Goal: Task Accomplishment & Management: Use online tool/utility

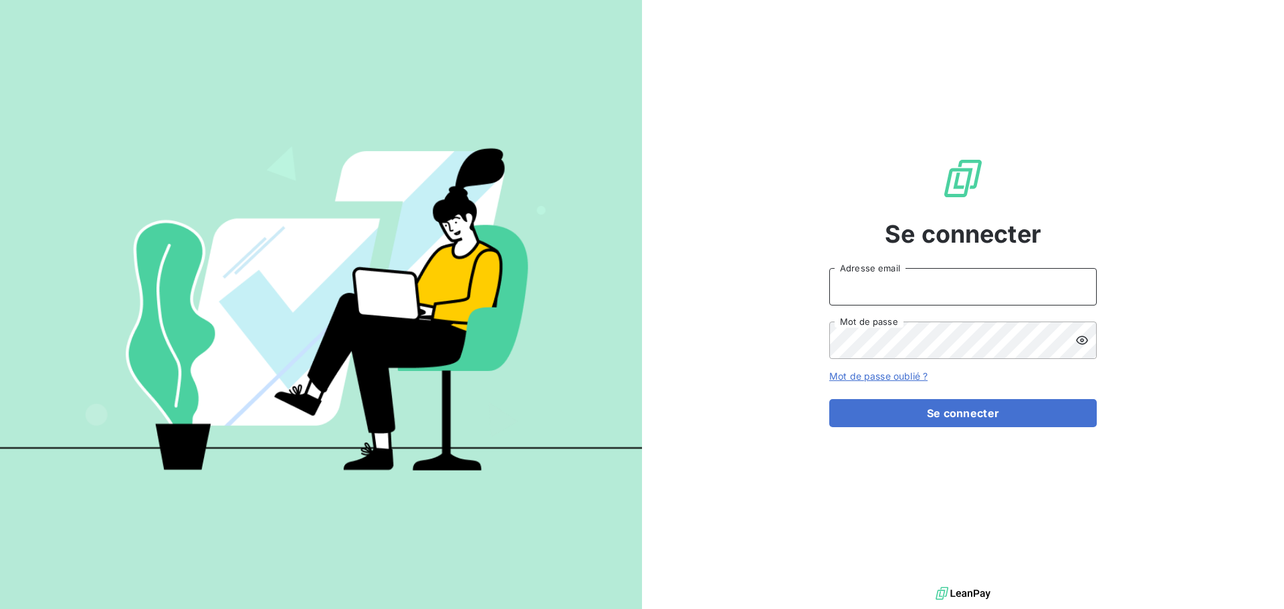
click at [883, 287] on input "Adresse email" at bounding box center [962, 286] width 267 height 37
type input "a.giachetti@difineo.com"
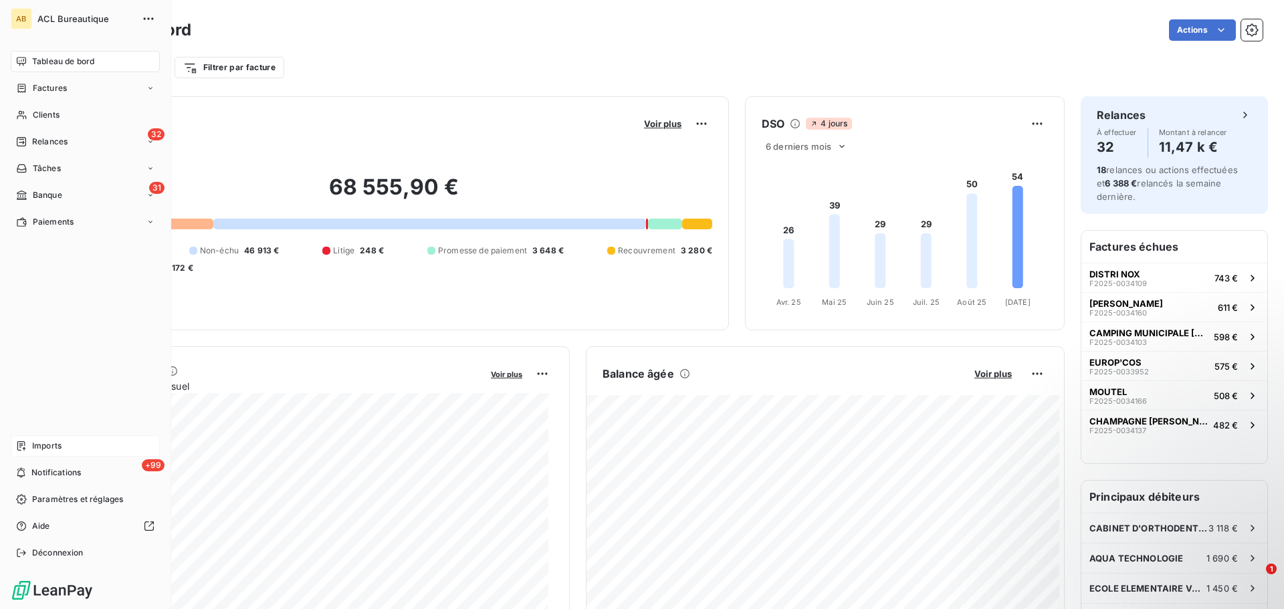
click at [100, 437] on div "Imports" at bounding box center [85, 445] width 149 height 21
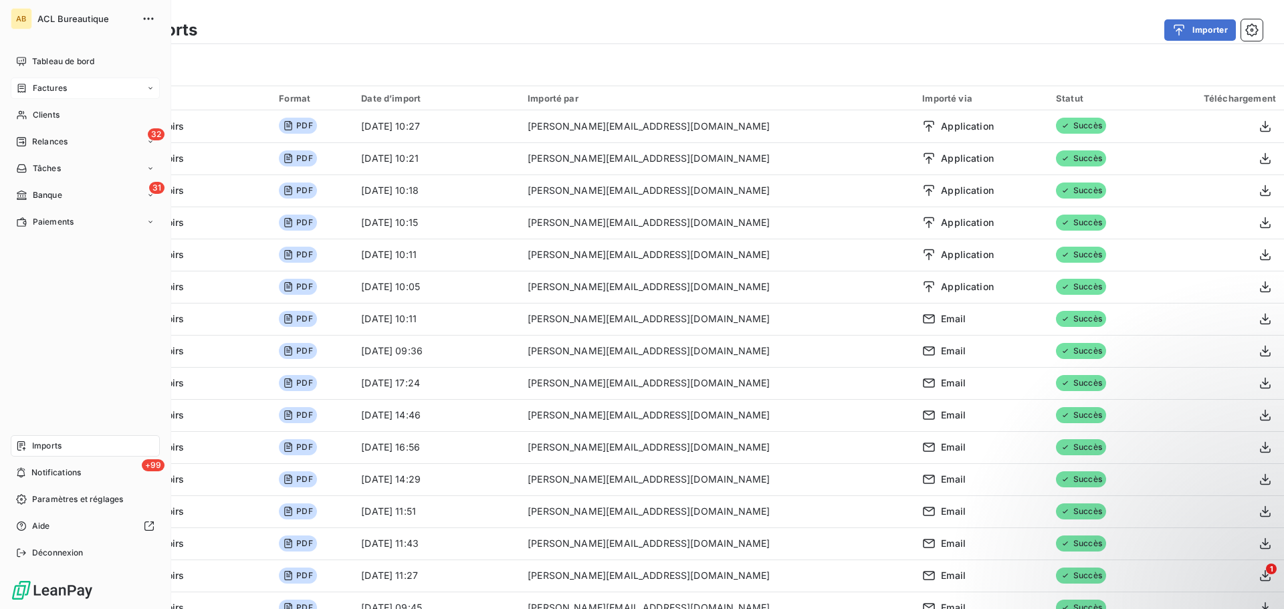
click at [54, 90] on span "Factures" at bounding box center [50, 88] width 34 height 12
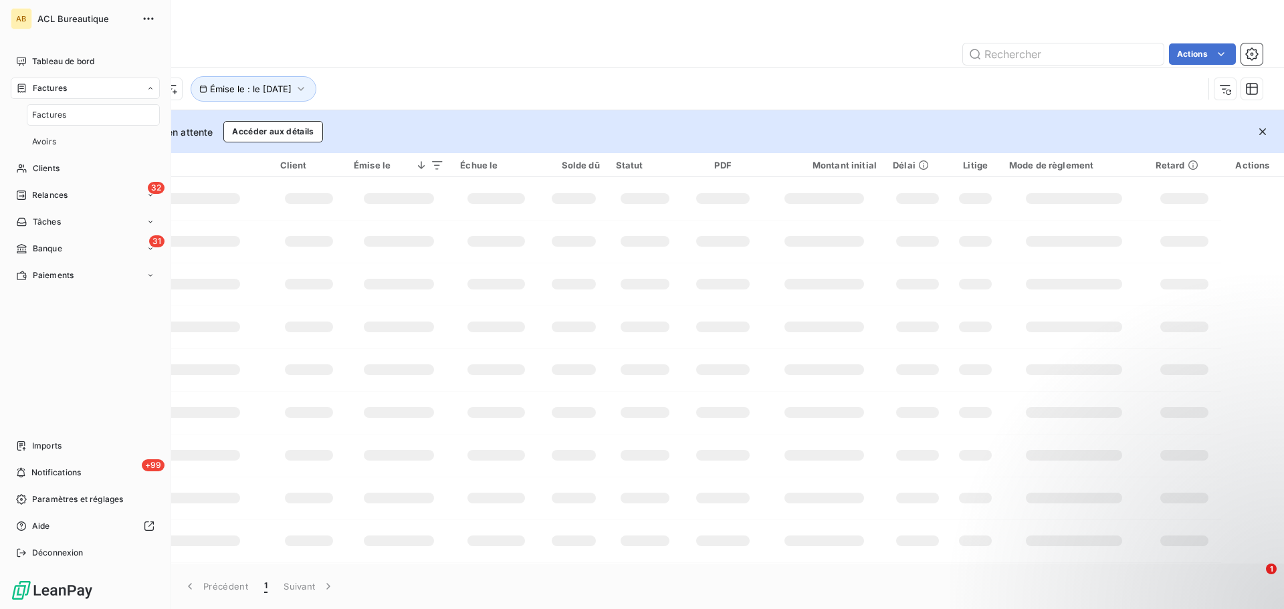
click at [64, 112] on span "Factures" at bounding box center [49, 115] width 34 height 12
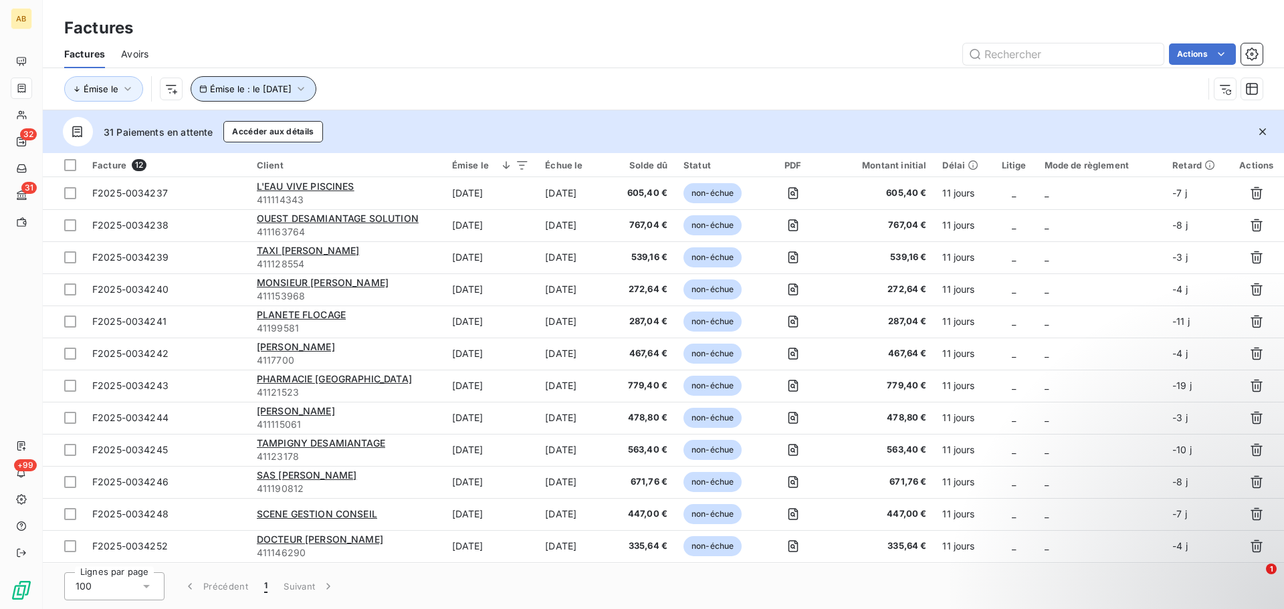
click at [304, 88] on icon "button" at bounding box center [301, 89] width 7 height 4
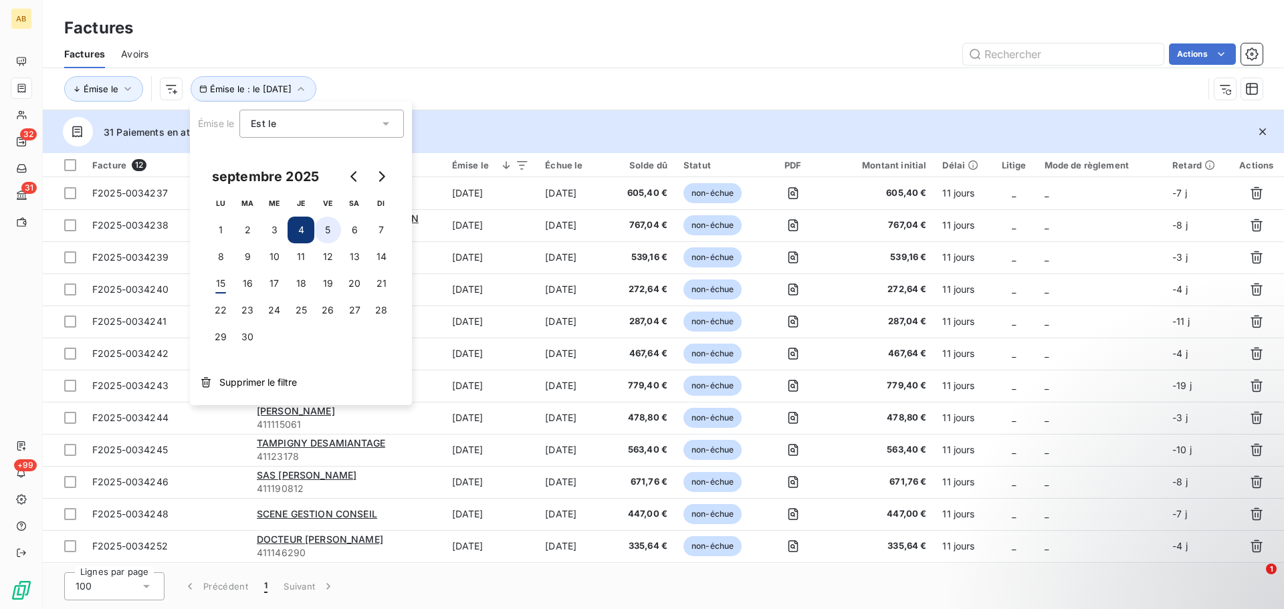
click at [329, 228] on button "5" at bounding box center [327, 230] width 27 height 27
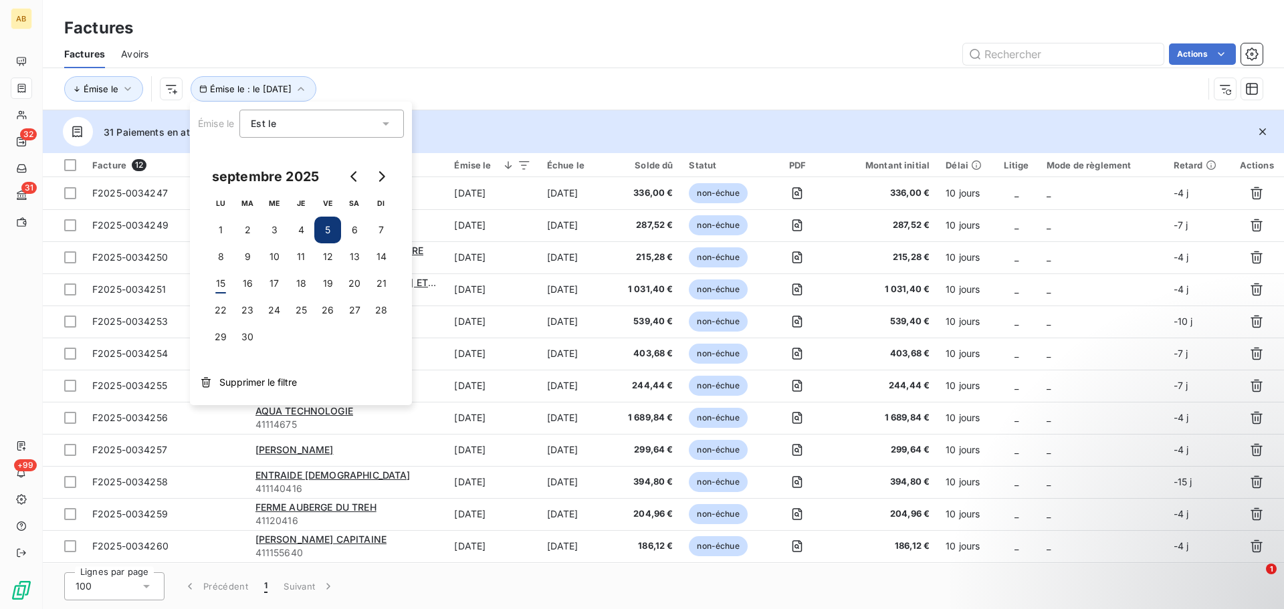
click at [482, 117] on div "31 Paiements en attente Accéder aux détails" at bounding box center [663, 131] width 1241 height 43
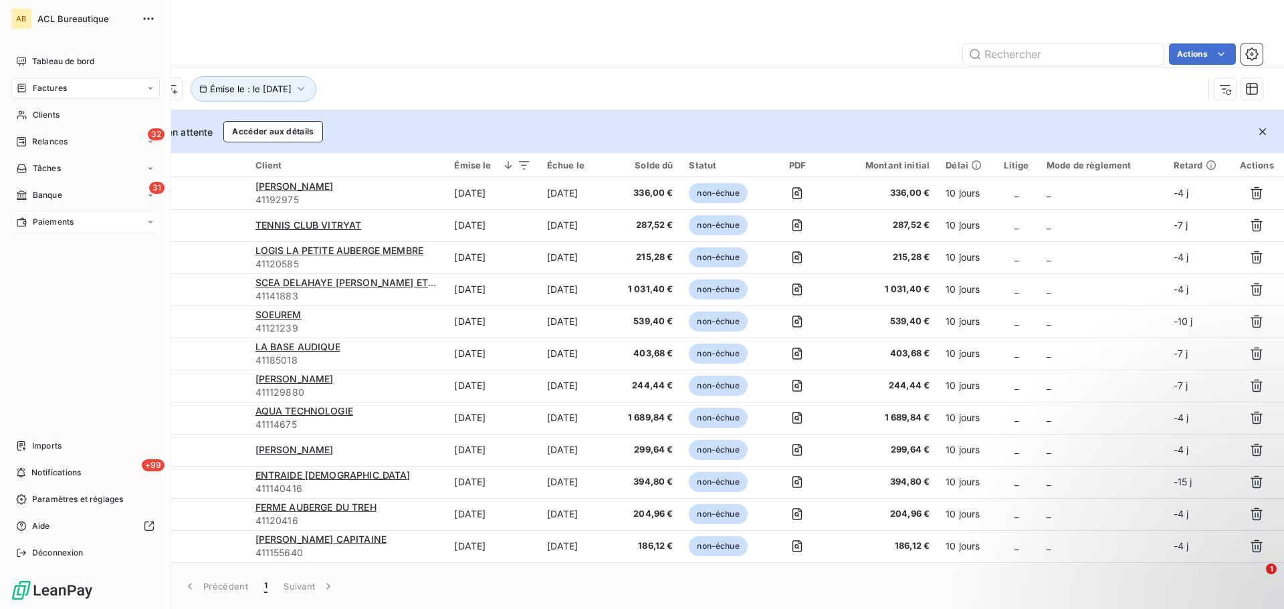
click at [93, 229] on div "Paiements" at bounding box center [85, 221] width 149 height 21
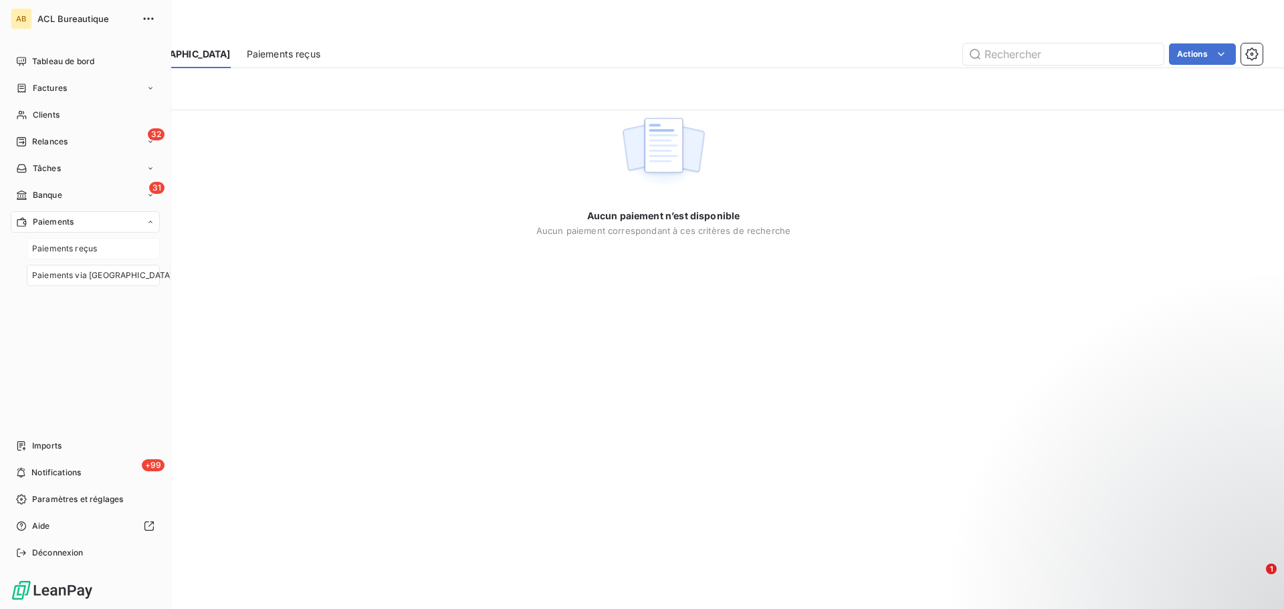
click at [94, 247] on span "Paiements reçus" at bounding box center [64, 249] width 65 height 12
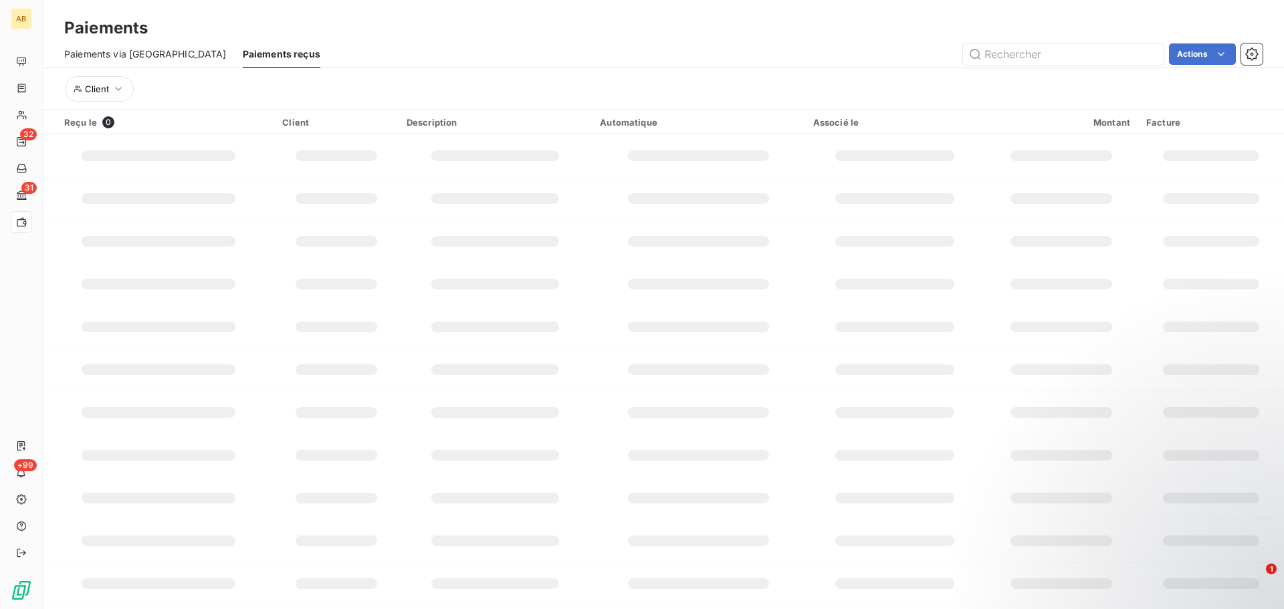
click at [712, 219] on td at bounding box center [698, 198] width 213 height 43
click at [121, 49] on span "Paiements via le Portail" at bounding box center [145, 53] width 162 height 13
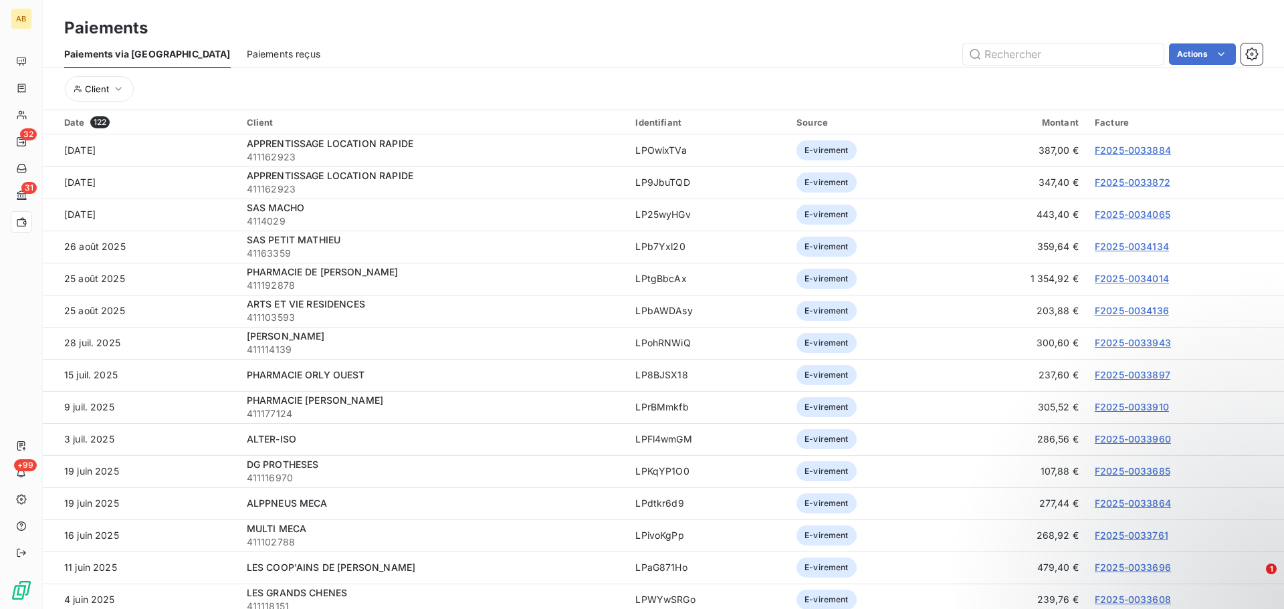
click at [247, 53] on span "Paiements reçus" at bounding box center [284, 53] width 74 height 13
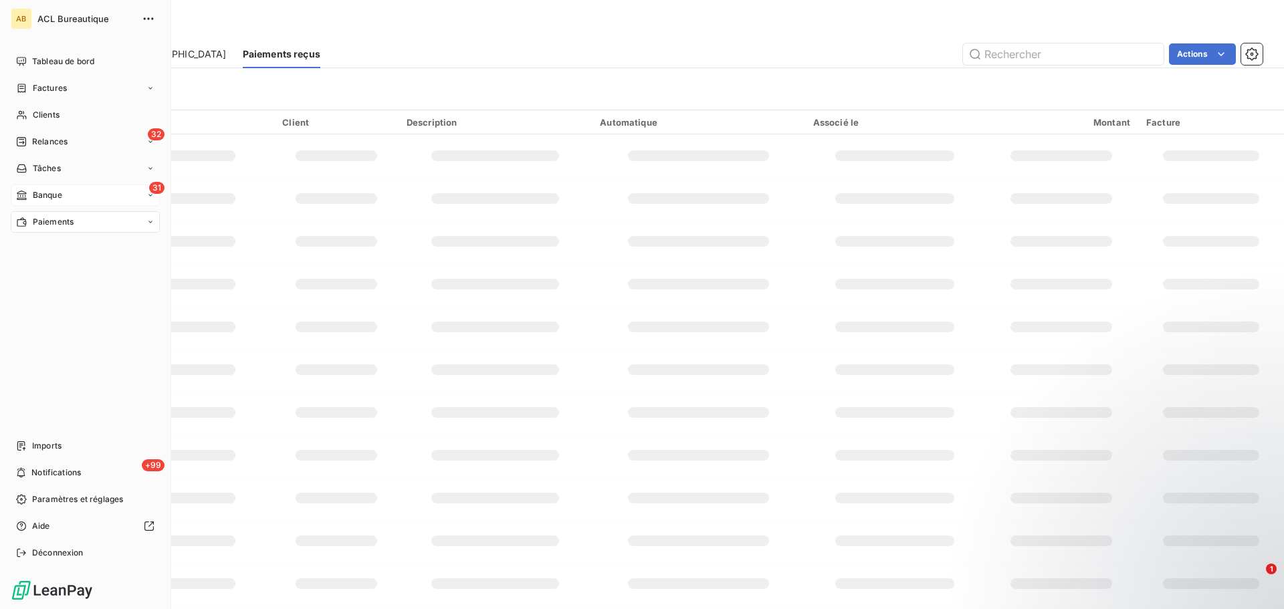
click at [93, 191] on div "31 Banque" at bounding box center [85, 195] width 149 height 21
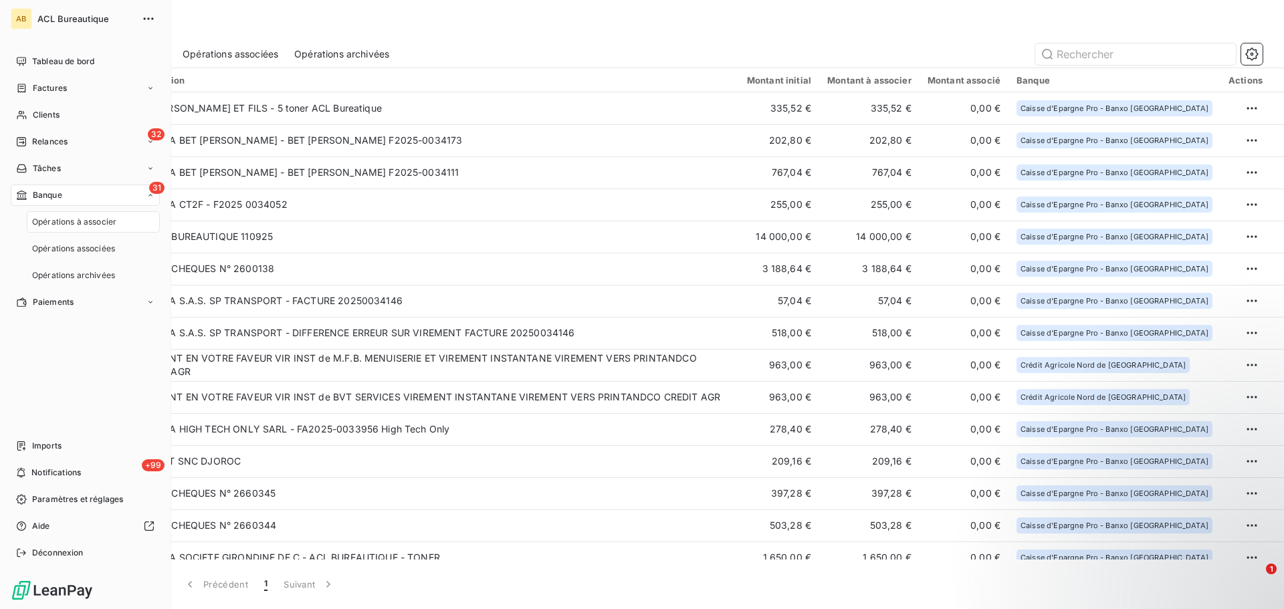
click at [122, 223] on div "Opérations à associer" at bounding box center [93, 221] width 133 height 21
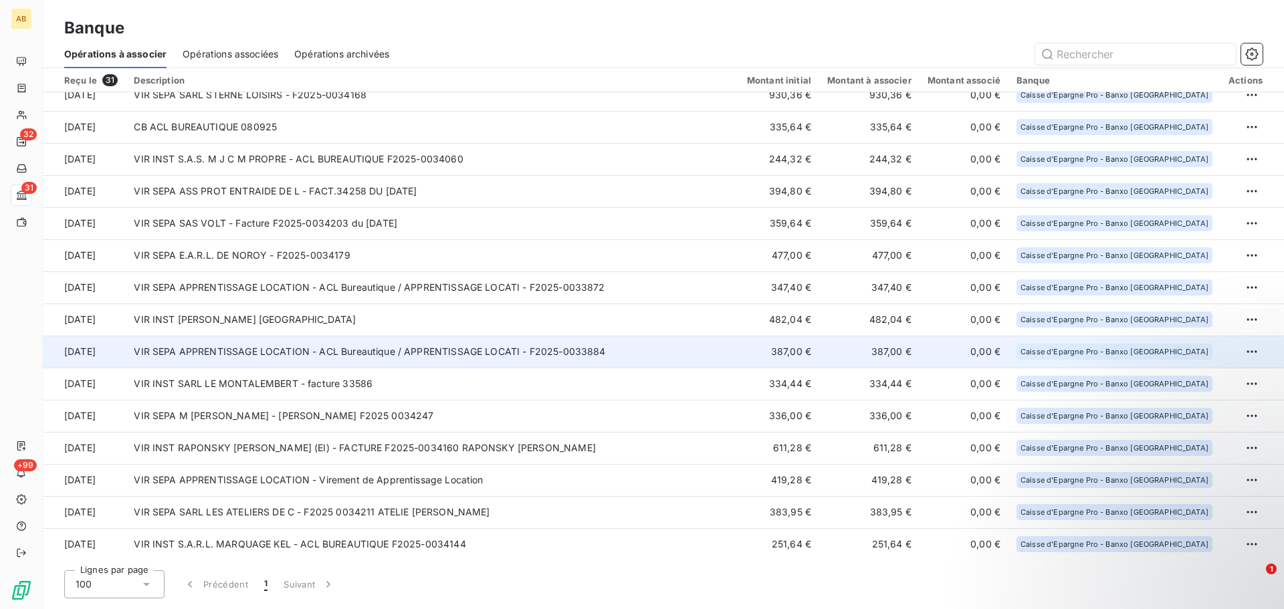
scroll to position [528, 0]
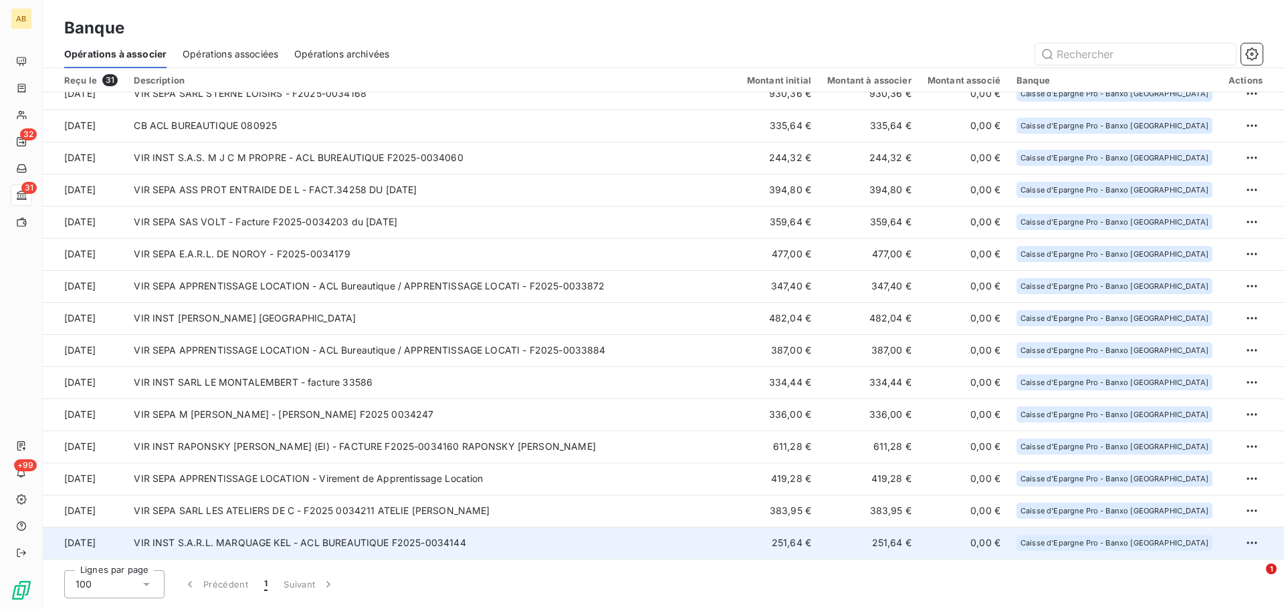
click at [891, 542] on td "251,64 €" at bounding box center [869, 543] width 100 height 32
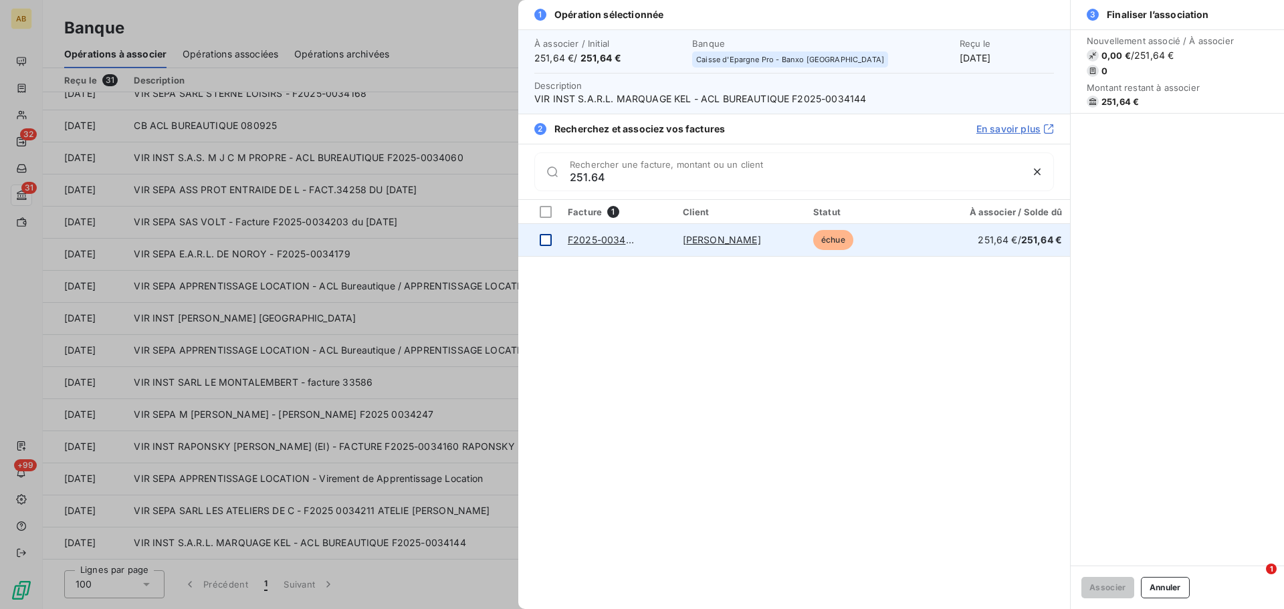
type input "251.64"
click at [545, 239] on div at bounding box center [546, 240] width 12 height 12
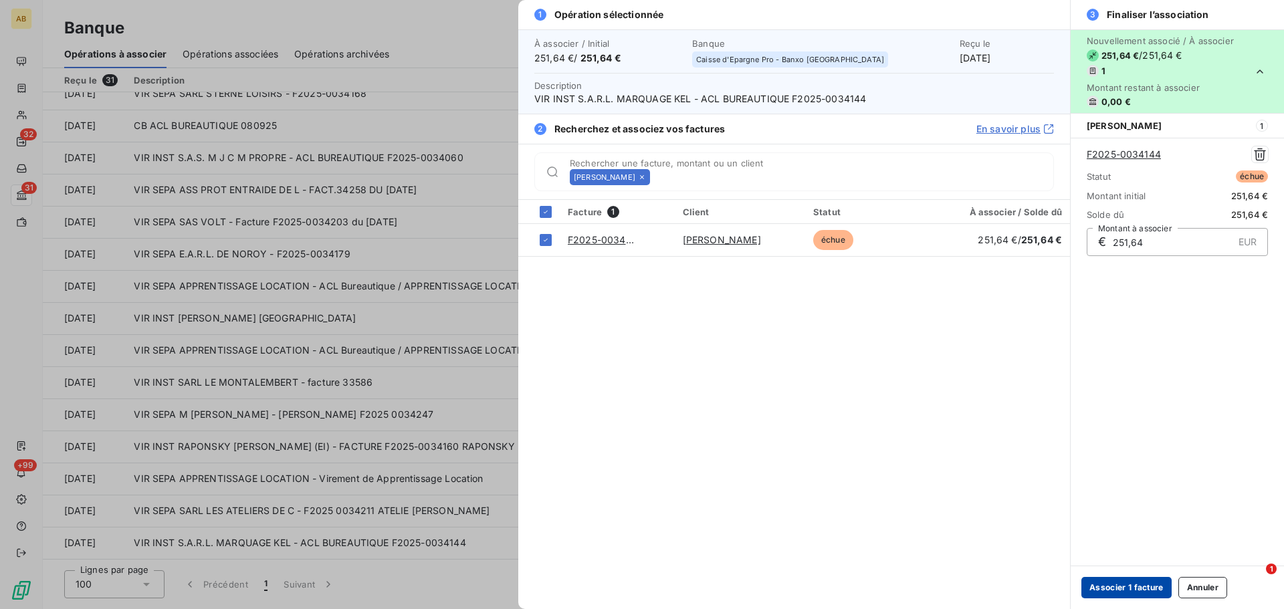
click at [1115, 584] on button "Associer 1 facture" at bounding box center [1126, 587] width 90 height 21
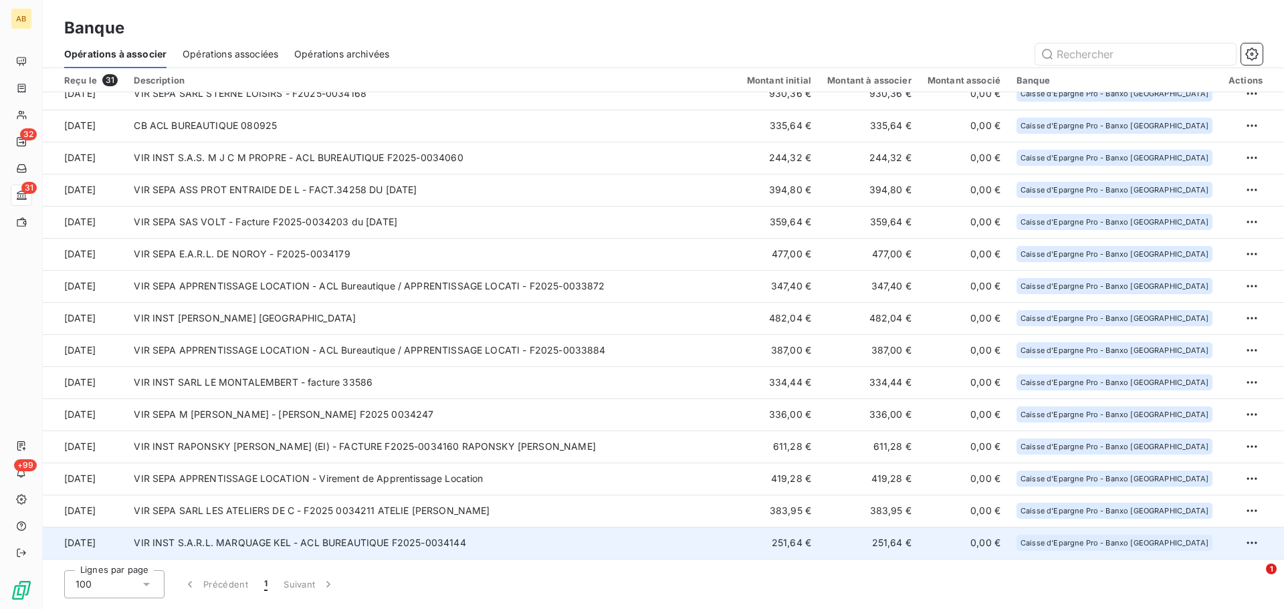
click at [311, 539] on td "VIR INST S.A.R.L. MARQUAGE KEL - ACL BUREAUTIQUE F2025-0034144" at bounding box center [432, 543] width 612 height 32
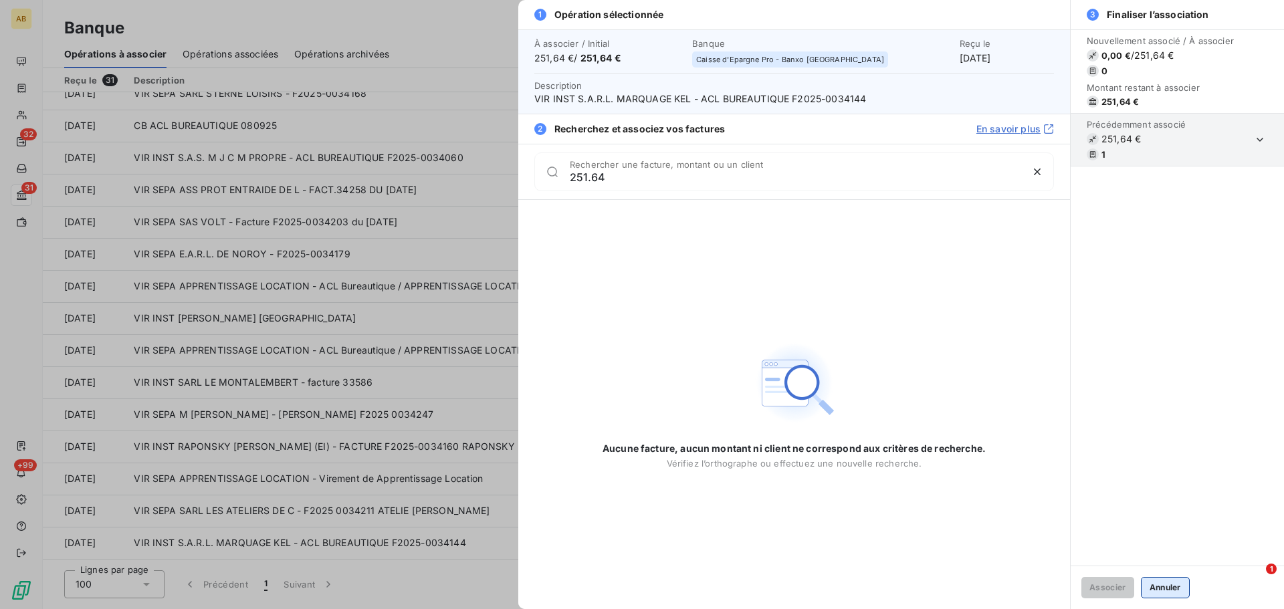
type input "251.64"
click at [1167, 594] on button "Annuler" at bounding box center [1165, 587] width 49 height 21
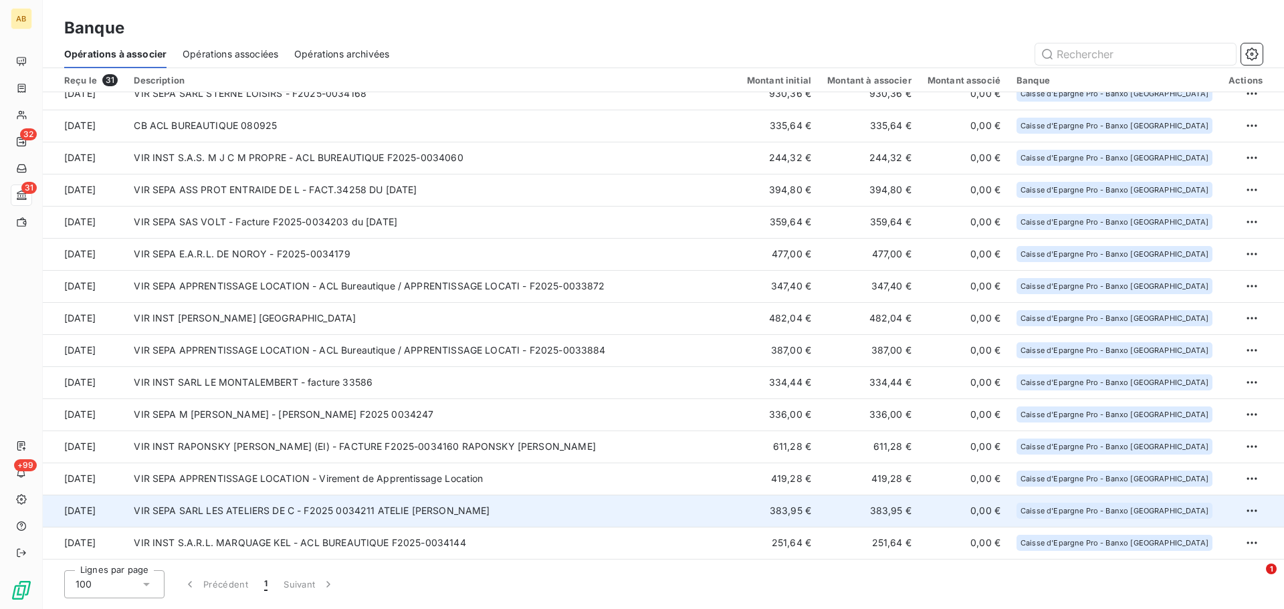
click at [304, 503] on td "VIR SEPA SARL LES ATELIERS DE C - F2025 0034211 ATELIE DE CRISSEY" at bounding box center [432, 511] width 612 height 32
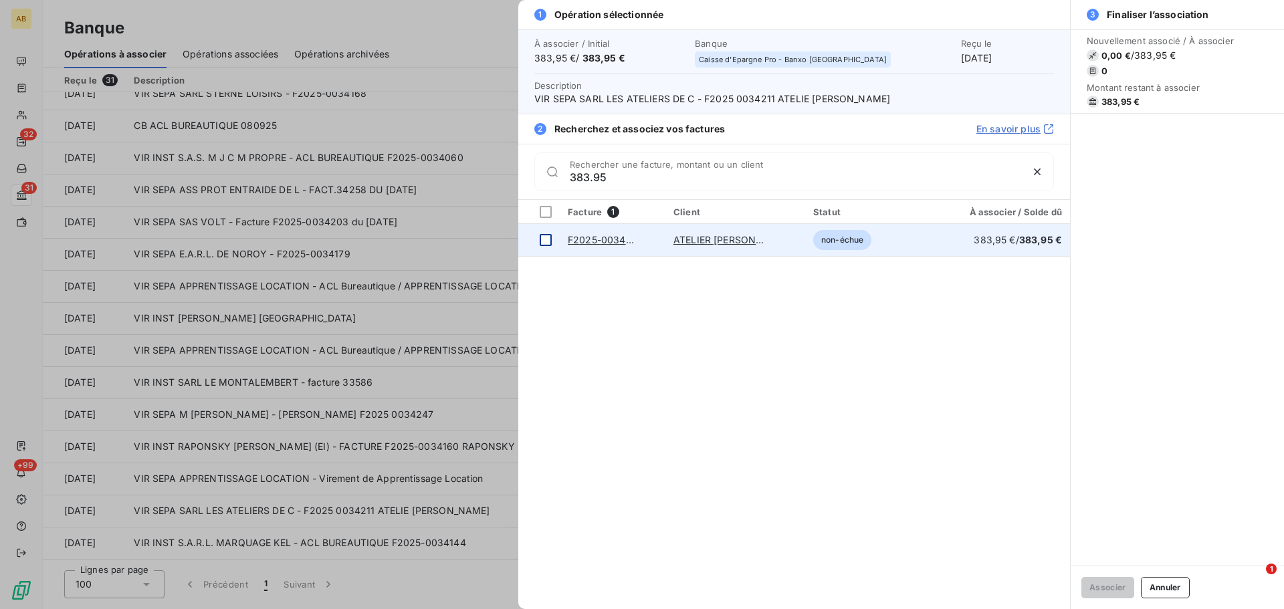
type input "383.95"
click at [541, 240] on div at bounding box center [546, 240] width 12 height 12
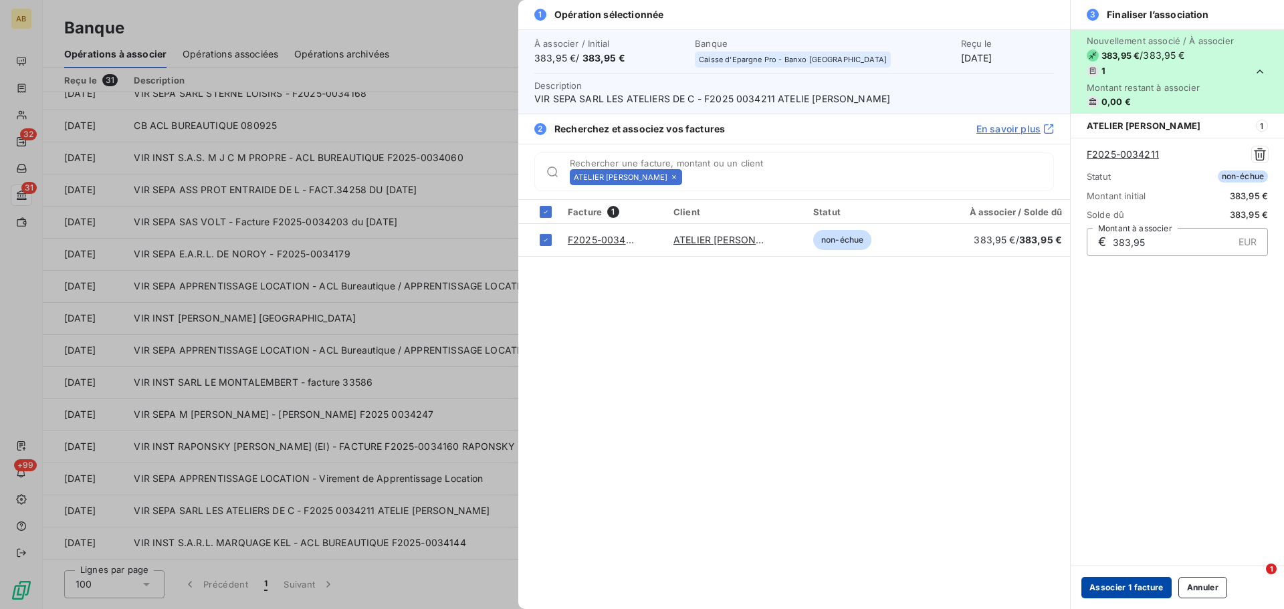
click at [1118, 588] on button "Associer 1 facture" at bounding box center [1126, 587] width 90 height 21
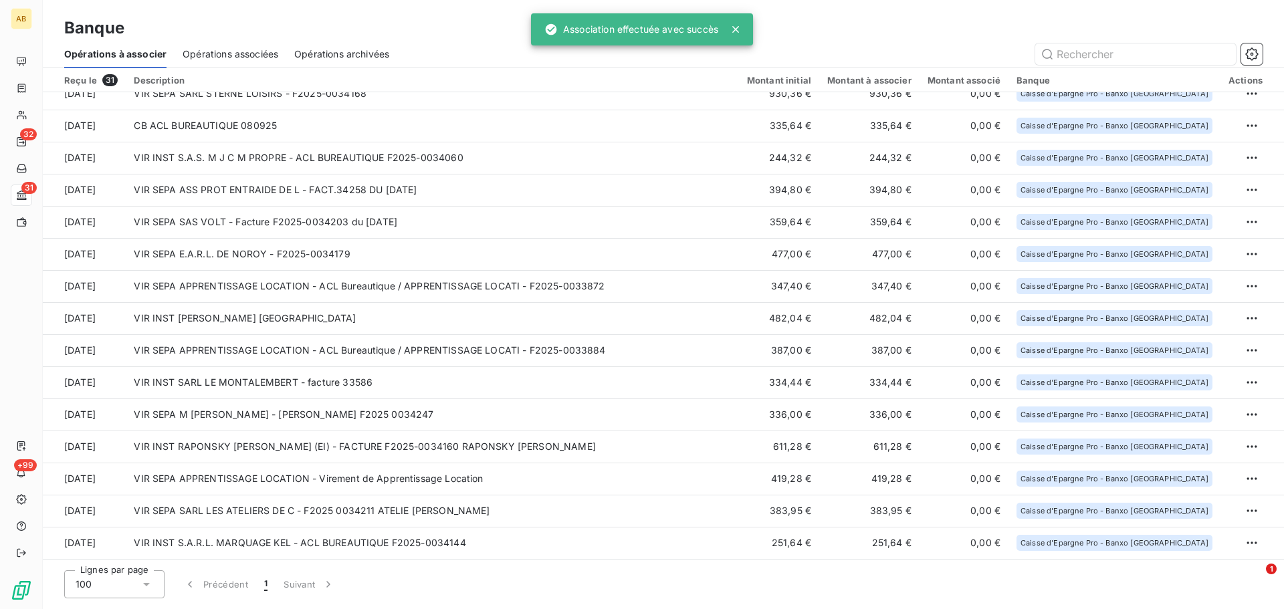
scroll to position [496, 0]
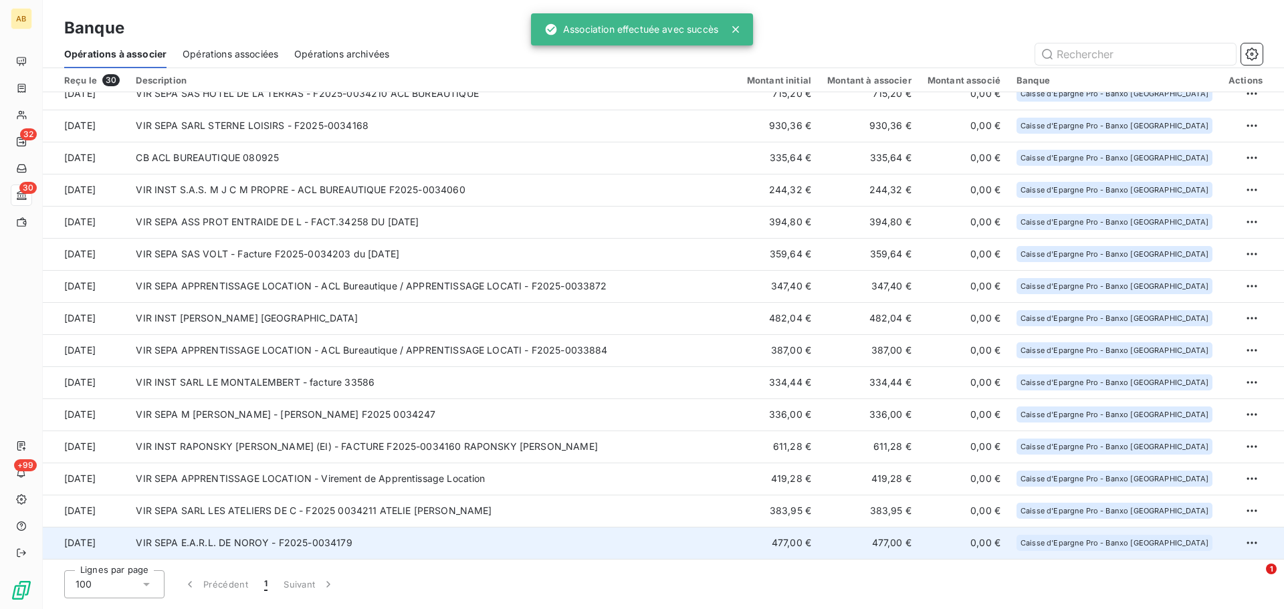
click at [351, 532] on td "VIR SEPA E.A.R.L. DE NOROY - F2025-0034179" at bounding box center [433, 543] width 610 height 32
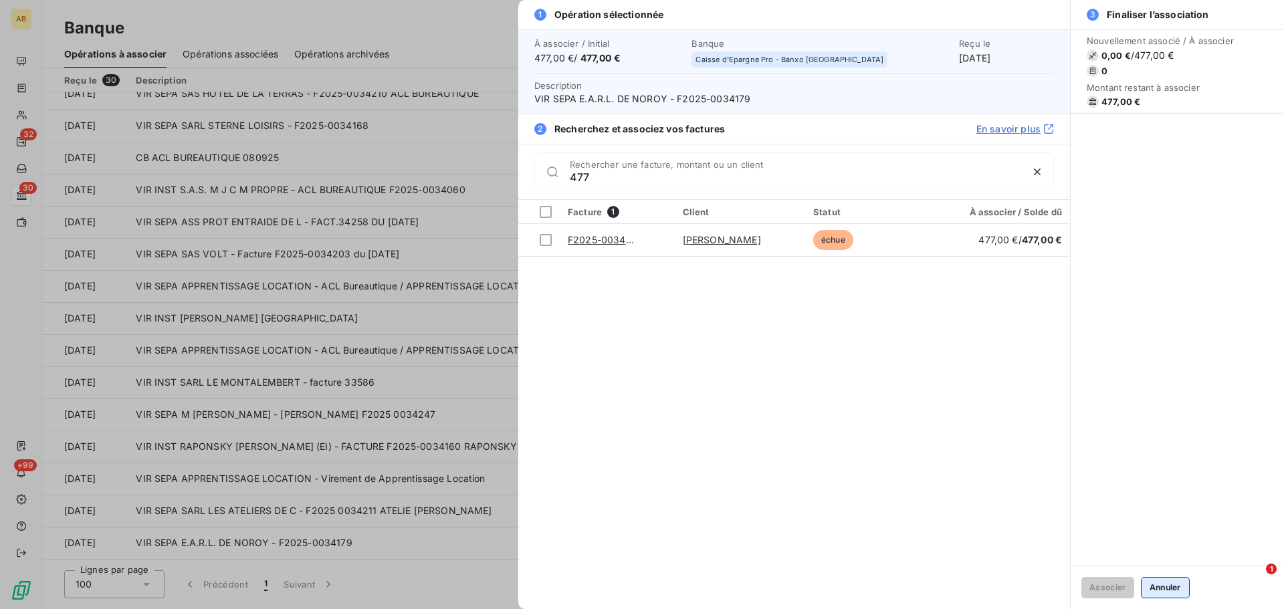
type input "477"
drag, startPoint x: 1175, startPoint y: 594, endPoint x: 1142, endPoint y: 594, distance: 33.4
click at [1175, 594] on button "Annuler" at bounding box center [1165, 587] width 49 height 21
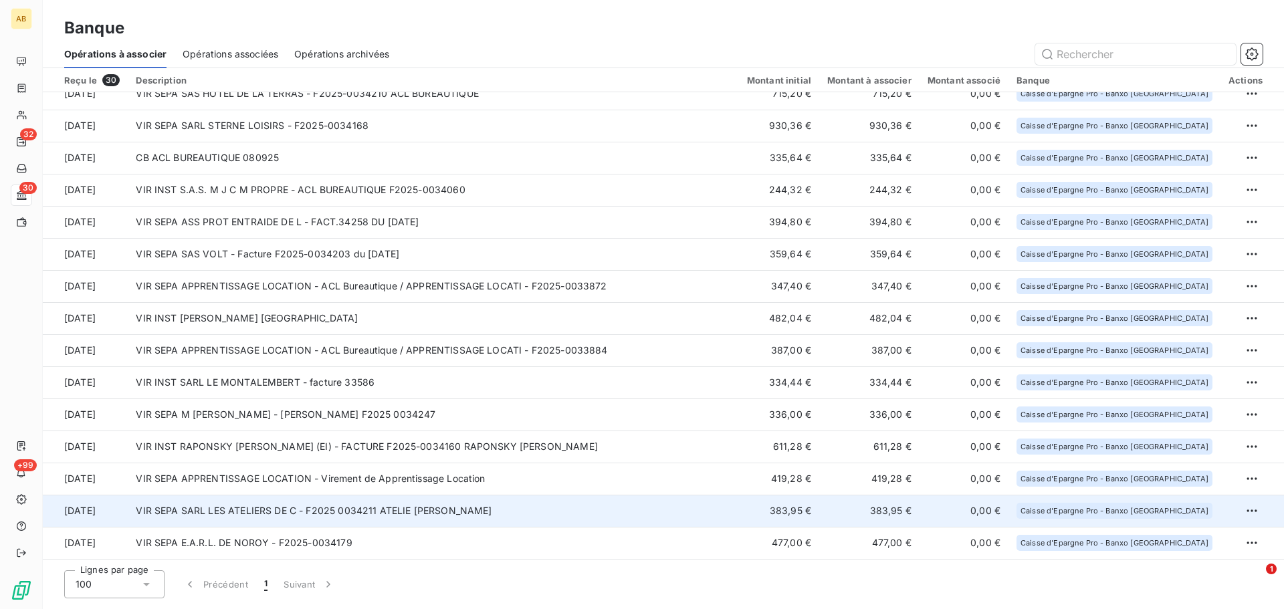
click at [245, 515] on td "VIR SEPA SARL LES ATELIERS DE C - F2025 0034211 ATELIE DE CRISSEY" at bounding box center [433, 511] width 610 height 32
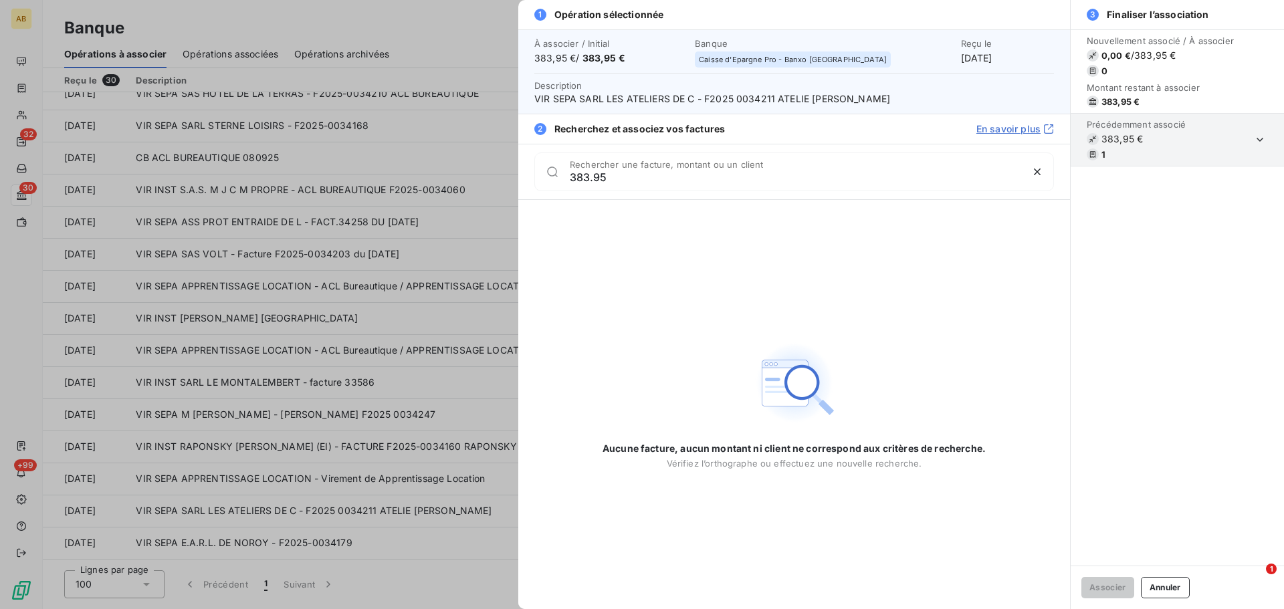
type input "383.95"
click at [148, 495] on div at bounding box center [642, 304] width 1284 height 609
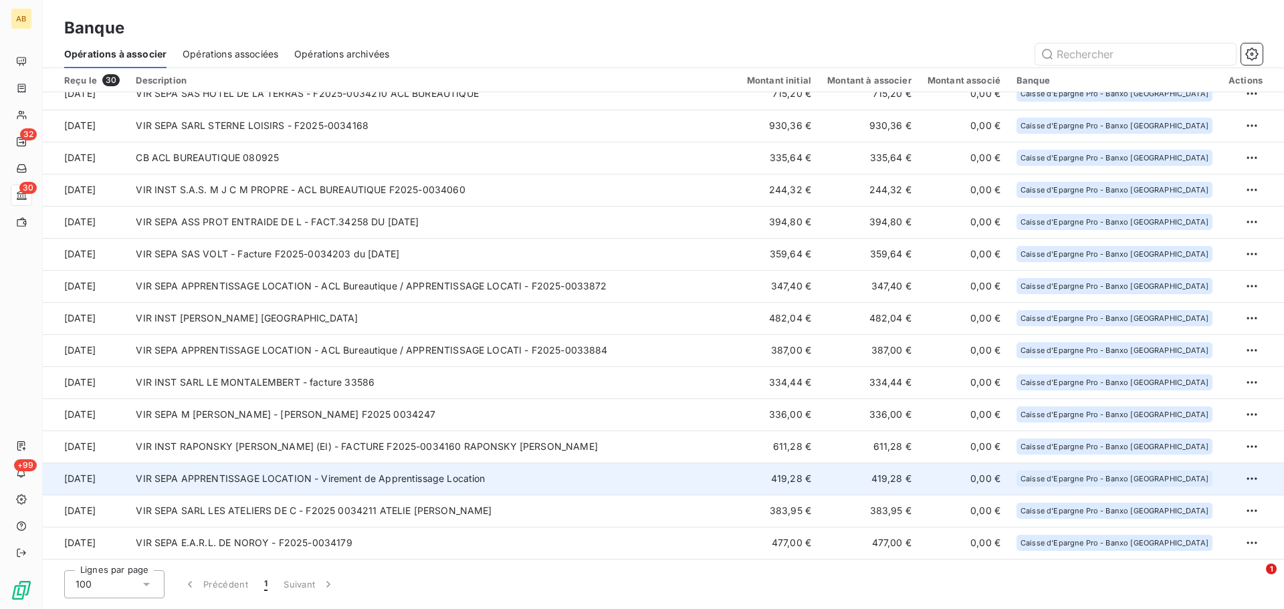
click at [158, 485] on td "VIR SEPA APPRENTISSAGE LOCATION - Virement de Apprentissage Location" at bounding box center [433, 479] width 610 height 32
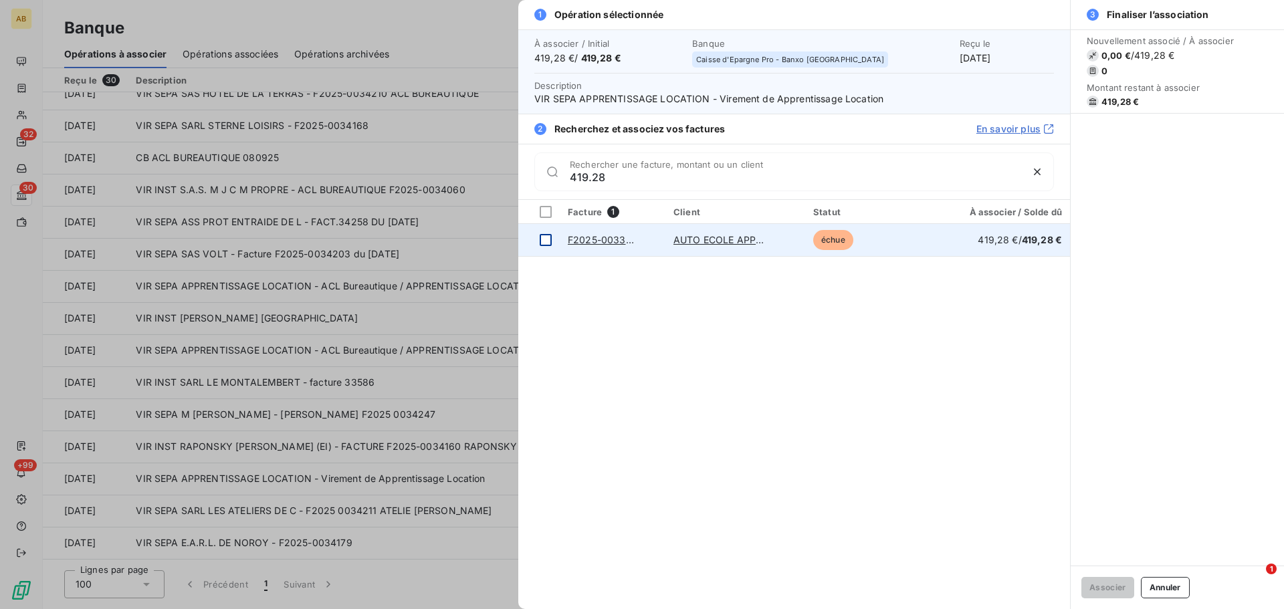
type input "419.28"
click at [541, 236] on div at bounding box center [546, 240] width 12 height 12
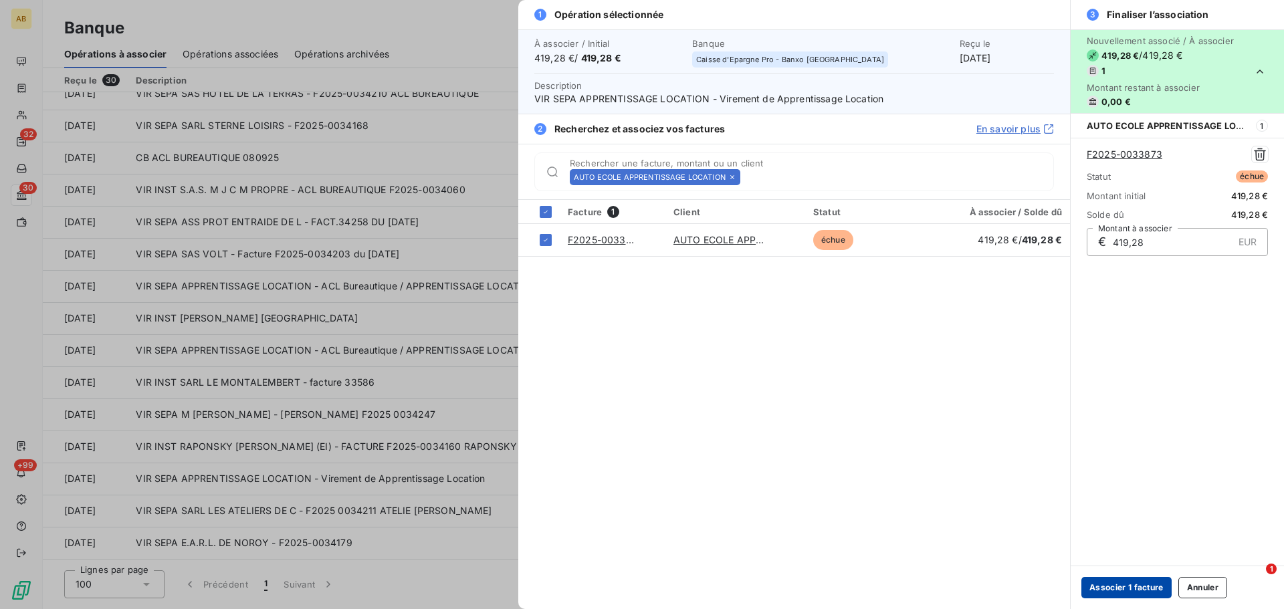
click at [1110, 586] on button "Associer 1 facture" at bounding box center [1126, 587] width 90 height 21
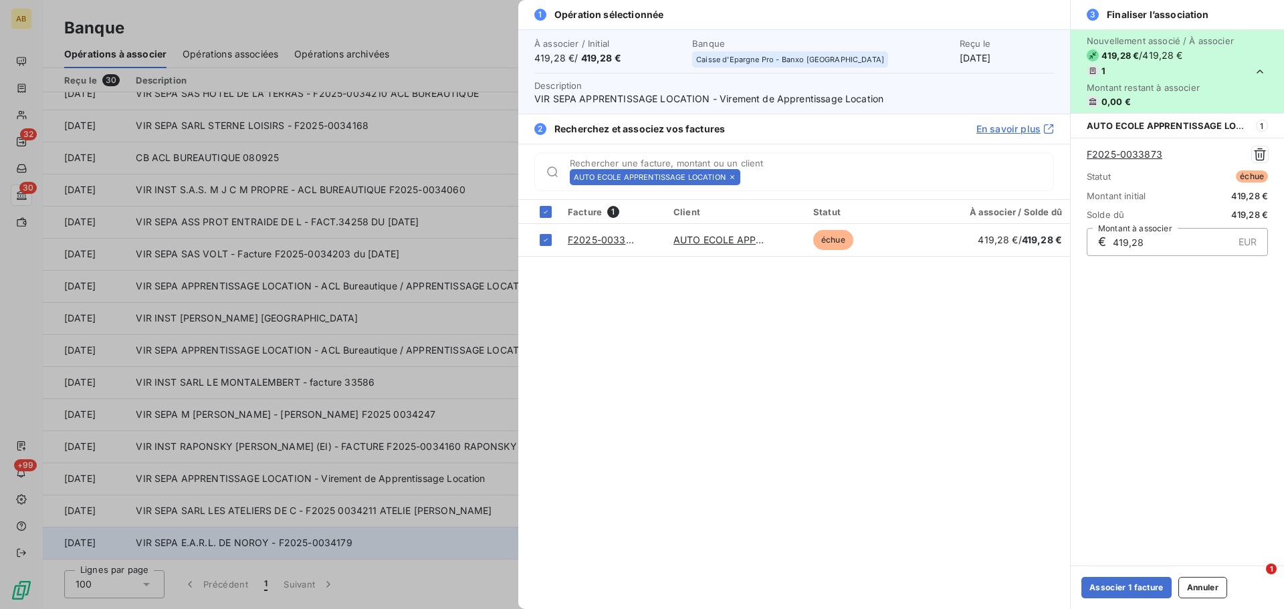
scroll to position [464, 0]
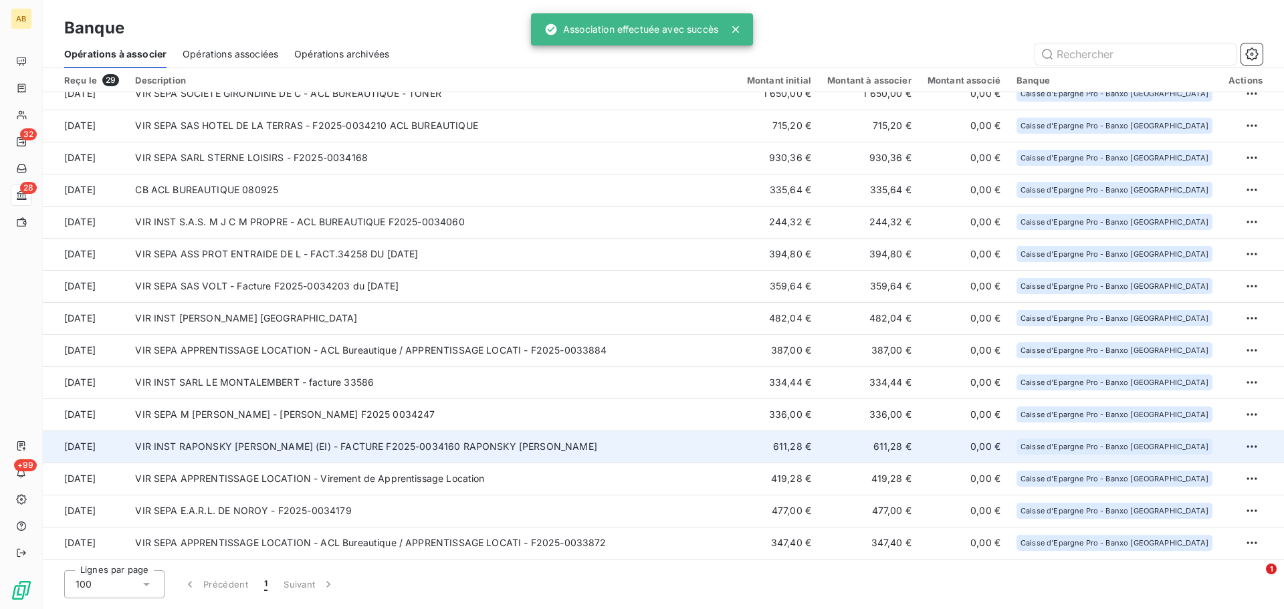
click at [222, 453] on td "VIR INST RAPONSKY BORIS (EI) - FACTURE F2025-0034160 RAPONSKY BORIS" at bounding box center [432, 447] width 611 height 32
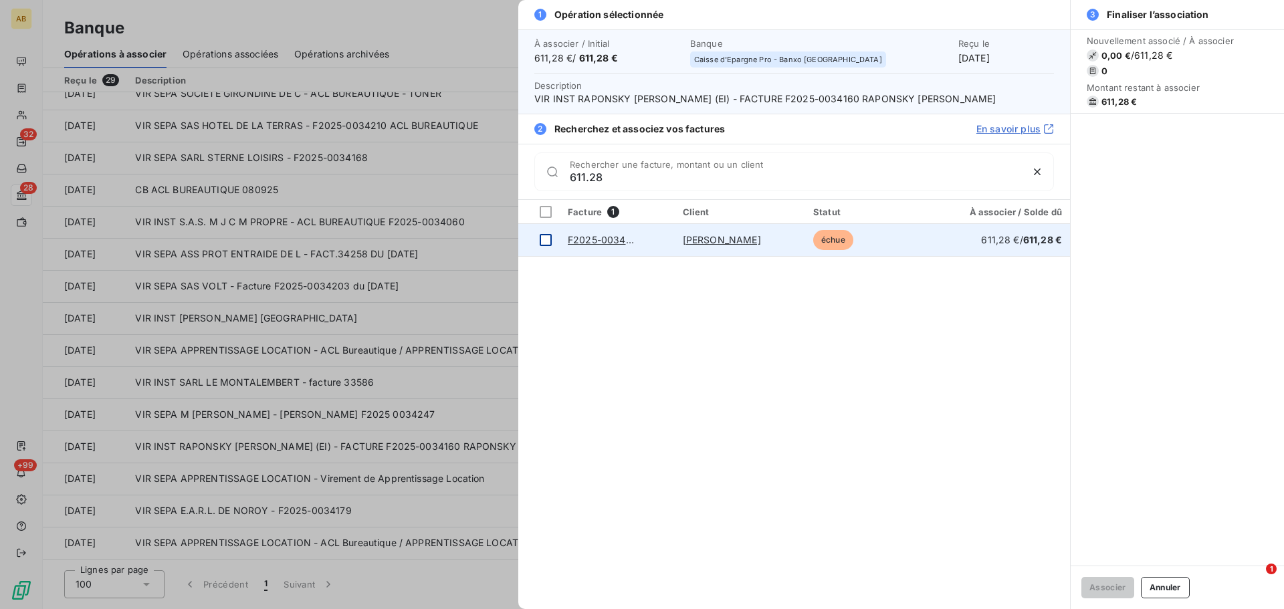
type input "611.28"
click at [546, 243] on div at bounding box center [546, 240] width 12 height 12
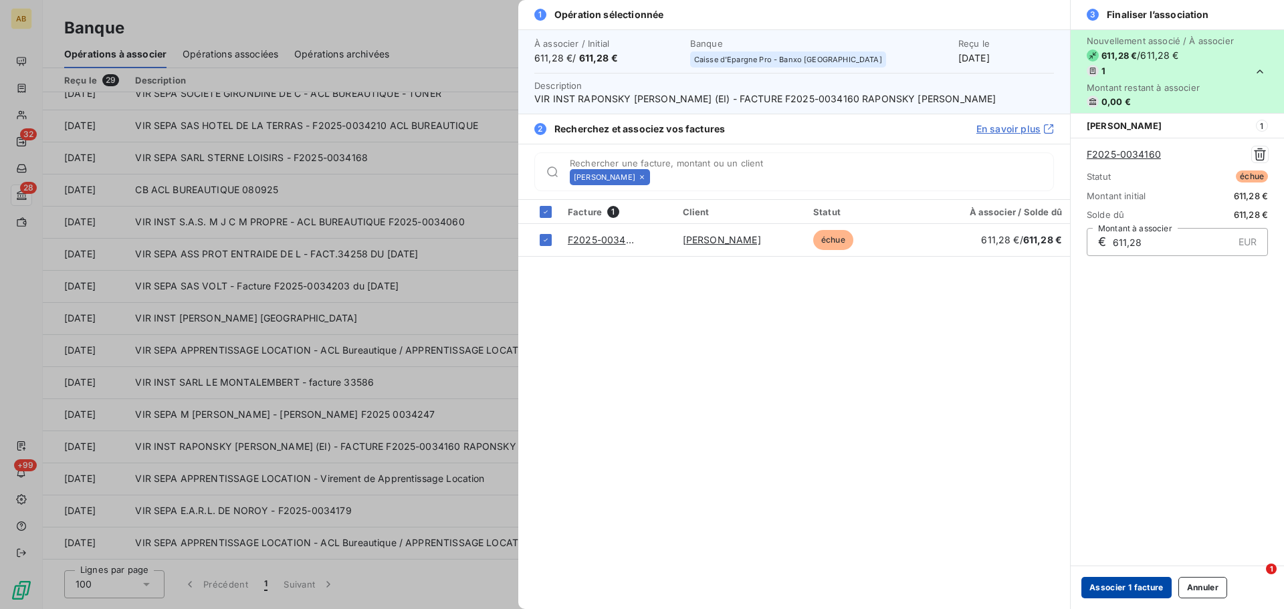
click at [1136, 584] on button "Associer 1 facture" at bounding box center [1126, 587] width 90 height 21
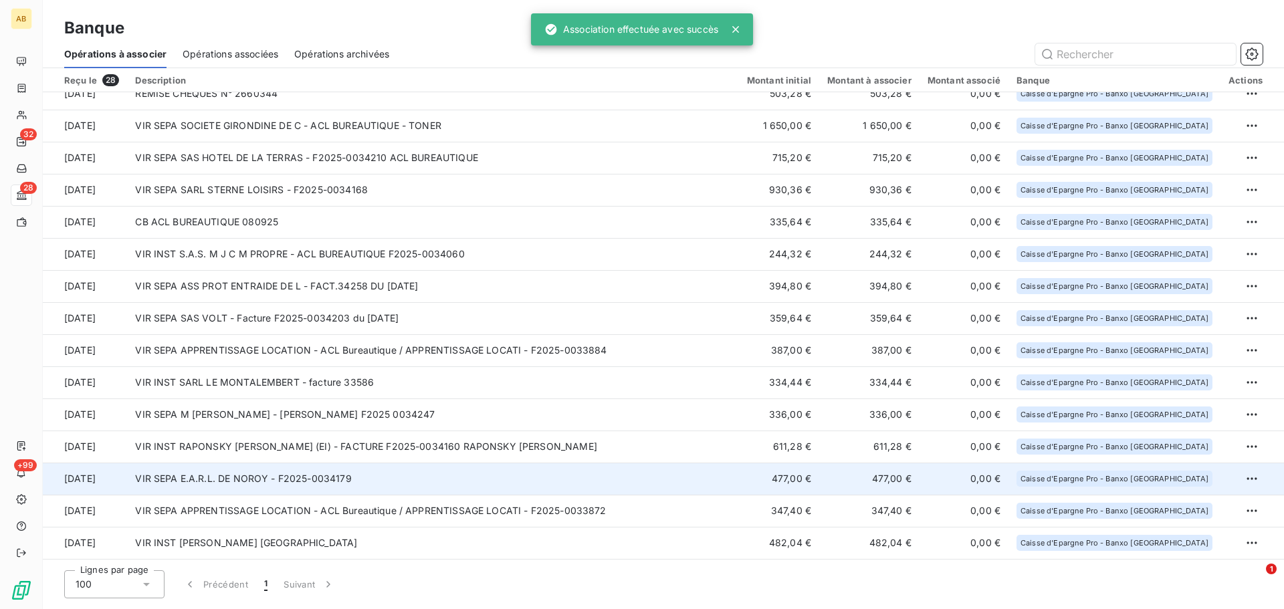
click at [336, 476] on td "VIR SEPA E.A.R.L. DE NOROY - F2025-0034179" at bounding box center [432, 479] width 611 height 32
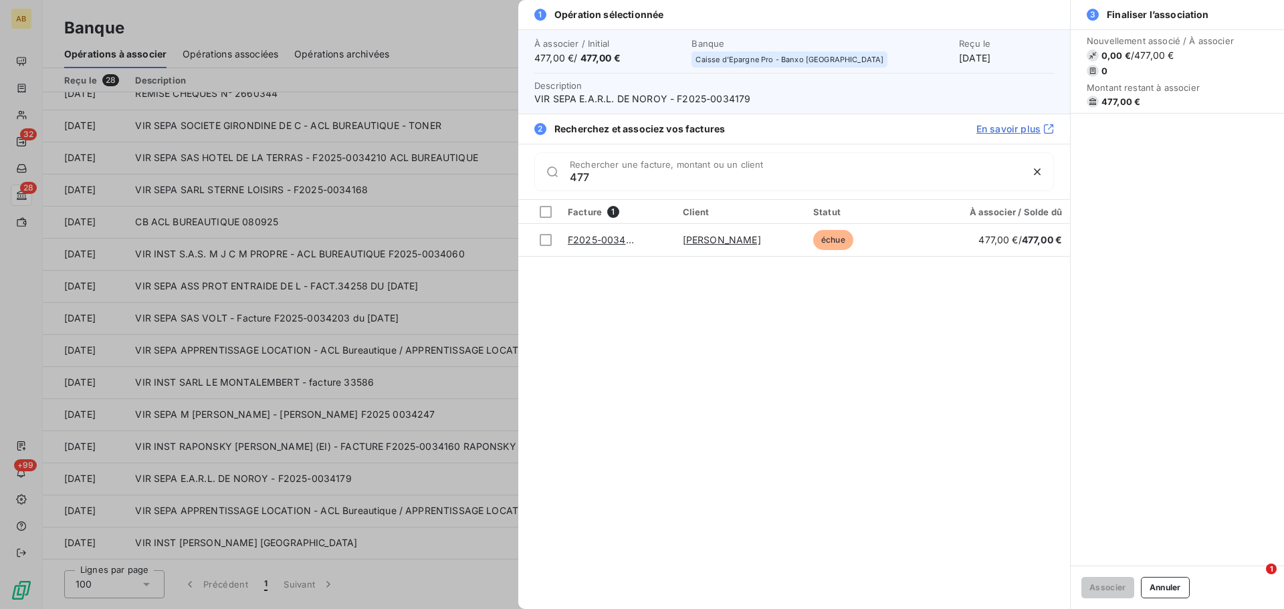
type input "477"
click at [238, 442] on div at bounding box center [642, 304] width 1284 height 609
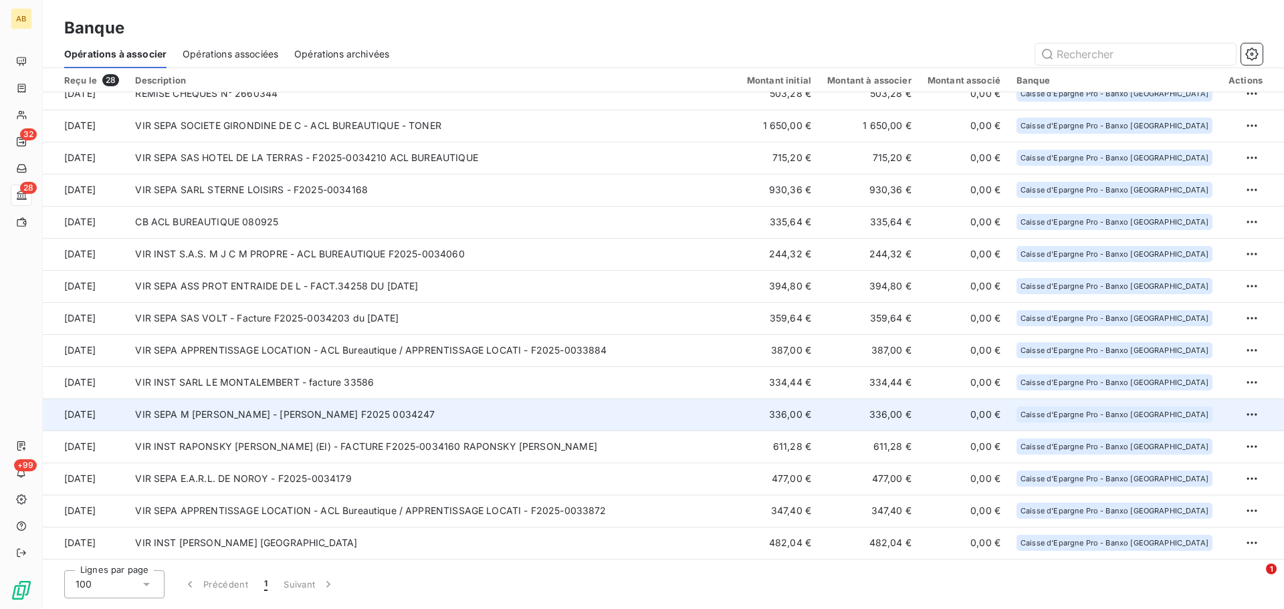
click at [249, 411] on td "VIR SEPA M DIEGO PEREZ - DIEGO PEREZ F2025 0034247" at bounding box center [432, 414] width 611 height 32
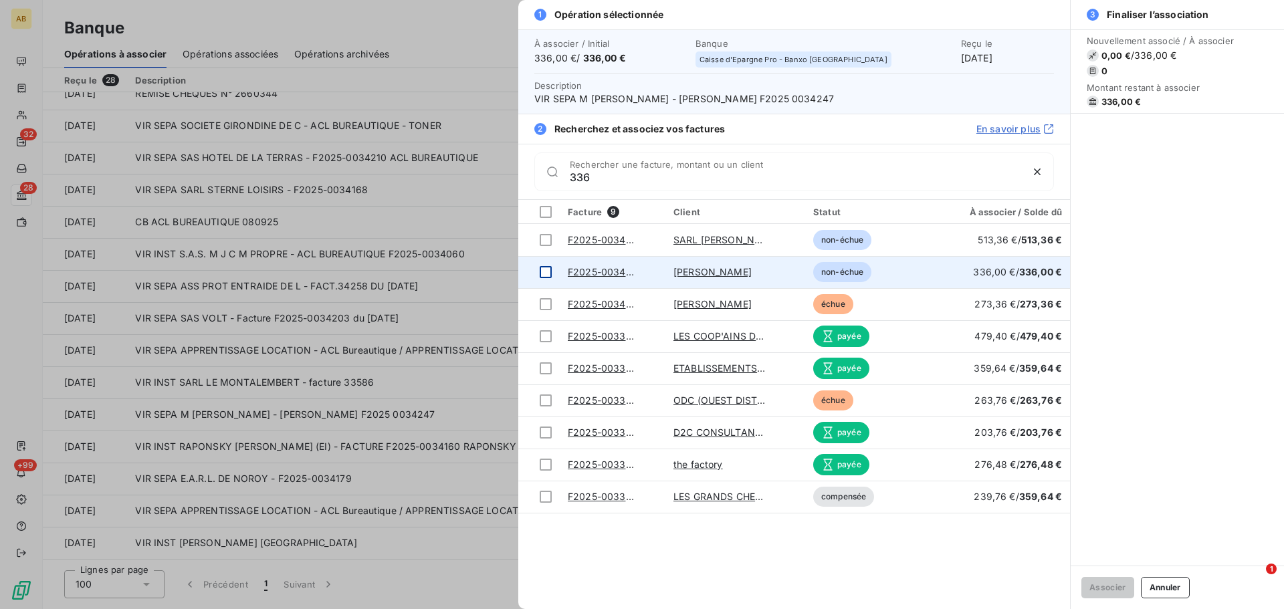
type input "336"
click at [545, 271] on div at bounding box center [546, 272] width 12 height 12
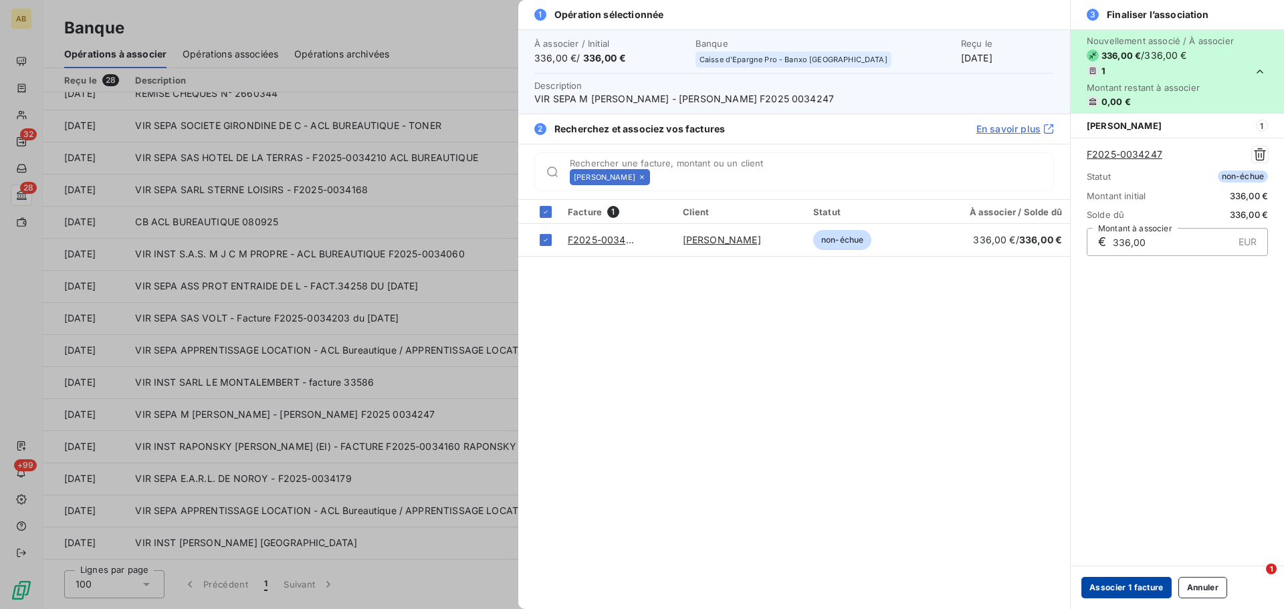
click at [1114, 586] on button "Associer 1 facture" at bounding box center [1126, 587] width 90 height 21
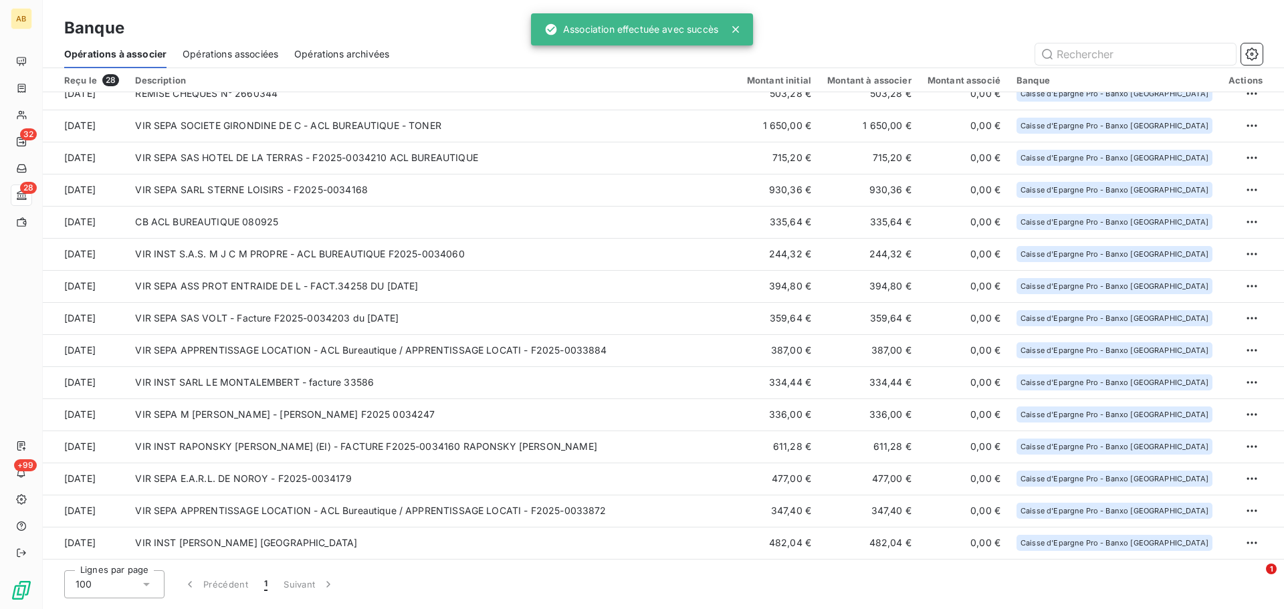
scroll to position [400, 0]
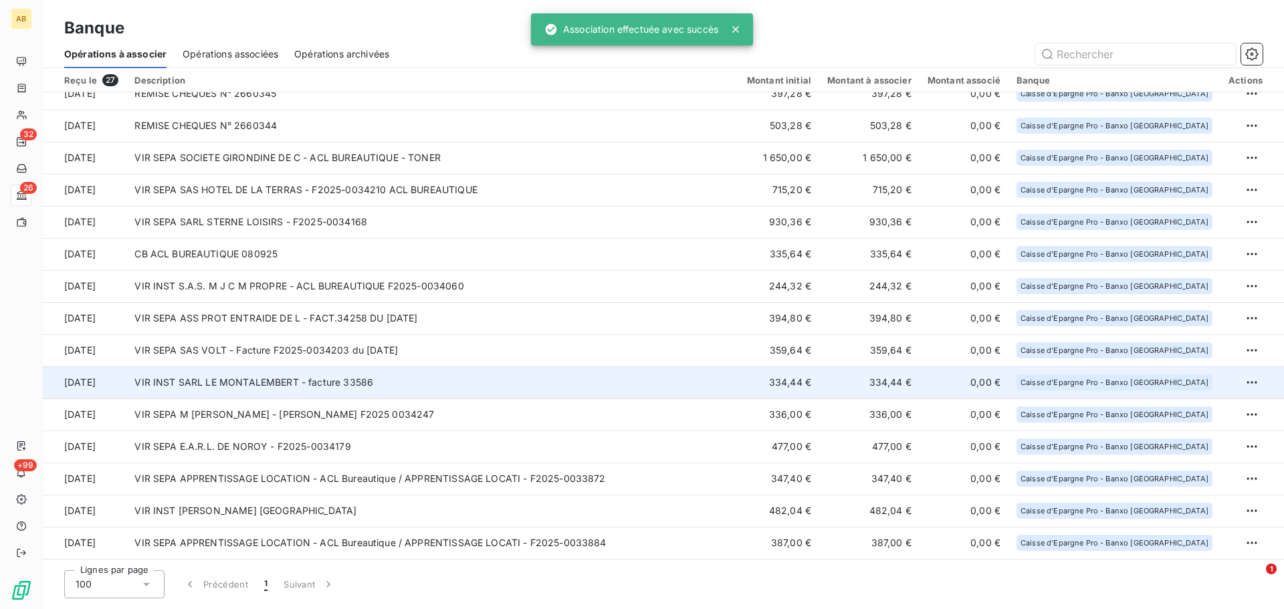
click at [154, 390] on td "VIR INST SARL LE MONTALEMBERT - facture 33586" at bounding box center [432, 382] width 612 height 32
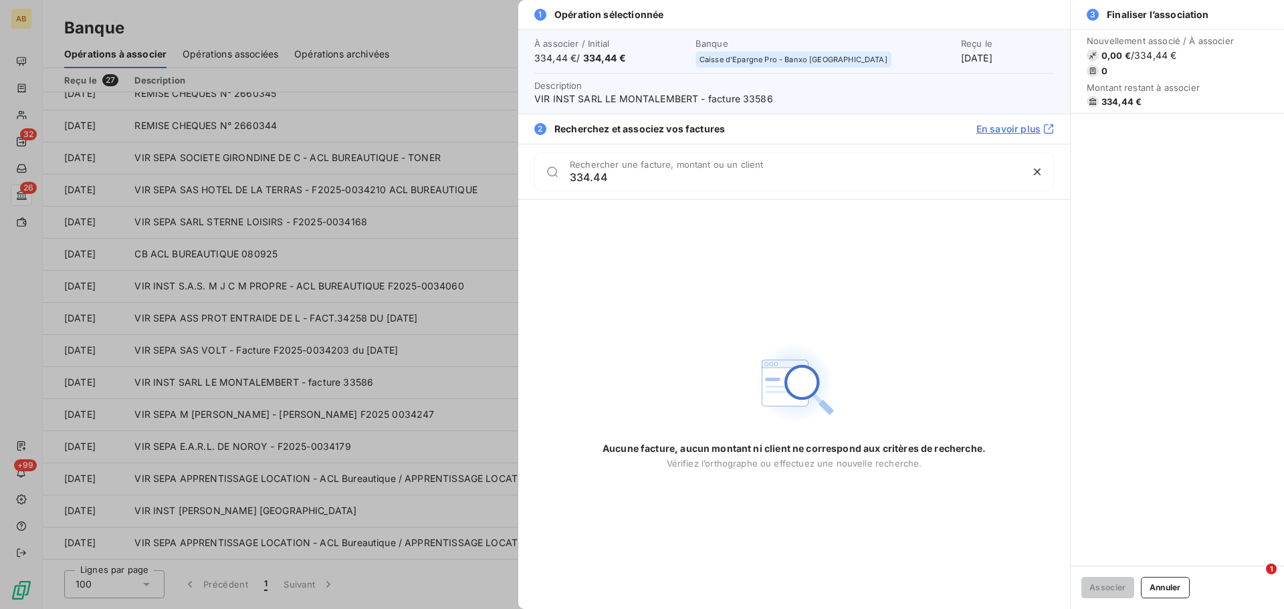
type input "334.44"
click at [207, 346] on div at bounding box center [642, 304] width 1284 height 609
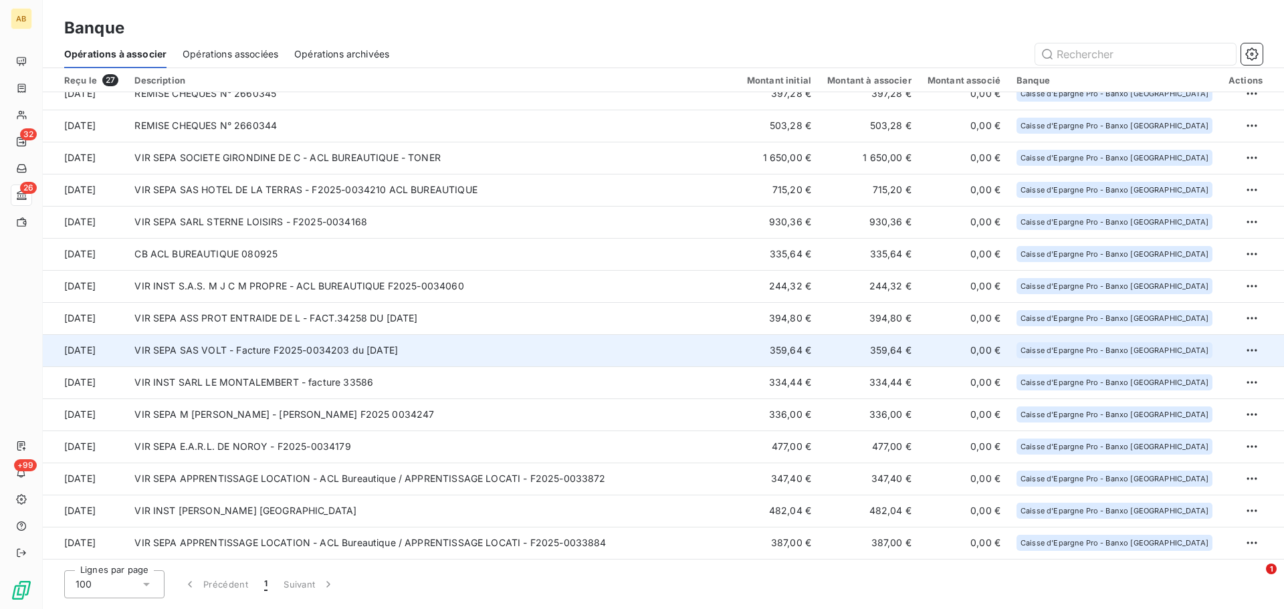
click at [439, 338] on td "VIR SEPA SAS VOLT - Facture F2025-0034203 du 02-09-2025" at bounding box center [432, 350] width 612 height 32
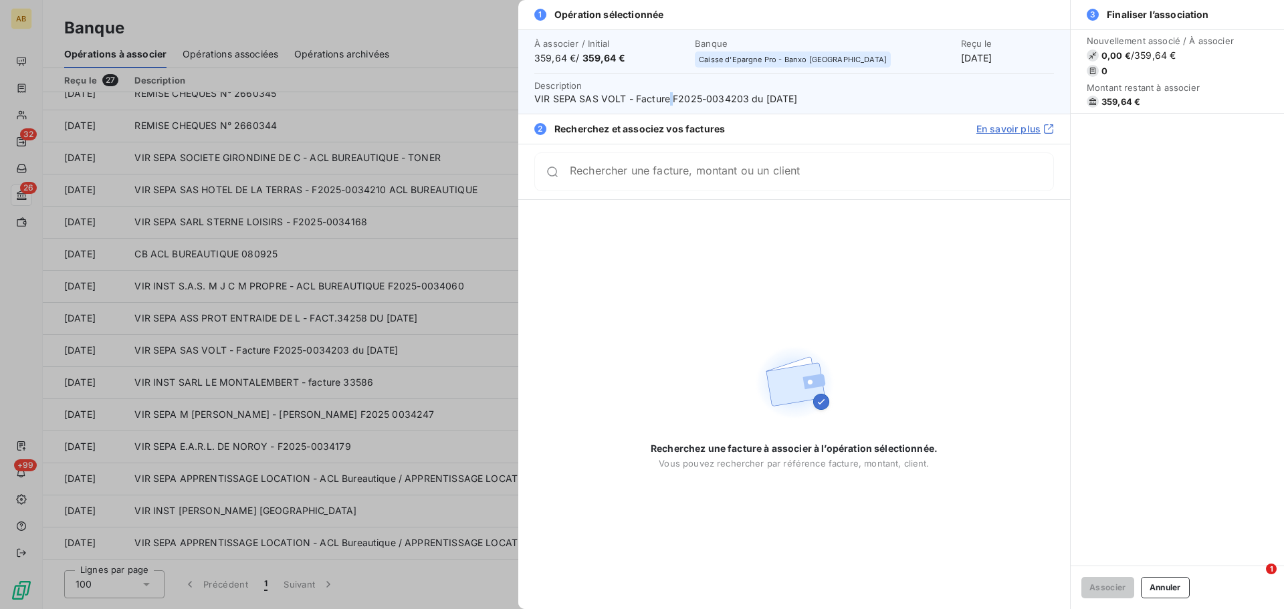
click at [672, 96] on span "VIR SEPA SAS VOLT - Facture F2025-0034203 du 02-09-2025" at bounding box center [793, 98] width 519 height 13
click at [675, 96] on span "VIR SEPA SAS VOLT - Facture F2025-0034203 du 02-09-2025" at bounding box center [793, 98] width 519 height 13
drag, startPoint x: 671, startPoint y: 96, endPoint x: 744, endPoint y: 99, distance: 73.6
click at [744, 99] on span "VIR SEPA SAS VOLT - Facture F2025-0034203 du 02-09-2025" at bounding box center [793, 98] width 519 height 13
copy span "F2025-0034203"
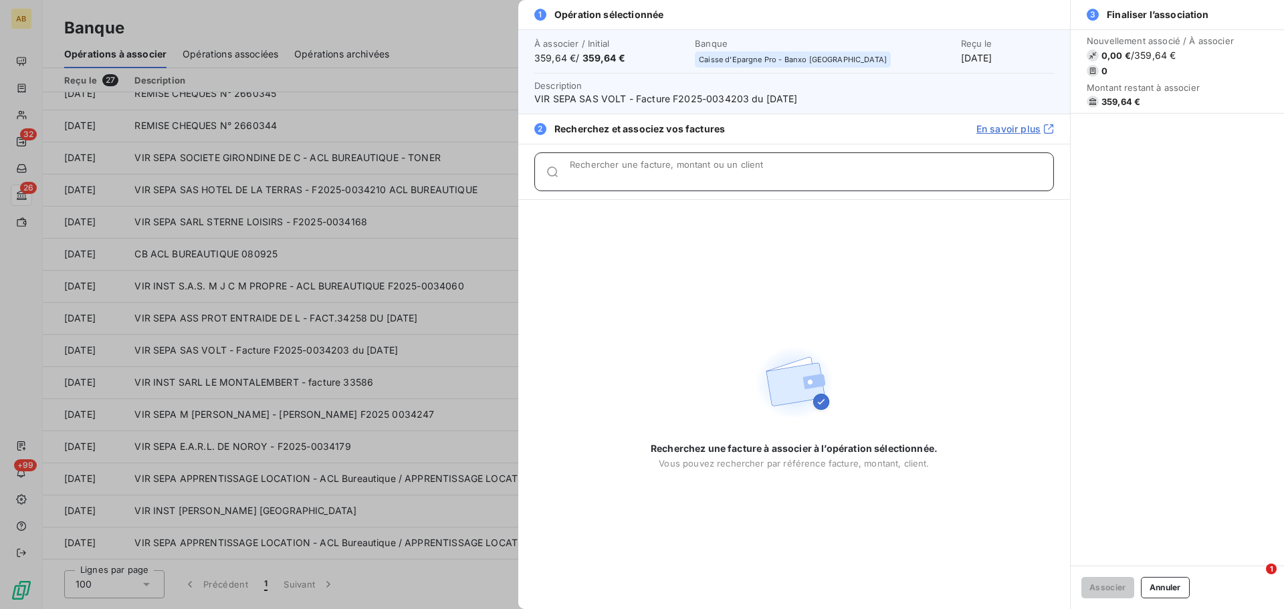
click at [676, 176] on input "Rechercher une facture, montant ou un client" at bounding box center [811, 176] width 483 height 13
paste input "F2025-0034203"
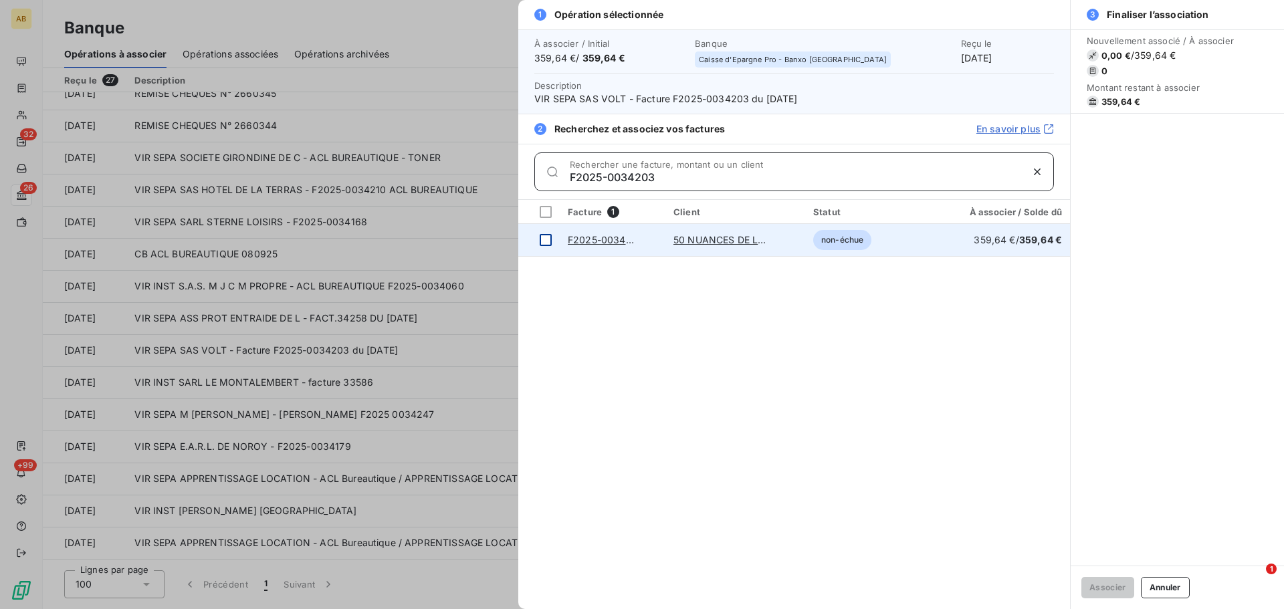
type input "F2025-0034203"
click at [548, 237] on div at bounding box center [546, 240] width 12 height 12
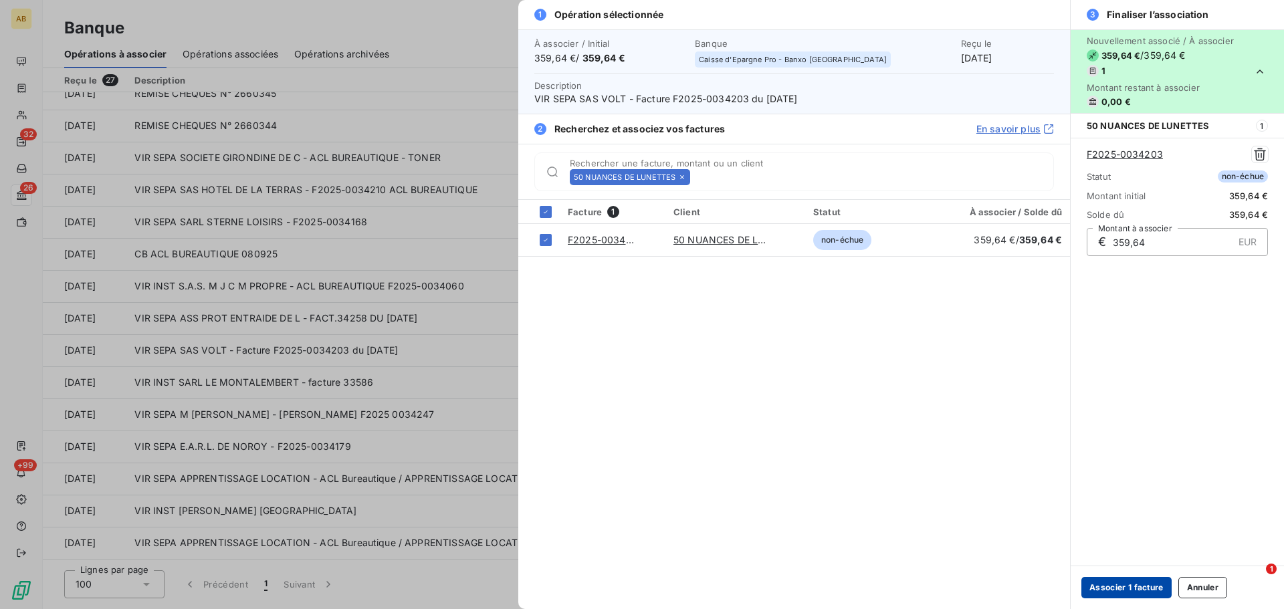
click at [1135, 594] on button "Associer 1 facture" at bounding box center [1126, 587] width 90 height 21
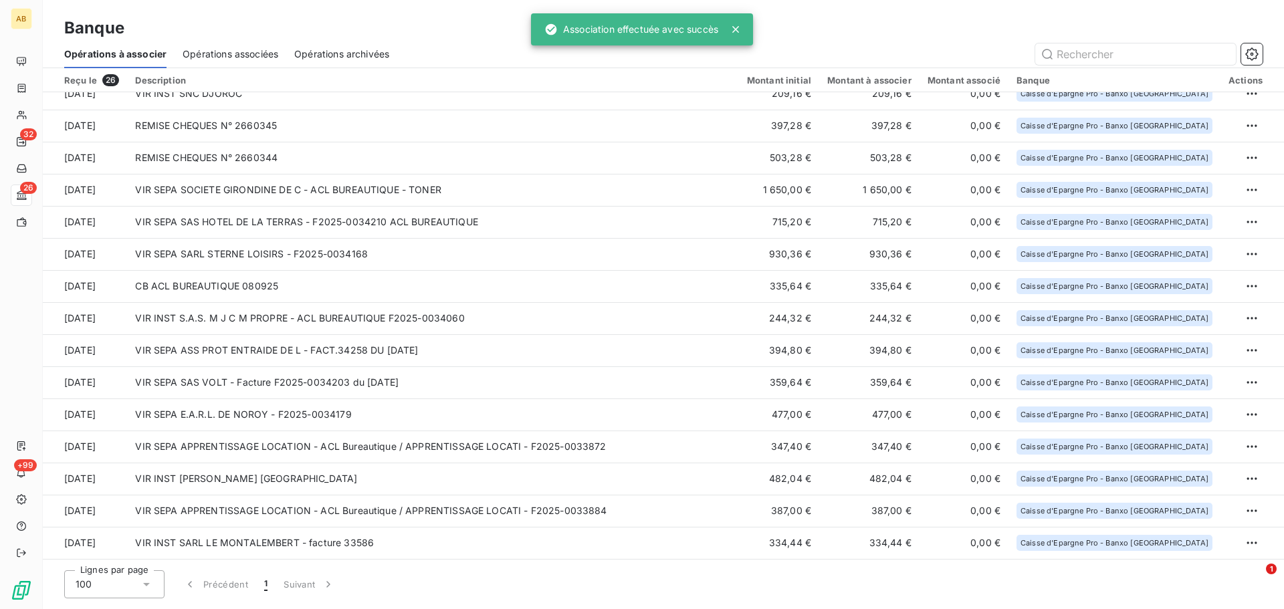
scroll to position [368, 0]
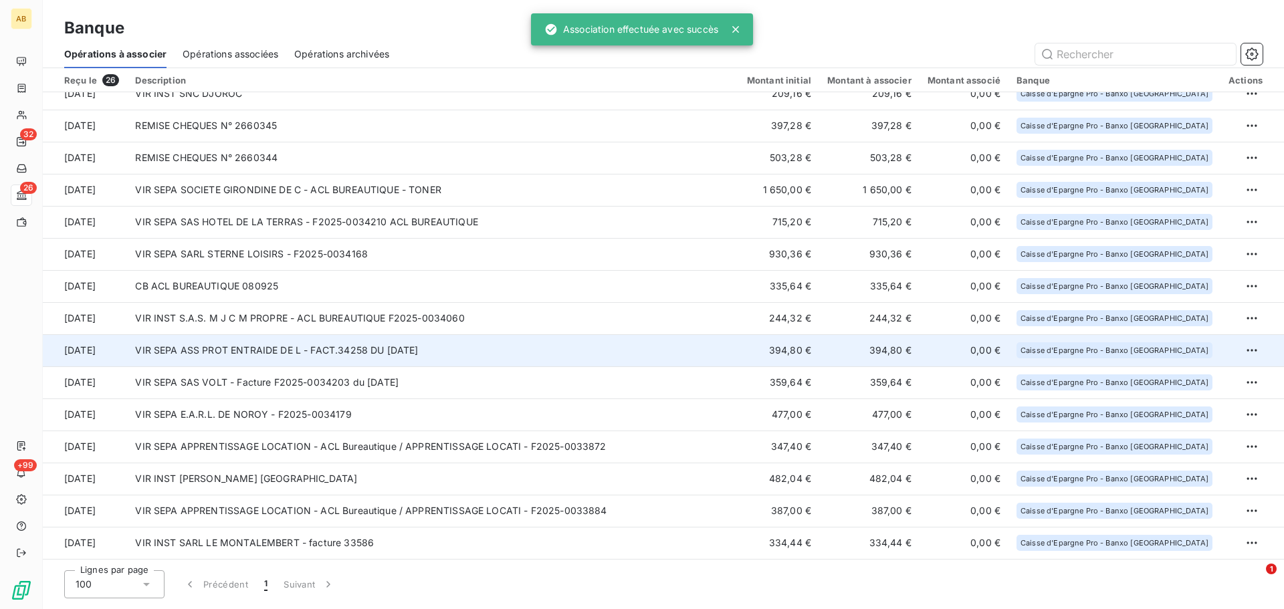
click at [185, 358] on td "VIR SEPA ASS PROT ENTRAIDE DE L - FACT.34258 DU 5/9/25" at bounding box center [432, 350] width 611 height 32
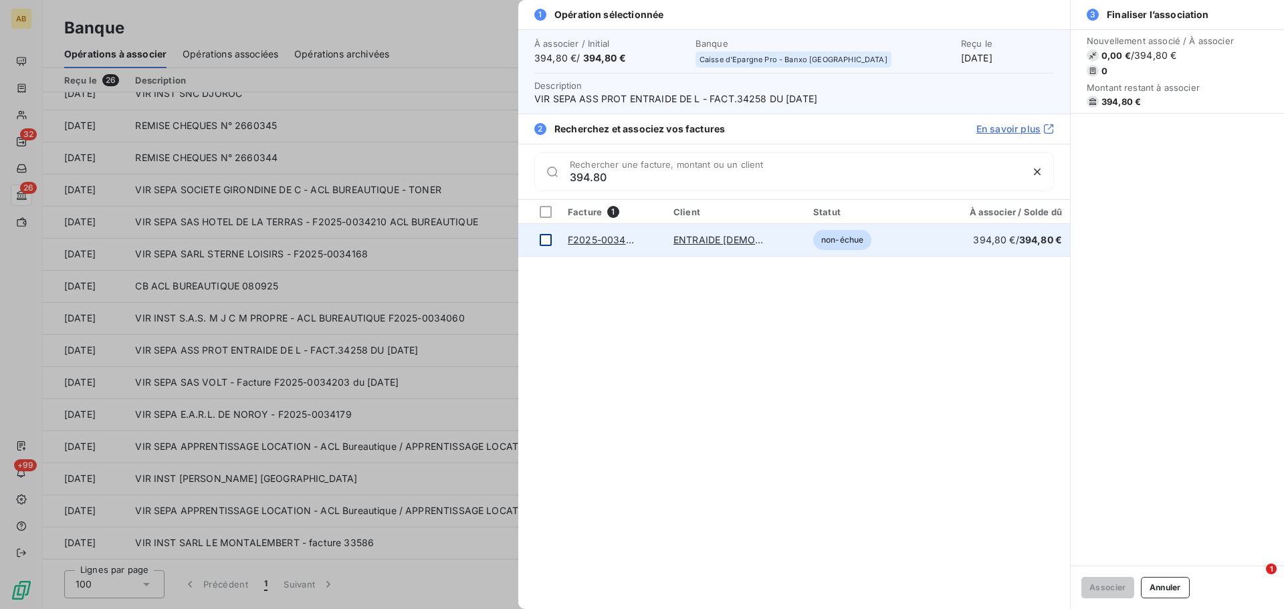
type input "394.80"
click at [548, 235] on div at bounding box center [546, 240] width 12 height 12
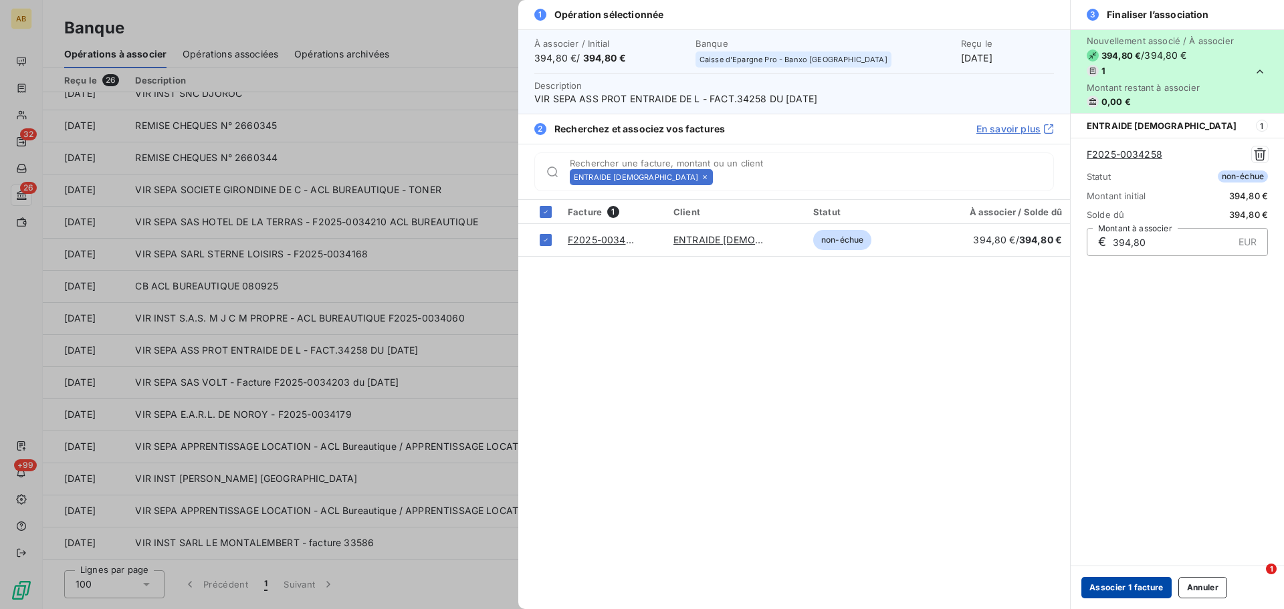
click at [1123, 590] on button "Associer 1 facture" at bounding box center [1126, 587] width 90 height 21
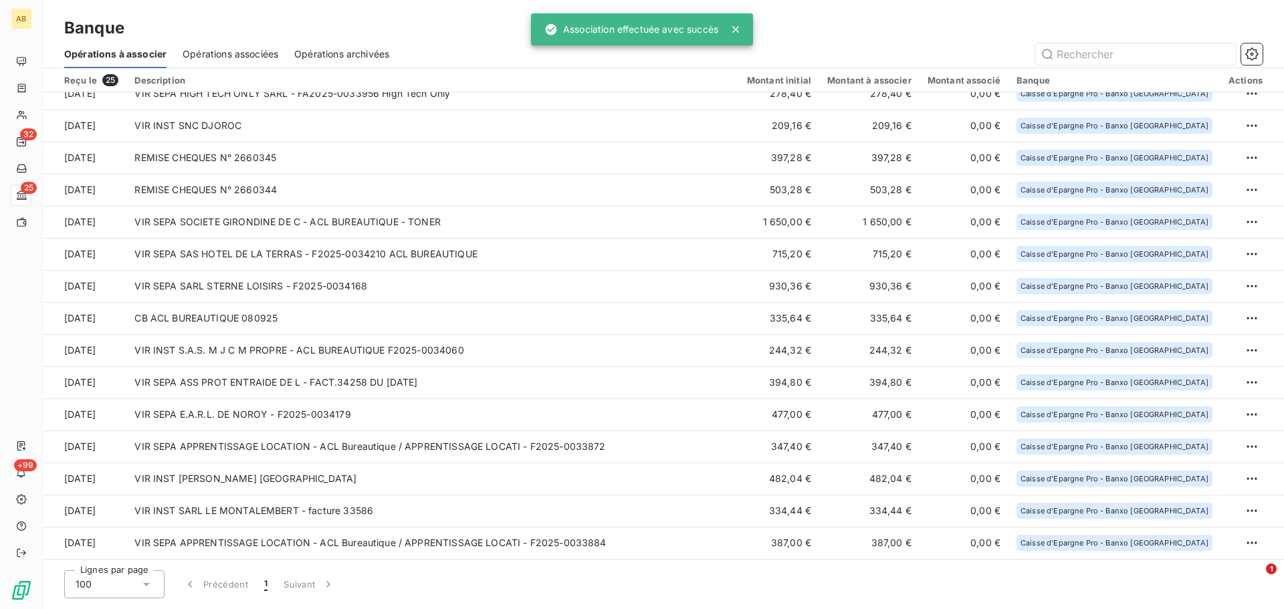
scroll to position [336, 0]
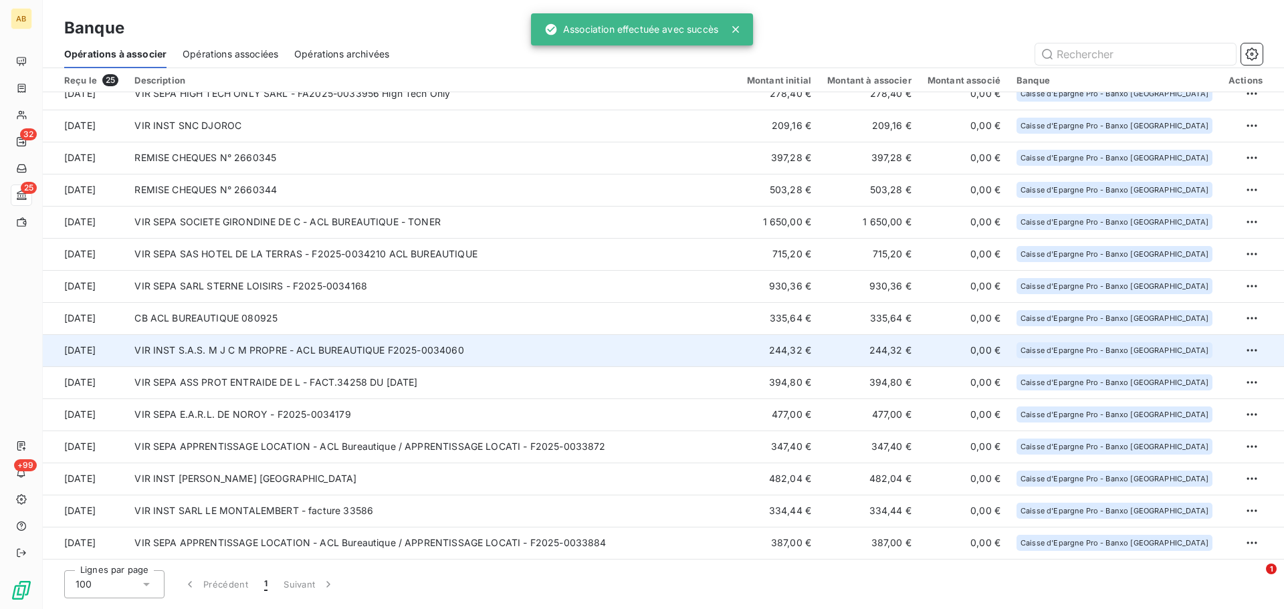
click at [187, 358] on td "VIR INST S.A.S. M J C M PROPRE - ACL BUREAUTIQUE F2025-0034060" at bounding box center [432, 350] width 612 height 32
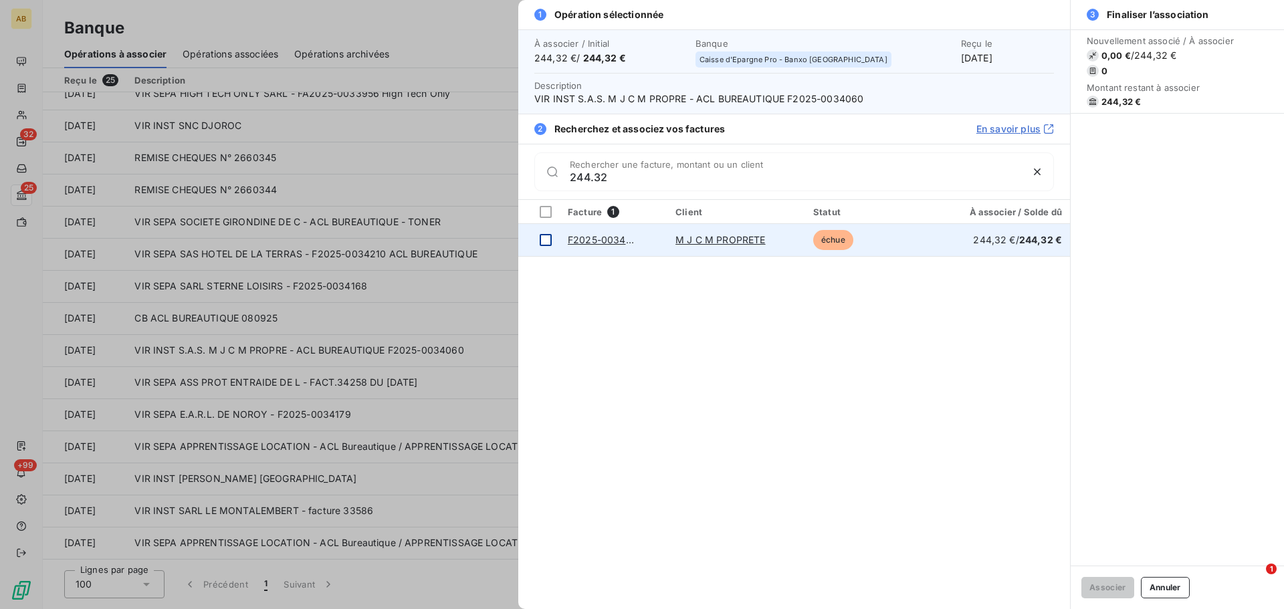
type input "244.32"
click at [544, 239] on div at bounding box center [546, 240] width 12 height 12
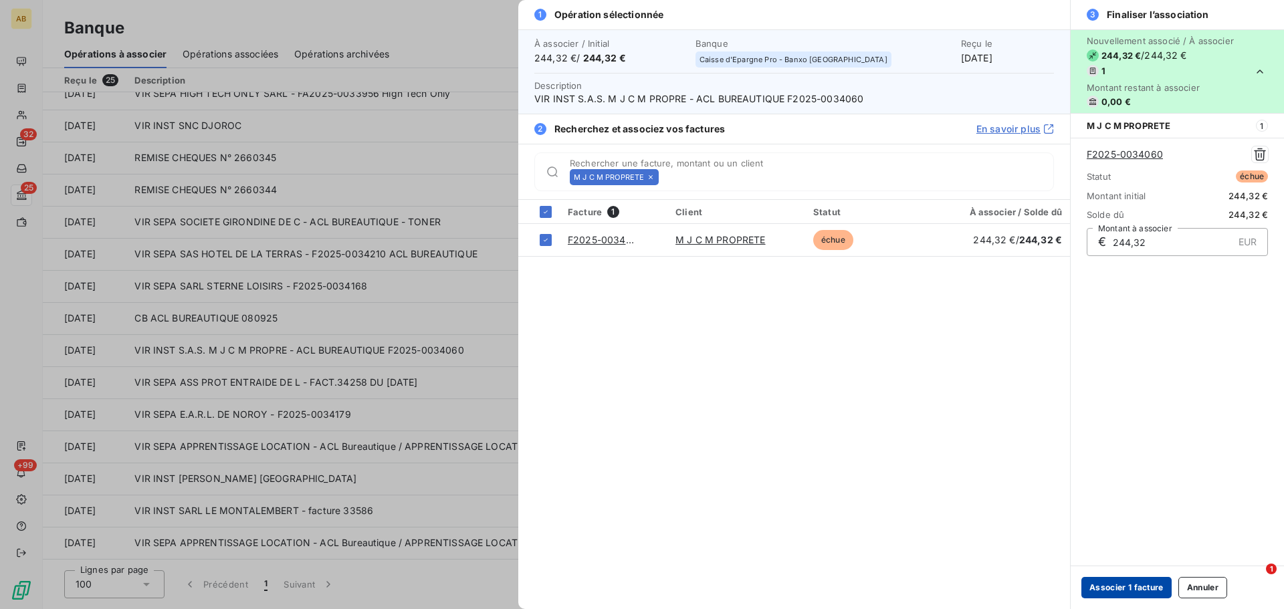
click at [1125, 586] on button "Associer 1 facture" at bounding box center [1126, 587] width 90 height 21
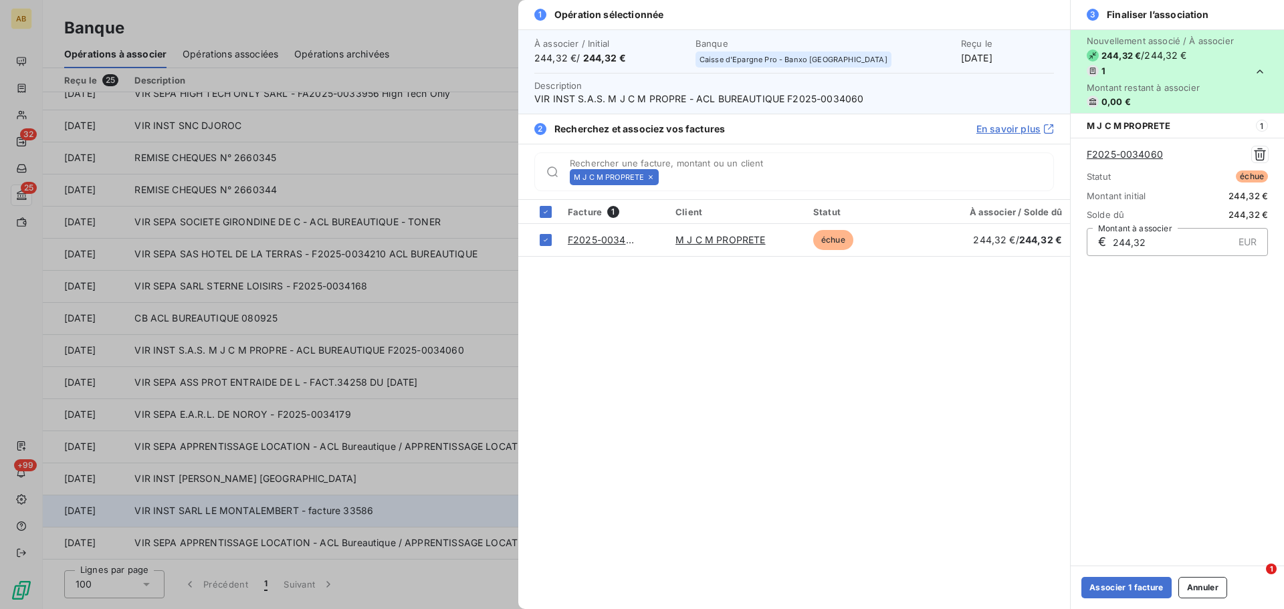
scroll to position [304, 0]
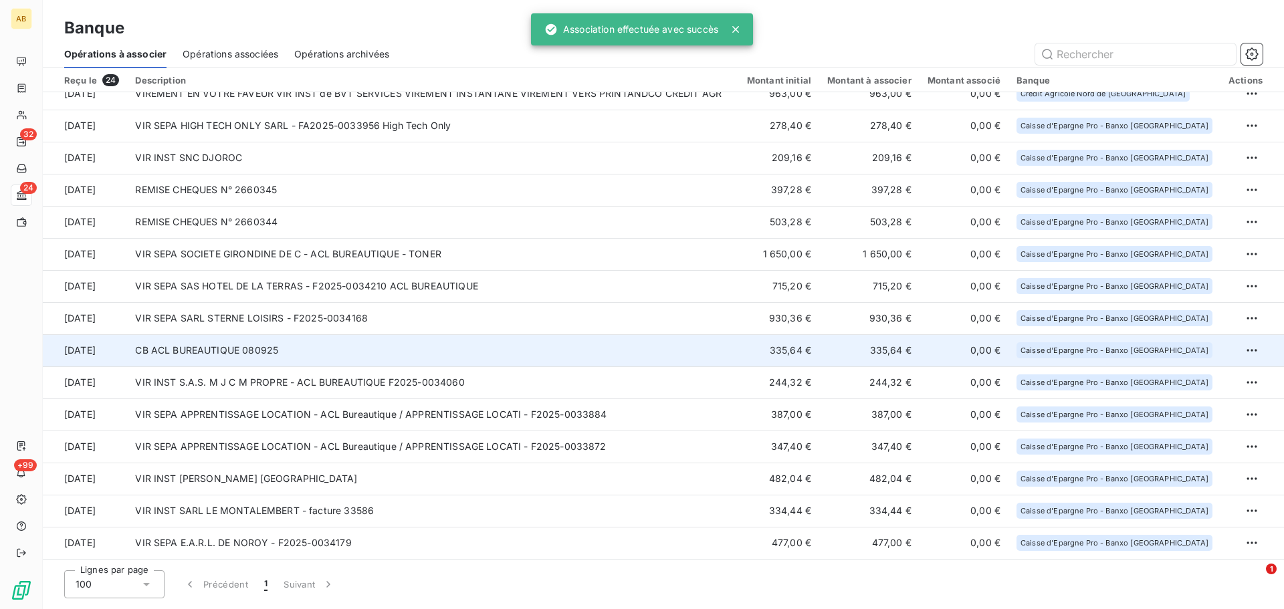
click at [321, 346] on td "CB ACL BUREAUTIQUE 080925" at bounding box center [432, 350] width 611 height 32
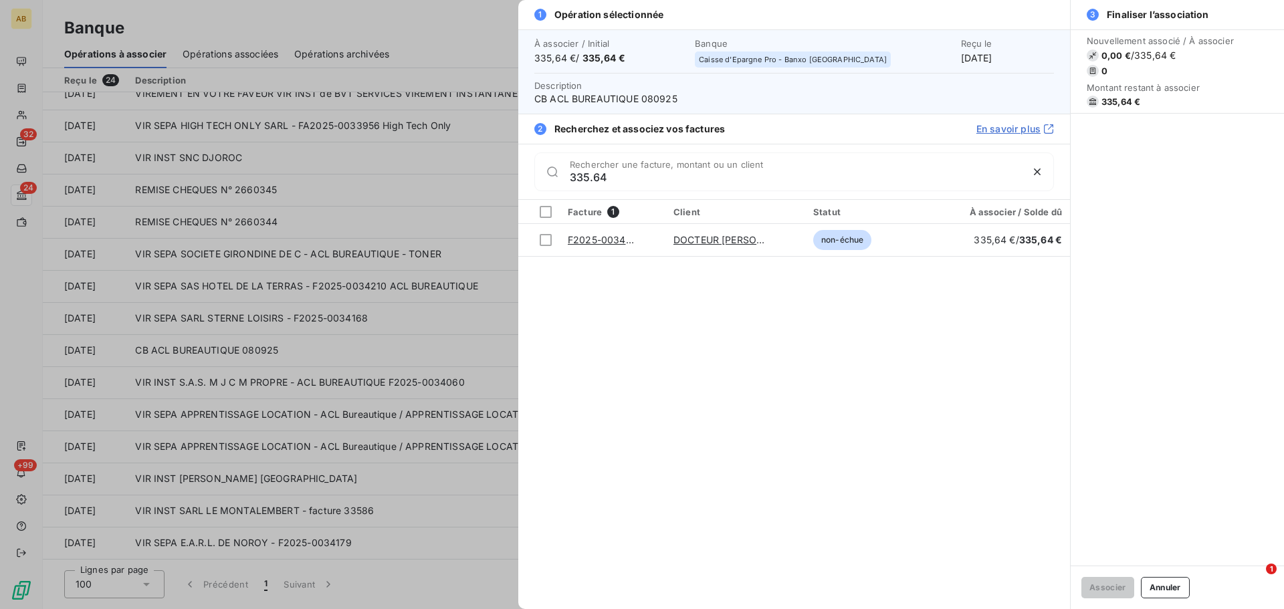
type input "335.64"
click at [155, 322] on div at bounding box center [642, 304] width 1284 height 609
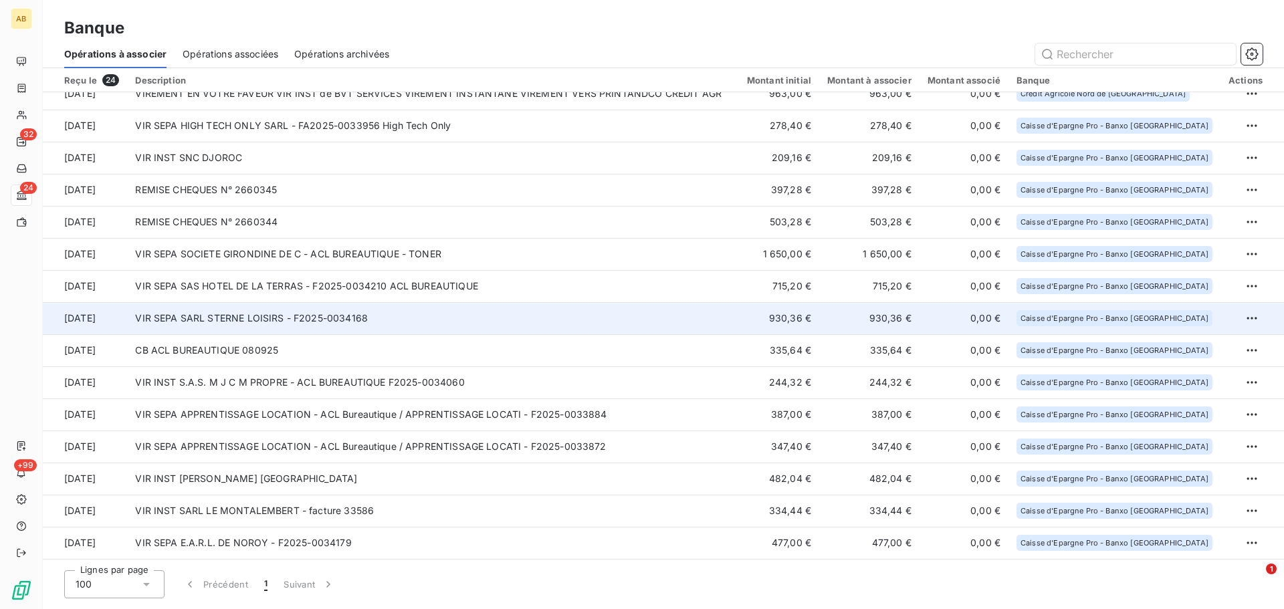
click at [255, 320] on td "VIR SEPA SARL STERNE LOISIRS - F2025-0034168" at bounding box center [432, 318] width 611 height 32
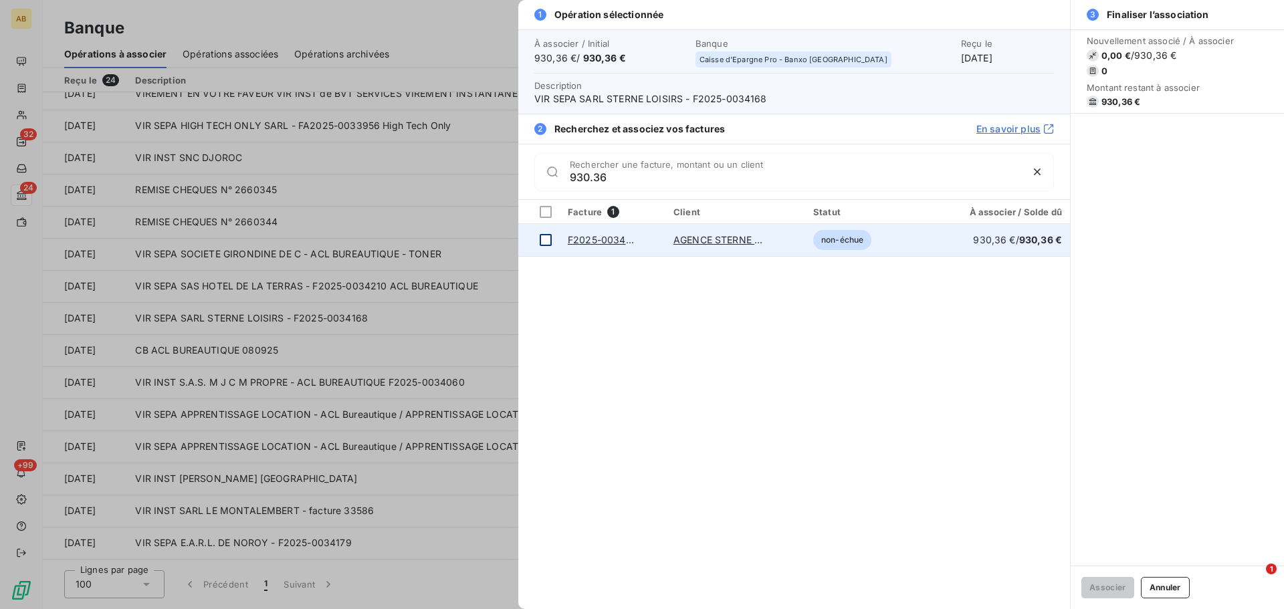
type input "930.36"
click at [548, 239] on div at bounding box center [546, 240] width 12 height 12
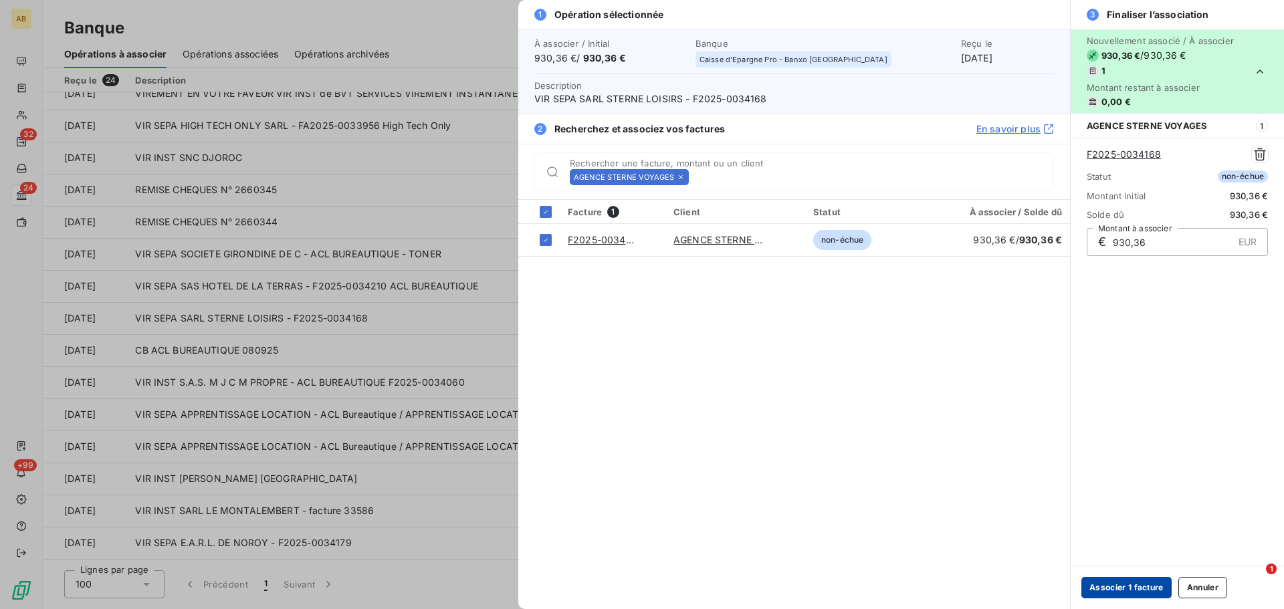
click at [1129, 584] on button "Associer 1 facture" at bounding box center [1126, 587] width 90 height 21
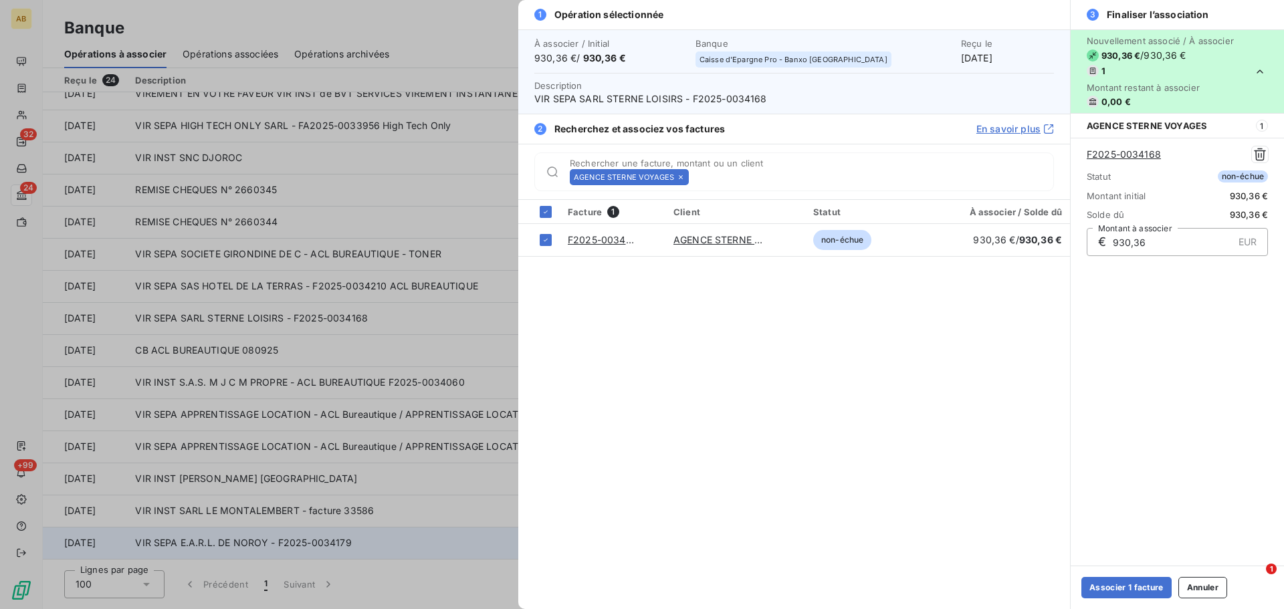
scroll to position [271, 0]
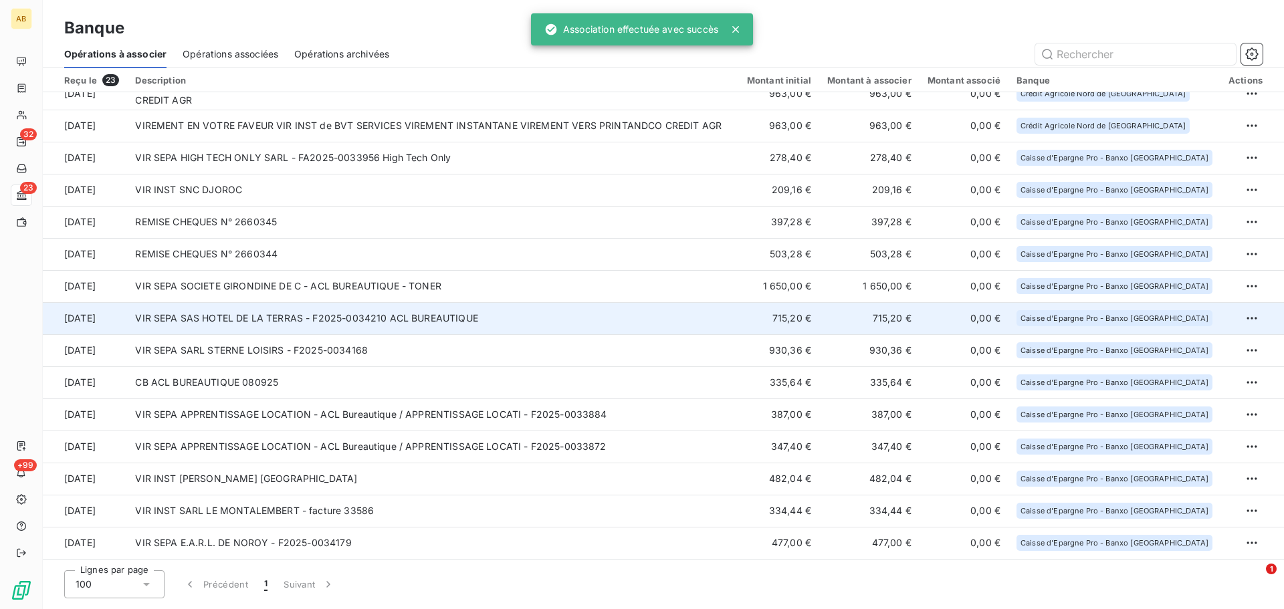
click at [332, 323] on td "VIR SEPA SAS HOTEL DE LA TERRAS - F2025-0034210 ACL BUREAUTIQUE" at bounding box center [432, 318] width 611 height 32
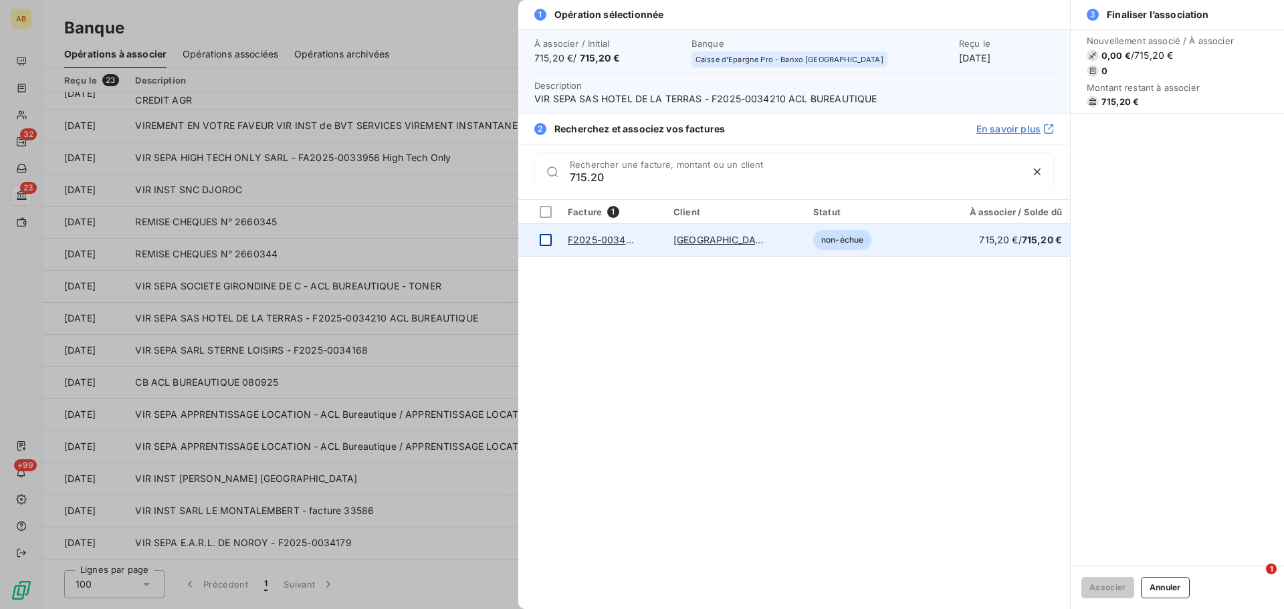
type input "715.20"
click at [541, 240] on div at bounding box center [546, 240] width 12 height 12
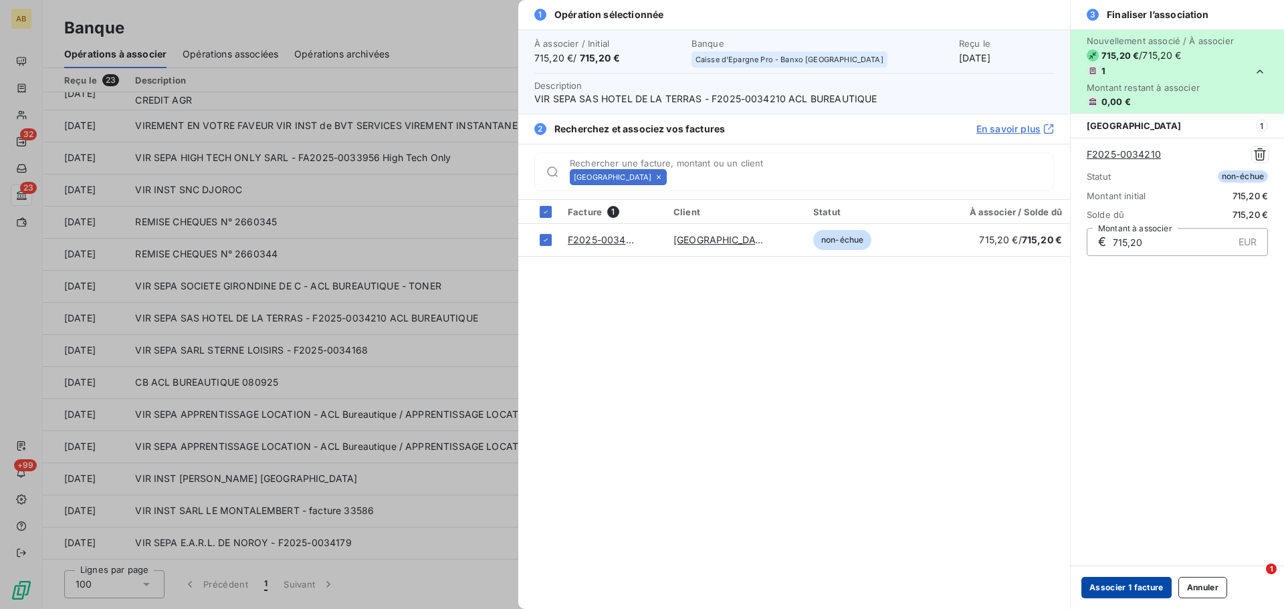
click at [1124, 588] on button "Associer 1 facture" at bounding box center [1126, 587] width 90 height 21
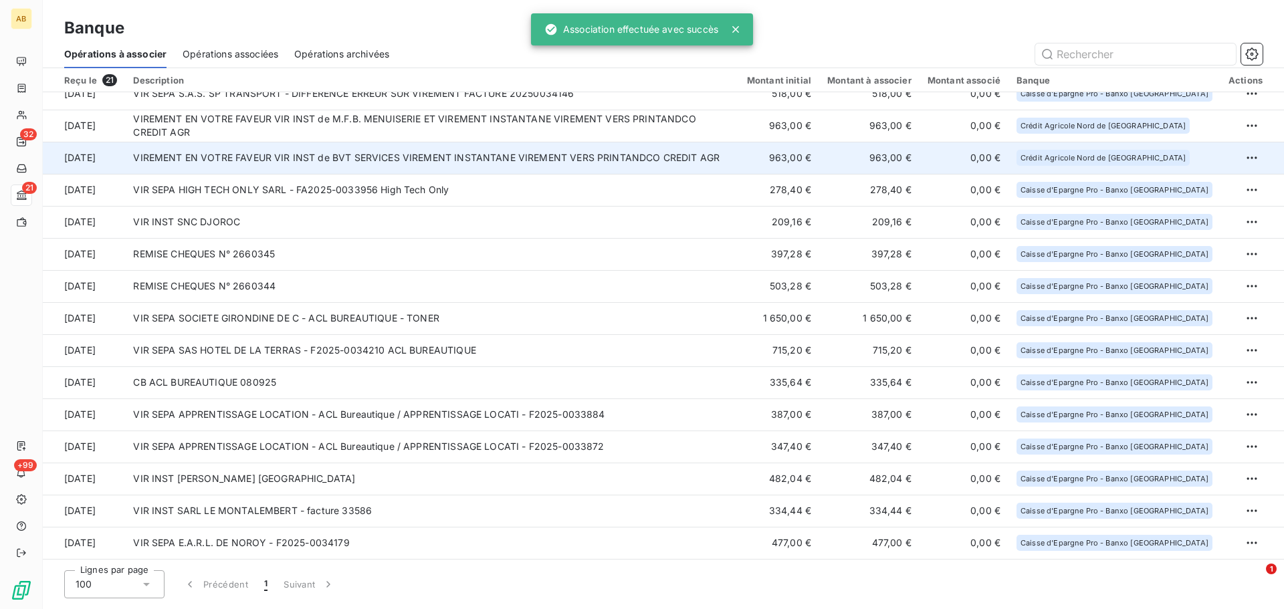
scroll to position [0, 0]
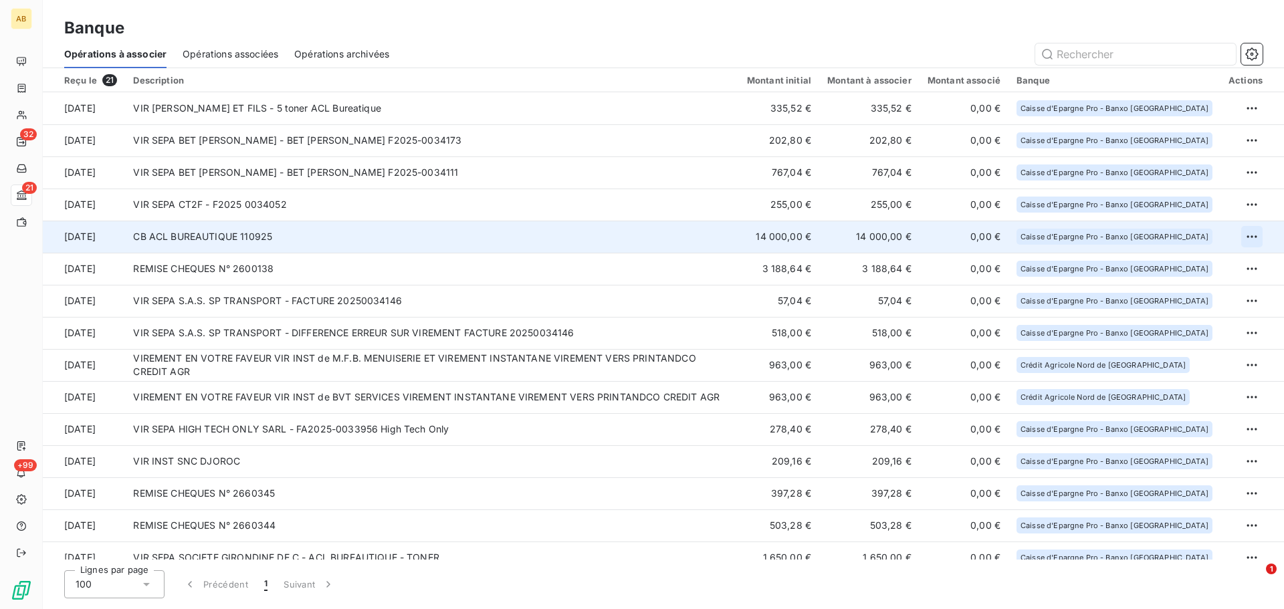
click at [1249, 233] on html "AB 32 21 +99 Banque Opérations à associer Opérations associées Opérations archi…" at bounding box center [642, 304] width 1284 height 609
click at [1240, 262] on div "Archiver l’opération" at bounding box center [1199, 265] width 103 height 21
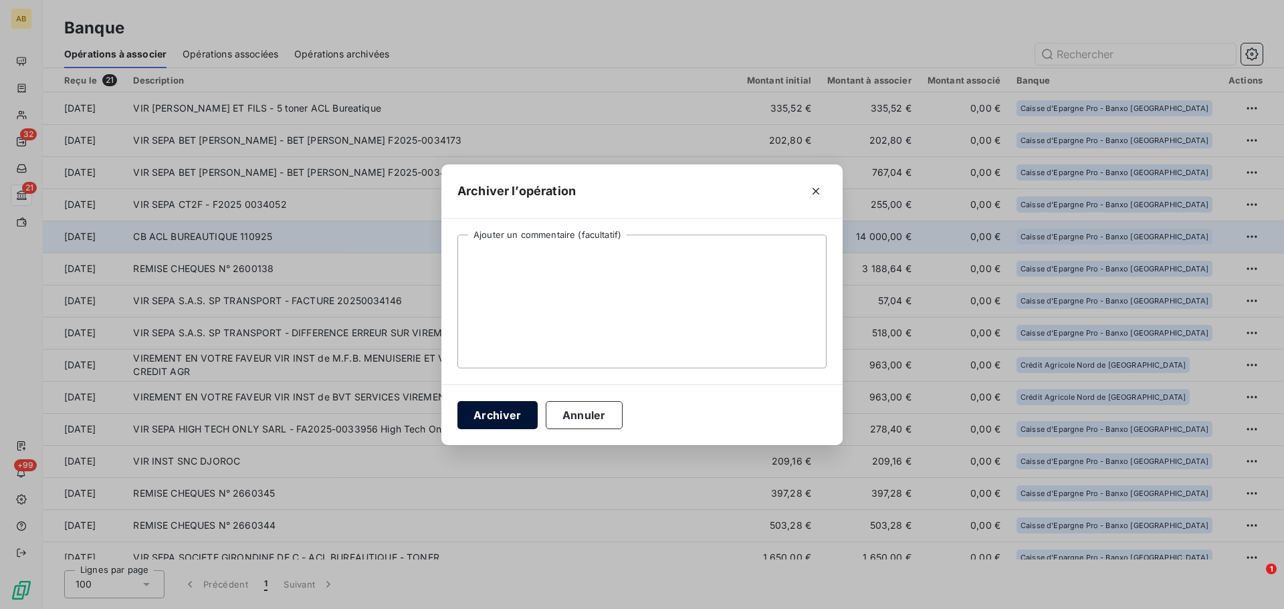
click at [504, 410] on button "Archiver" at bounding box center [497, 415] width 80 height 28
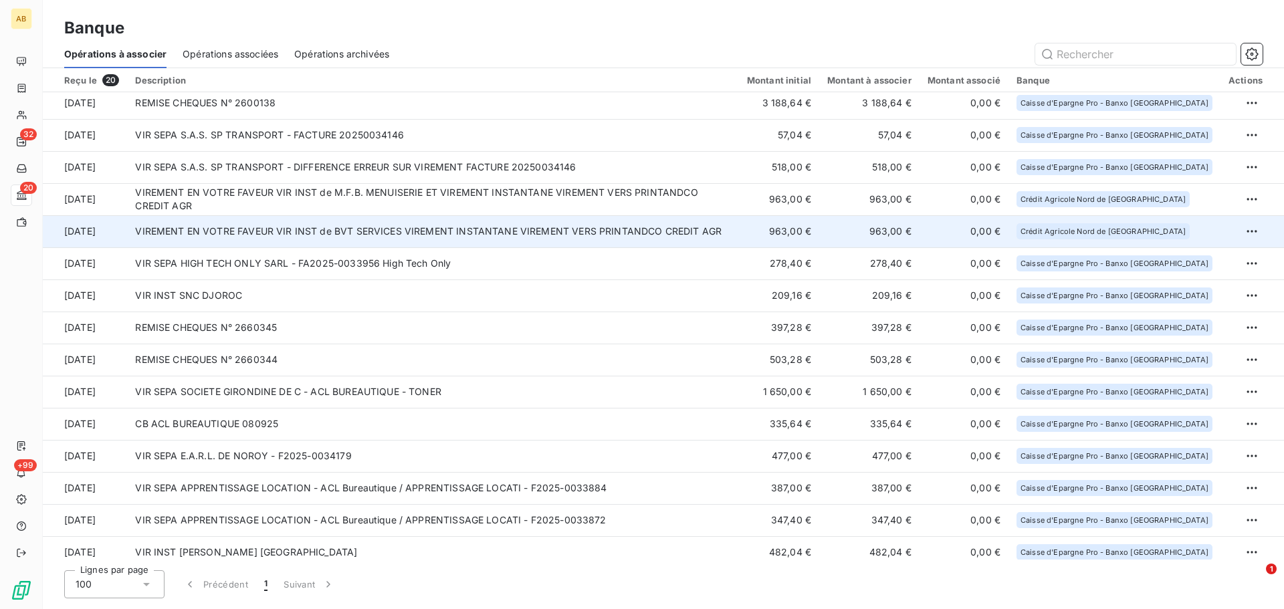
scroll to position [175, 0]
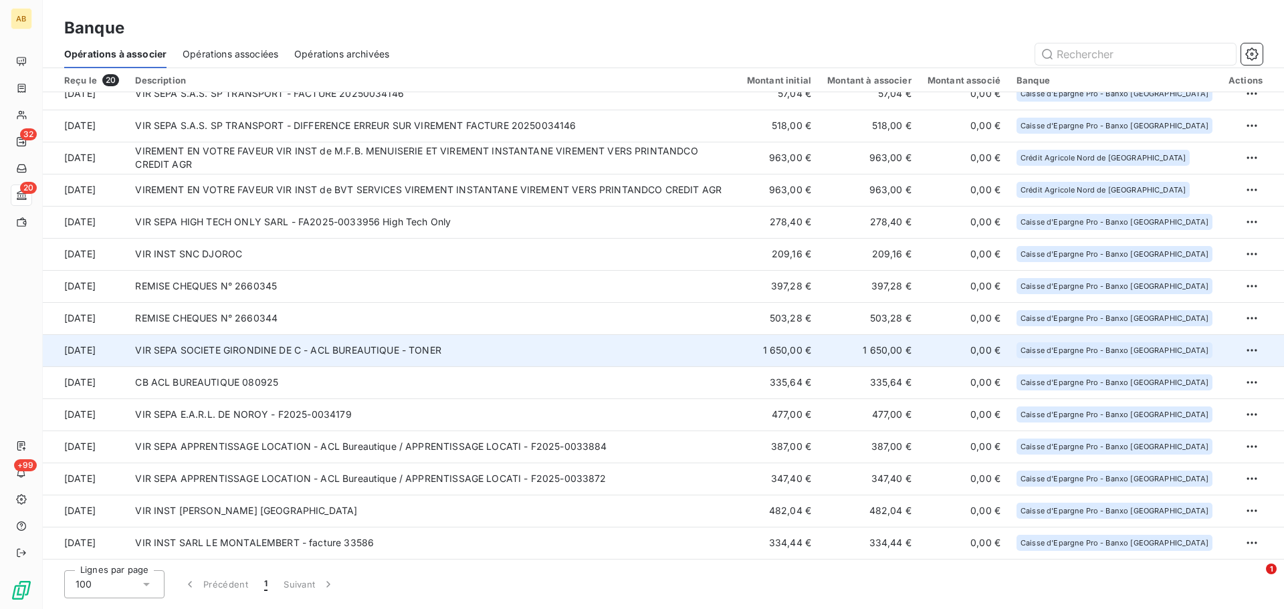
click at [810, 356] on td "1 650,00 €" at bounding box center [779, 350] width 80 height 32
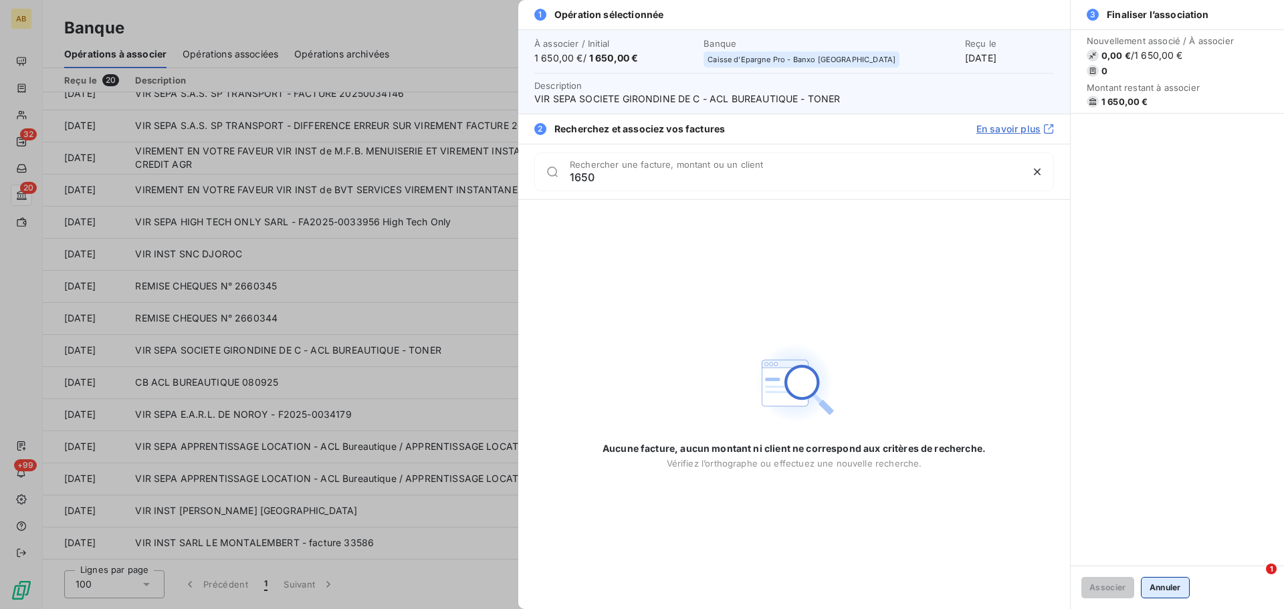
type input "1650"
click at [1185, 589] on button "Annuler" at bounding box center [1165, 587] width 49 height 21
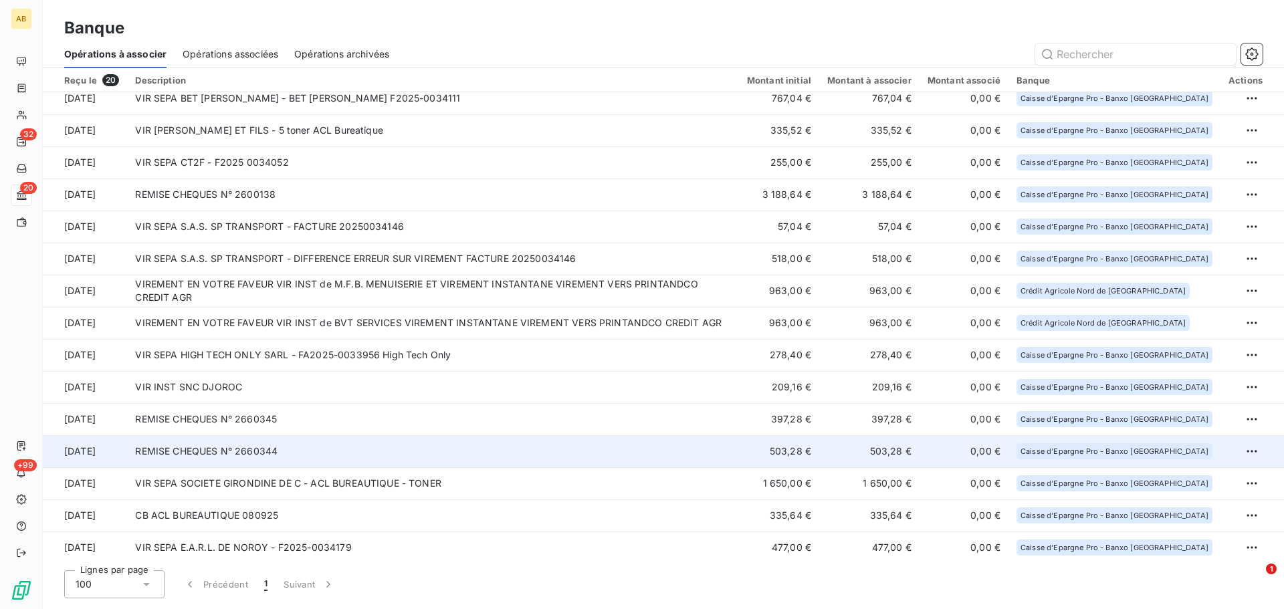
scroll to position [41, 0]
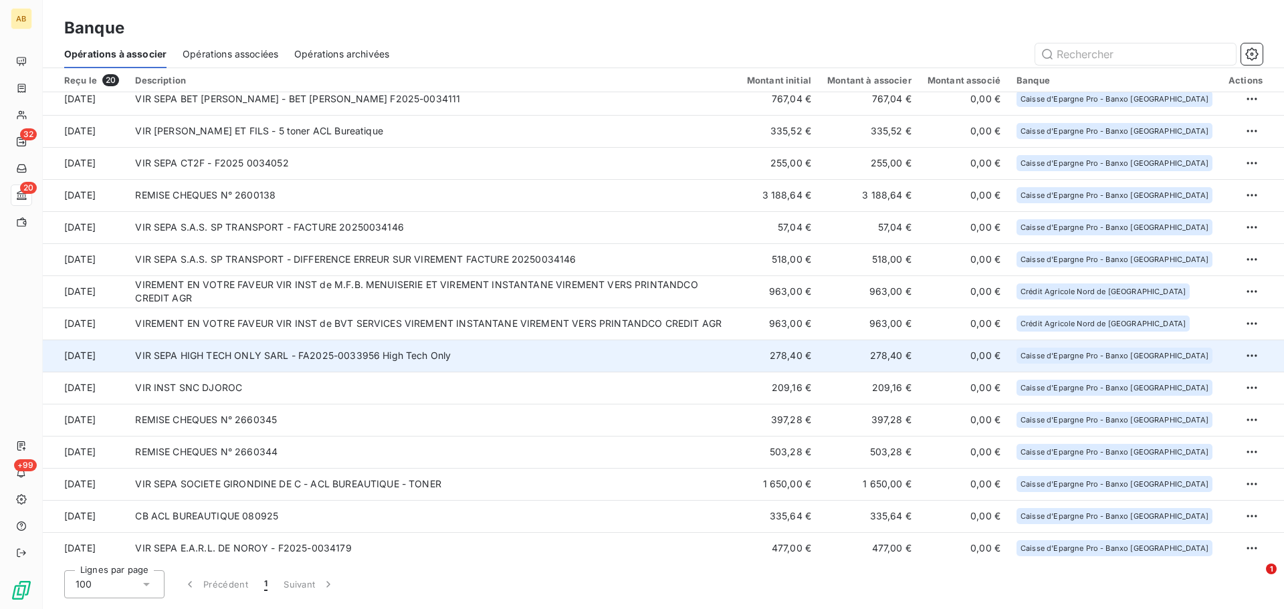
click at [453, 347] on td "VIR SEPA HIGH TECH ONLY SARL - FA2025-0033956 High Tech Only" at bounding box center [432, 356] width 611 height 32
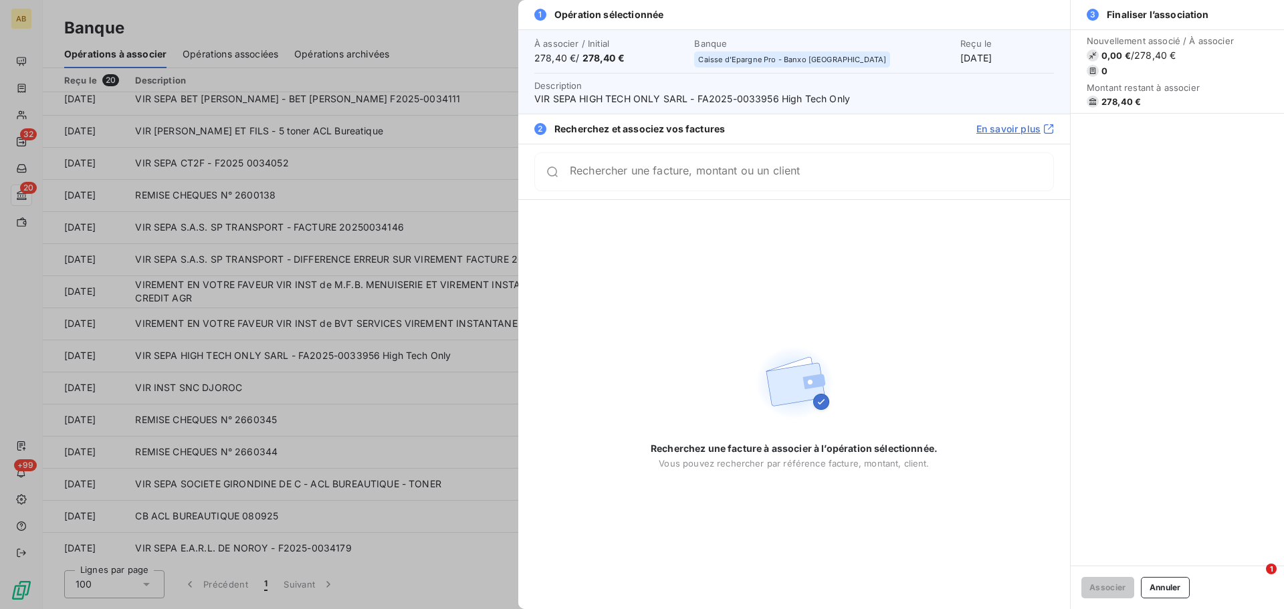
click at [804, 174] on input "Rechercher une facture, montant ou un client" at bounding box center [811, 171] width 483 height 13
drag, startPoint x: 697, startPoint y: 100, endPoint x: 776, endPoint y: 102, distance: 78.3
click at [776, 102] on span "VIR SEPA HIGH TECH ONLY SARL - FA2025-0033956 High Tech Only" at bounding box center [793, 98] width 519 height 13
copy span "FA2025-0033956"
drag, startPoint x: 651, startPoint y: 185, endPoint x: 538, endPoint y: 177, distance: 113.9
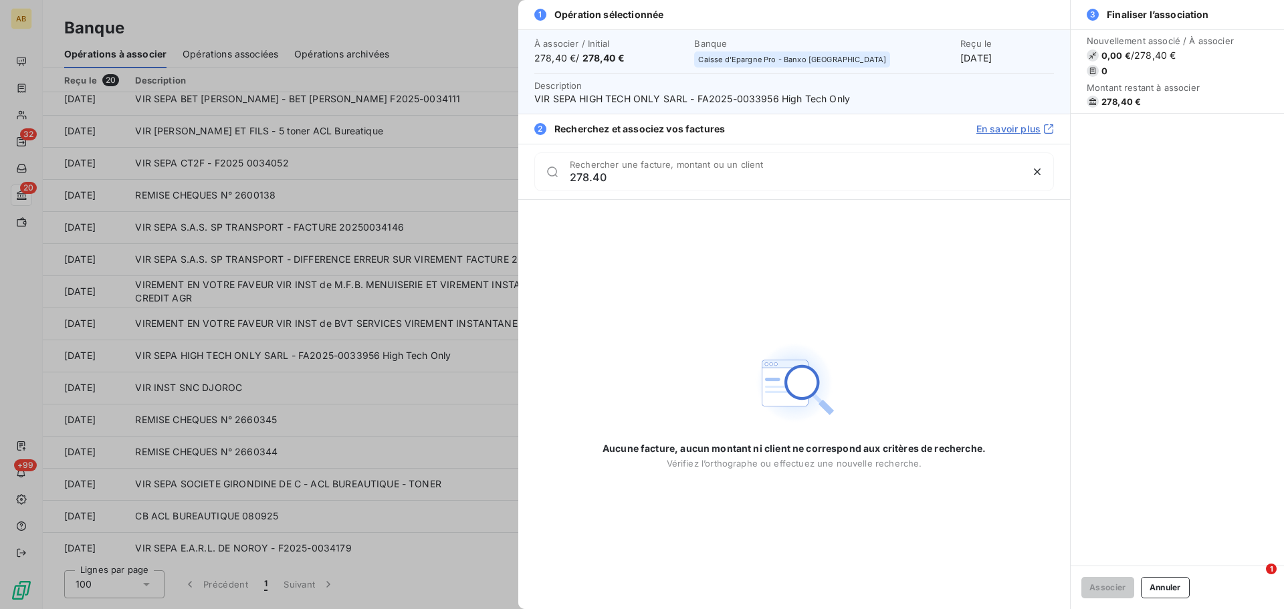
click at [538, 177] on div "278.40 Rechercher une facture, montant ou un client" at bounding box center [793, 171] width 519 height 39
drag, startPoint x: 622, startPoint y: 179, endPoint x: 544, endPoint y: 177, distance: 78.2
click at [544, 177] on div "278.40 Rechercher une facture, montant ou un client" at bounding box center [793, 171] width 519 height 39
paste input "FA2025-0033956"
type input "FA2025-0033956"
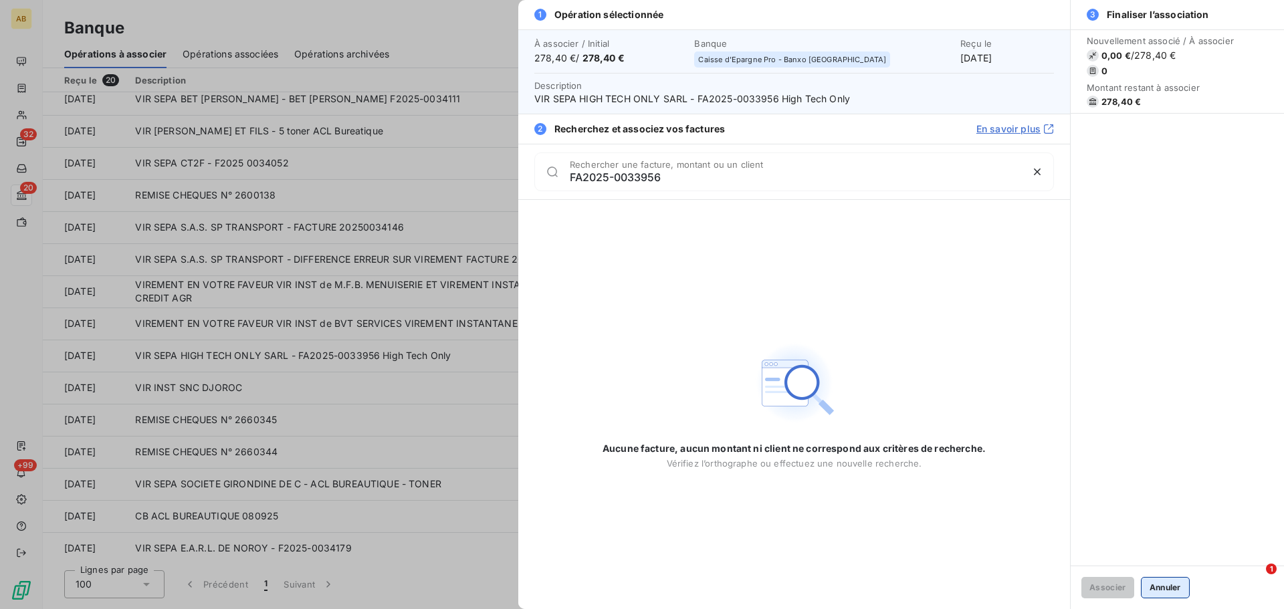
drag, startPoint x: 1150, startPoint y: 576, endPoint x: 1154, endPoint y: 584, distance: 9.0
click at [1149, 576] on div "Associer Annuler" at bounding box center [1176, 587] width 213 height 43
click at [1179, 596] on button "Annuler" at bounding box center [1165, 587] width 49 height 21
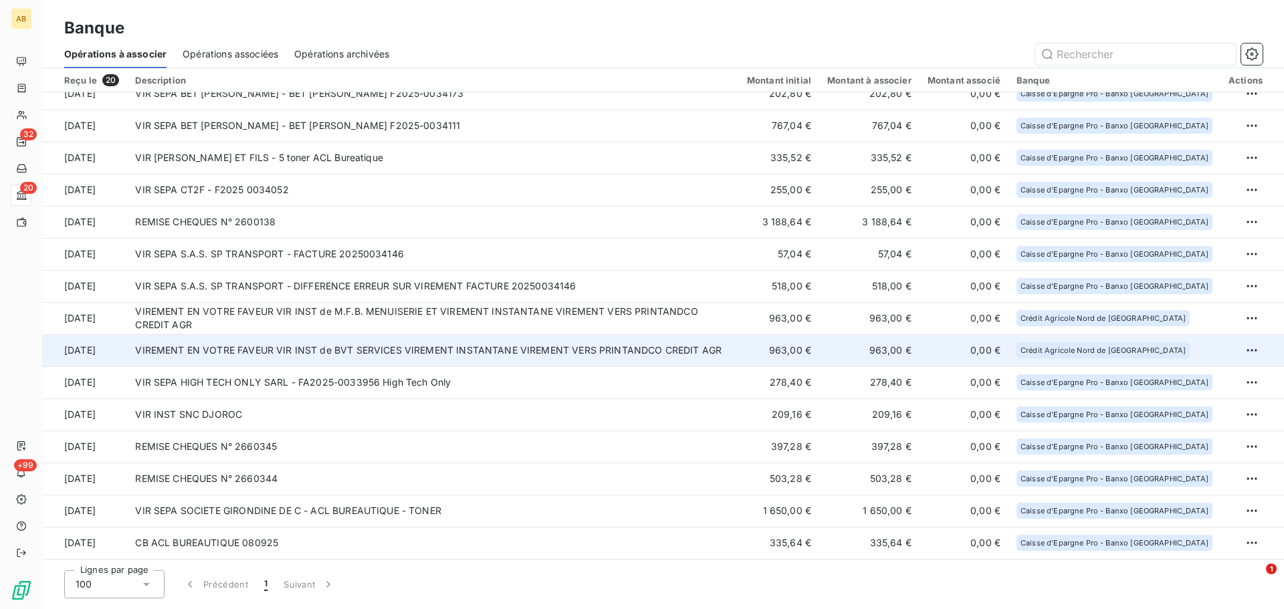
scroll to position [0, 0]
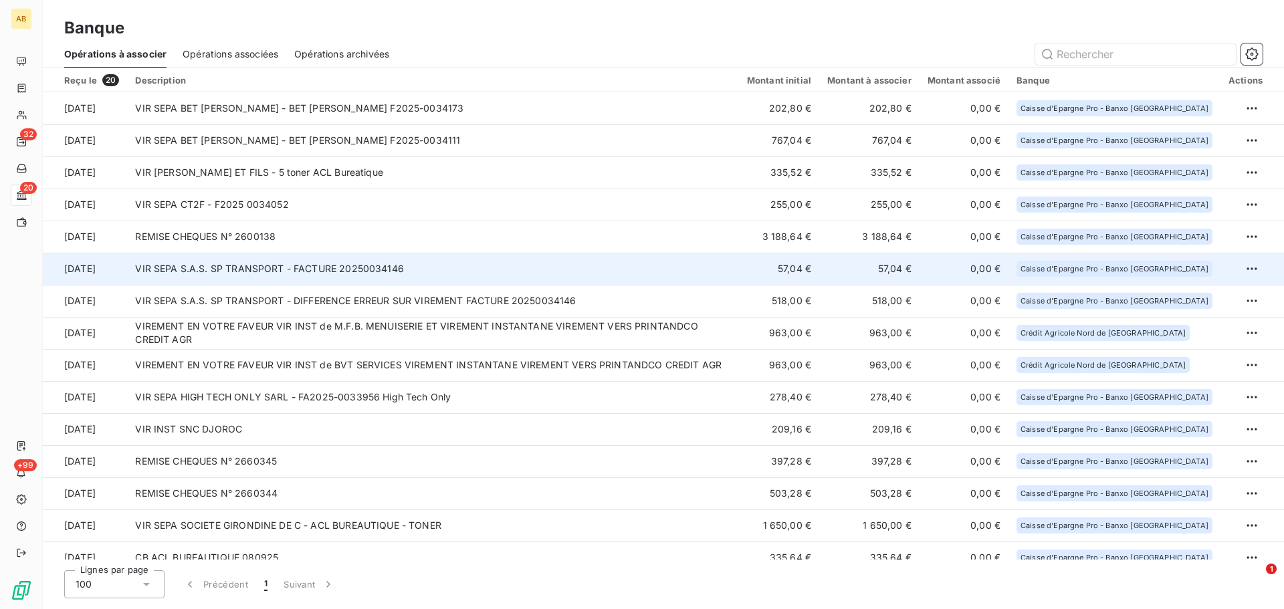
click at [338, 271] on td "VIR SEPA S.A.S. SP TRANSPORT - FACTURE 20250034146" at bounding box center [432, 269] width 611 height 32
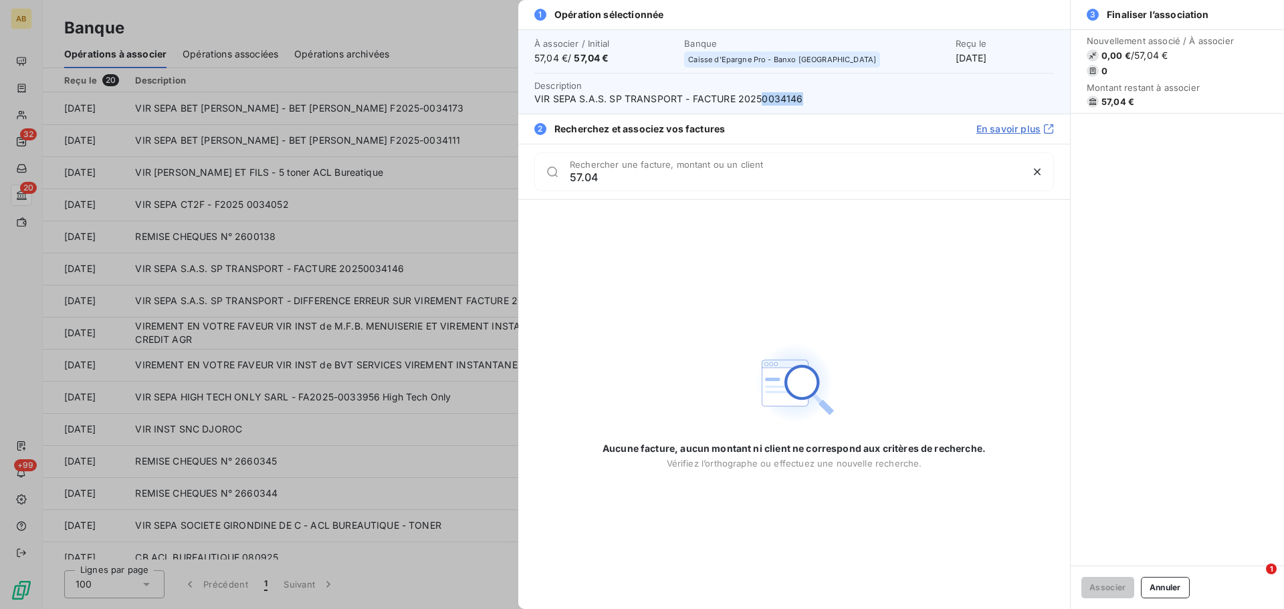
drag, startPoint x: 760, startPoint y: 96, endPoint x: 801, endPoint y: 97, distance: 40.8
click at [801, 97] on span "VIR SEPA S.A.S. SP TRANSPORT - FACTURE 20250034146" at bounding box center [793, 98] width 519 height 13
copy span "0034146"
drag, startPoint x: 601, startPoint y: 181, endPoint x: 545, endPoint y: 185, distance: 56.3
click at [545, 185] on div "57.04 Rechercher une facture, montant ou un client" at bounding box center [793, 171] width 519 height 39
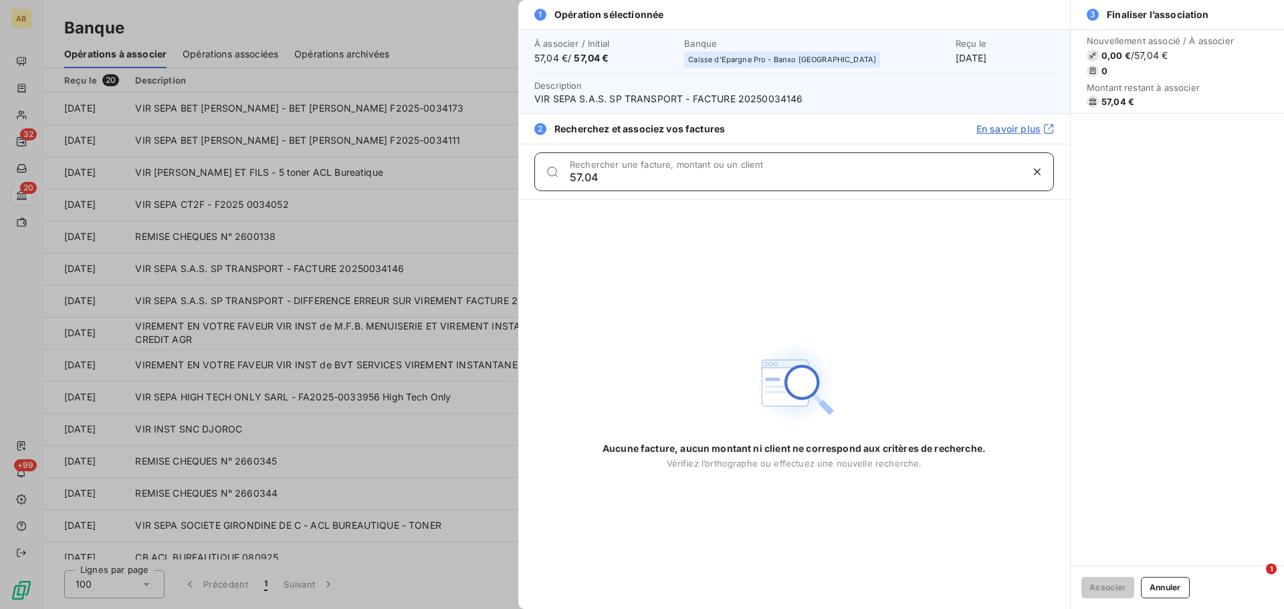
paste input "0034146"
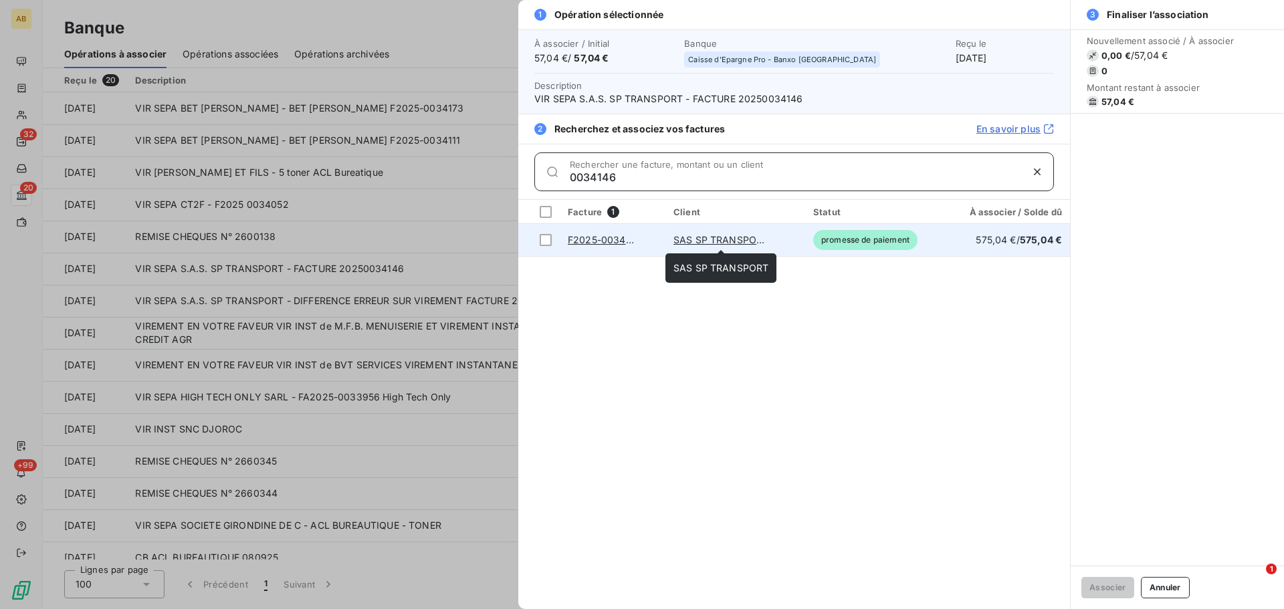
type input "0034146"
click at [703, 239] on link "SAS SP TRANSPORT" at bounding box center [720, 239] width 95 height 11
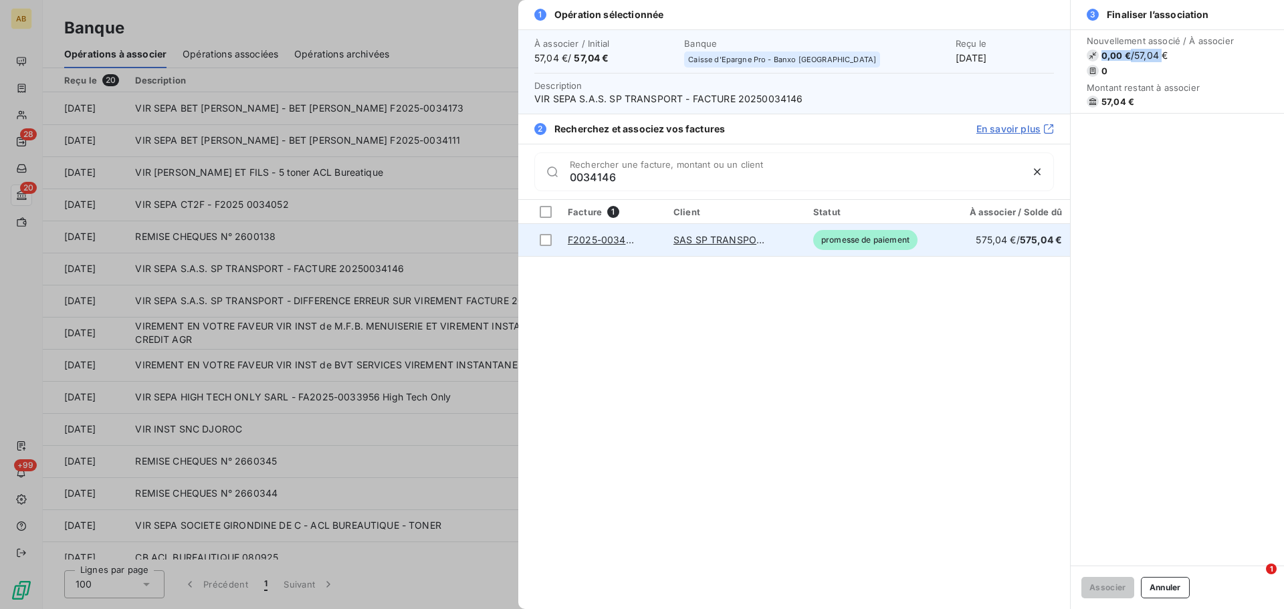
drag, startPoint x: 1167, startPoint y: 55, endPoint x: 1098, endPoint y: 52, distance: 68.2
click at [1098, 52] on span "0,00 € / 57,04 €" at bounding box center [1159, 55] width 147 height 13
click at [1104, 98] on span "57,04 €" at bounding box center [1117, 101] width 33 height 11
click at [547, 240] on div at bounding box center [546, 240] width 12 height 12
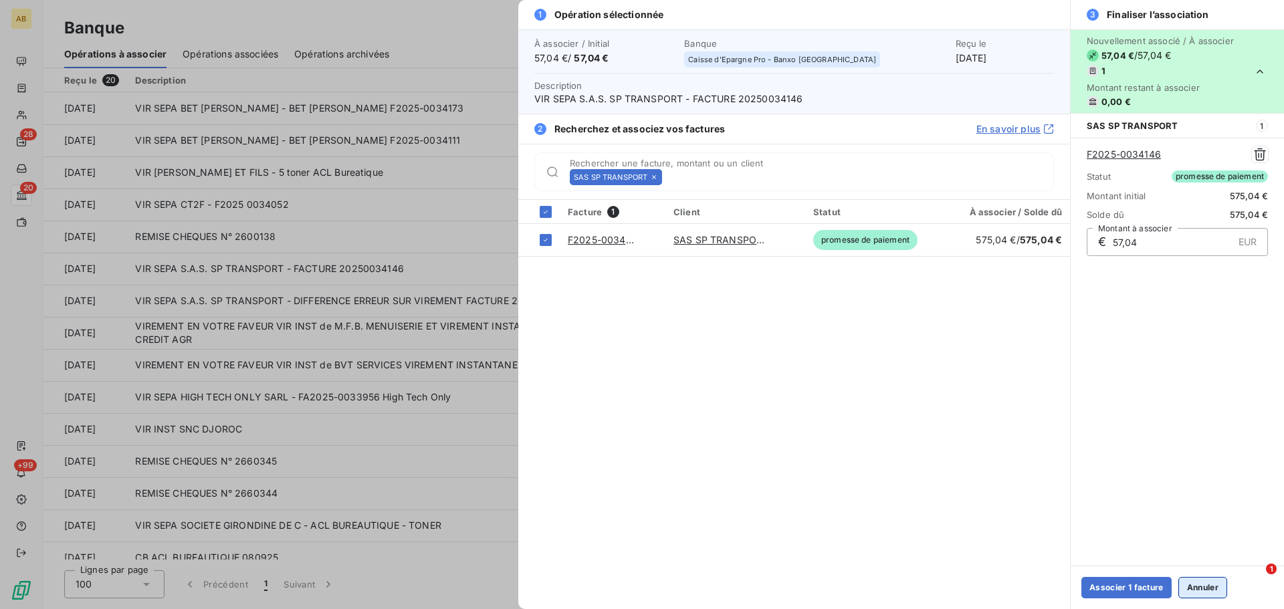
click at [1195, 582] on button "Annuler" at bounding box center [1202, 587] width 49 height 21
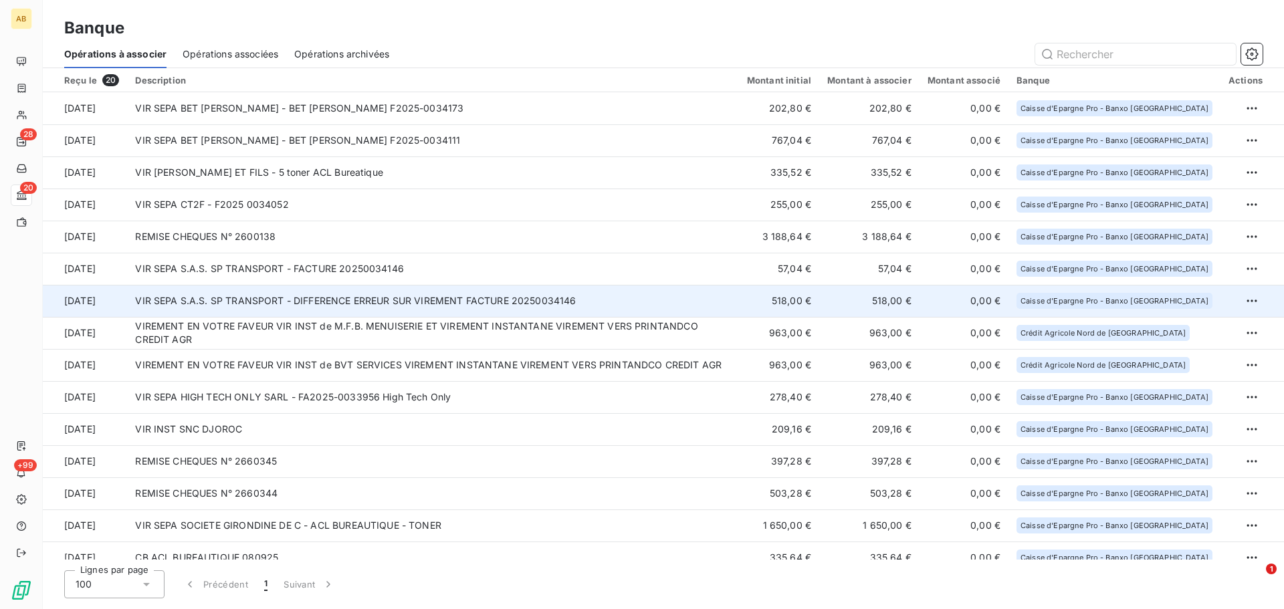
click at [378, 303] on td "VIR SEPA S.A.S. SP TRANSPORT - DIFFERENCE ERREUR SUR VIREMENT FACTURE 202500341…" at bounding box center [432, 301] width 611 height 32
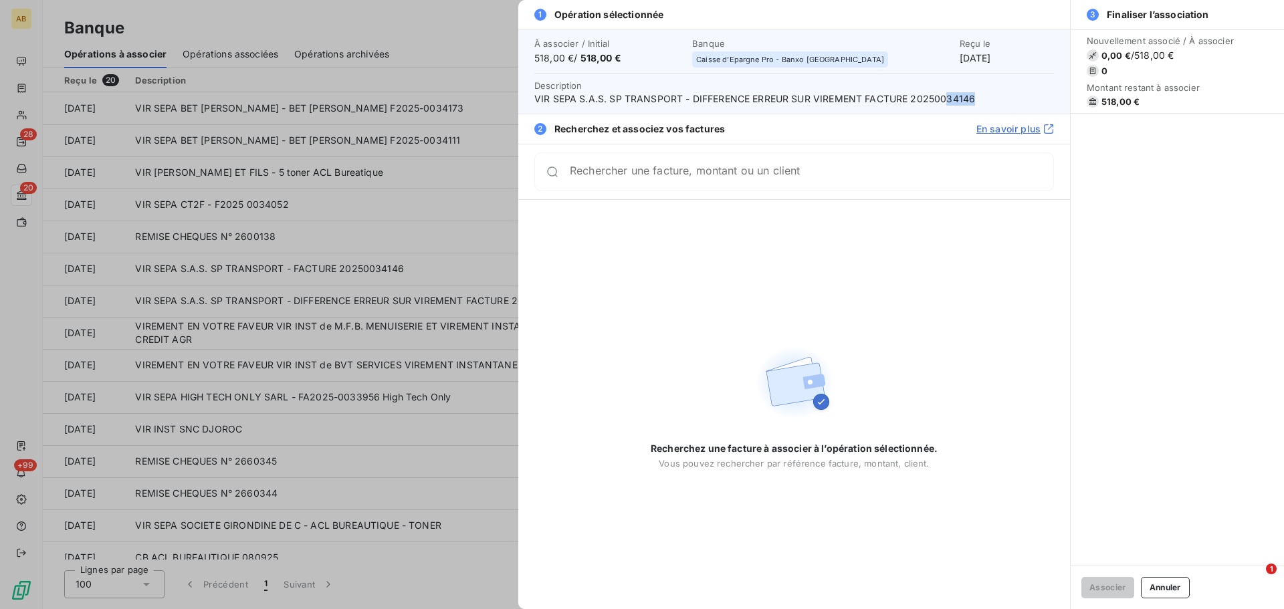
drag, startPoint x: 945, startPoint y: 100, endPoint x: 983, endPoint y: 100, distance: 38.1
click at [983, 100] on span "VIR SEPA S.A.S. SP TRANSPORT - DIFFERENCE ERREUR SUR VIREMENT FACTURE 202500341…" at bounding box center [793, 98] width 519 height 13
copy span "34146"
click at [836, 170] on input "Rechercher une facture, montant ou un client" at bounding box center [811, 176] width 483 height 13
paste input "34146"
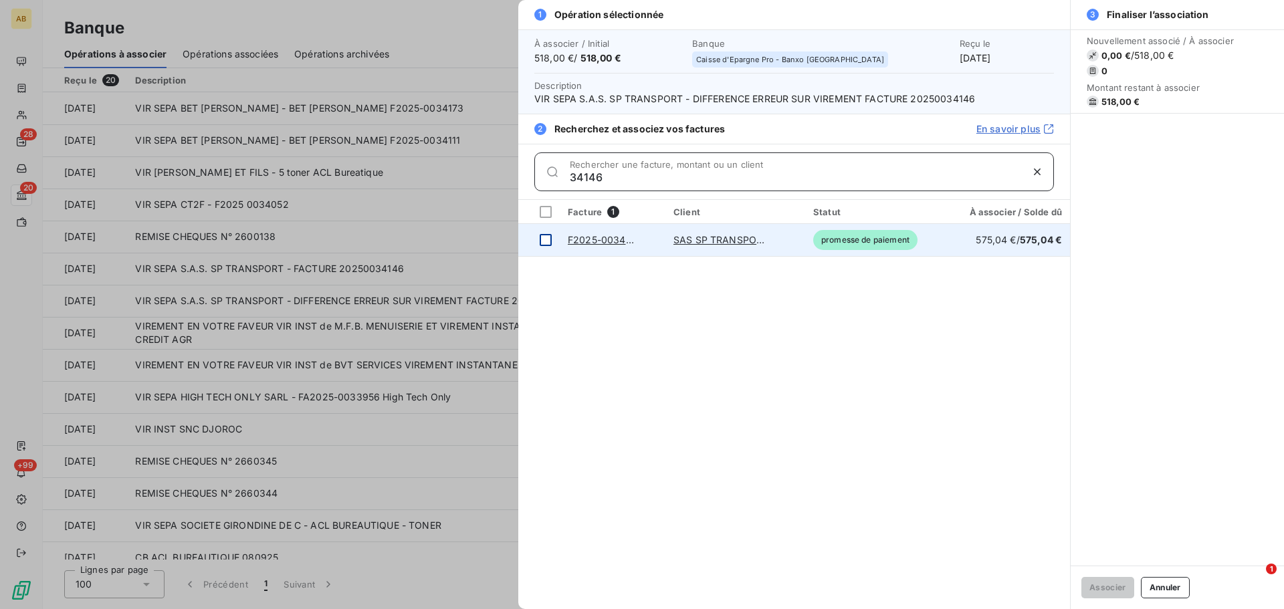
type input "34146"
click at [544, 245] on div at bounding box center [546, 240] width 12 height 12
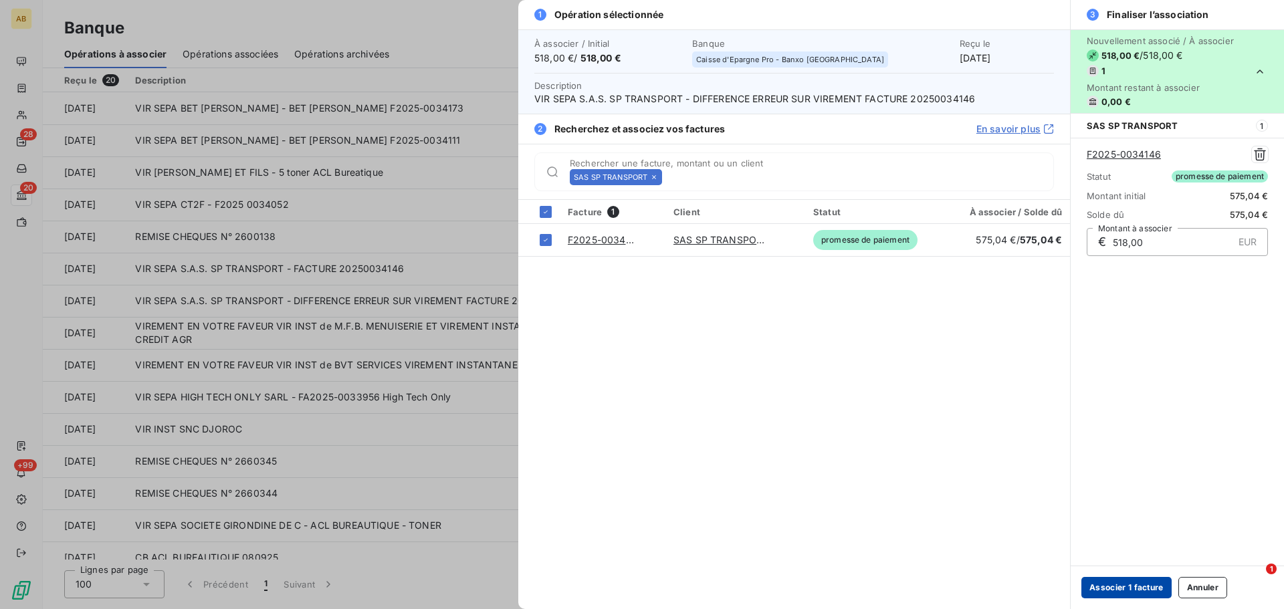
click at [1127, 587] on button "Associer 1 facture" at bounding box center [1126, 587] width 90 height 21
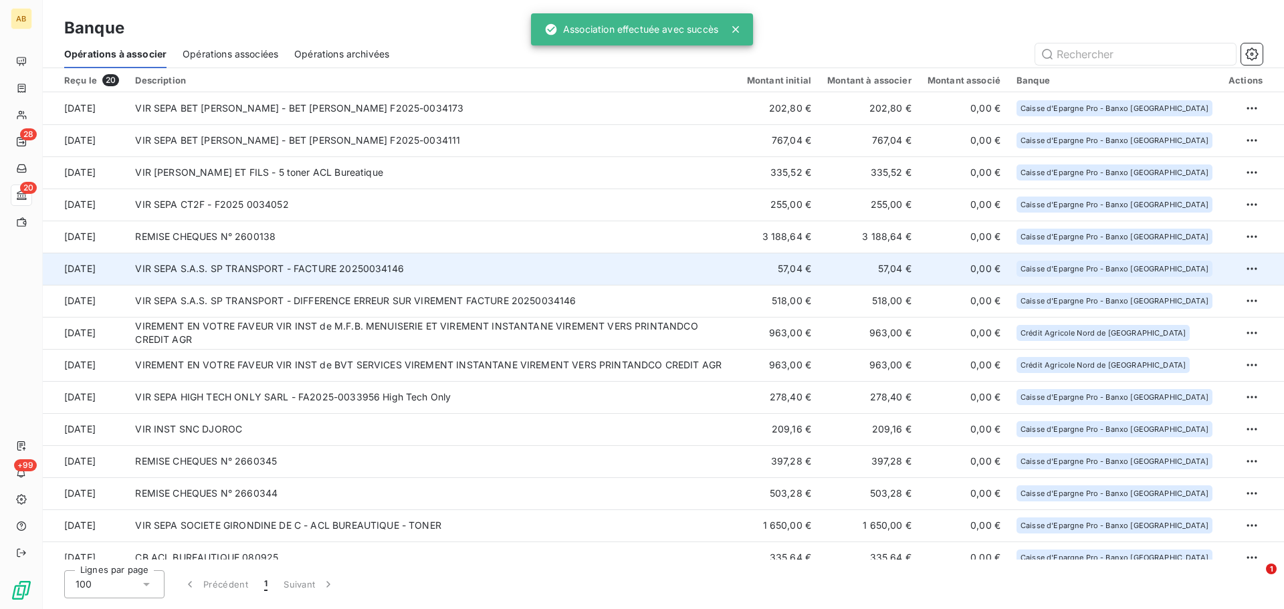
click at [665, 275] on td "VIR SEPA S.A.S. SP TRANSPORT - FACTURE 20250034146" at bounding box center [432, 269] width 611 height 32
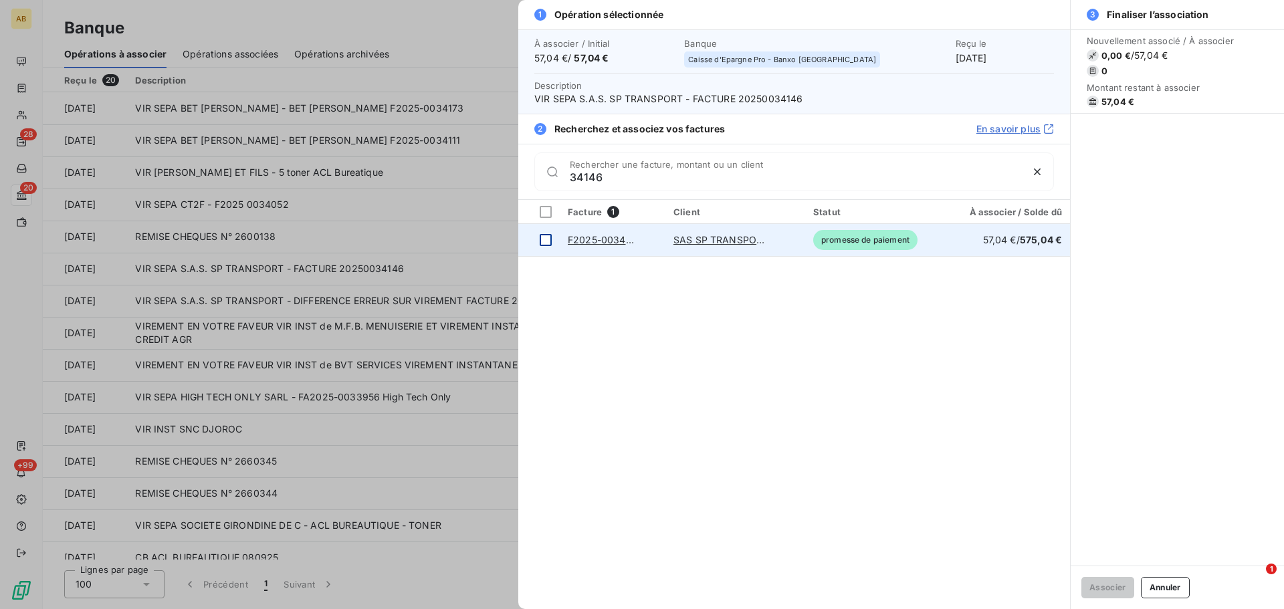
type input "34146"
click at [546, 243] on div at bounding box center [546, 240] width 12 height 12
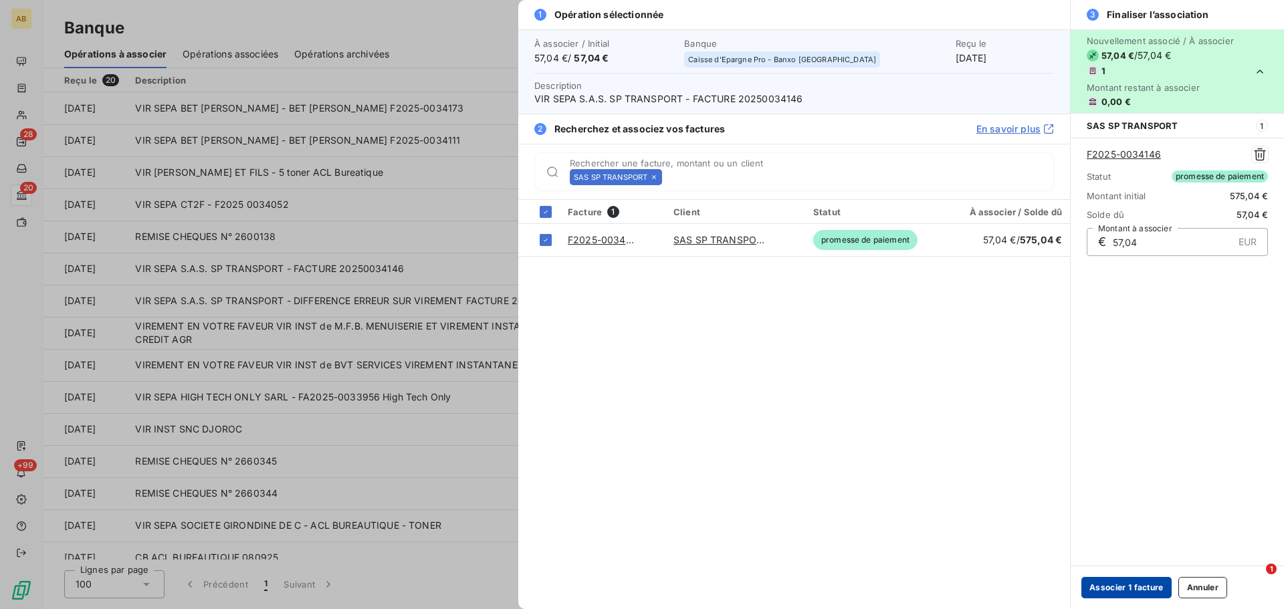
click at [1128, 584] on button "Associer 1 facture" at bounding box center [1126, 587] width 90 height 21
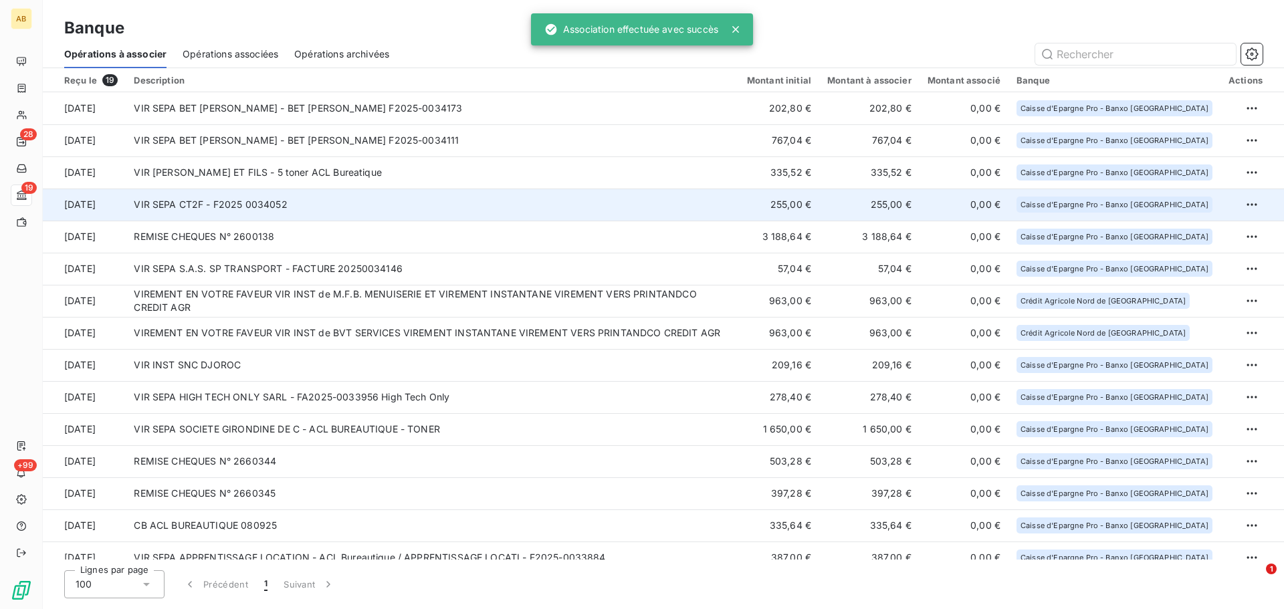
click at [360, 206] on td "VIR SEPA CT2F - F2025 0034052" at bounding box center [432, 205] width 612 height 32
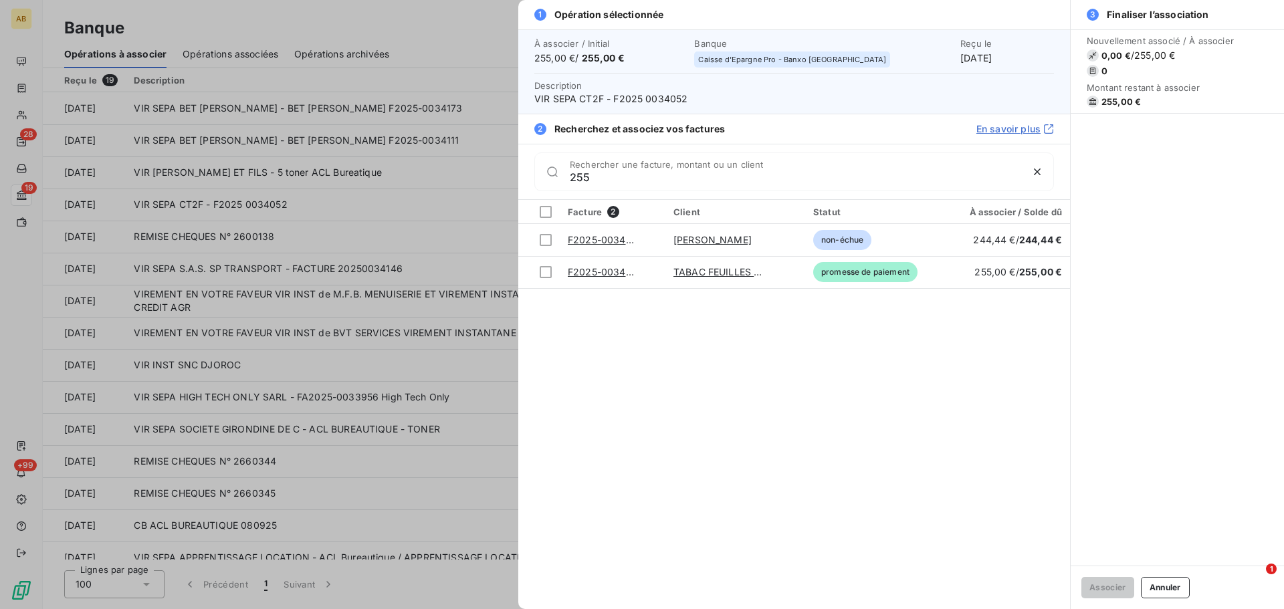
click at [607, 100] on span "VIR SEPA CT2F - F2025 0034052" at bounding box center [793, 98] width 519 height 13
drag, startPoint x: 614, startPoint y: 101, endPoint x: 688, endPoint y: 101, distance: 74.2
click at [688, 101] on span "VIR SEPA CT2F - F2025 0034052" at bounding box center [793, 98] width 519 height 13
copy span "F2025 0034052"
drag, startPoint x: 593, startPoint y: 183, endPoint x: 528, endPoint y: 185, distance: 64.9
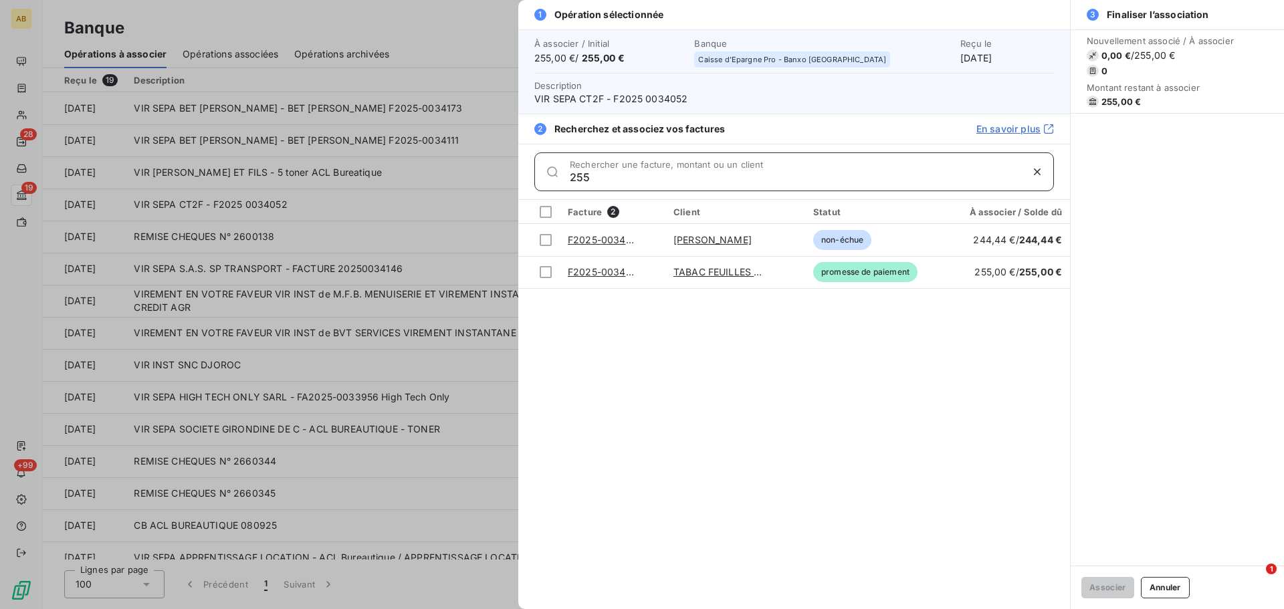
click at [528, 185] on div "255 Rechercher une facture, montant ou un client" at bounding box center [794, 171] width 552 height 55
paste input "F2025 0034052"
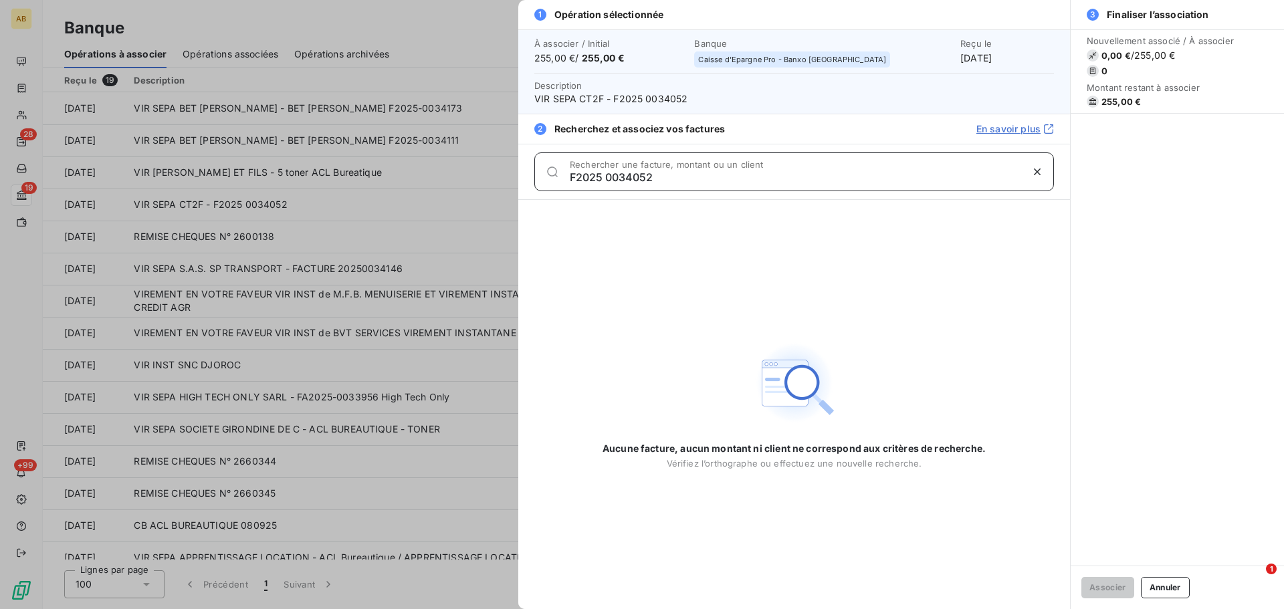
drag, startPoint x: 606, startPoint y: 176, endPoint x: 517, endPoint y: 180, distance: 89.0
click at [517, 608] on div "1 Opération sélectionnée À associer / Initial 255,00 € / 255,00 € Banque Caisse…" at bounding box center [642, 609] width 1284 height 0
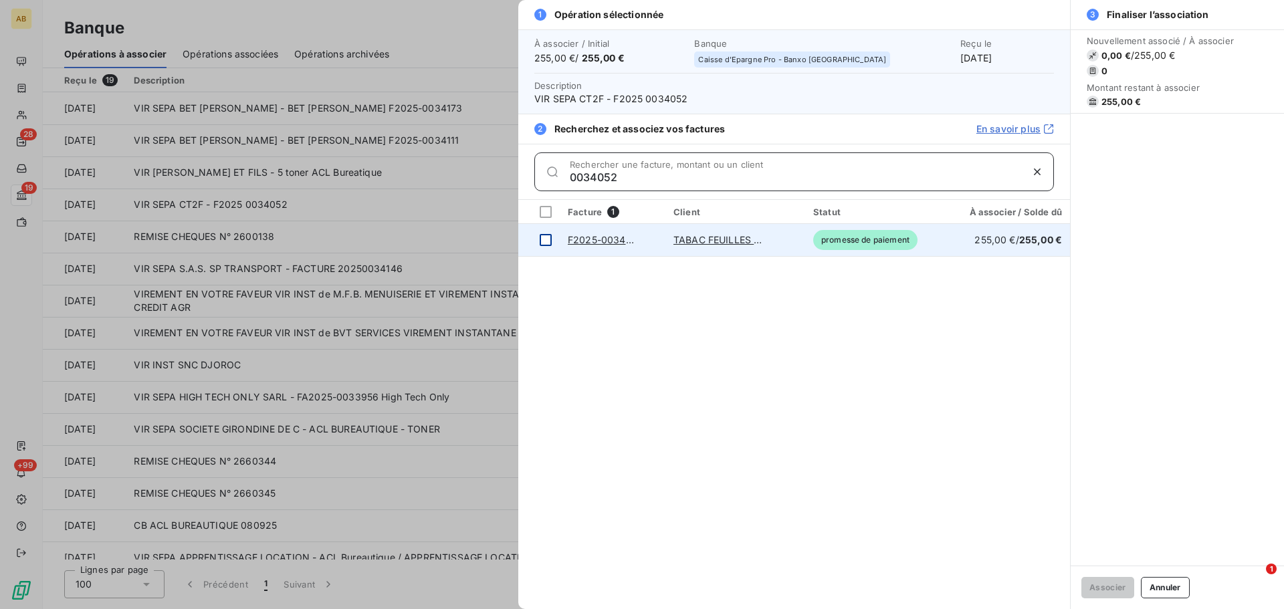
type input "0034052"
click at [540, 238] on div at bounding box center [546, 240] width 12 height 12
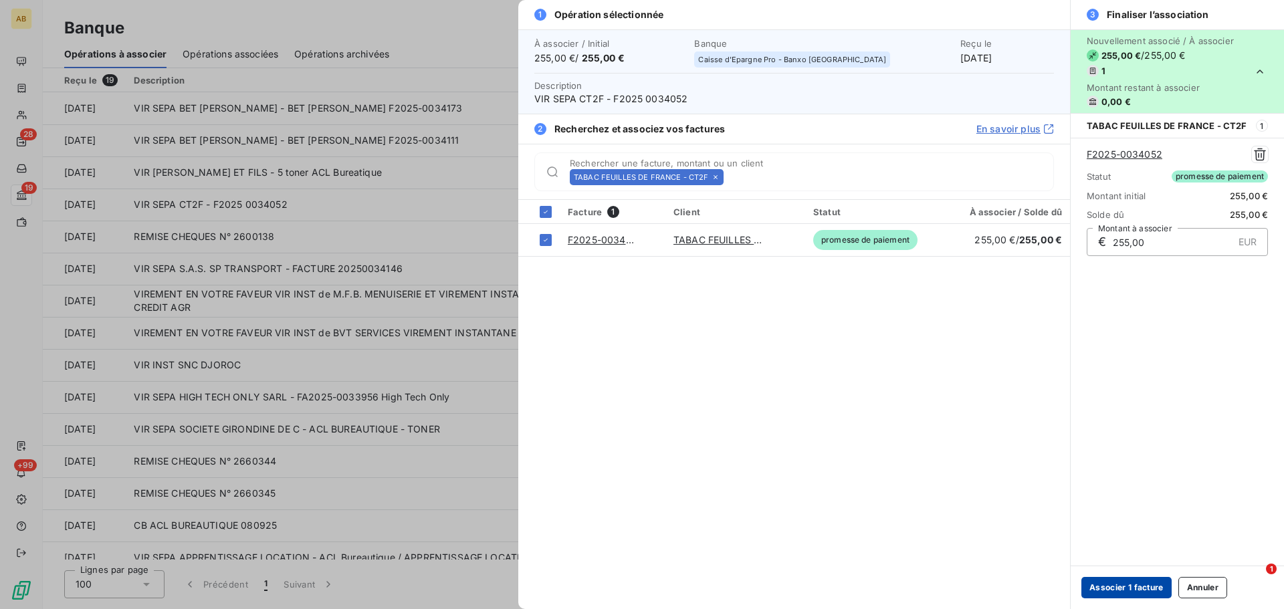
click at [1110, 581] on button "Associer 1 facture" at bounding box center [1126, 587] width 90 height 21
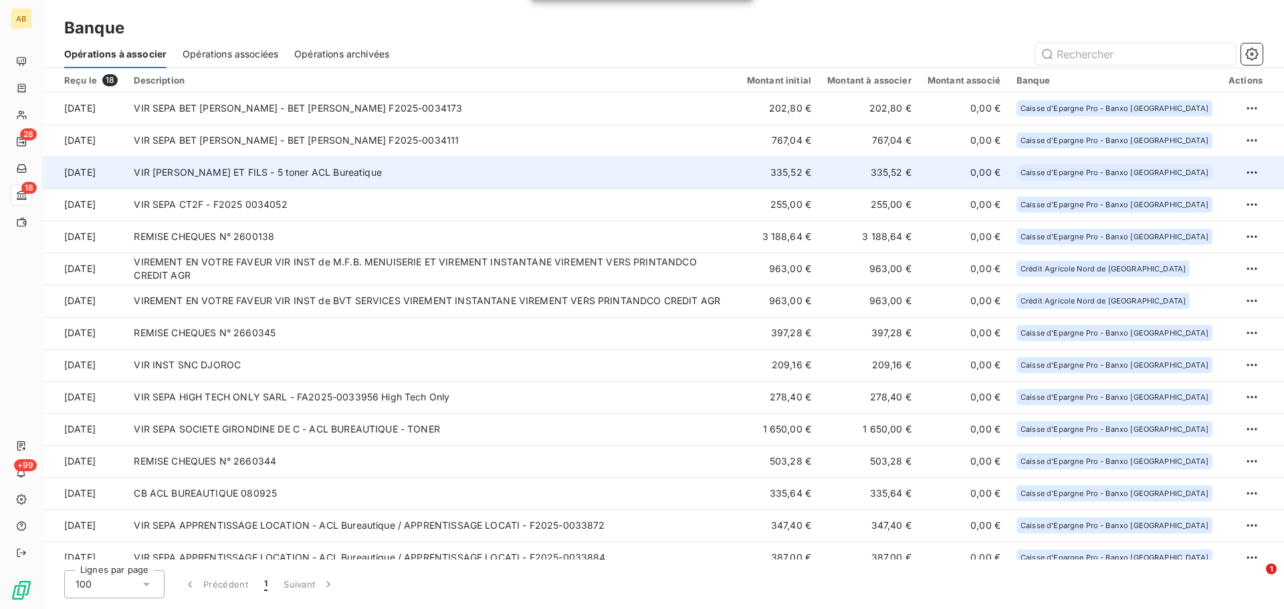
click at [252, 176] on td "VIR SEPA MERCIER ET FILS - 5 toner ACL Bureatique" at bounding box center [432, 172] width 612 height 32
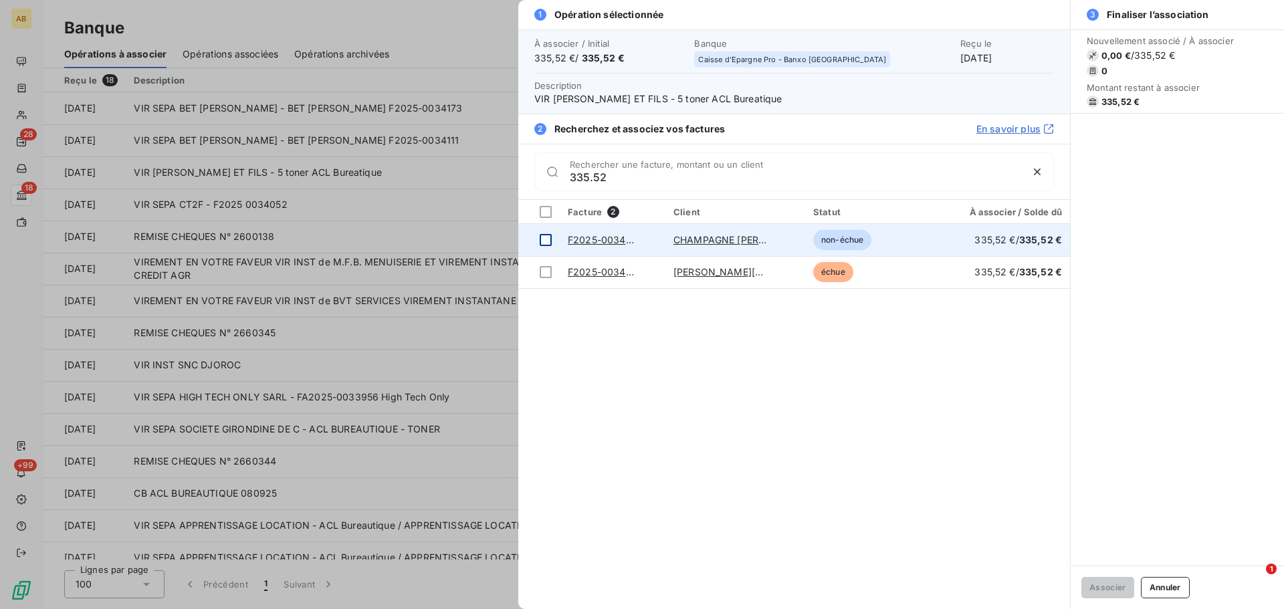
type input "335.52"
click at [543, 237] on div at bounding box center [546, 240] width 12 height 12
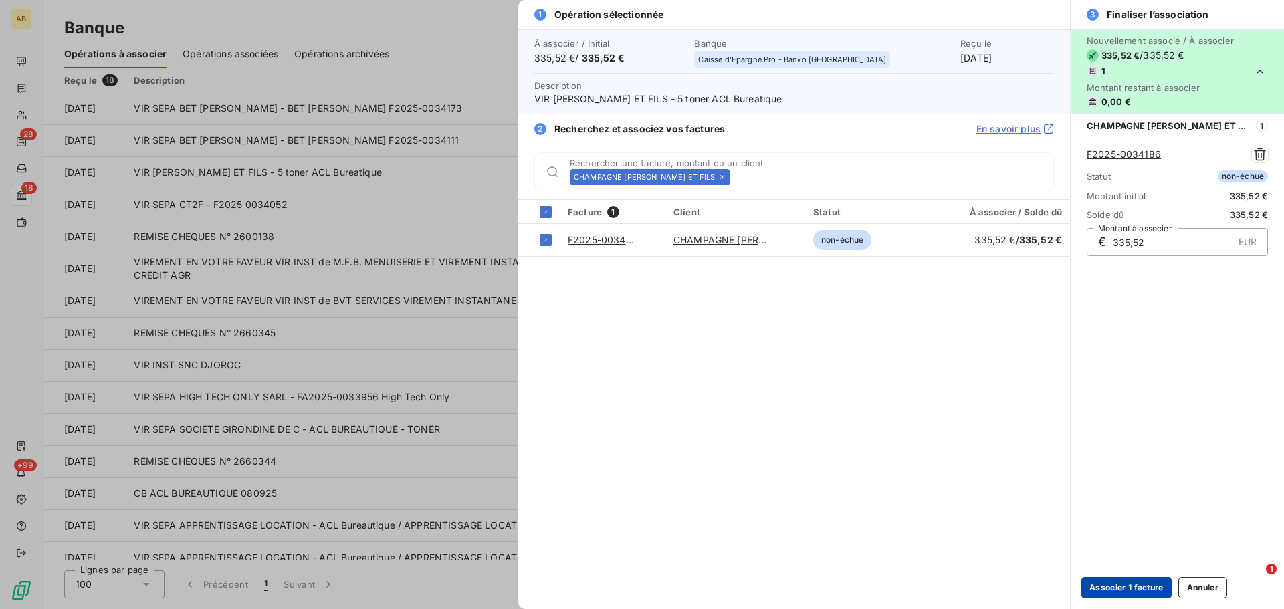
click at [1122, 593] on button "Associer 1 facture" at bounding box center [1126, 587] width 90 height 21
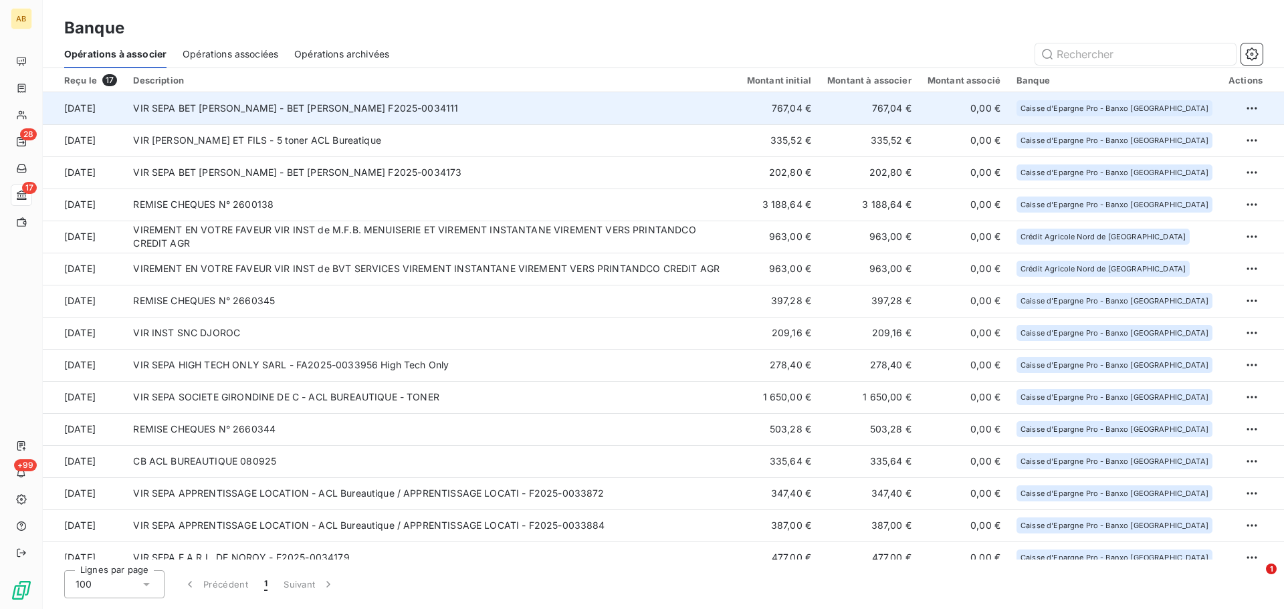
click at [455, 121] on td "VIR SEPA BET SAVLE ELENA - BET SAVLE ELENA F2025-0034111" at bounding box center [431, 108] width 613 height 32
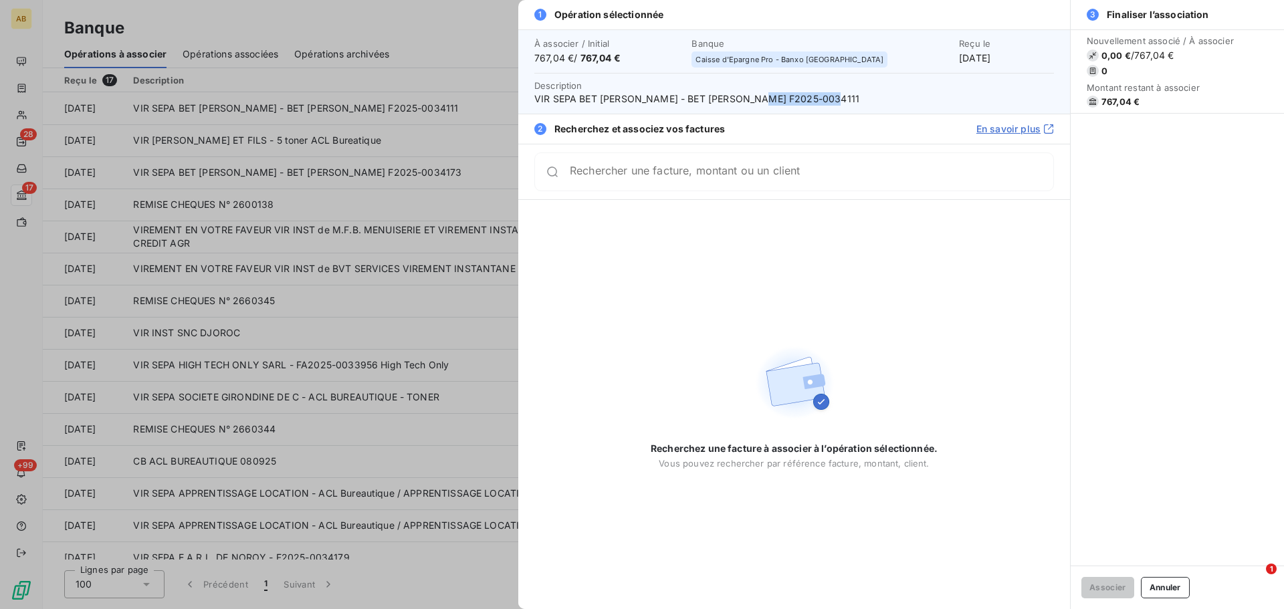
drag, startPoint x: 759, startPoint y: 99, endPoint x: 828, endPoint y: 100, distance: 68.2
click at [828, 100] on span "VIR SEPA BET SAVLE ELENA - BET SAVLE ELENA F2025-0034111" at bounding box center [793, 98] width 519 height 13
copy span "F2025-0034111"
click at [784, 166] on div "Rechercher une facture, montant ou un client" at bounding box center [811, 171] width 483 height 13
paste input "F2025-0034111"
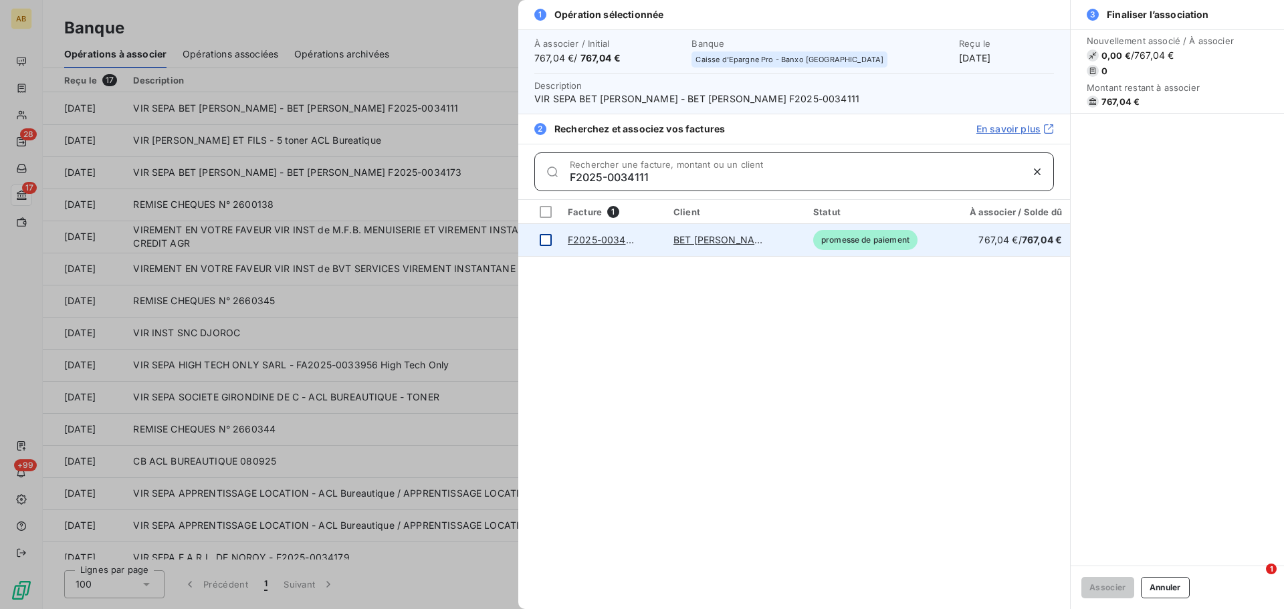
type input "F2025-0034111"
click at [550, 240] on div at bounding box center [546, 240] width 12 height 12
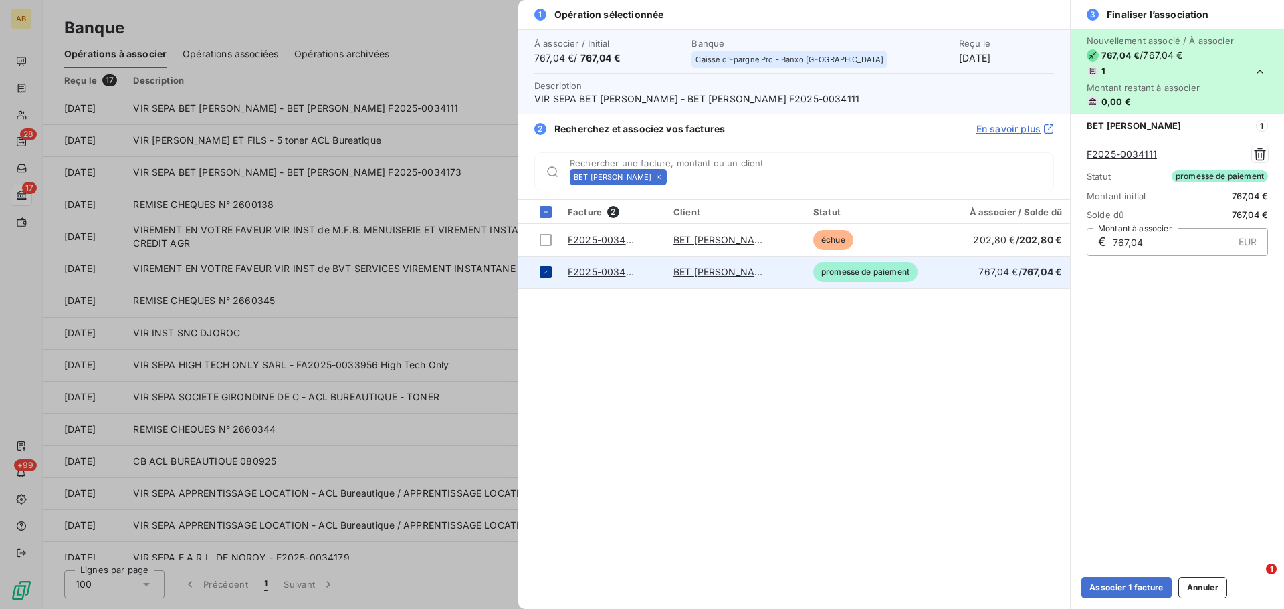
click at [545, 269] on icon at bounding box center [546, 272] width 8 height 8
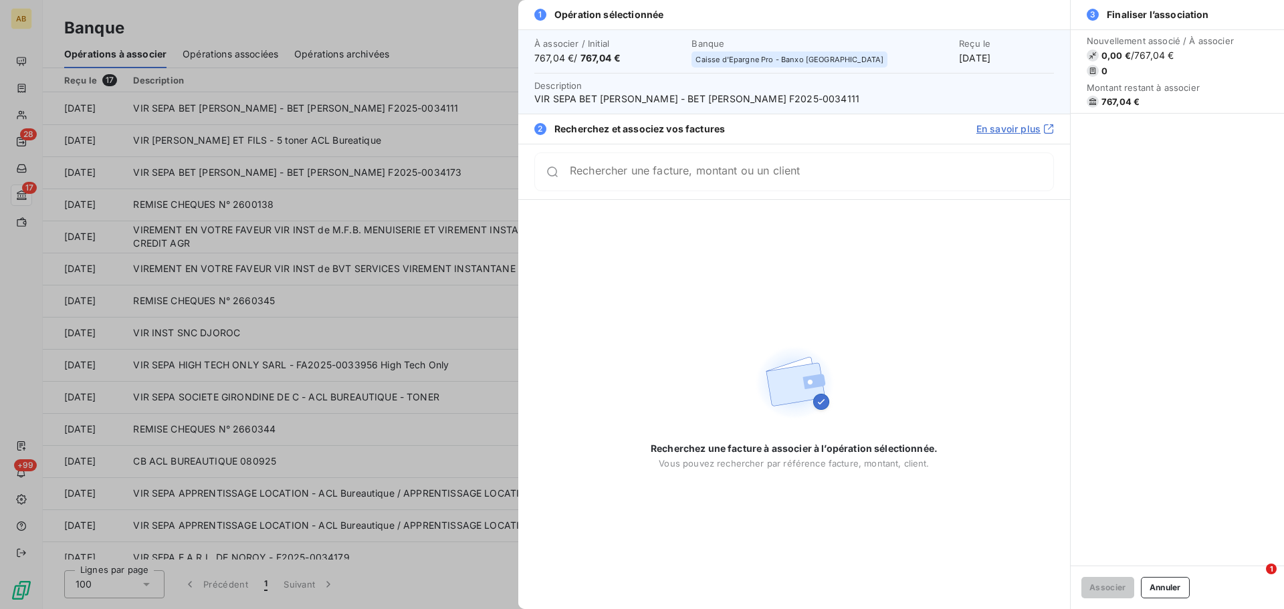
click at [680, 164] on div "Rechercher une facture, montant ou un client" at bounding box center [793, 171] width 519 height 39
paste input "F2025-0034111"
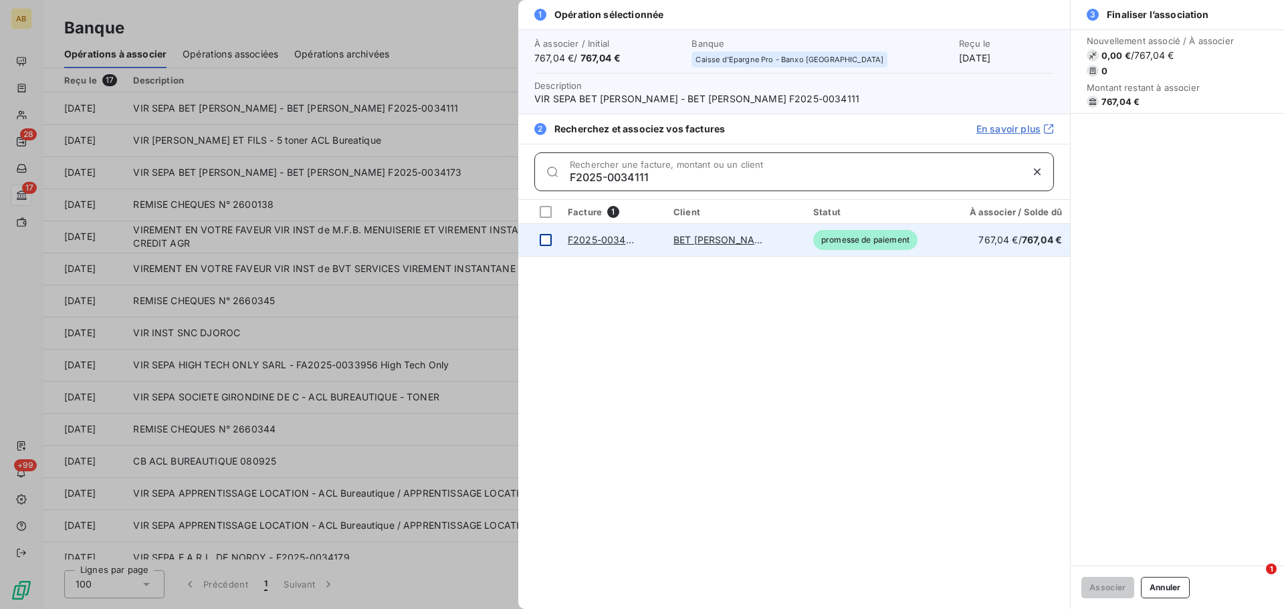
type input "F2025-0034111"
click at [552, 239] on td at bounding box center [538, 240] width 41 height 32
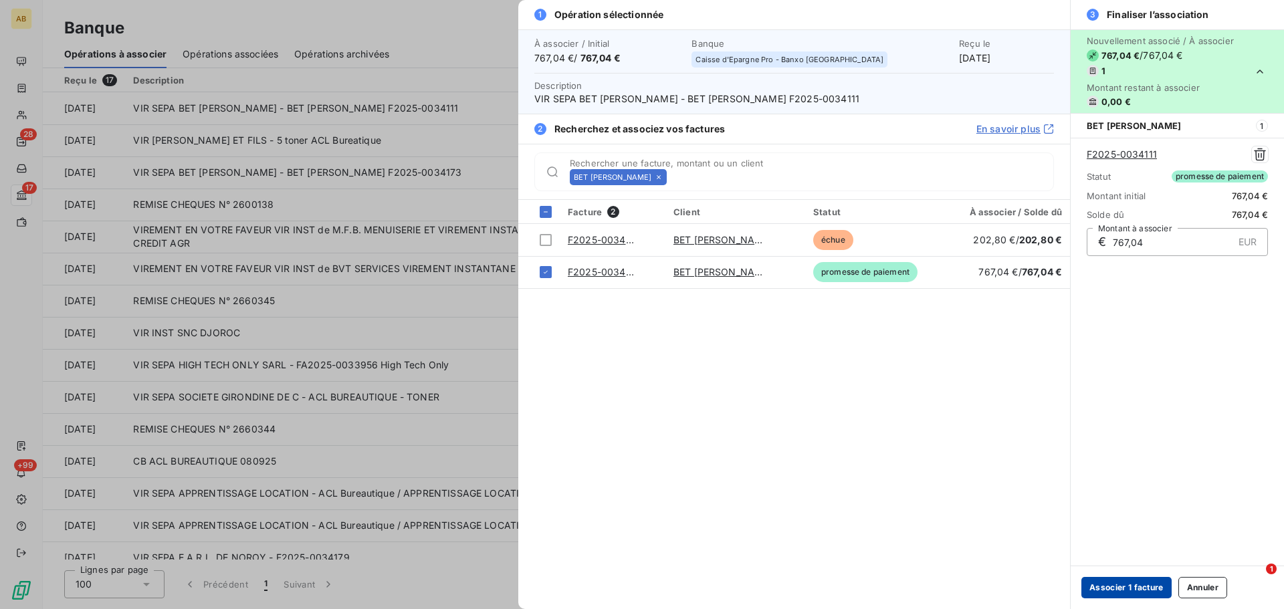
click at [1098, 588] on button "Associer 1 facture" at bounding box center [1126, 587] width 90 height 21
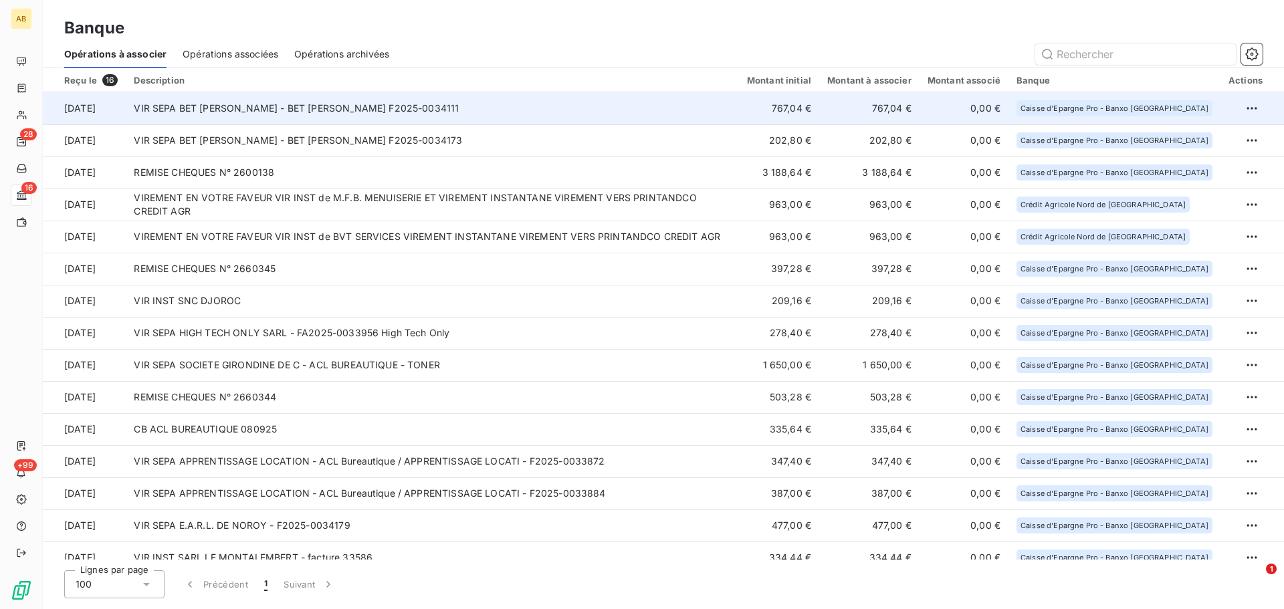
click at [394, 108] on td "VIR SEPA BET SAVLE ELENA - BET SAVLE ELENA F2025-0034111" at bounding box center [432, 108] width 612 height 32
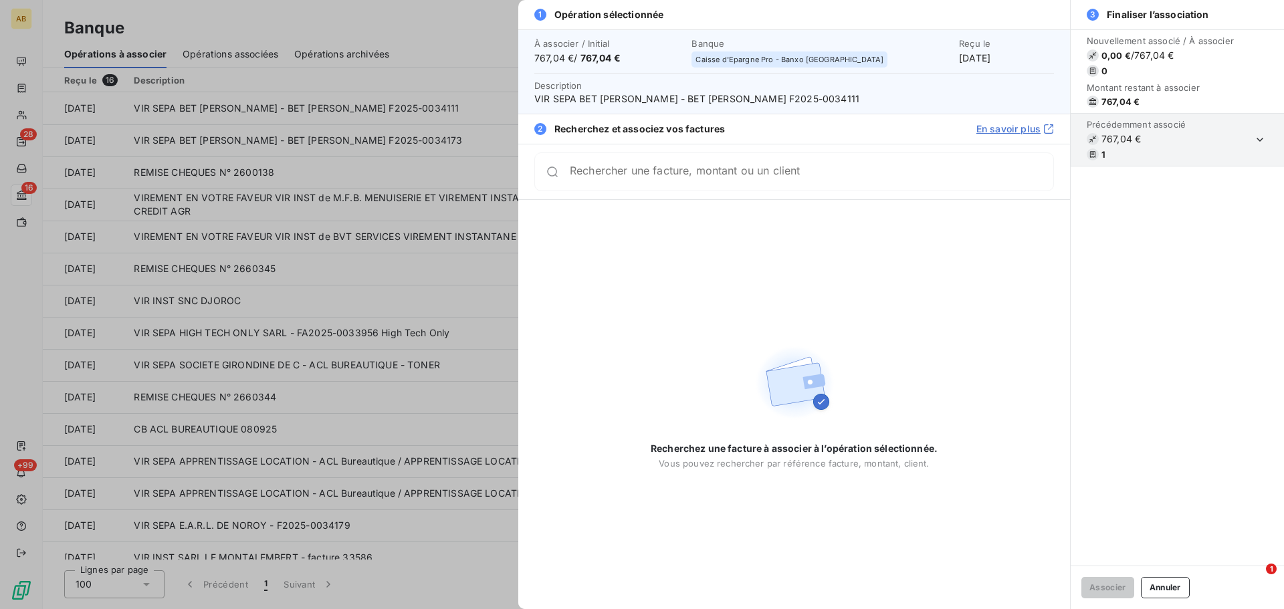
click at [322, 129] on div at bounding box center [642, 304] width 1284 height 609
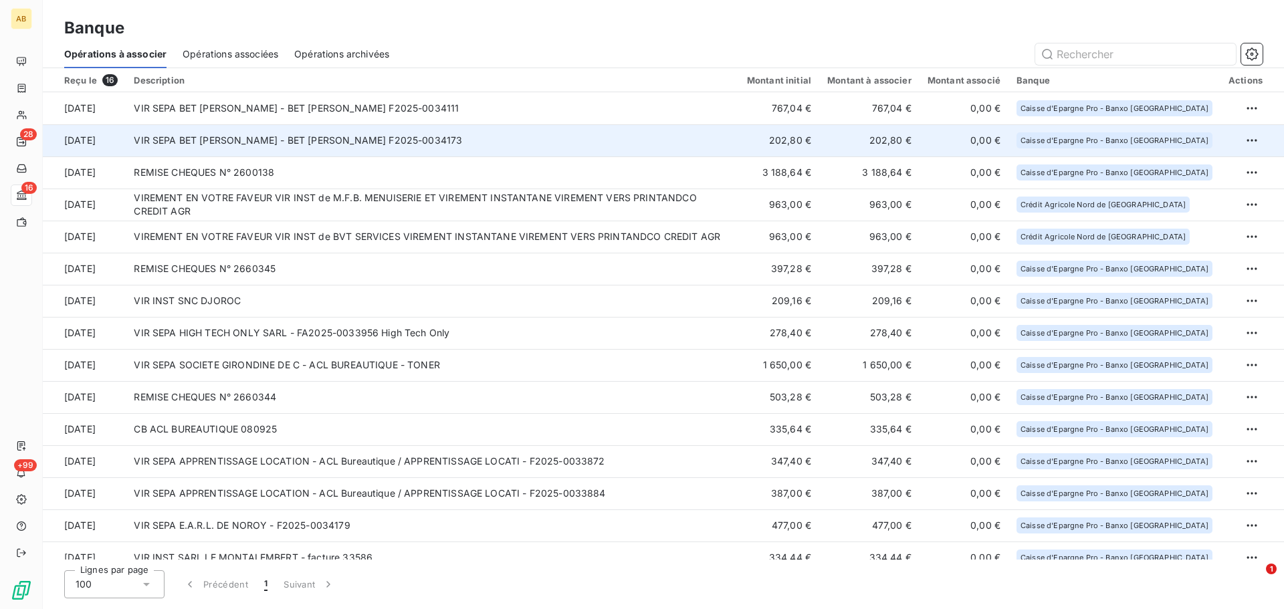
click at [320, 143] on td "VIR SEPA BET SAVLE ELENA - BET SAVLE ELENA F2025-0034173" at bounding box center [432, 140] width 612 height 32
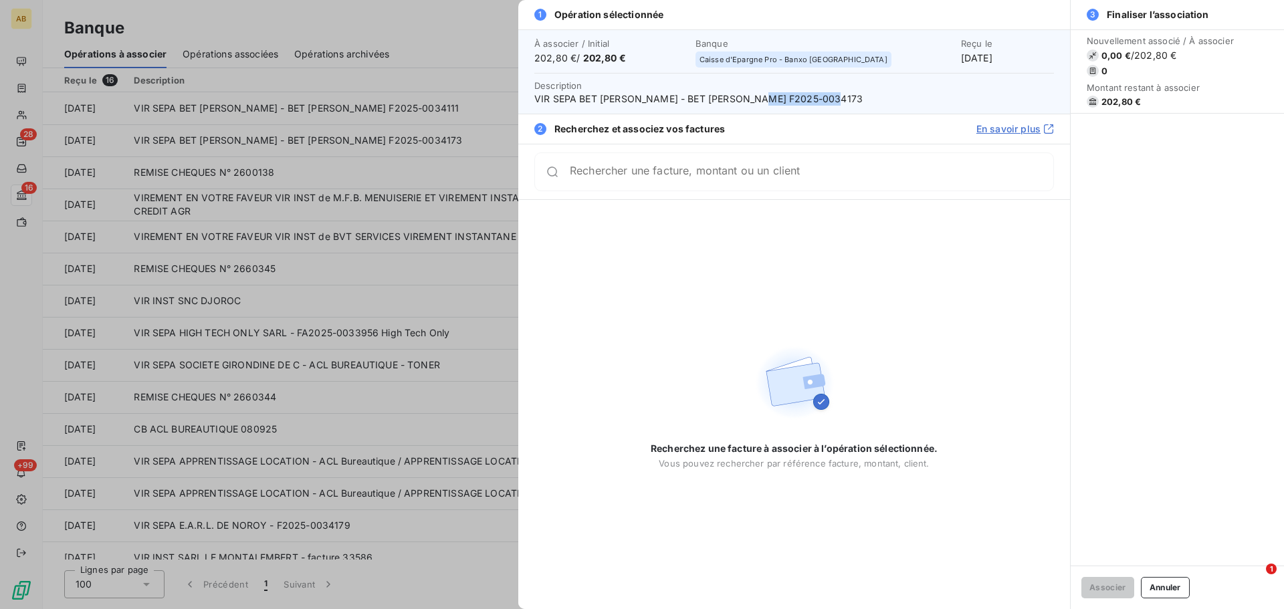
drag, startPoint x: 759, startPoint y: 96, endPoint x: 832, endPoint y: 103, distance: 73.2
click at [832, 103] on span "VIR SEPA BET SAVLE ELENA - BET SAVLE ELENA F2025-0034173" at bounding box center [793, 98] width 519 height 13
copy span "F2025-0034173"
click at [747, 159] on div "Rechercher une facture, montant ou un client" at bounding box center [793, 171] width 519 height 39
paste input "F2025-0034173"
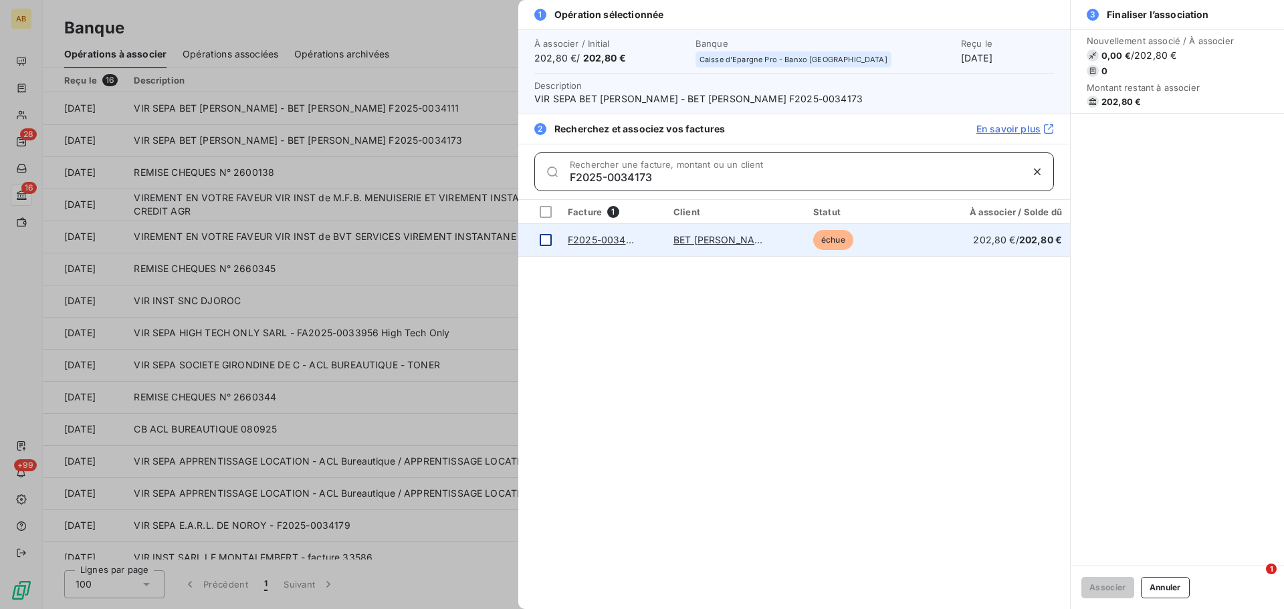
type input "F2025-0034173"
click at [544, 244] on div at bounding box center [546, 240] width 12 height 12
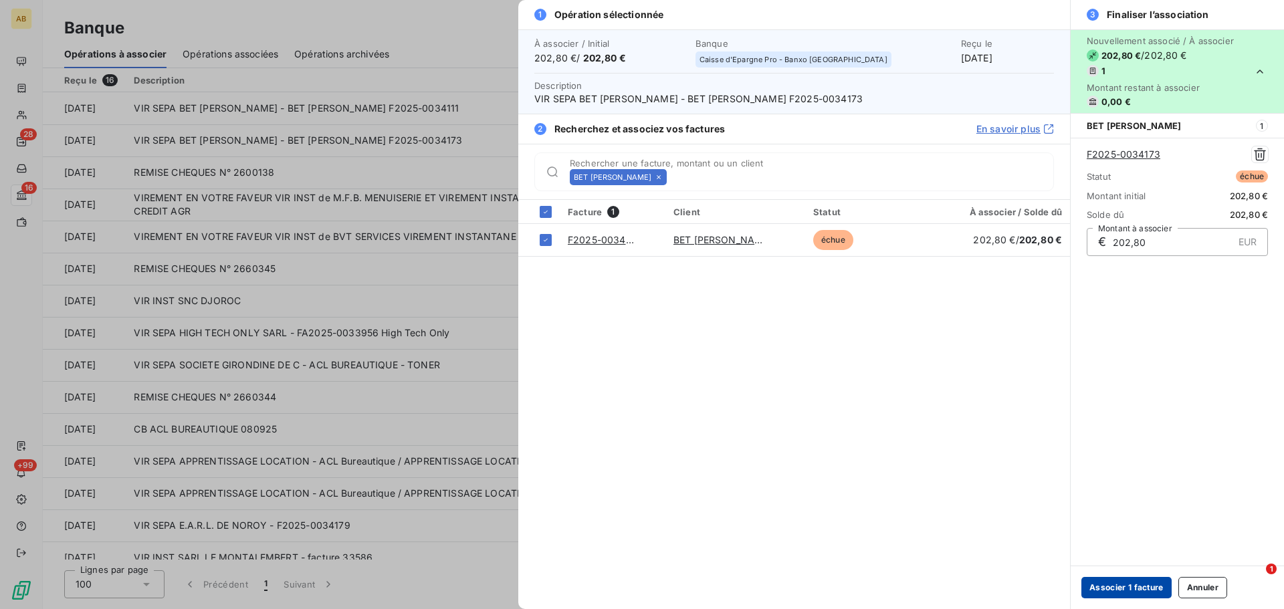
click at [1110, 584] on button "Associer 1 facture" at bounding box center [1126, 587] width 90 height 21
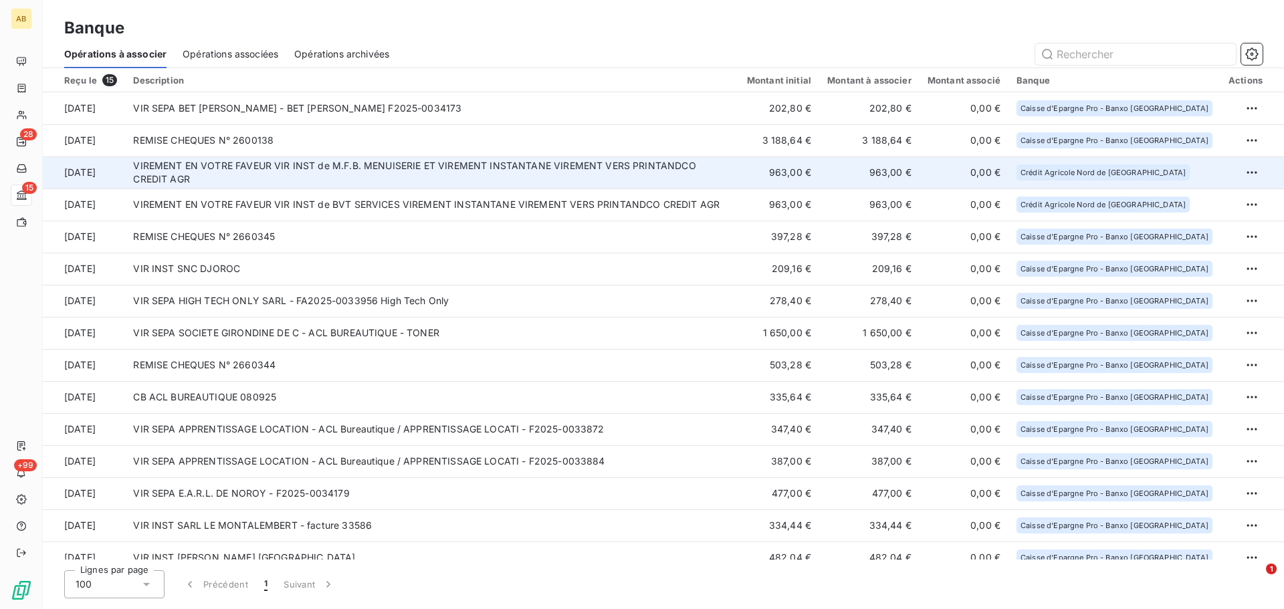
click at [259, 162] on td "VIREMENT EN VOTRE FAVEUR VIR INST de M.F.B. MENUISERIE ET VIREMENT INSTANTANE V…" at bounding box center [431, 172] width 613 height 32
click at [1250, 173] on html "AB 28 15 +99 Banque Opérations à associer Opérations associées Opérations archi…" at bounding box center [642, 304] width 1284 height 609
click at [1218, 207] on div "Archiver l’opération" at bounding box center [1199, 201] width 103 height 21
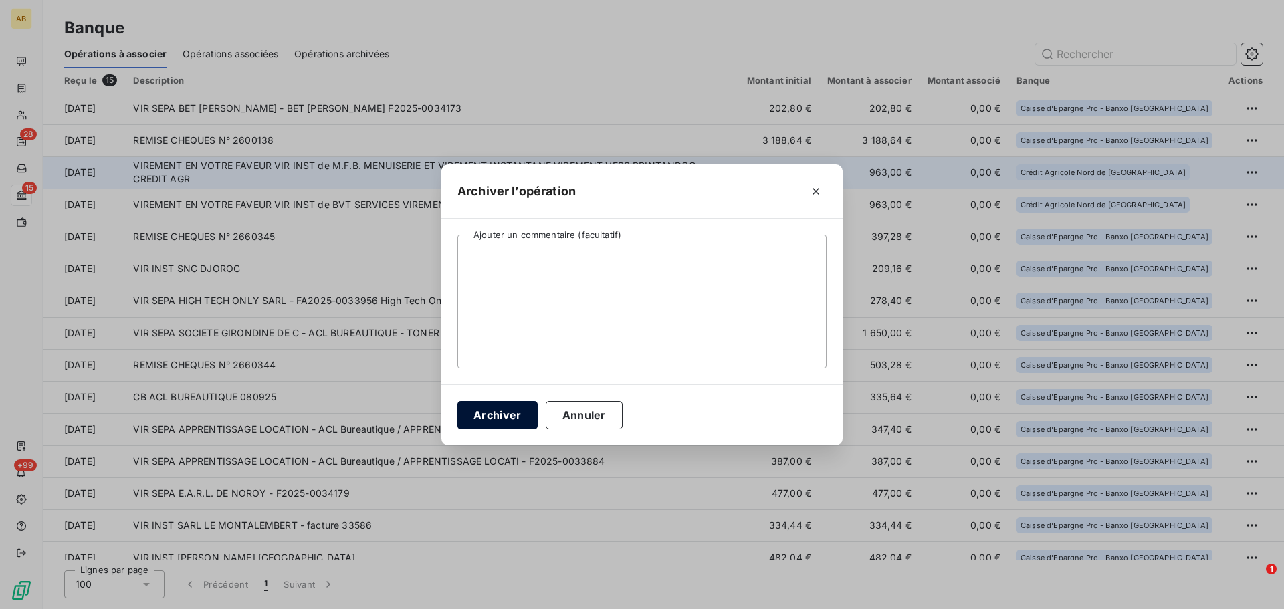
click at [501, 415] on button "Archiver" at bounding box center [497, 415] width 80 height 28
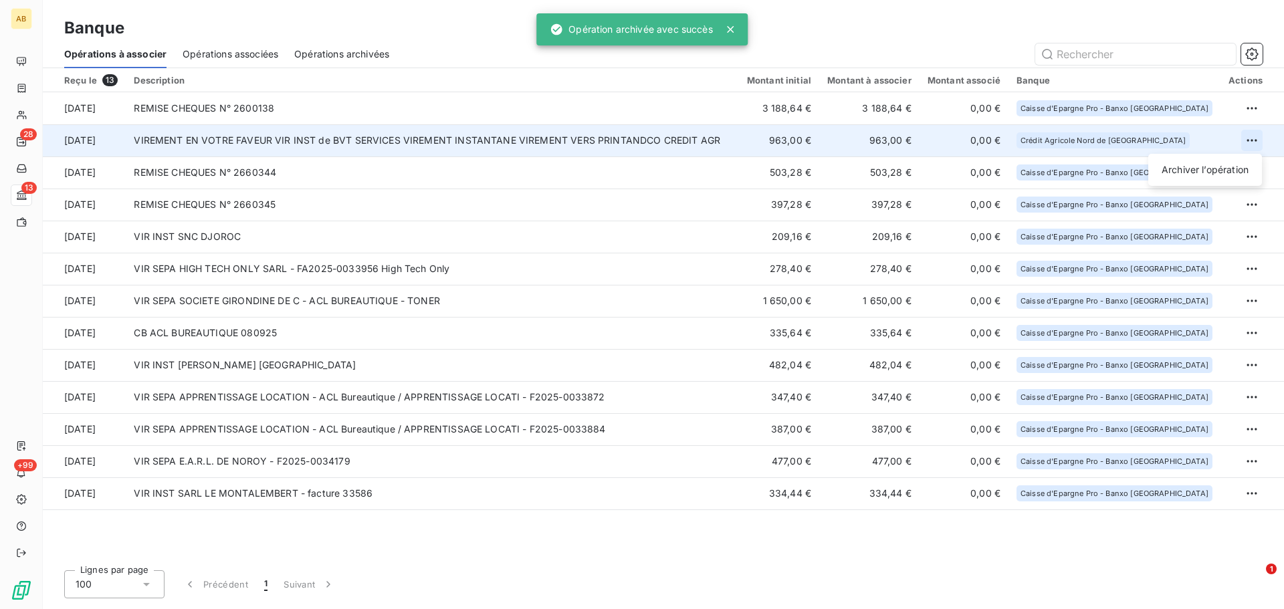
click at [1250, 144] on html "AB 28 13 +99 Banque Opérations à associer Opérations associées Opérations archi…" at bounding box center [642, 304] width 1284 height 609
click at [1200, 174] on div "Archiver l’opération" at bounding box center [1204, 169] width 103 height 21
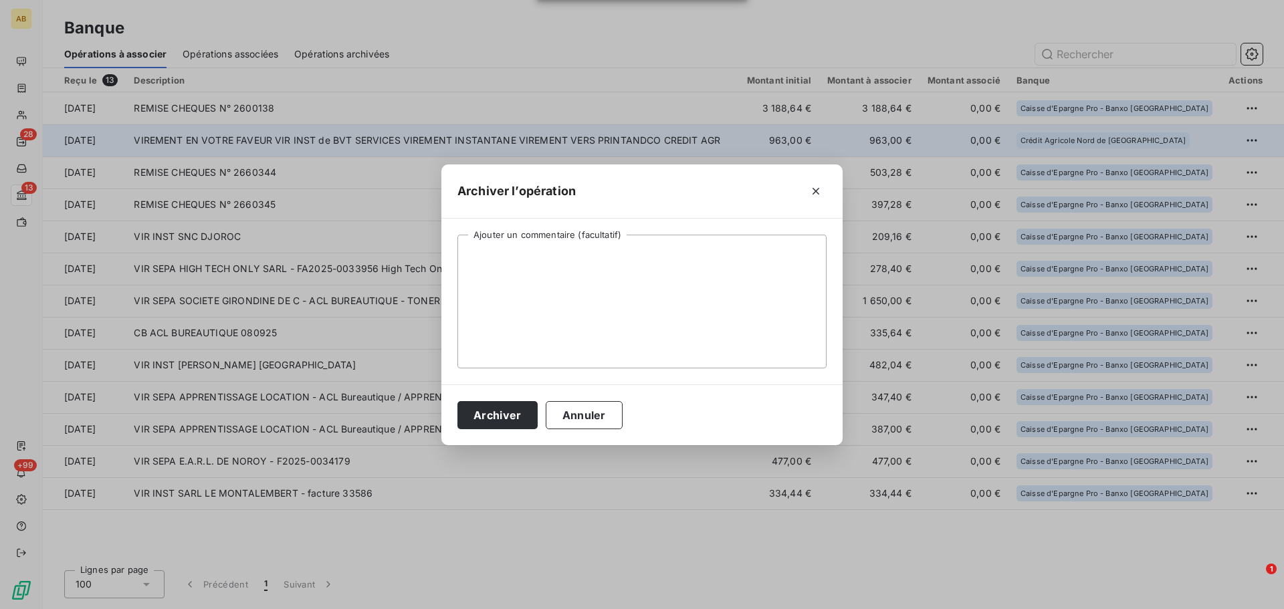
click at [452, 415] on div "Archiver Annuler" at bounding box center [641, 414] width 401 height 61
click at [491, 416] on button "Archiver" at bounding box center [497, 415] width 80 height 28
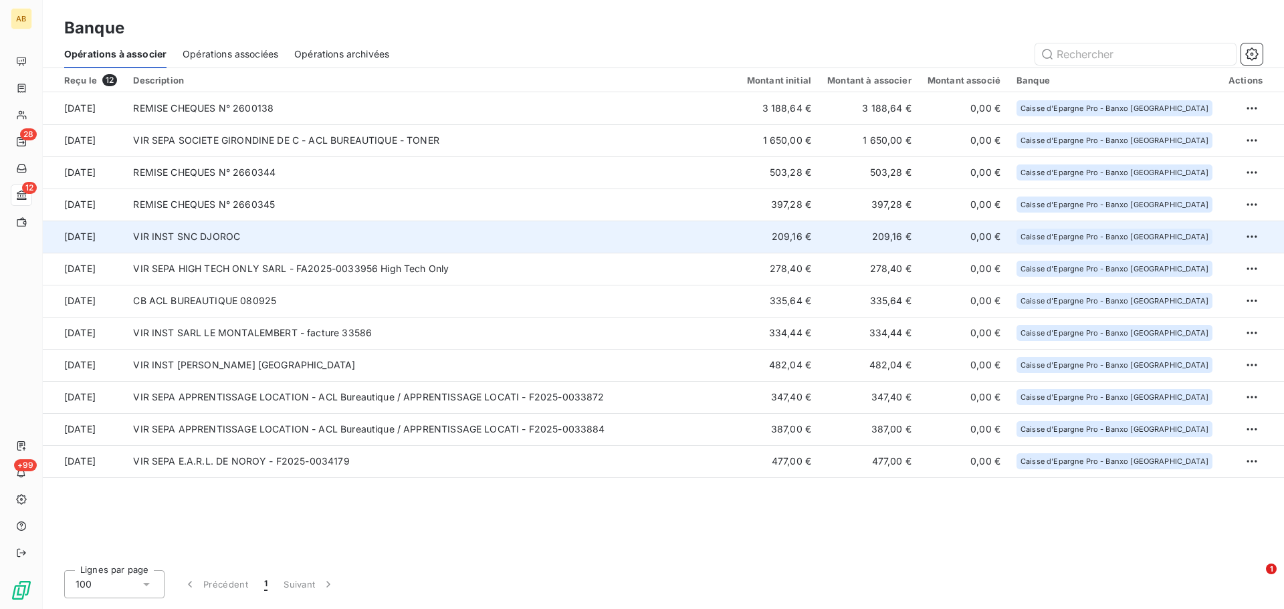
click at [329, 231] on td "VIR INST SNC DJOROC" at bounding box center [431, 237] width 613 height 32
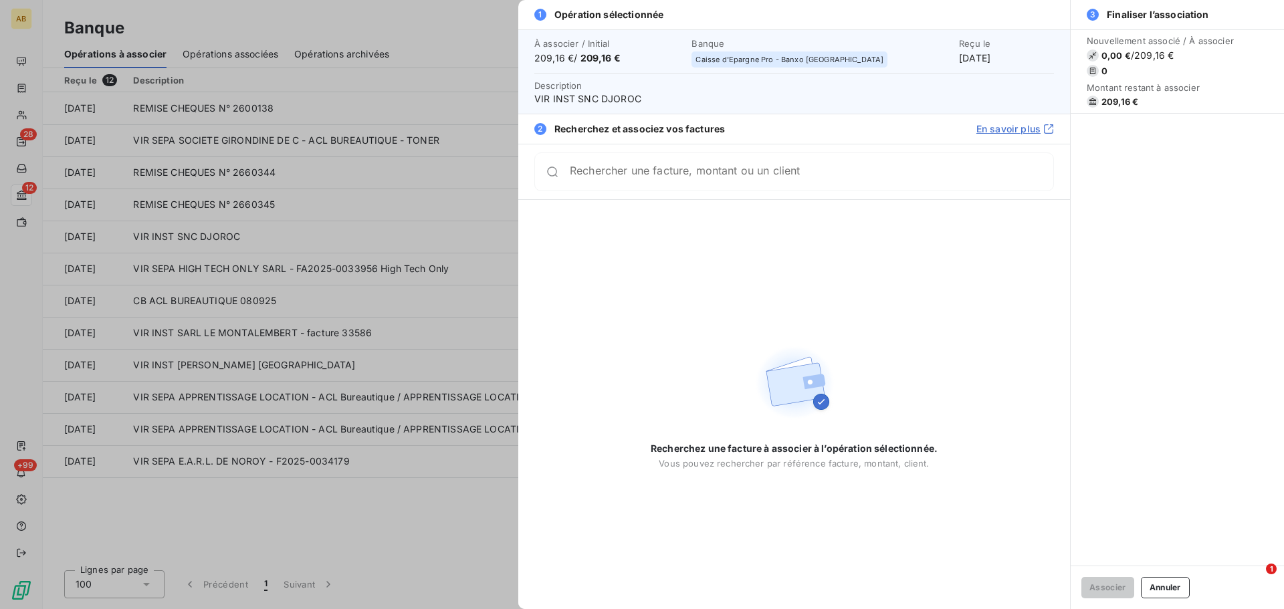
click at [604, 100] on span "VIR INST SNC DJOROC" at bounding box center [793, 98] width 519 height 13
copy span "DJOROC"
click at [601, 166] on div "Rechercher une facture, montant ou un client" at bounding box center [811, 171] width 483 height 13
paste input "DJOROC"
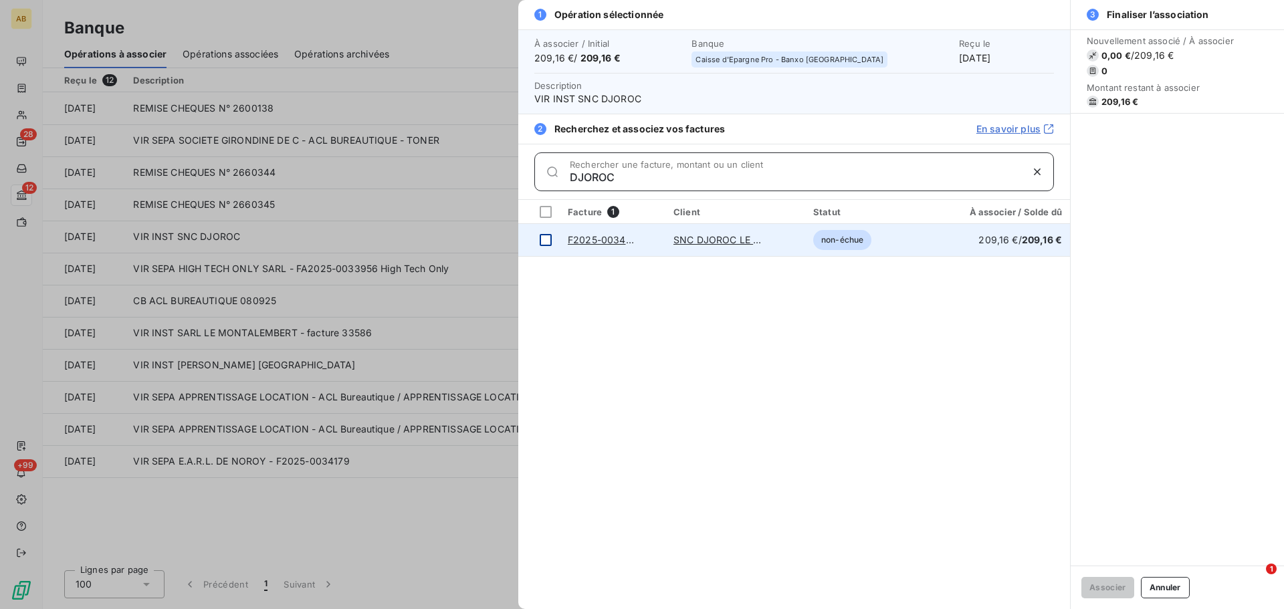
type input "DJOROC"
click at [540, 239] on div at bounding box center [546, 240] width 12 height 12
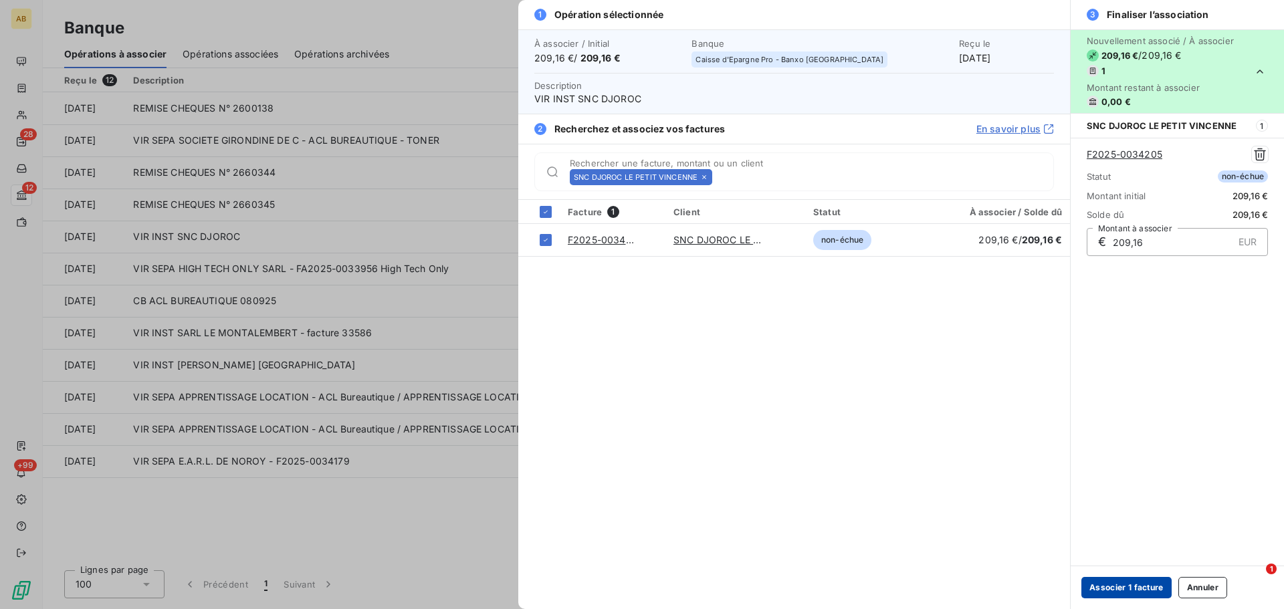
click at [1132, 588] on button "Associer 1 facture" at bounding box center [1126, 587] width 90 height 21
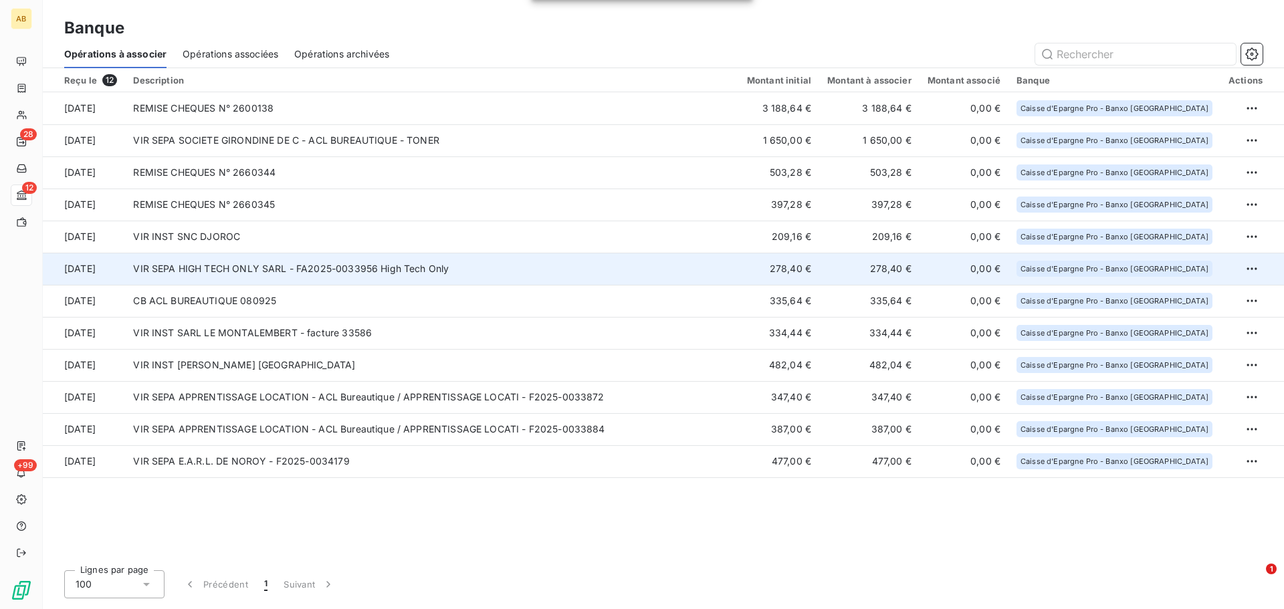
click at [261, 268] on td "VIR SEPA HIGH TECH ONLY SARL - FA2025-0033956 High Tech Only" at bounding box center [431, 269] width 613 height 32
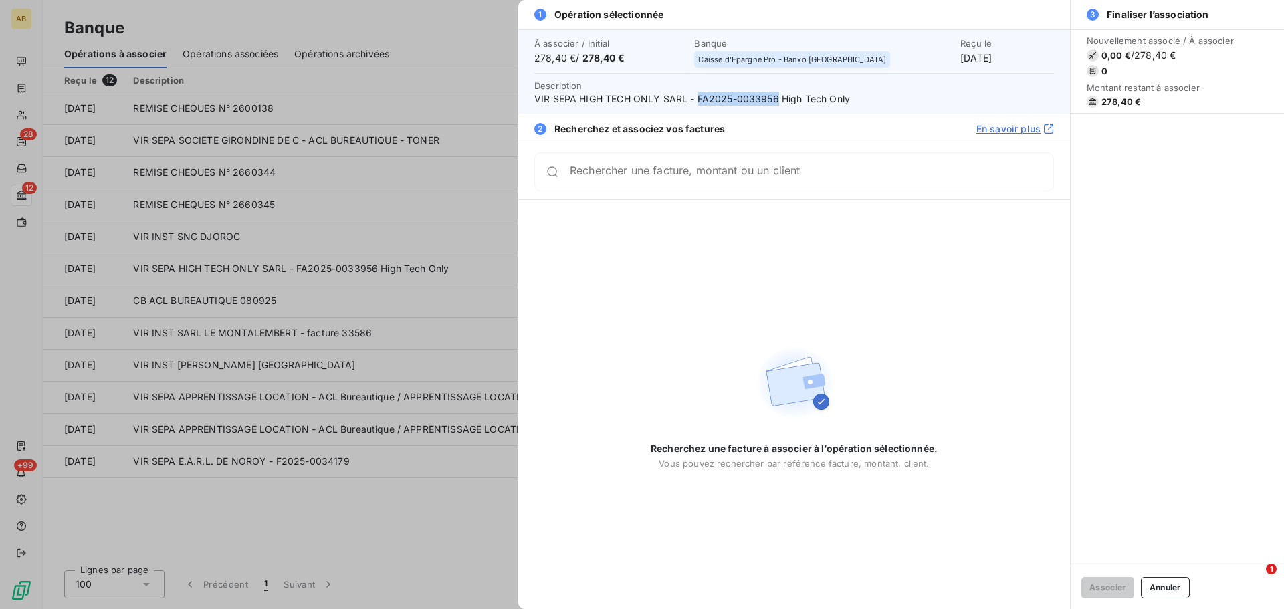
drag, startPoint x: 697, startPoint y: 99, endPoint x: 776, endPoint y: 105, distance: 79.1
click at [776, 105] on span "VIR SEPA HIGH TECH ONLY SARL - FA2025-0033956 High Tech Only" at bounding box center [793, 98] width 519 height 13
copy span "FA2025-0033956"
click at [729, 178] on input "Rechercher une facture, montant ou un client" at bounding box center [811, 176] width 483 height 13
paste input "FA2025-0033956"
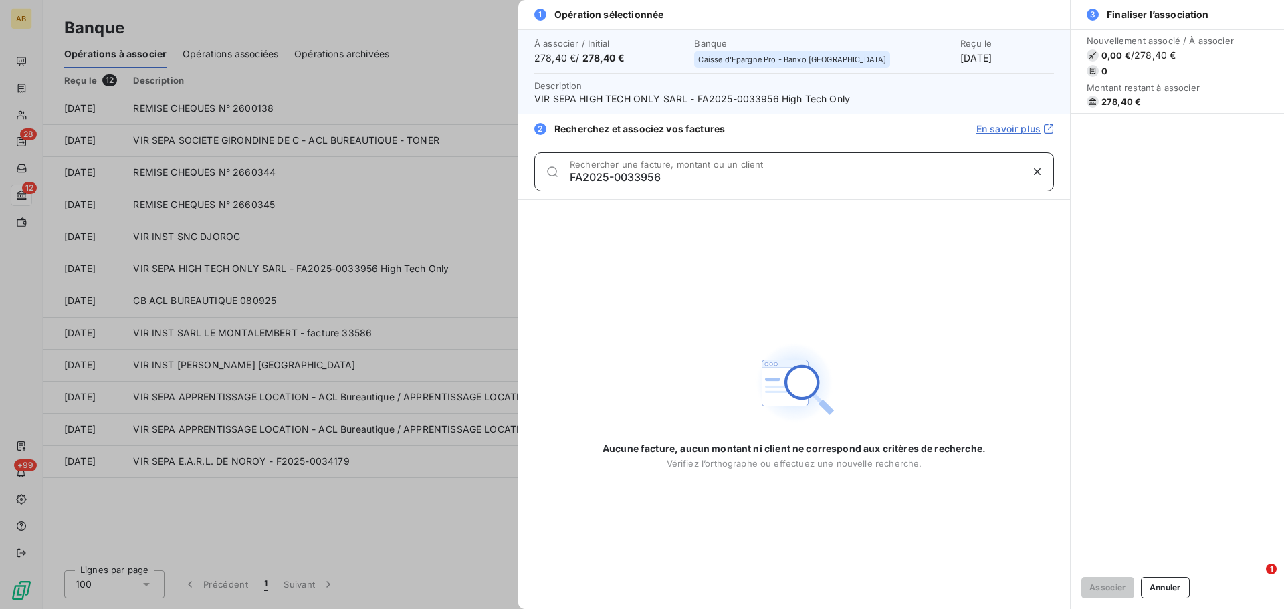
drag, startPoint x: 727, startPoint y: 177, endPoint x: 491, endPoint y: 175, distance: 235.3
click at [491, 608] on div "1 Opération sélectionnée À associer / Initial 278,40 € / 278,40 € Banque Caisse…" at bounding box center [642, 609] width 1284 height 0
type input "*"
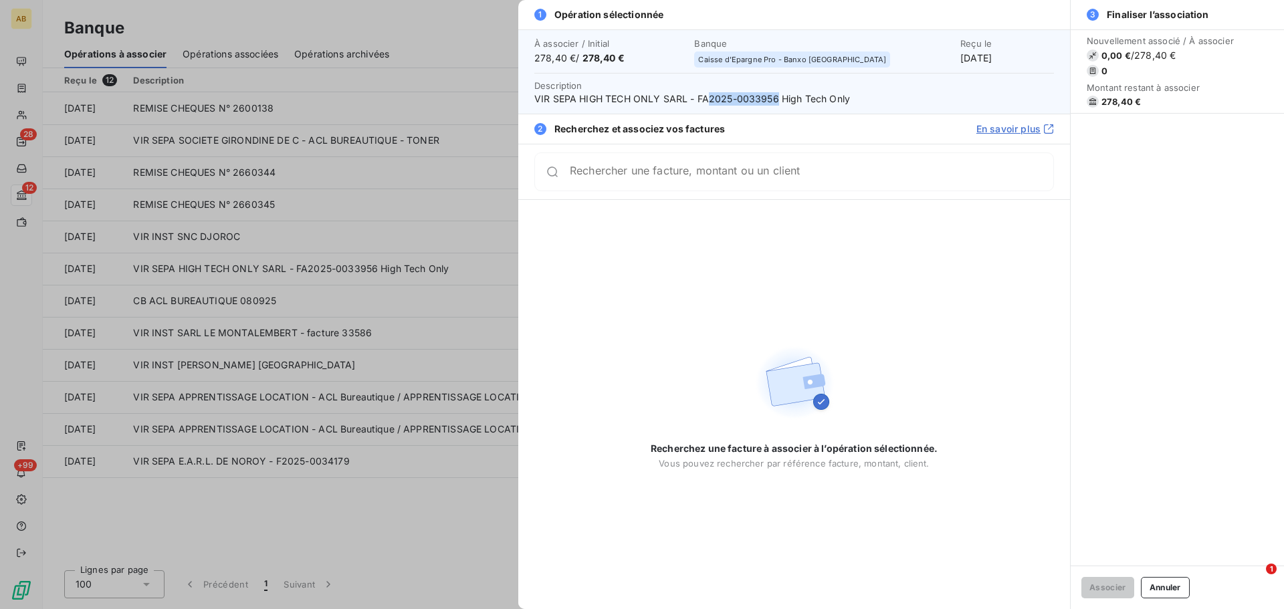
drag, startPoint x: 712, startPoint y: 100, endPoint x: 775, endPoint y: 102, distance: 62.9
click at [775, 102] on span "VIR SEPA HIGH TECH ONLY SARL - FA2025-0033956 High Tech Only" at bounding box center [793, 98] width 519 height 13
copy span "2025-0033956"
click at [737, 168] on div "Rechercher une facture, montant ou un client" at bounding box center [811, 171] width 483 height 13
paste input "2025-0033956"
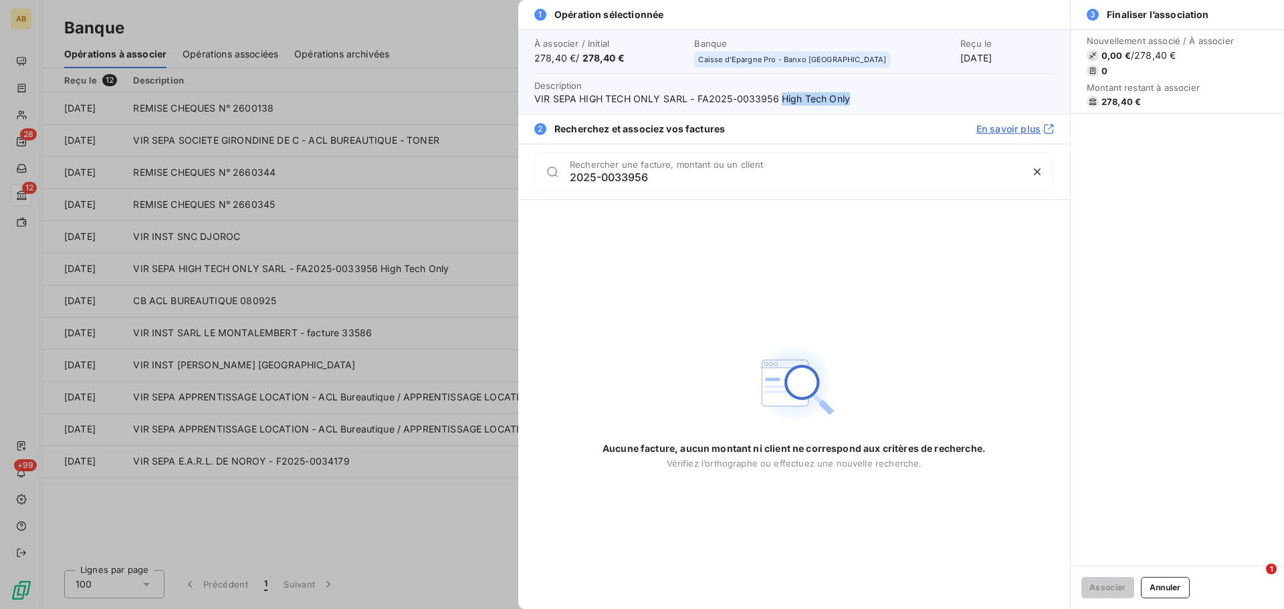
drag, startPoint x: 778, startPoint y: 97, endPoint x: 846, endPoint y: 102, distance: 68.4
click at [846, 102] on span "VIR SEPA HIGH TECH ONLY SARL - FA2025-0033956 High Tech Only" at bounding box center [793, 98] width 519 height 13
drag, startPoint x: 675, startPoint y: 185, endPoint x: 550, endPoint y: 173, distance: 125.5
click at [550, 173] on div "2025-0033956 Rechercher une facture, montant ou un client" at bounding box center [793, 171] width 519 height 39
drag, startPoint x: 567, startPoint y: 179, endPoint x: 694, endPoint y: 182, distance: 127.1
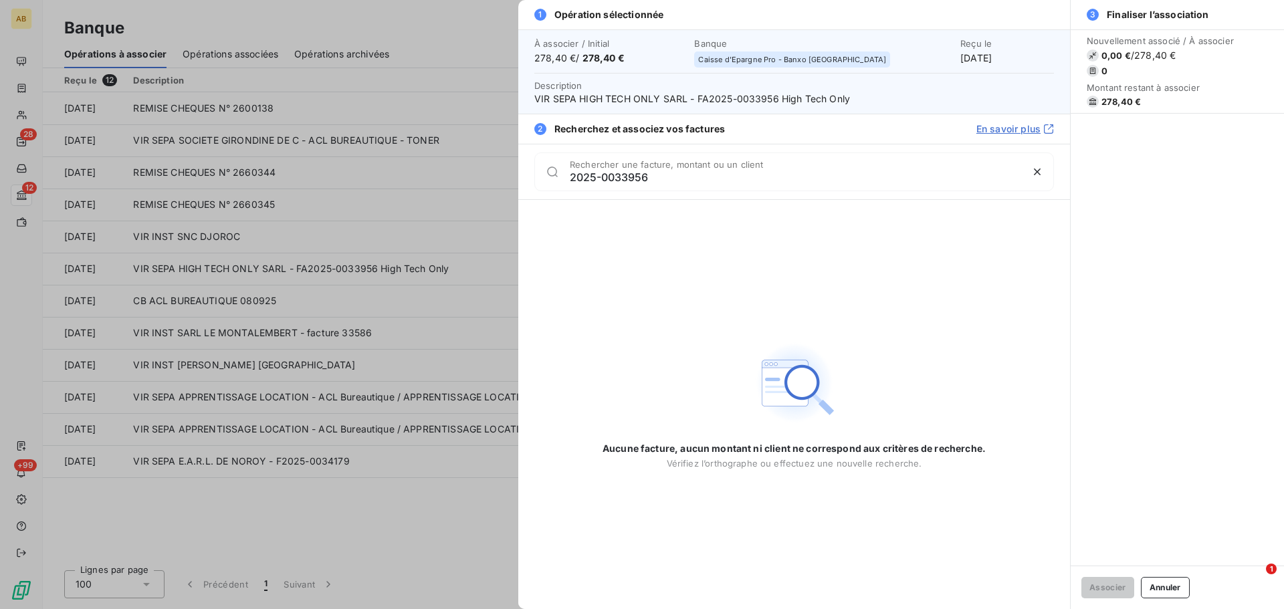
click at [694, 182] on div "2025-0033956 Rechercher une facture, montant ou un client" at bounding box center [793, 171] width 519 height 39
click at [651, 176] on input "2025-0033956" at bounding box center [795, 176] width 451 height 13
drag, startPoint x: 651, startPoint y: 176, endPoint x: 554, endPoint y: 179, distance: 97.7
click at [554, 179] on div "2025-0033956 Rechercher une facture, montant ou un client" at bounding box center [793, 171] width 519 height 39
paste input "High Tech Only"
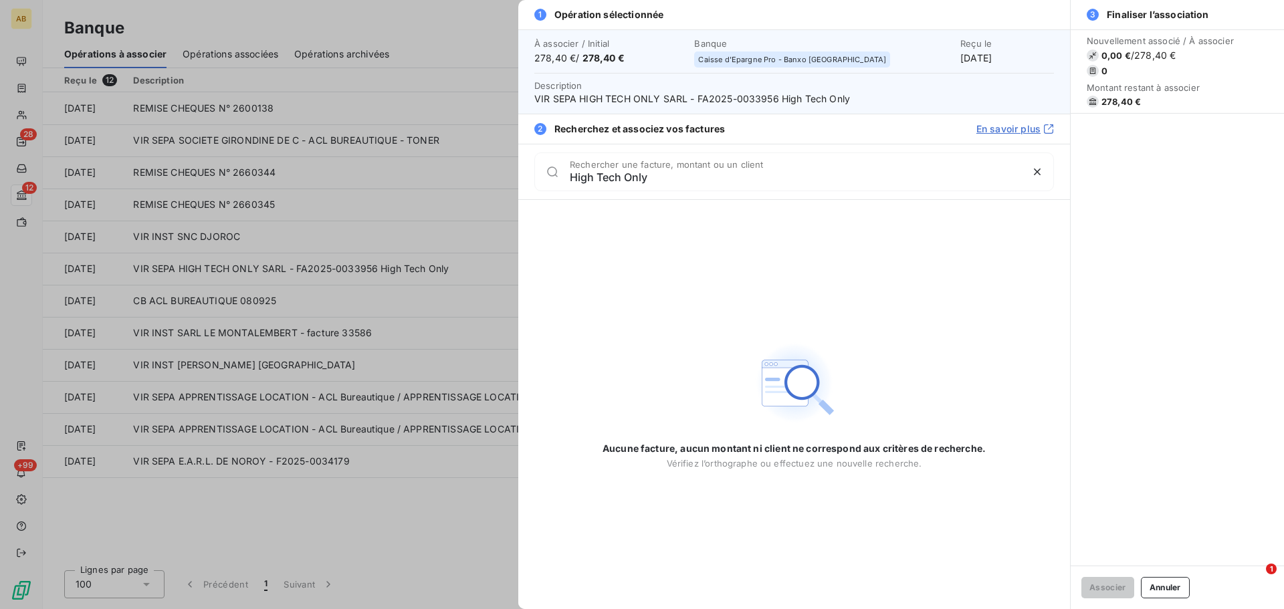
click at [683, 191] on div "High Tech Only Rechercher une facture, montant ou un client" at bounding box center [793, 171] width 519 height 39
drag, startPoint x: 784, startPoint y: 177, endPoint x: 556, endPoint y: 175, distance: 228.0
click at [556, 175] on div "High Tech Only Rechercher une facture, montant ou un client" at bounding box center [793, 171] width 519 height 39
type input "278.40"
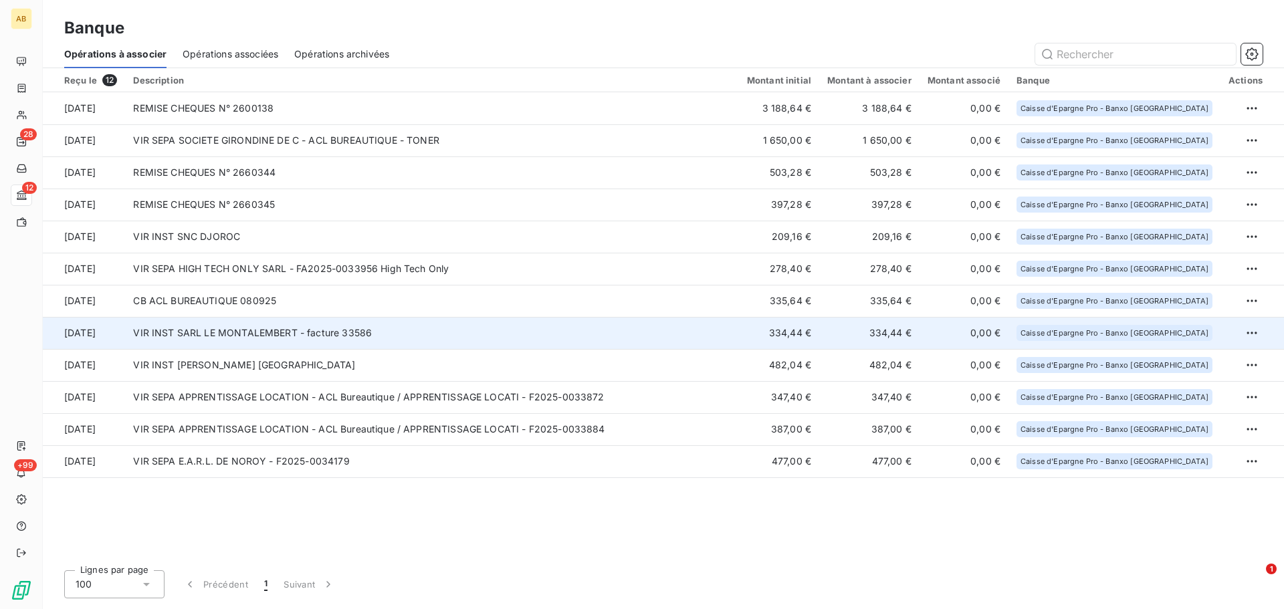
click at [360, 340] on td "VIR INST SARL LE MONTALEMBERT - facture 33586" at bounding box center [431, 333] width 613 height 32
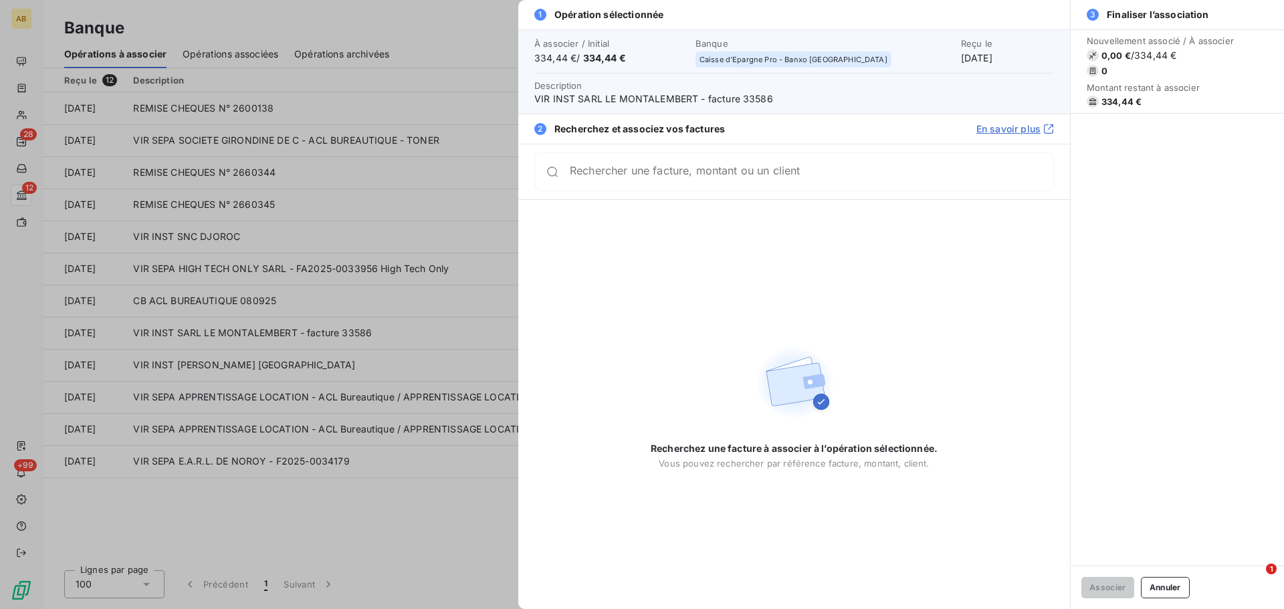
click at [651, 98] on span "VIR INST SARL LE MONTALEMBERT - facture 33586" at bounding box center [793, 98] width 519 height 13
click at [623, 187] on div "Rechercher une facture, montant ou un client" at bounding box center [793, 171] width 519 height 39
paste input "MONTALEMBERT"
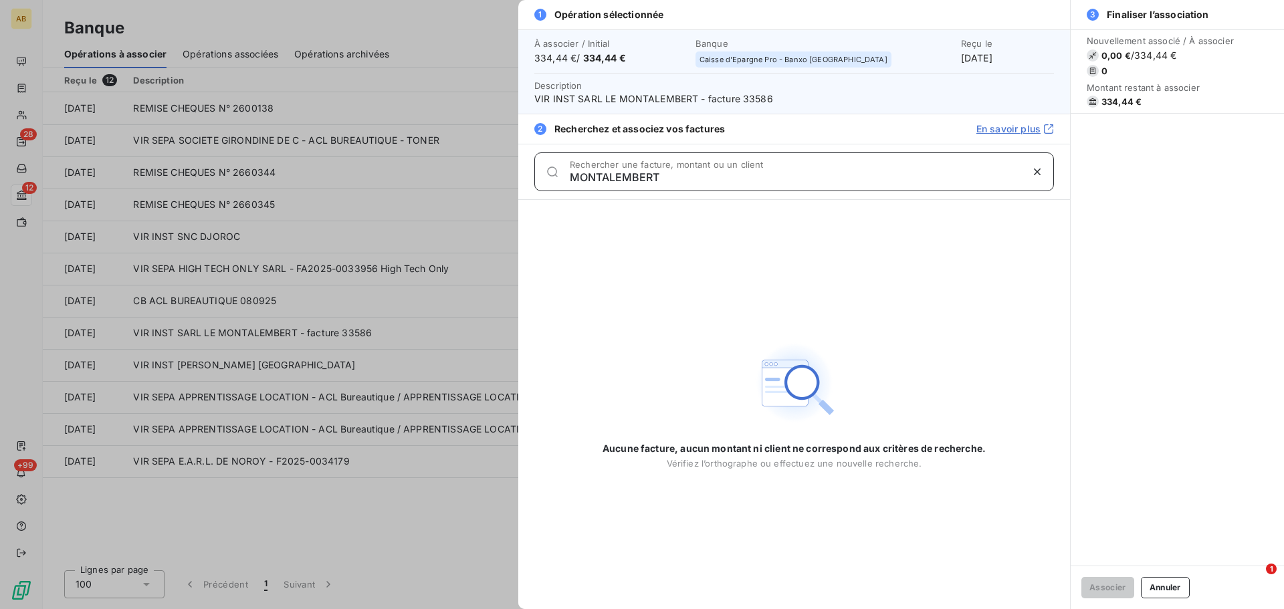
drag, startPoint x: 665, startPoint y: 181, endPoint x: 613, endPoint y: 179, distance: 52.2
click at [613, 179] on input "MONTALEMBERT" at bounding box center [795, 176] width 451 height 13
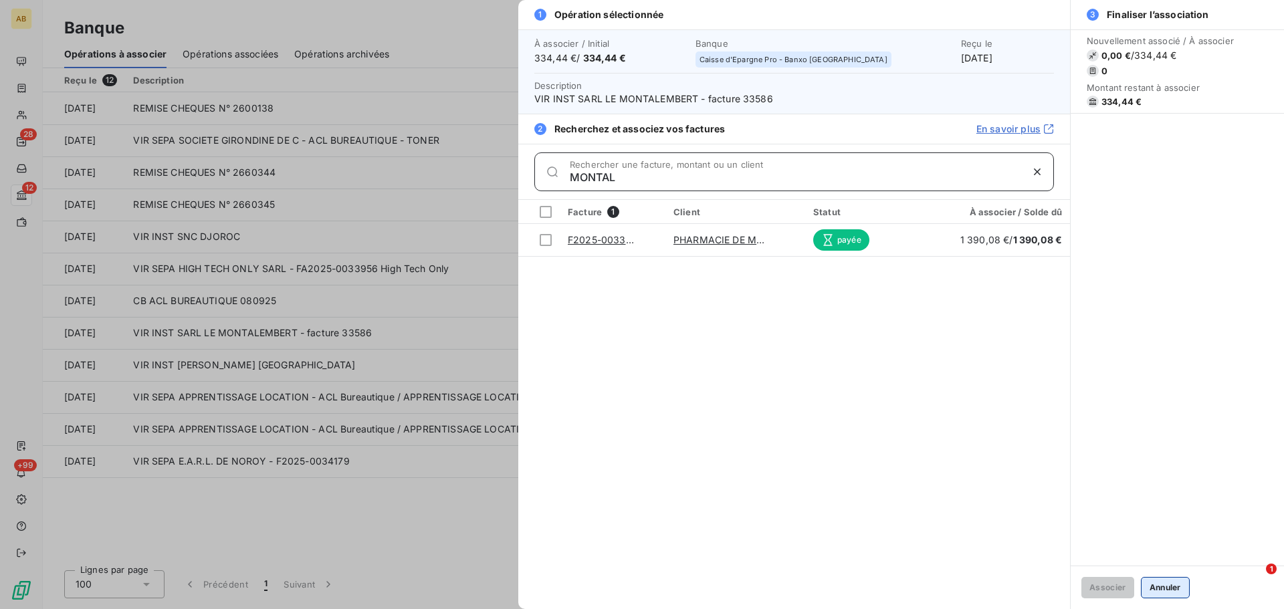
type input "MONTAL"
click at [1163, 592] on button "Annuler" at bounding box center [1165, 587] width 49 height 21
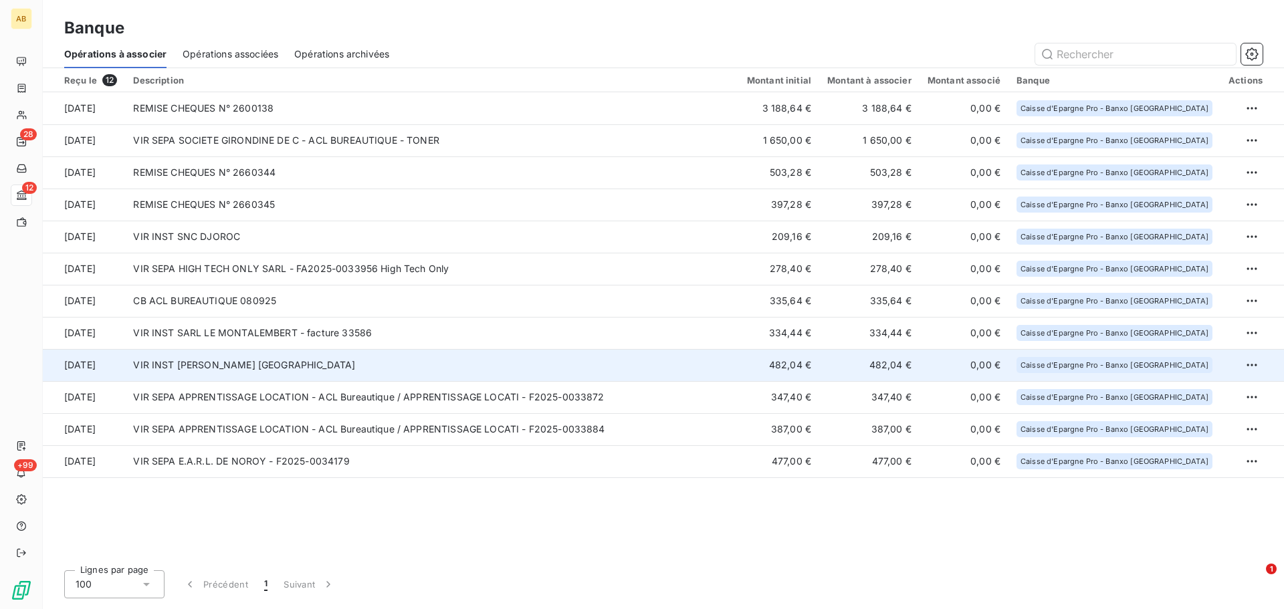
click at [238, 362] on td "VIR INST E.A.R.L. DOMAINE LES" at bounding box center [431, 365] width 613 height 32
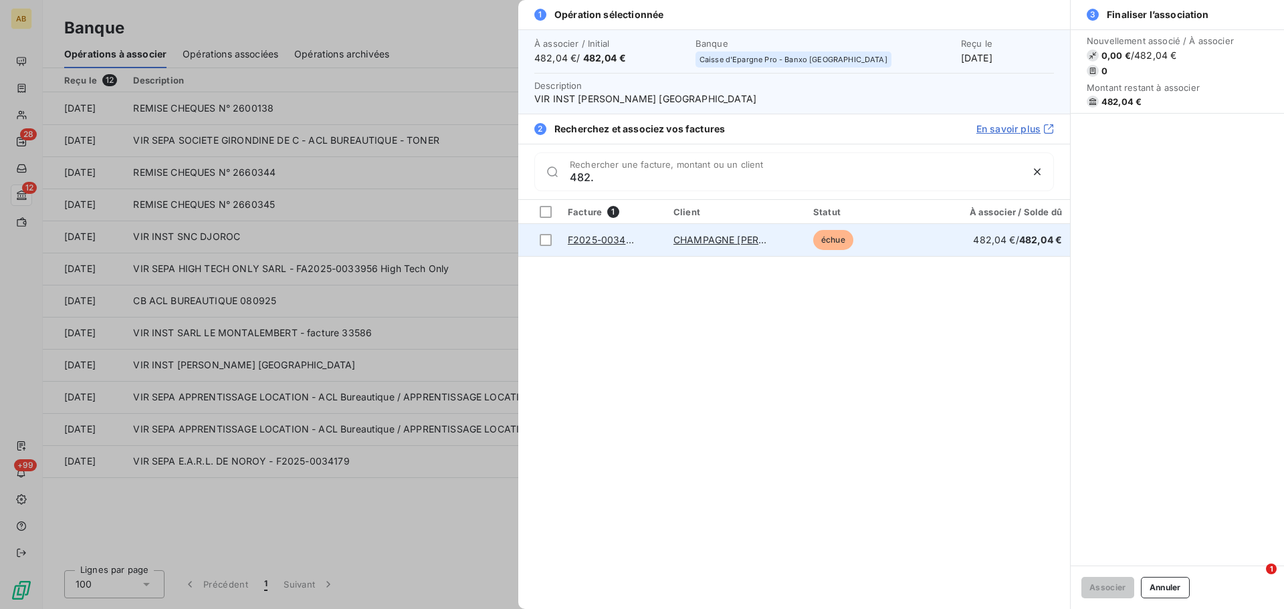
type input "482."
click at [620, 241] on link "F2025-0034137" at bounding box center [605, 239] width 74 height 11
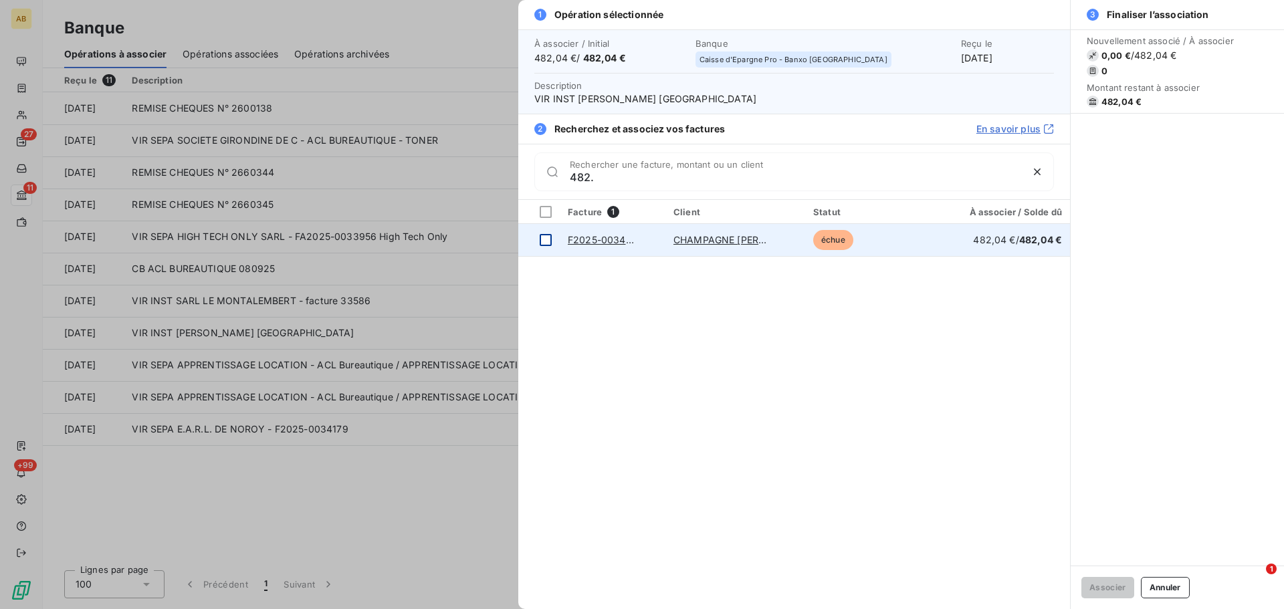
click at [544, 245] on div at bounding box center [546, 240] width 12 height 12
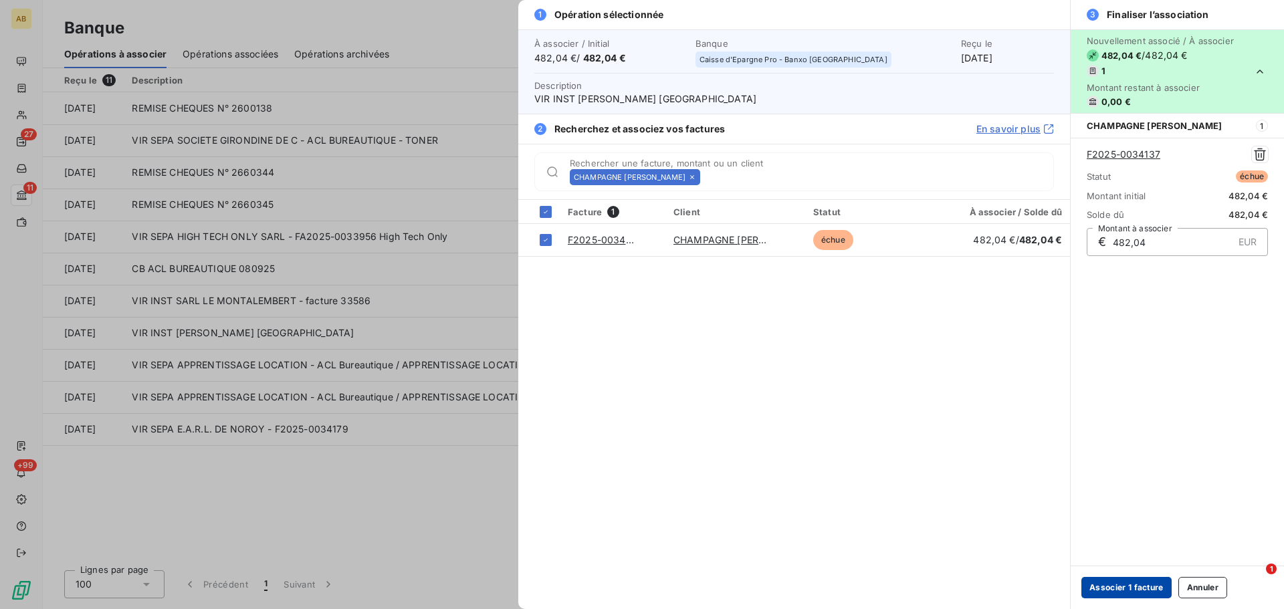
click at [1125, 588] on button "Associer 1 facture" at bounding box center [1126, 587] width 90 height 21
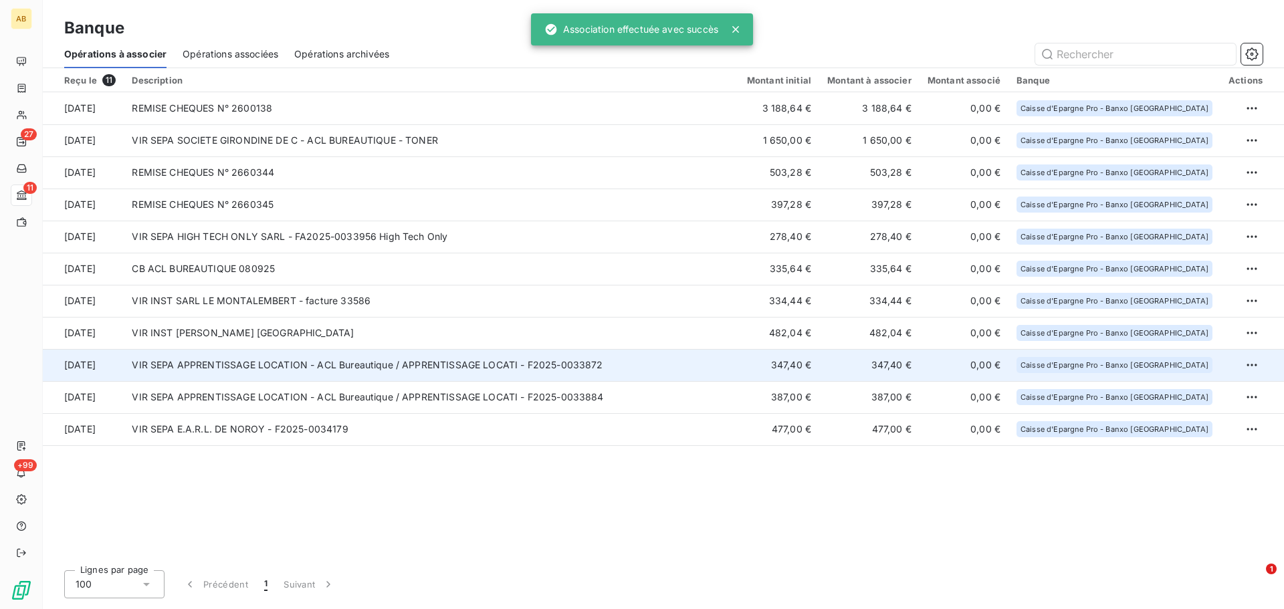
click at [392, 356] on td "VIR SEPA APPRENTISSAGE LOCATION - ACL Bureautique / APPRENTISSAGE LOCATI - F202…" at bounding box center [431, 365] width 614 height 32
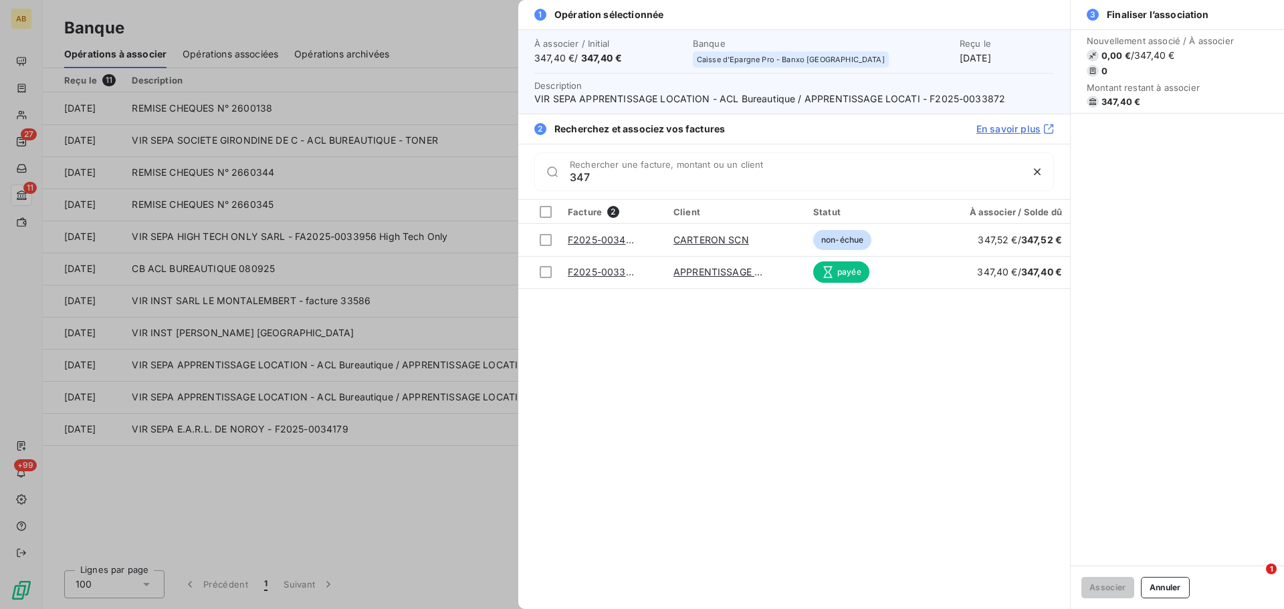
type input "347"
click at [423, 485] on div at bounding box center [642, 304] width 1284 height 609
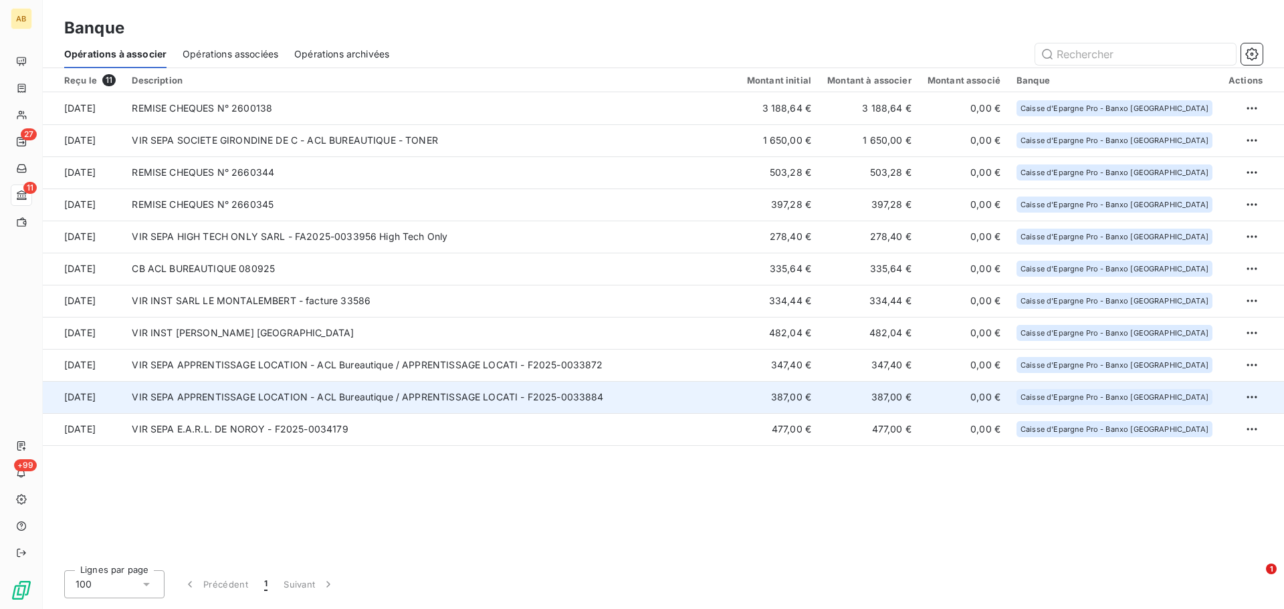
click at [401, 389] on td "VIR SEPA APPRENTISSAGE LOCATION - ACL Bureautique / APPRENTISSAGE LOCATI - F202…" at bounding box center [431, 397] width 614 height 32
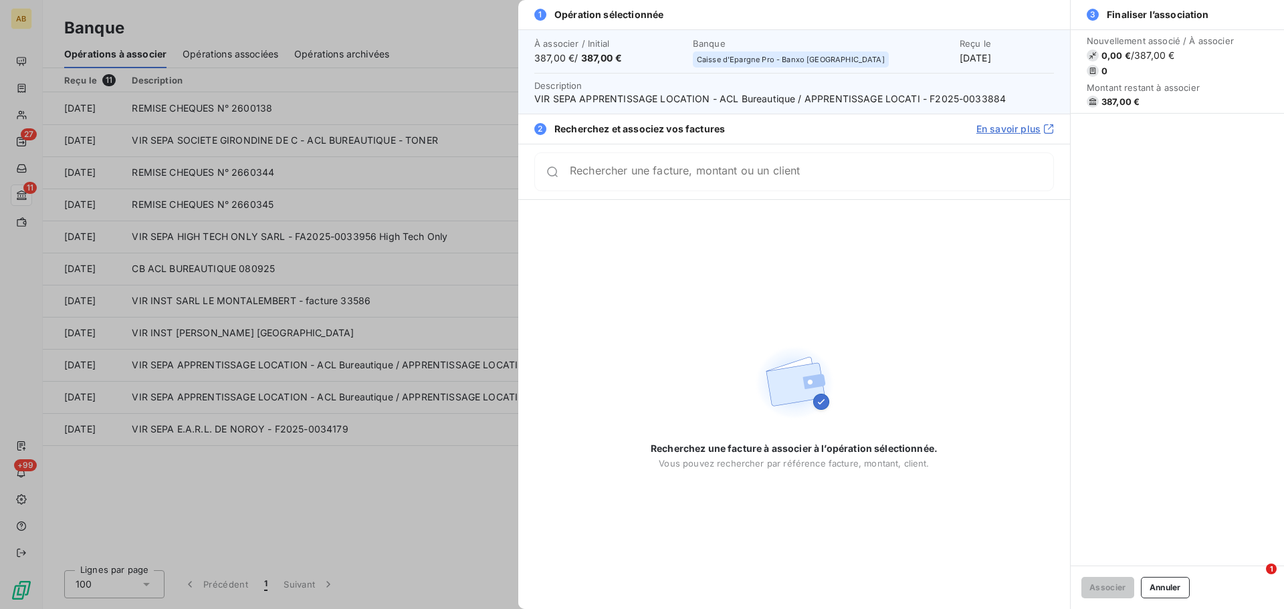
click at [685, 179] on input "Rechercher une facture, montant ou un client" at bounding box center [811, 171] width 483 height 13
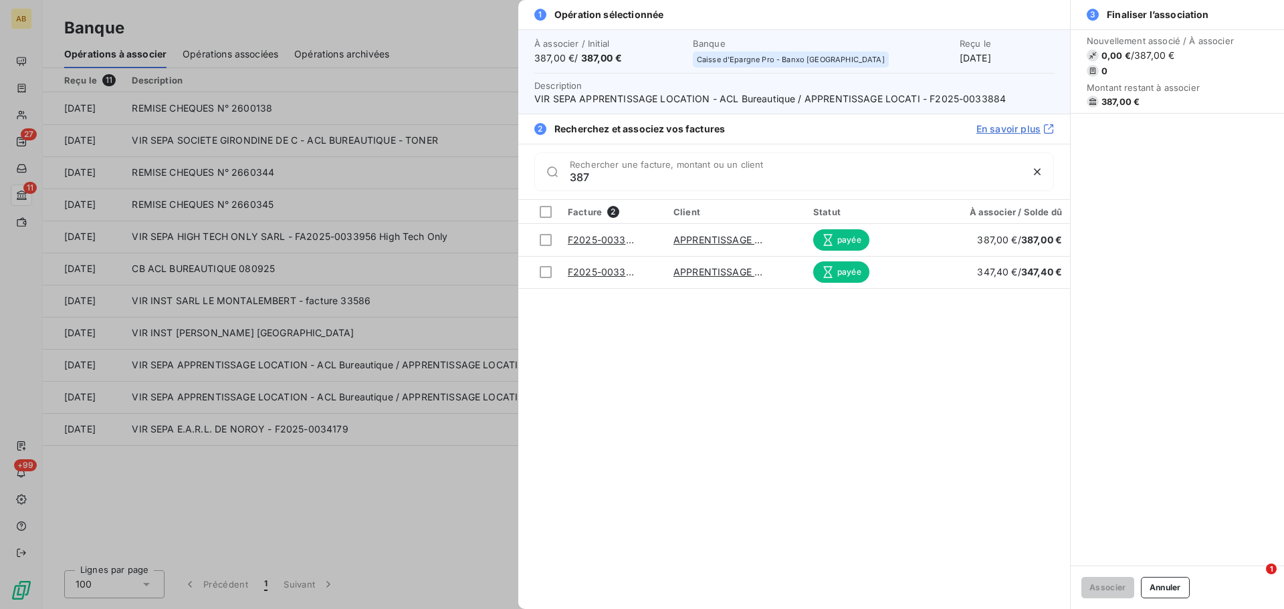
type input "387"
click at [410, 483] on div at bounding box center [642, 304] width 1284 height 609
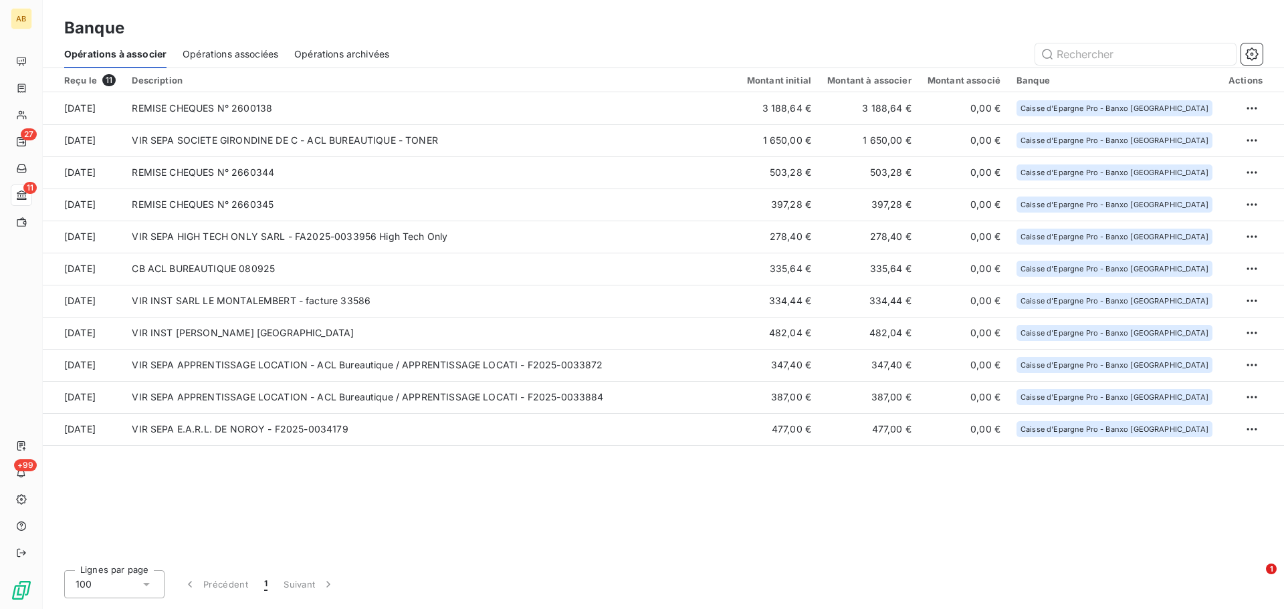
click at [156, 77] on div "Description" at bounding box center [431, 80] width 598 height 11
click at [237, 51] on span "Opérations associées" at bounding box center [231, 53] width 96 height 13
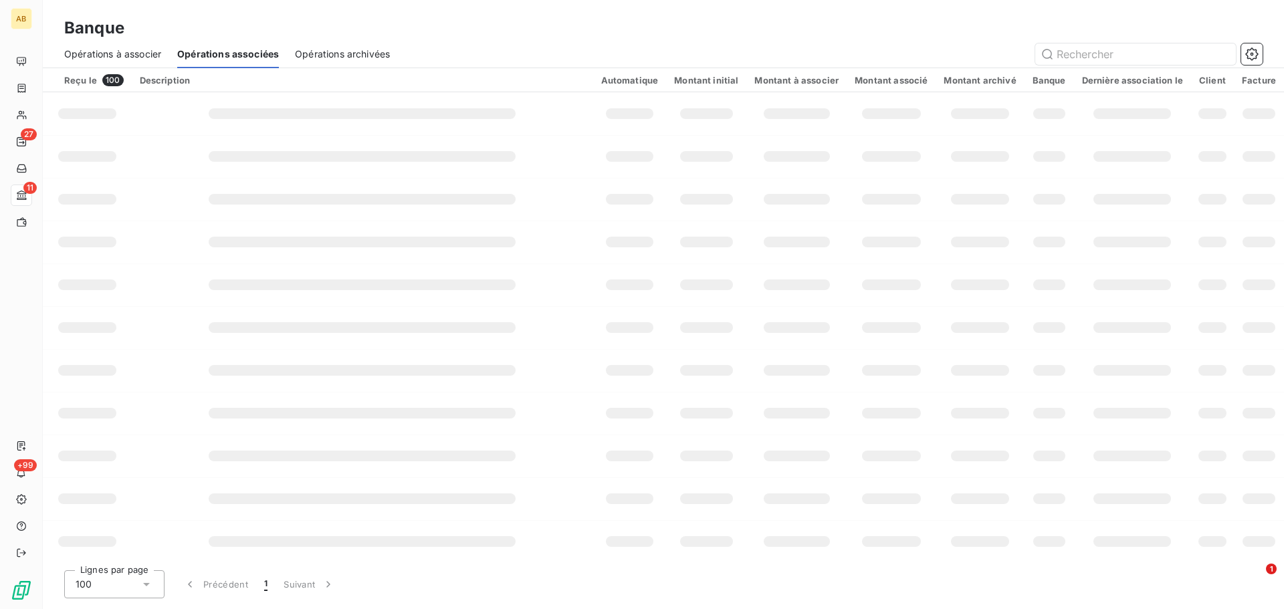
click at [144, 55] on span "Opérations à associer" at bounding box center [112, 53] width 97 height 13
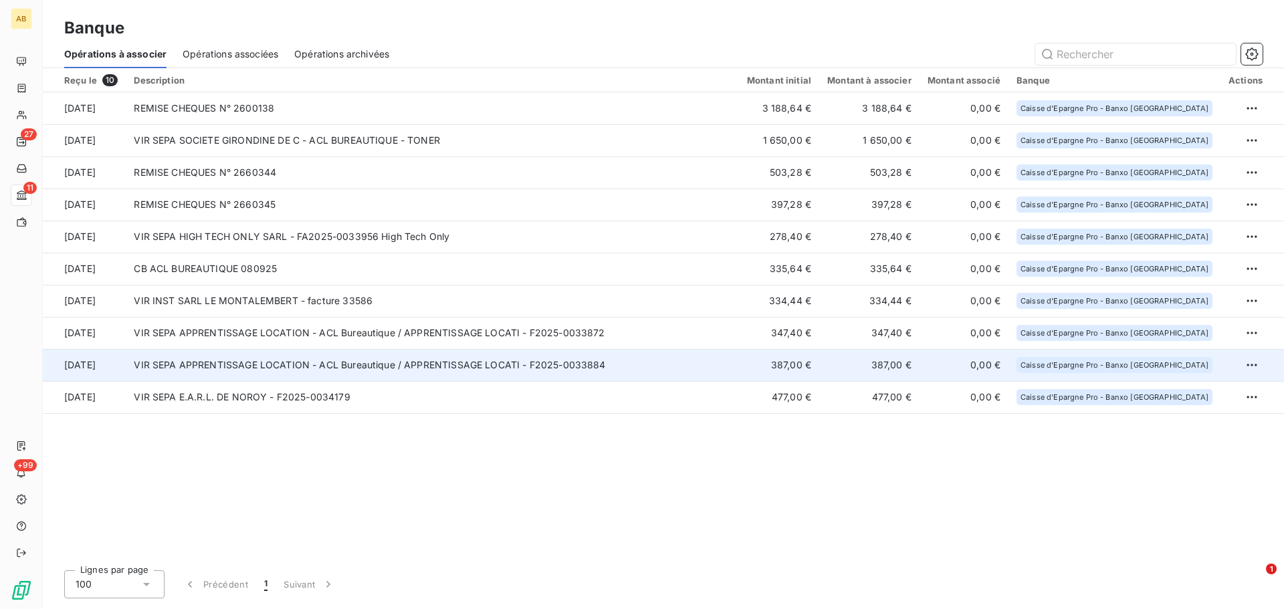
click at [582, 366] on td "VIR SEPA APPRENTISSAGE LOCATION - ACL Bureautique / APPRENTISSAGE LOCATI - F202…" at bounding box center [432, 365] width 612 height 32
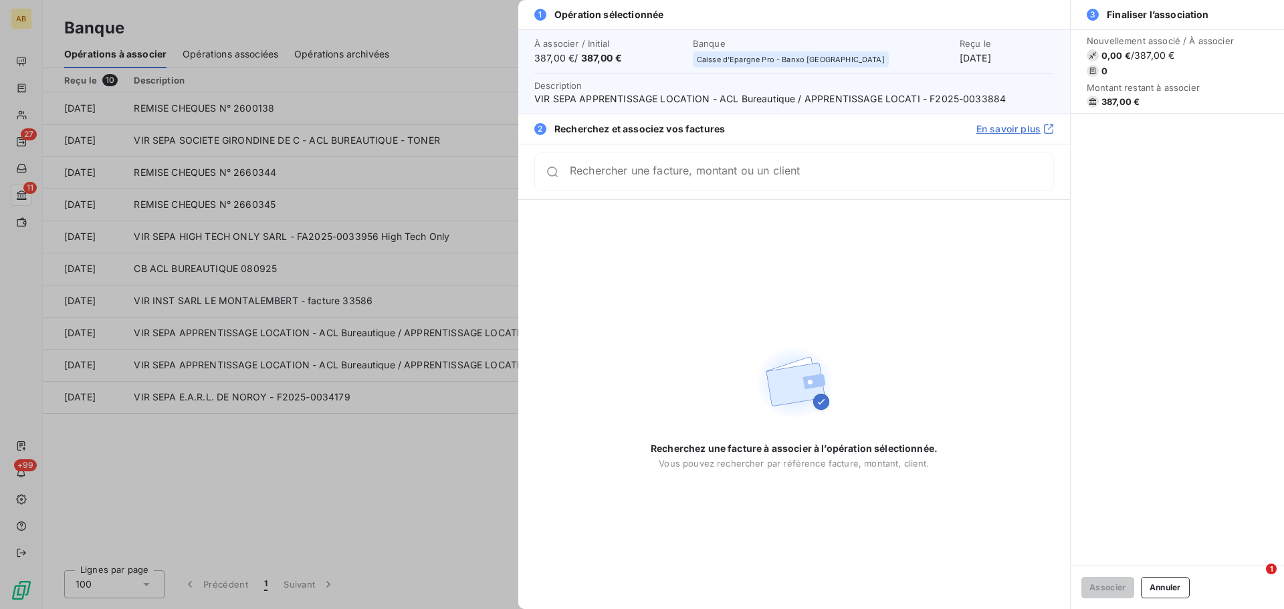
click at [772, 175] on input "Rechercher une facture, montant ou un client" at bounding box center [811, 171] width 483 height 13
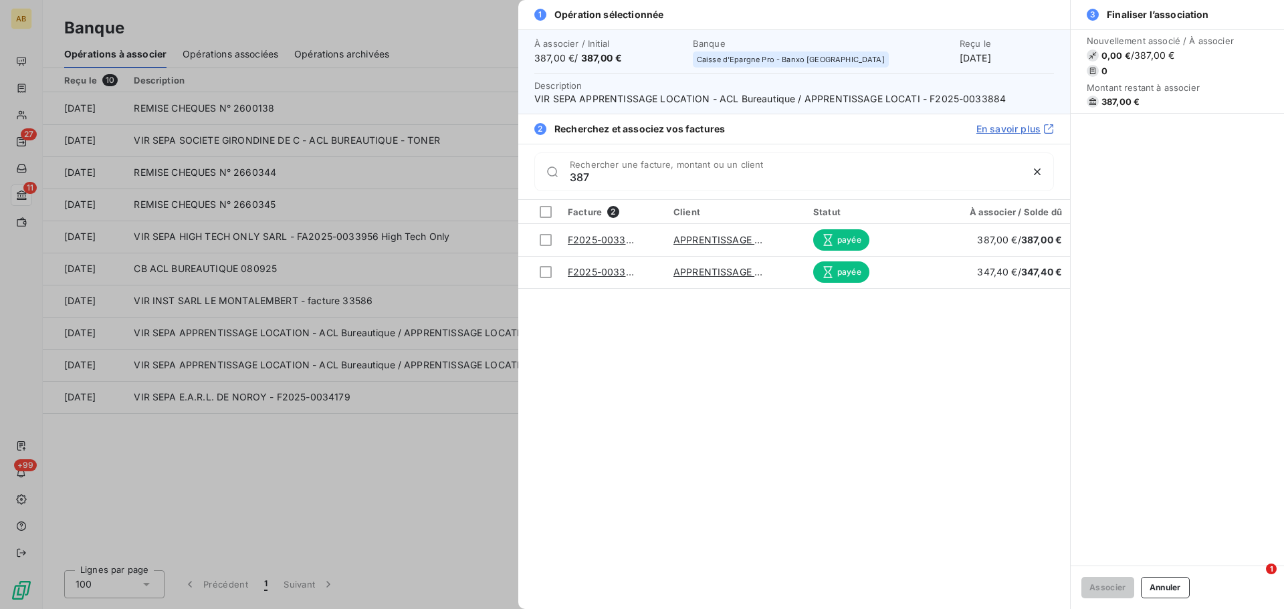
type input "387"
click at [431, 521] on div at bounding box center [642, 304] width 1284 height 609
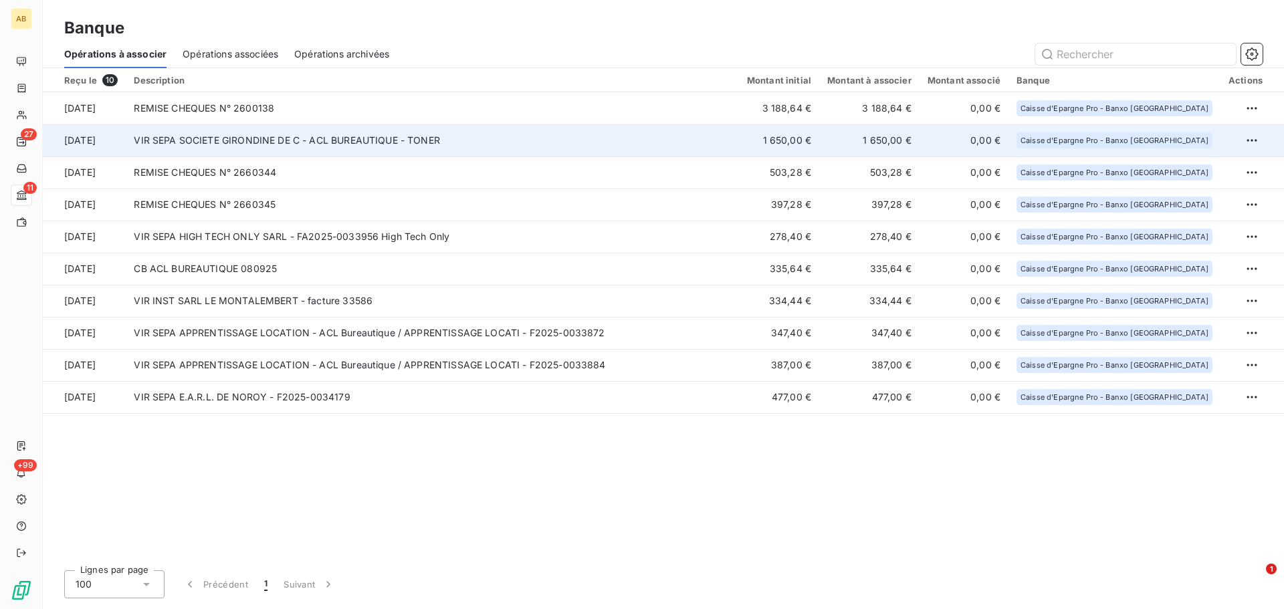
click at [375, 145] on td "VIR SEPA SOCIETE GIRONDINE DE C - ACL BUREAUTIQUE - TONER" at bounding box center [432, 140] width 612 height 32
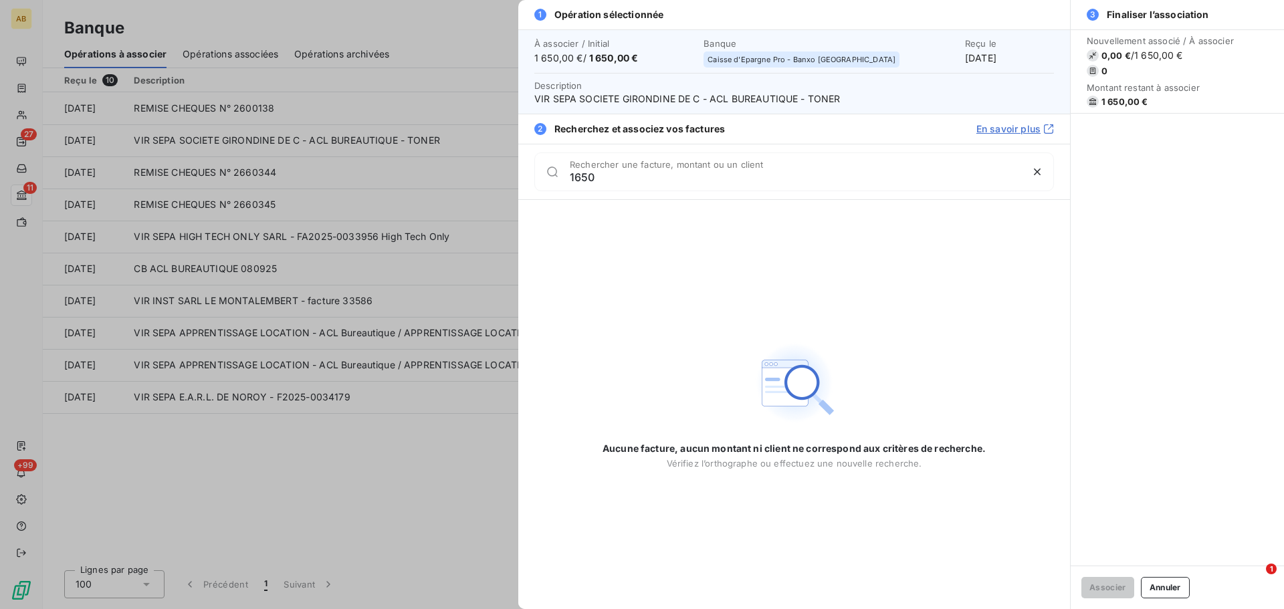
click at [654, 98] on span "VIR SEPA SOCIETE GIRONDINE DE C - ACL BUREAUTIQUE - TONER" at bounding box center [793, 98] width 519 height 13
click at [582, 176] on input "1650" at bounding box center [795, 176] width 451 height 13
paste input "GIRONDINE"
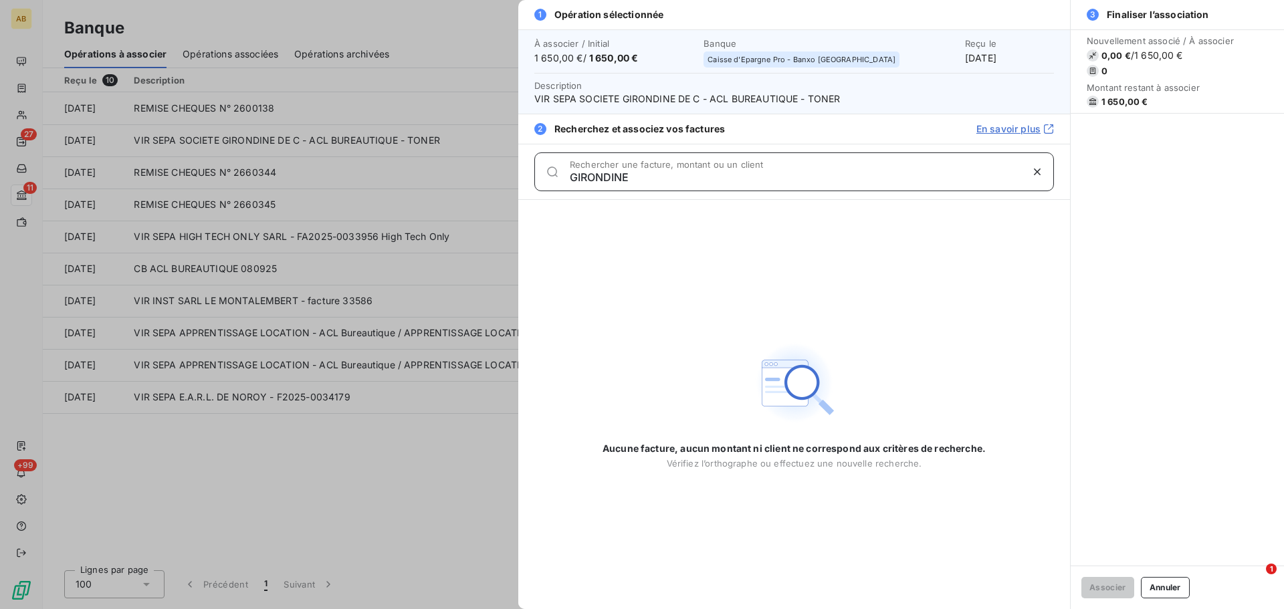
type input "GIRONDINE"
click at [436, 477] on div at bounding box center [642, 304] width 1284 height 609
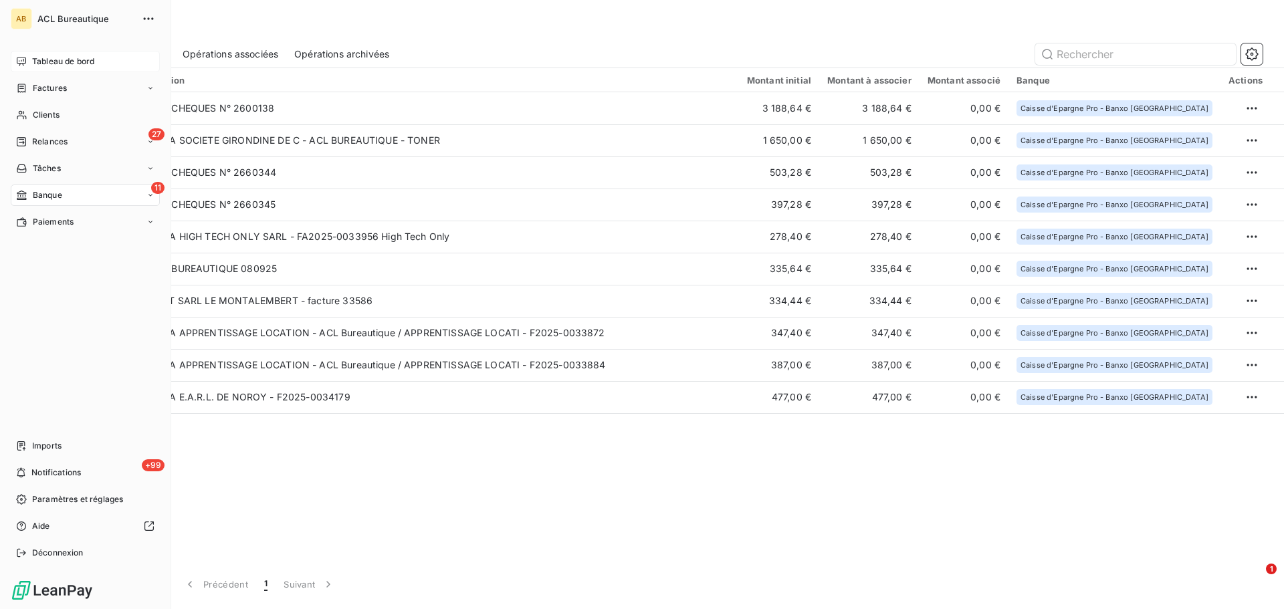
click at [31, 58] on div "Tableau de bord" at bounding box center [85, 61] width 149 height 21
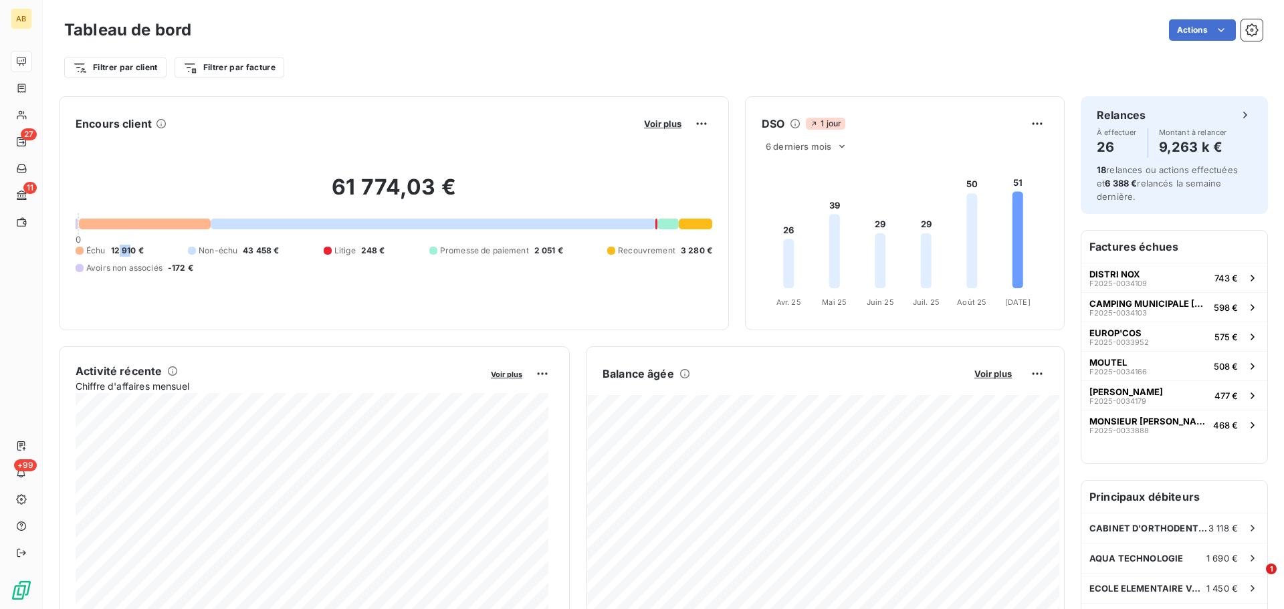
drag, startPoint x: 129, startPoint y: 251, endPoint x: 120, endPoint y: 250, distance: 8.7
click at [120, 250] on span "12 910 €" at bounding box center [127, 251] width 33 height 12
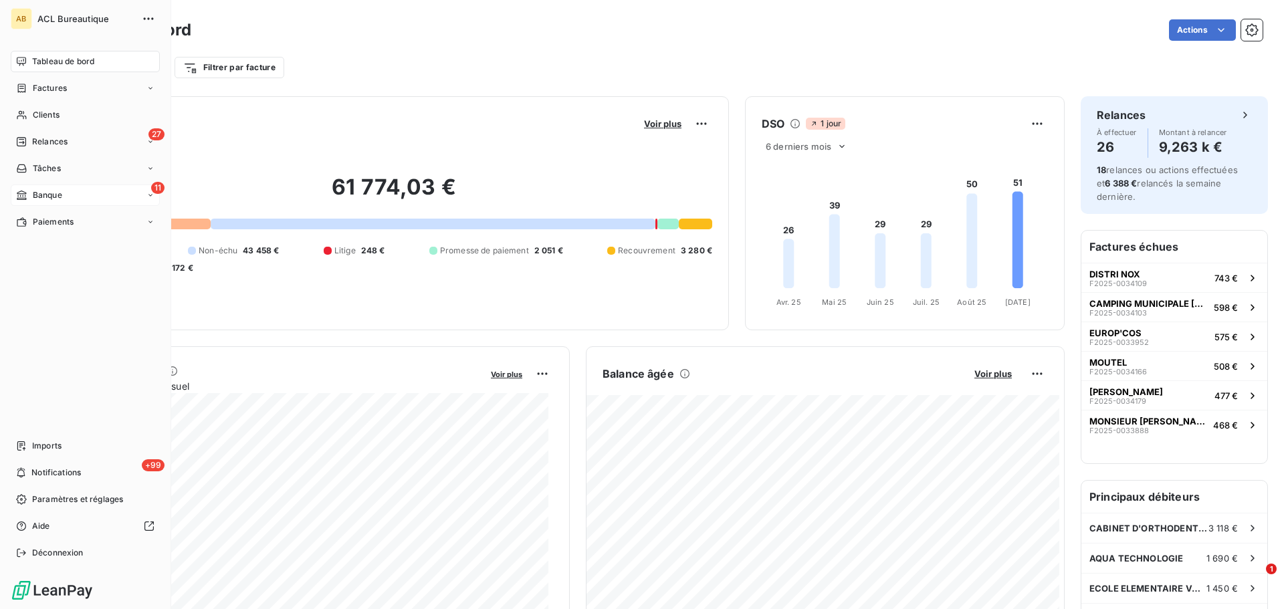
click at [83, 205] on div "11 Banque" at bounding box center [85, 195] width 149 height 21
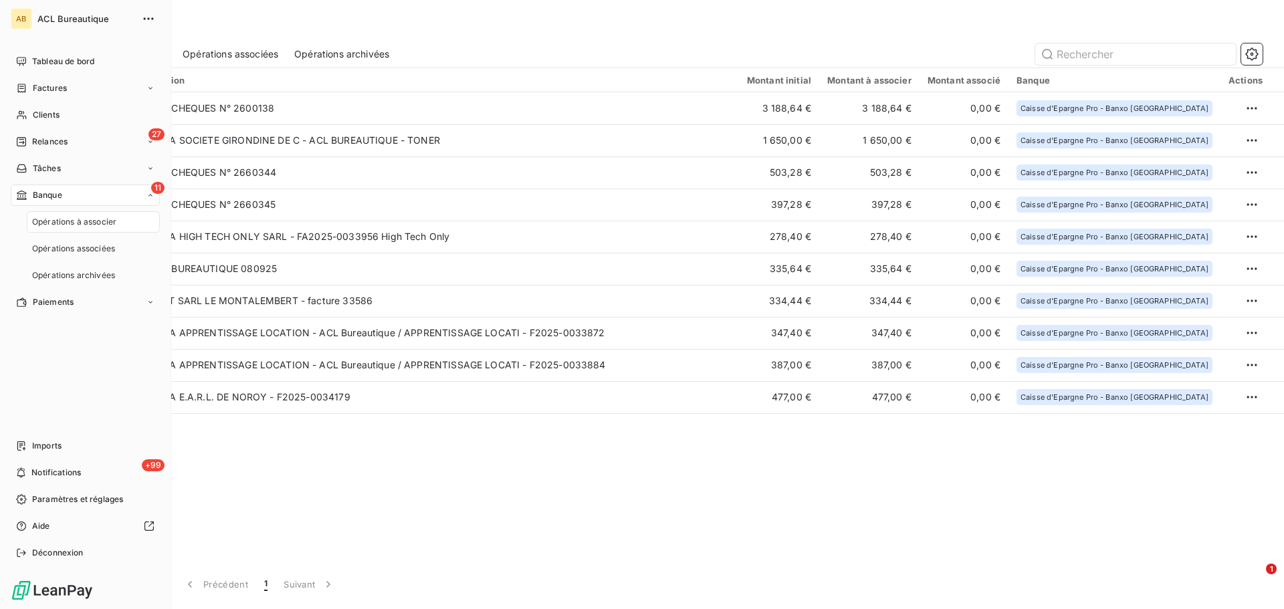
click at [85, 227] on span "Opérations à associer" at bounding box center [74, 222] width 84 height 12
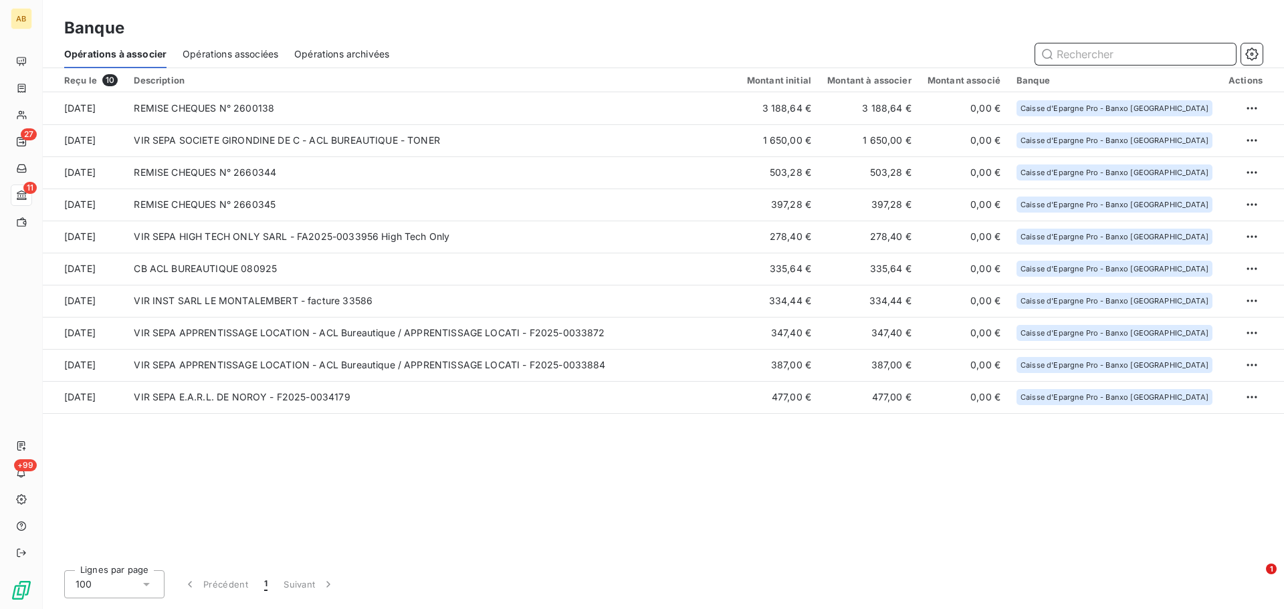
click at [1154, 55] on input "text" at bounding box center [1135, 53] width 201 height 21
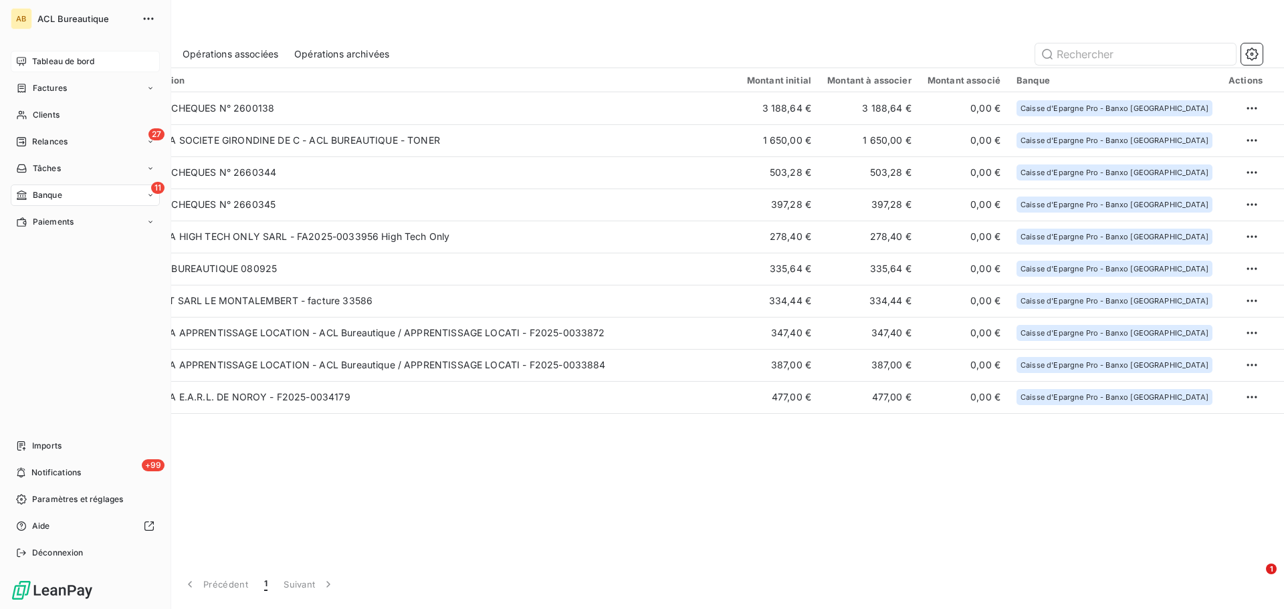
click at [12, 60] on div "Tableau de bord" at bounding box center [85, 61] width 149 height 21
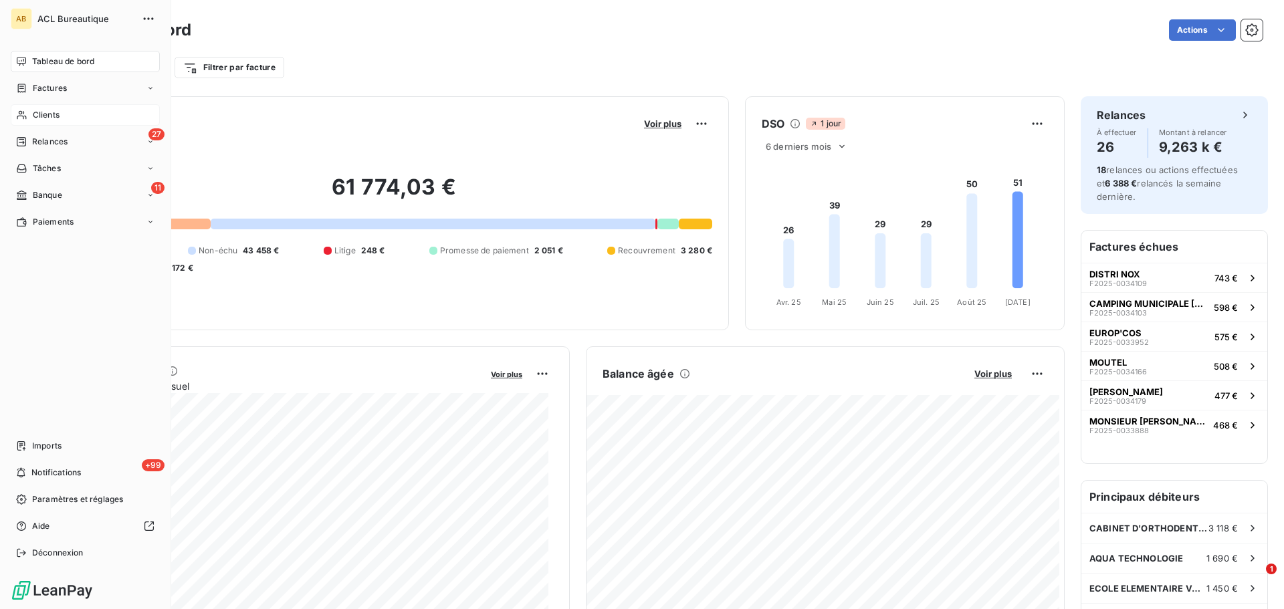
click at [39, 120] on span "Clients" at bounding box center [46, 115] width 27 height 12
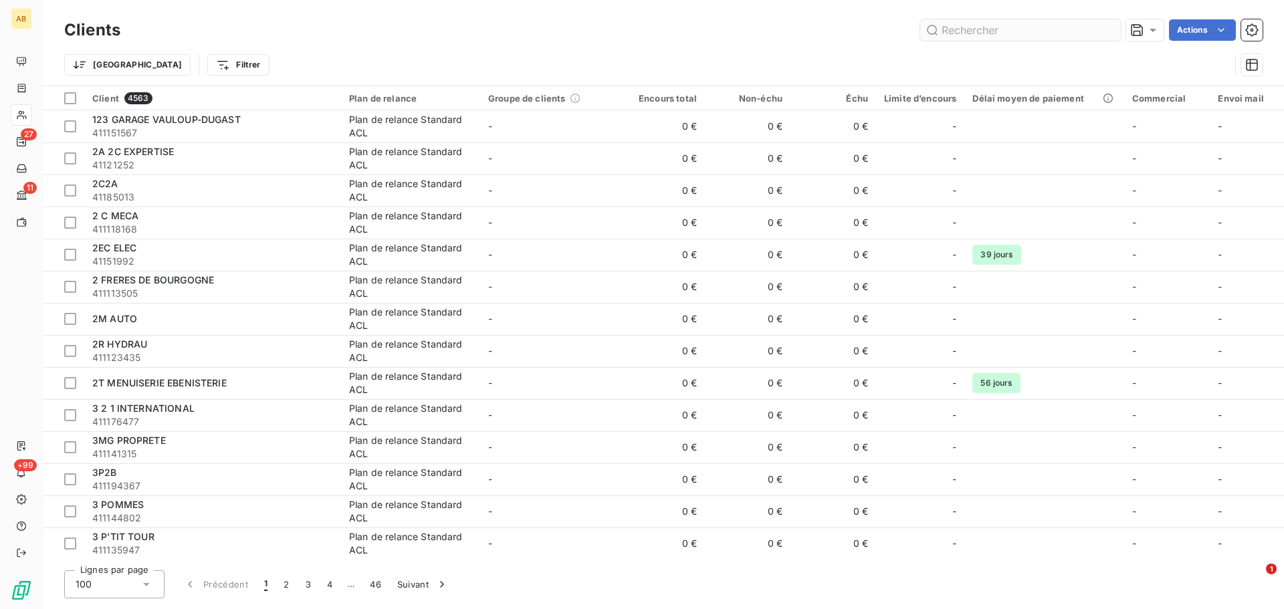
click at [977, 35] on input "text" at bounding box center [1020, 29] width 201 height 21
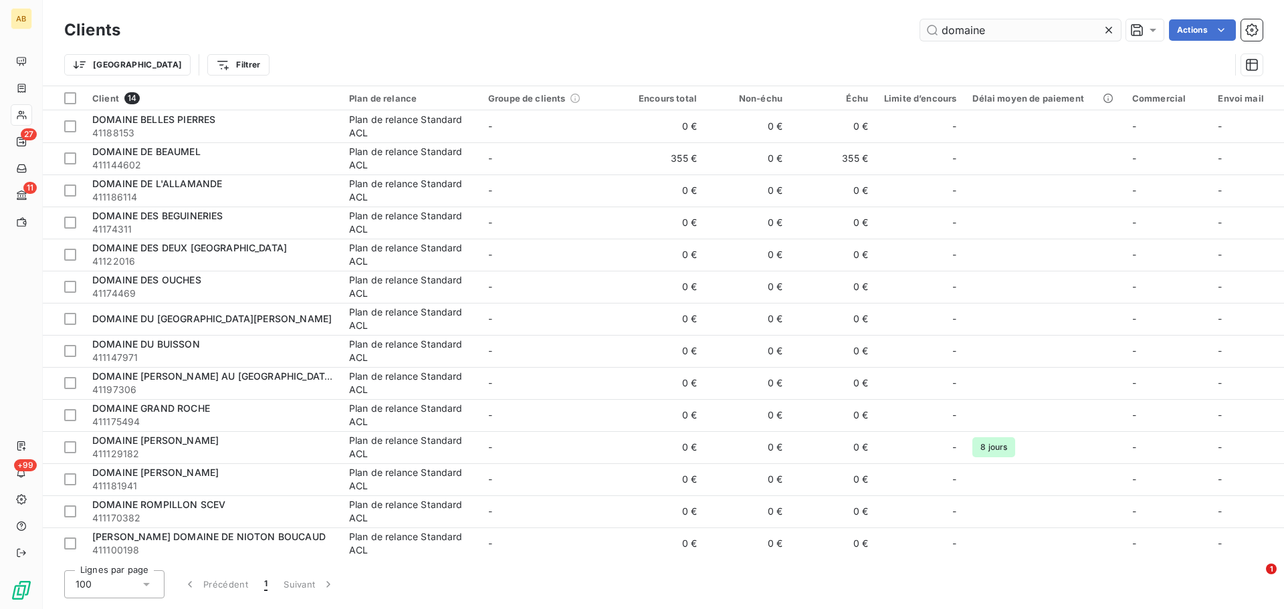
click at [972, 31] on input "domaine" at bounding box center [1020, 29] width 201 height 21
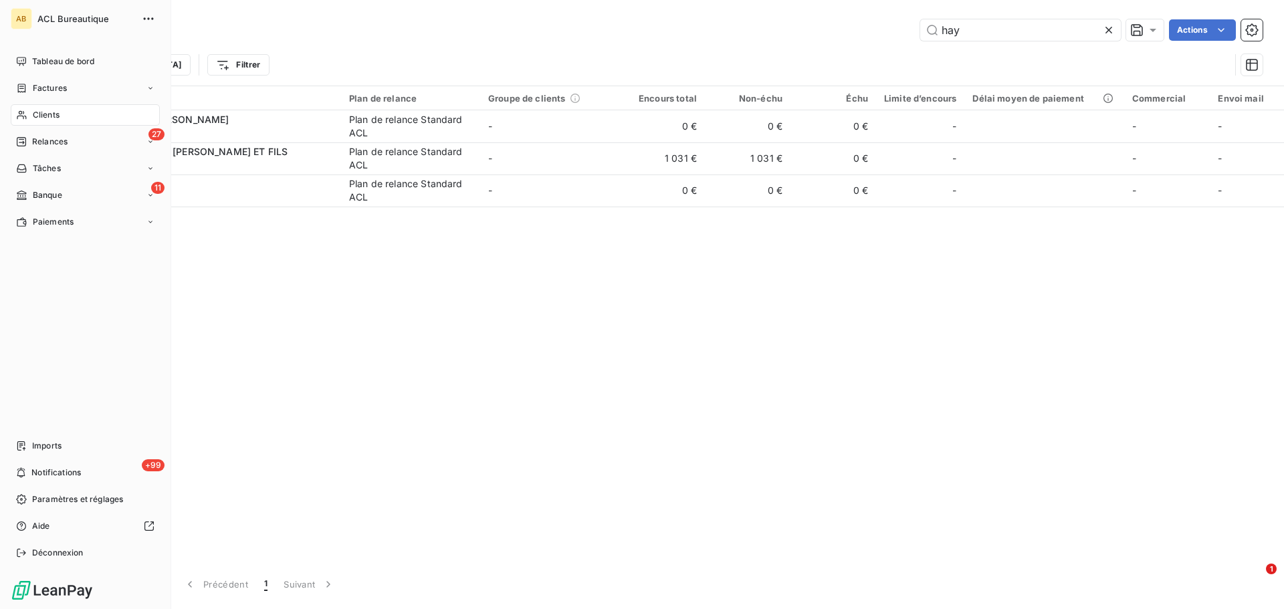
type input "hay"
click at [47, 117] on span "Clients" at bounding box center [46, 115] width 27 height 12
click at [69, 93] on div "Factures" at bounding box center [85, 88] width 149 height 21
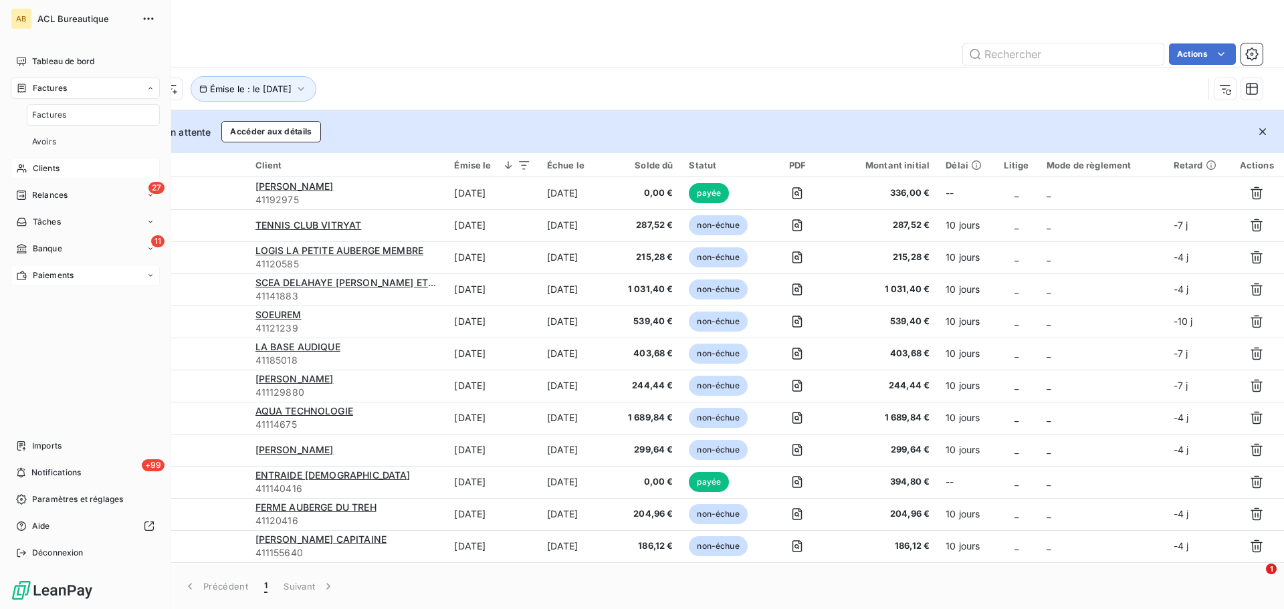
click at [83, 276] on div "Paiements" at bounding box center [85, 275] width 149 height 21
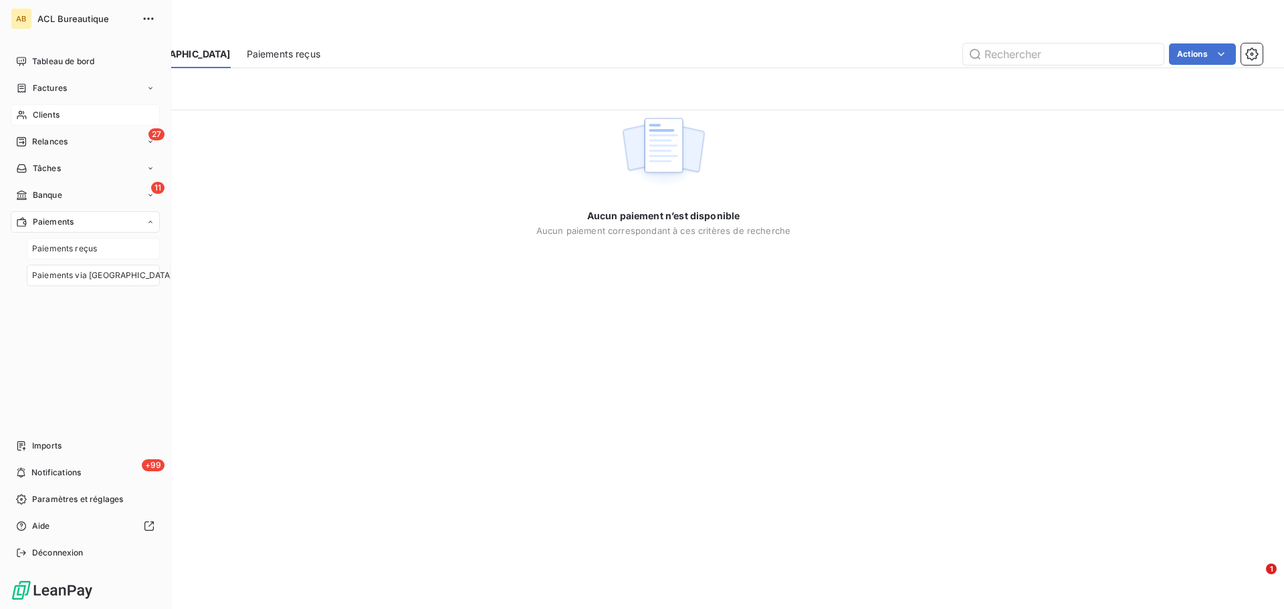
click at [89, 250] on span "Paiements reçus" at bounding box center [64, 249] width 65 height 12
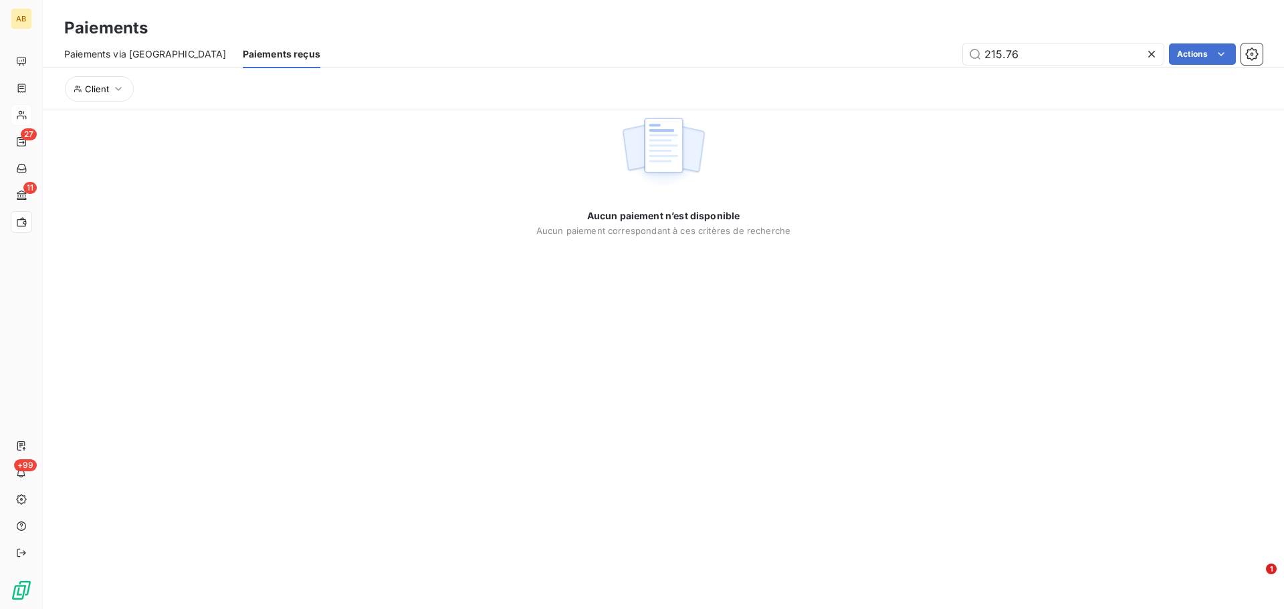
type input "215.76"
click at [1153, 50] on icon at bounding box center [1151, 53] width 13 height 13
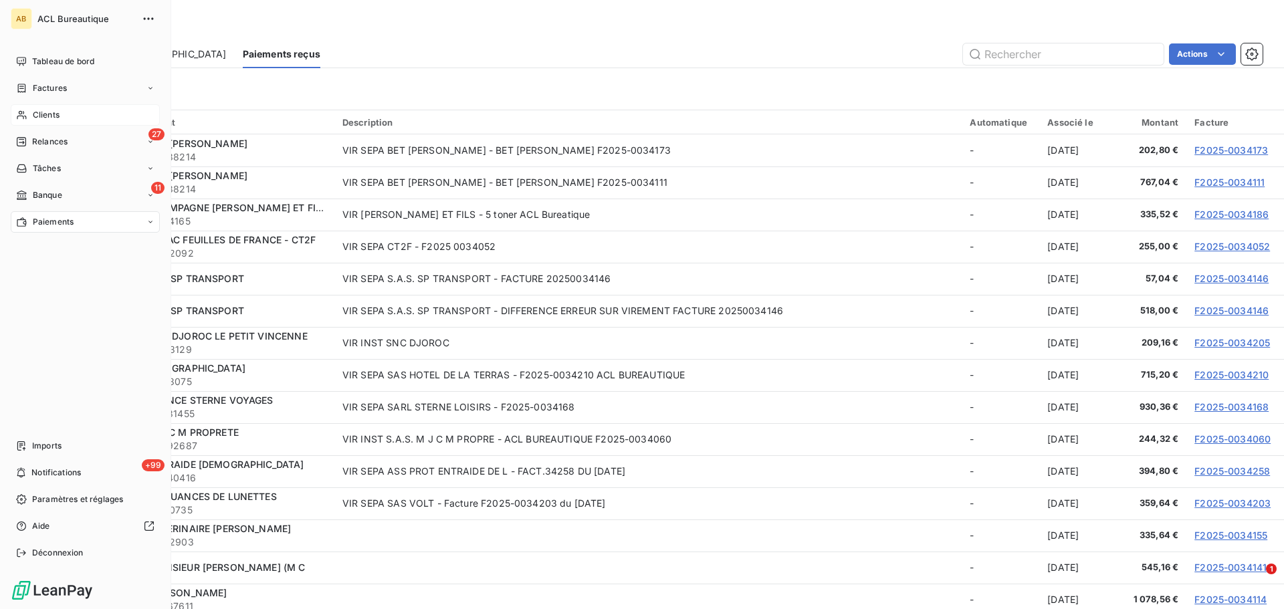
click at [39, 110] on span "Clients" at bounding box center [46, 115] width 27 height 12
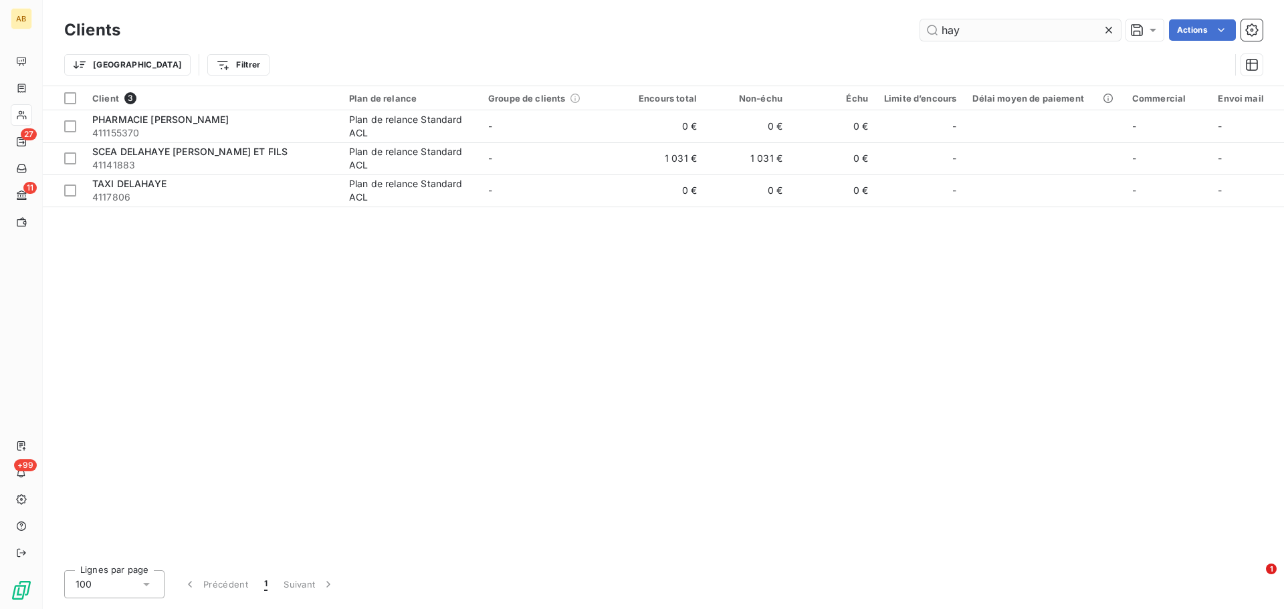
click at [951, 29] on input "hay" at bounding box center [1020, 29] width 201 height 21
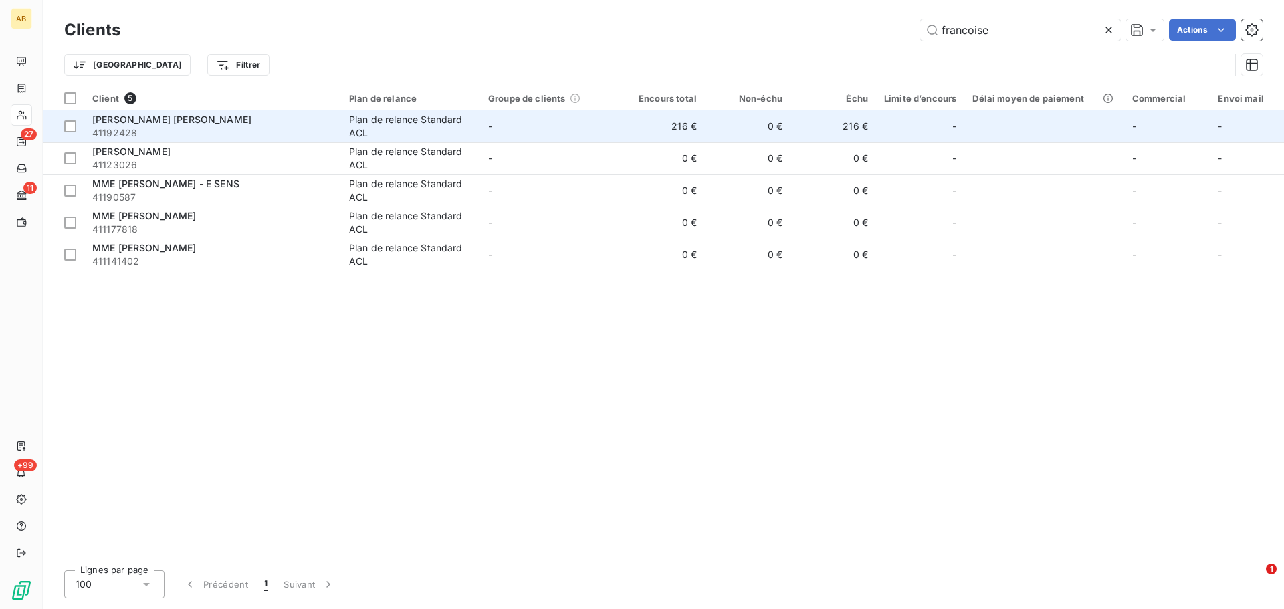
type input "francoise"
click at [167, 122] on span "DR LAINE FRANCOISE" at bounding box center [171, 119] width 159 height 11
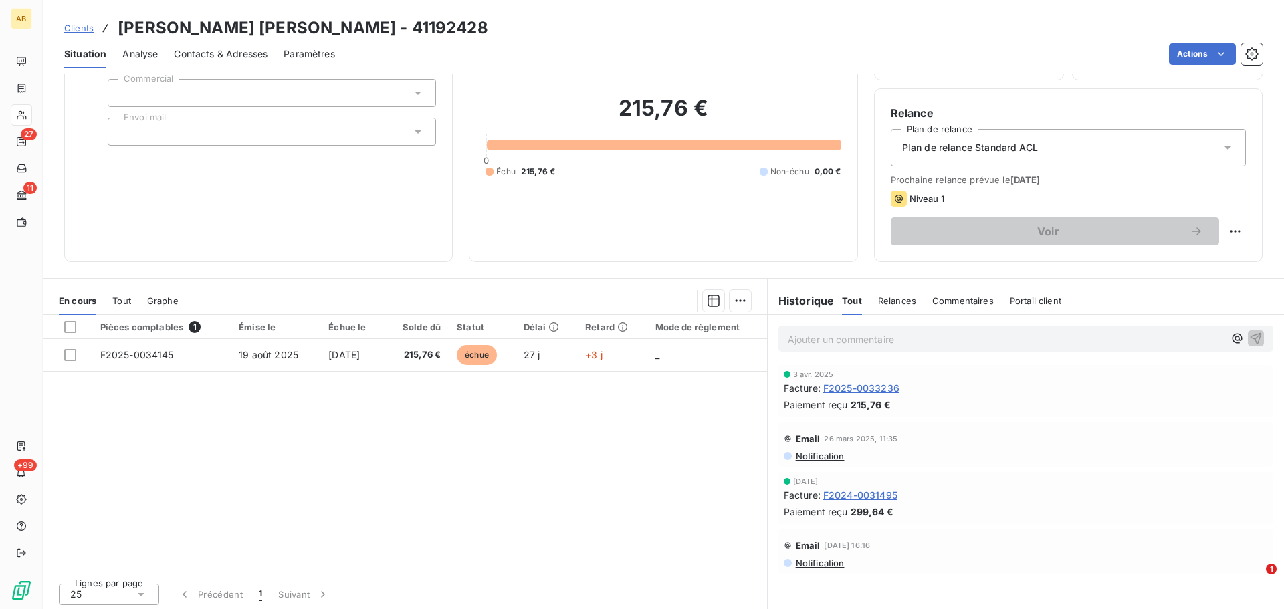
scroll to position [90, 0]
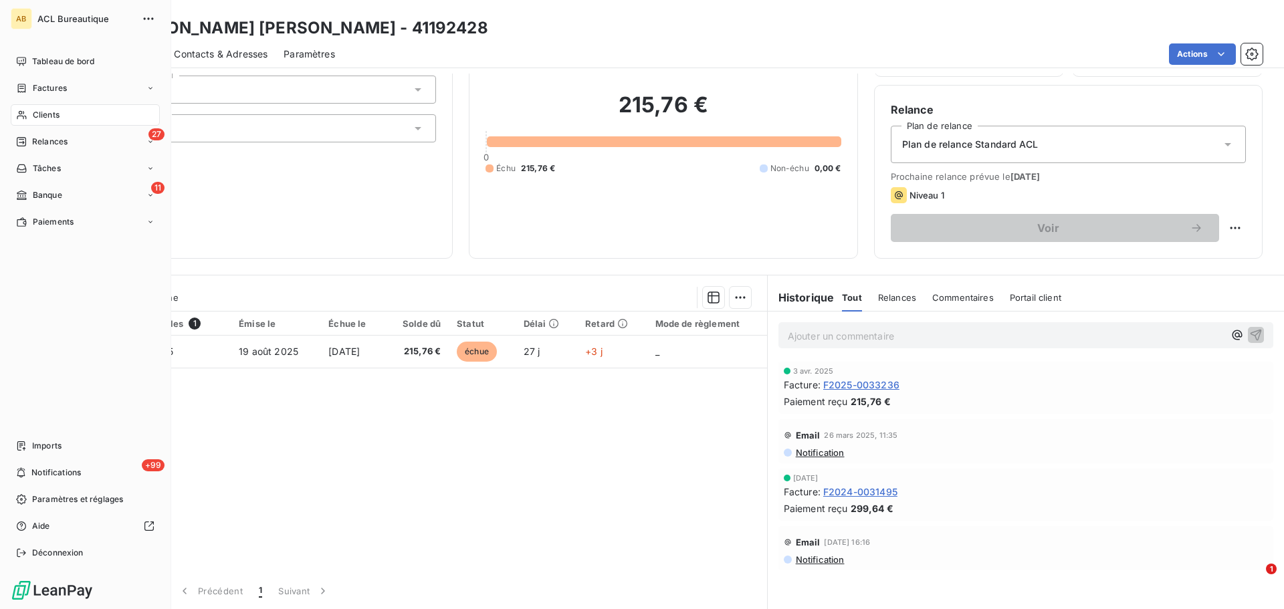
click at [23, 111] on icon at bounding box center [21, 115] width 11 height 11
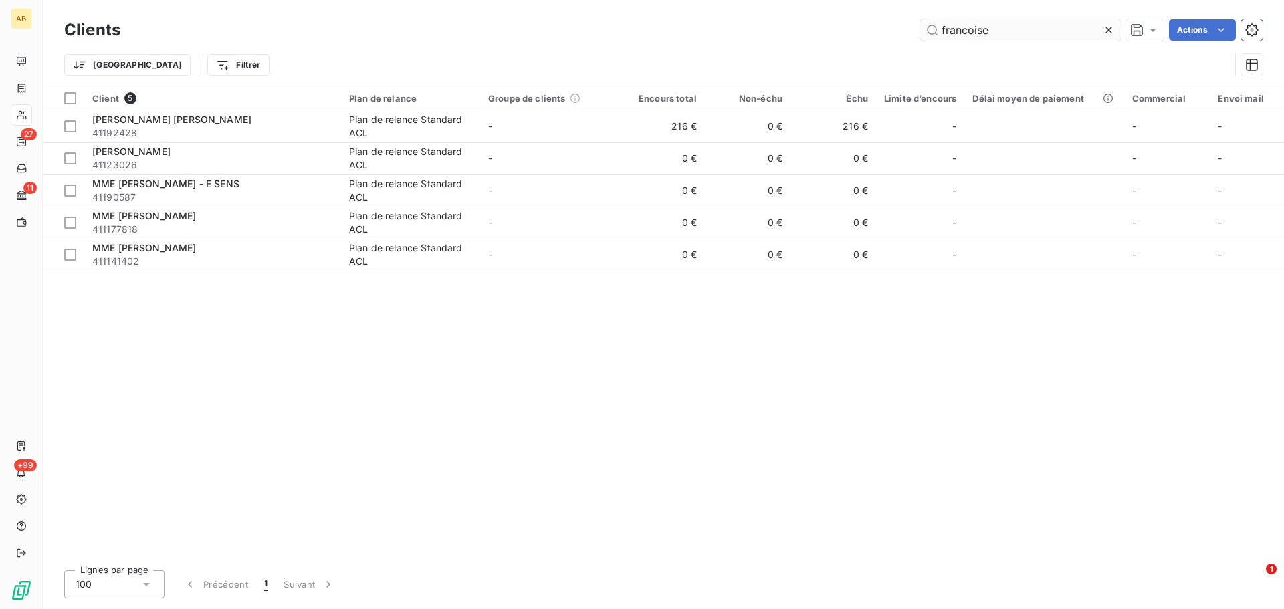
click at [975, 29] on input "francoise" at bounding box center [1020, 29] width 201 height 21
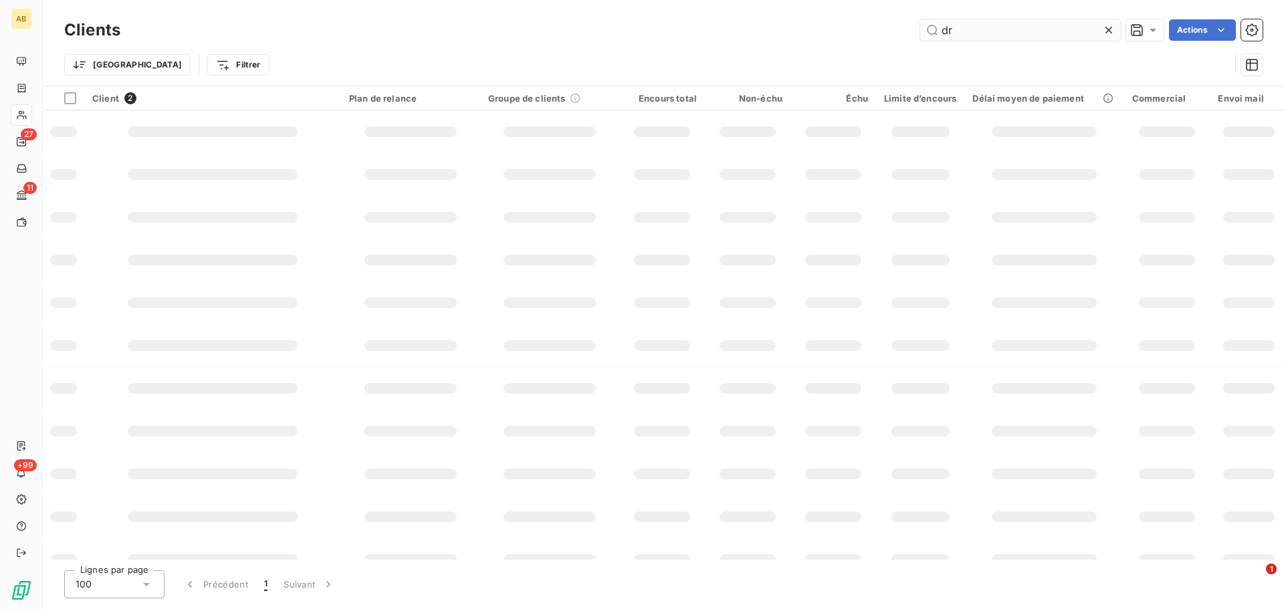
type input "d"
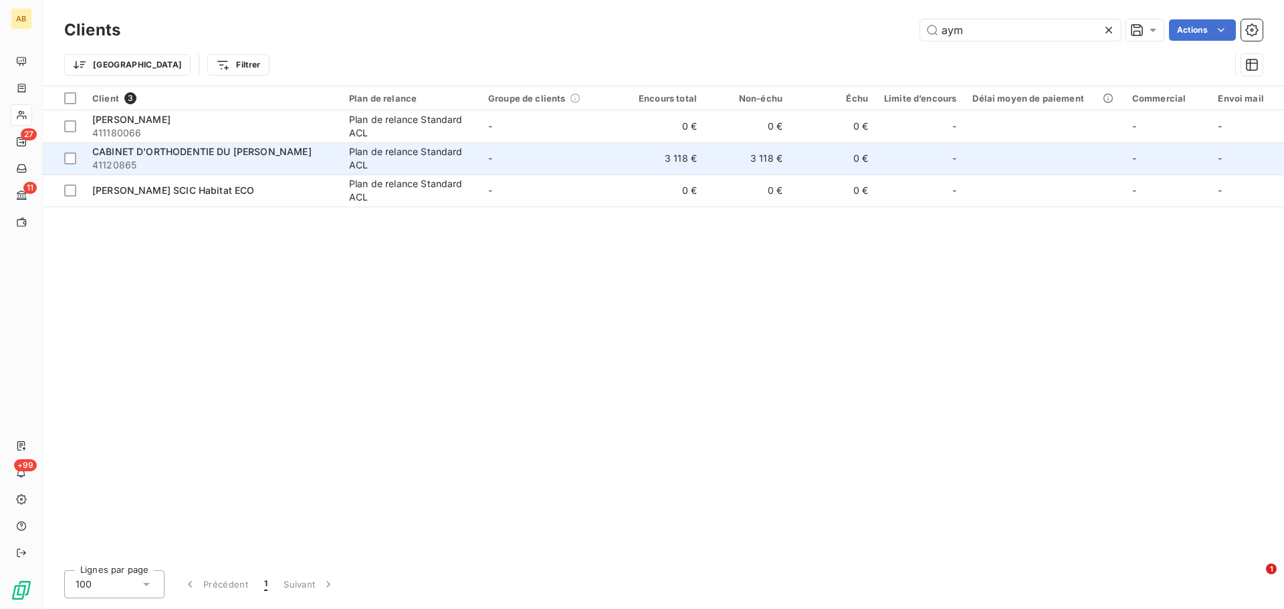
type input "aym"
click at [480, 157] on td "Plan de relance Standard ACL" at bounding box center [410, 158] width 139 height 32
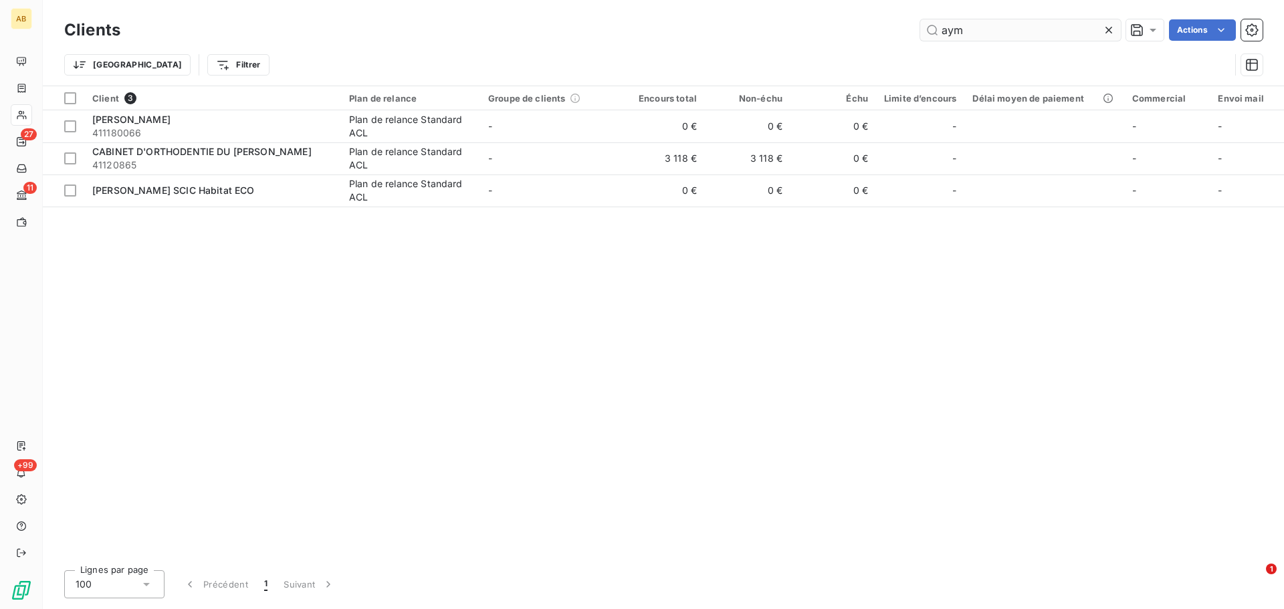
click at [951, 31] on input "aym" at bounding box center [1020, 29] width 201 height 21
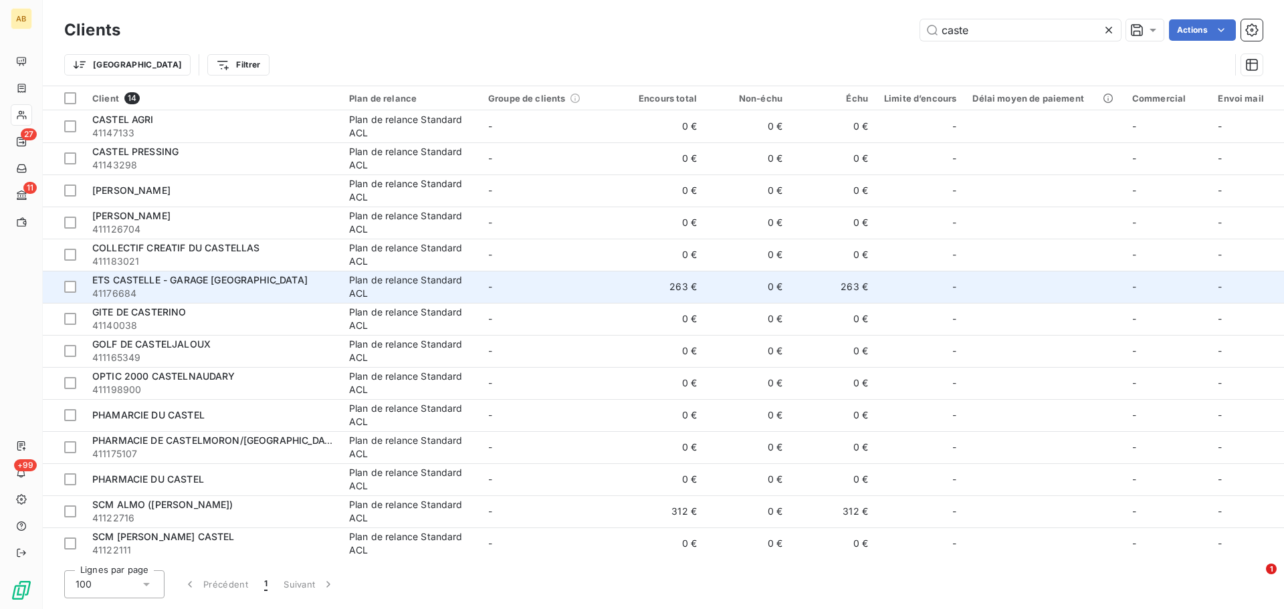
type input "caste"
click at [349, 289] on div "Plan de relance Standard ACL" at bounding box center [410, 286] width 123 height 27
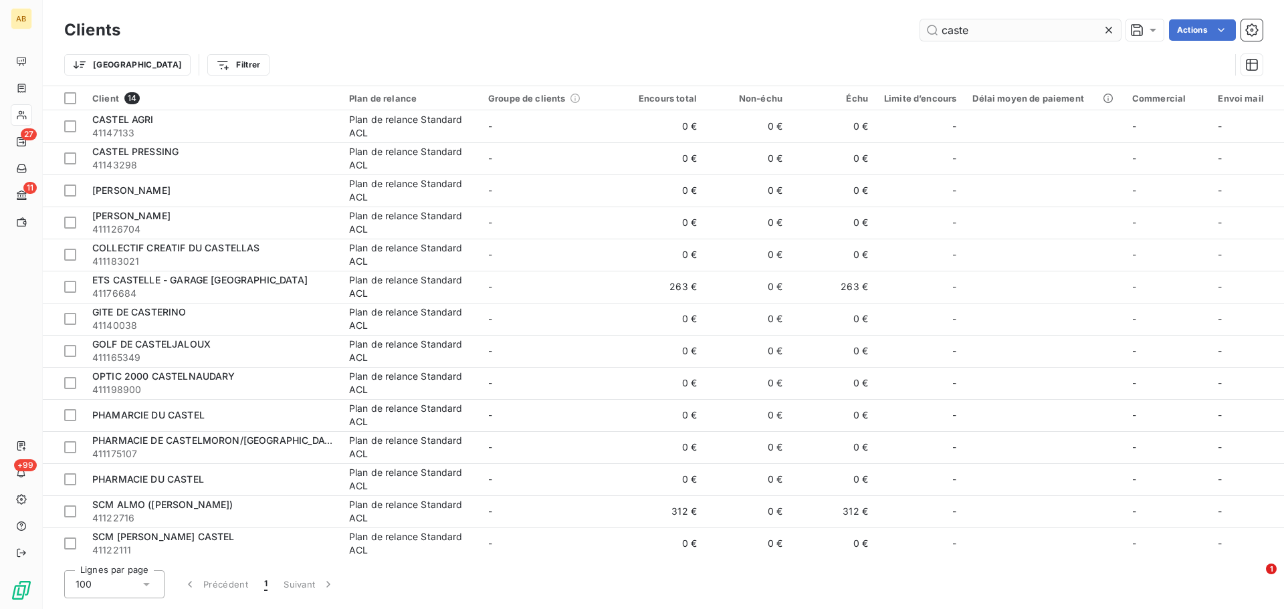
click at [975, 34] on input "caste" at bounding box center [1020, 29] width 201 height 21
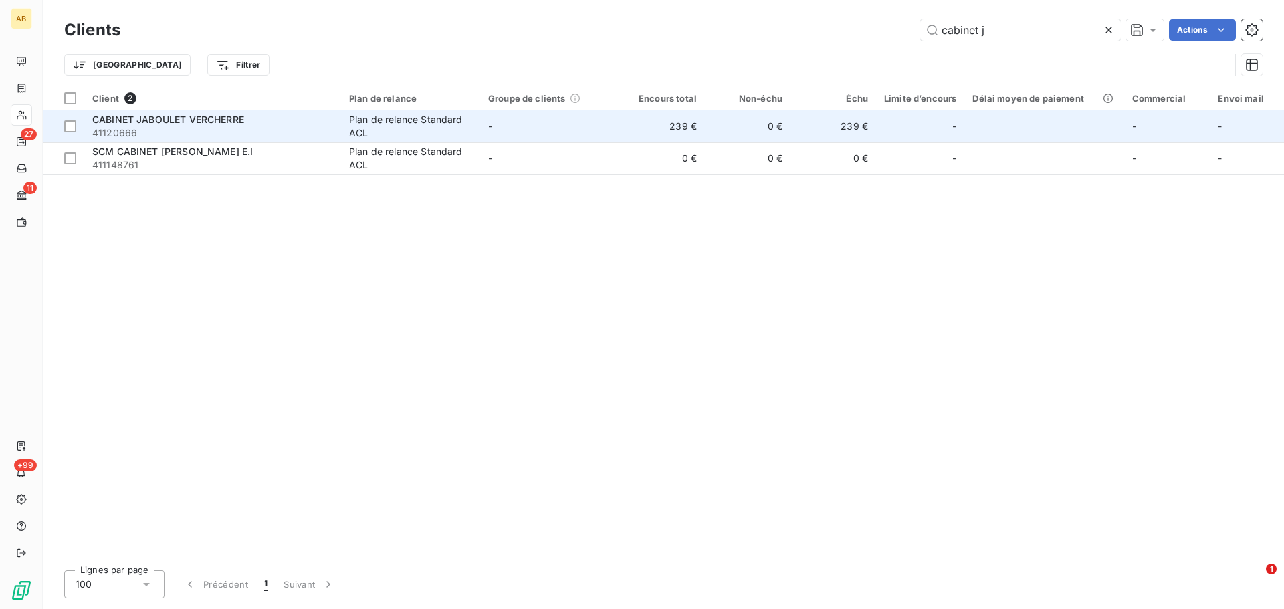
type input "cabinet j"
click at [216, 120] on span "CABINET JABOULET VERCHERRE" at bounding box center [168, 119] width 152 height 11
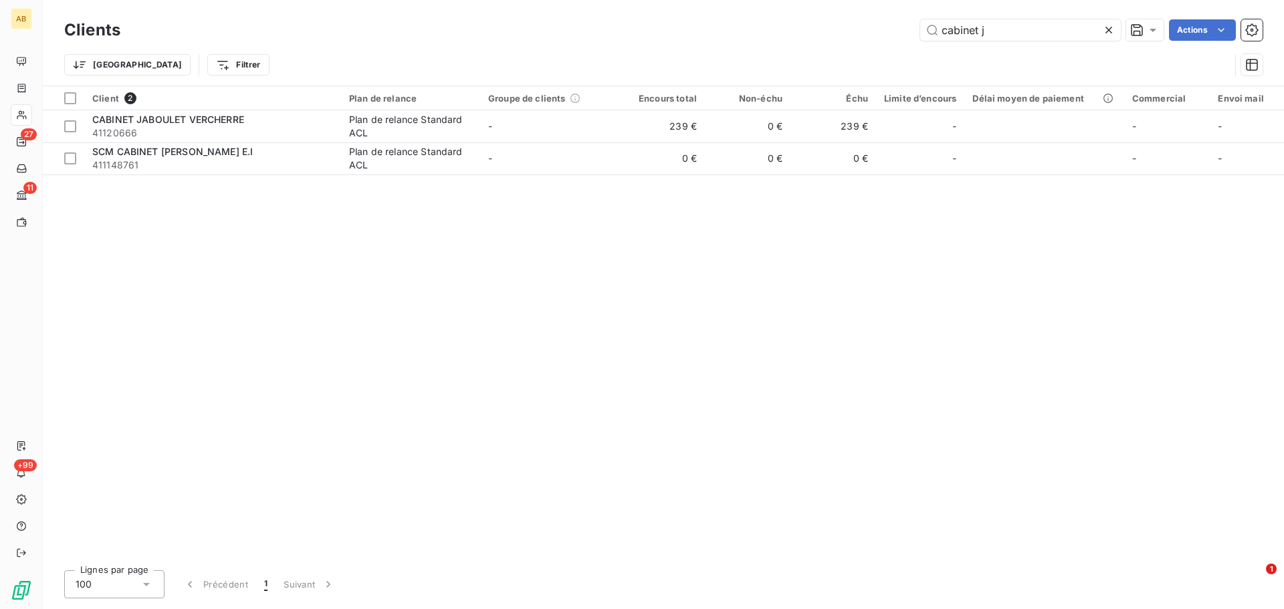
drag, startPoint x: 1002, startPoint y: 27, endPoint x: 875, endPoint y: 33, distance: 127.1
click at [875, 33] on div "cabinet j Actions" at bounding box center [699, 29] width 1126 height 21
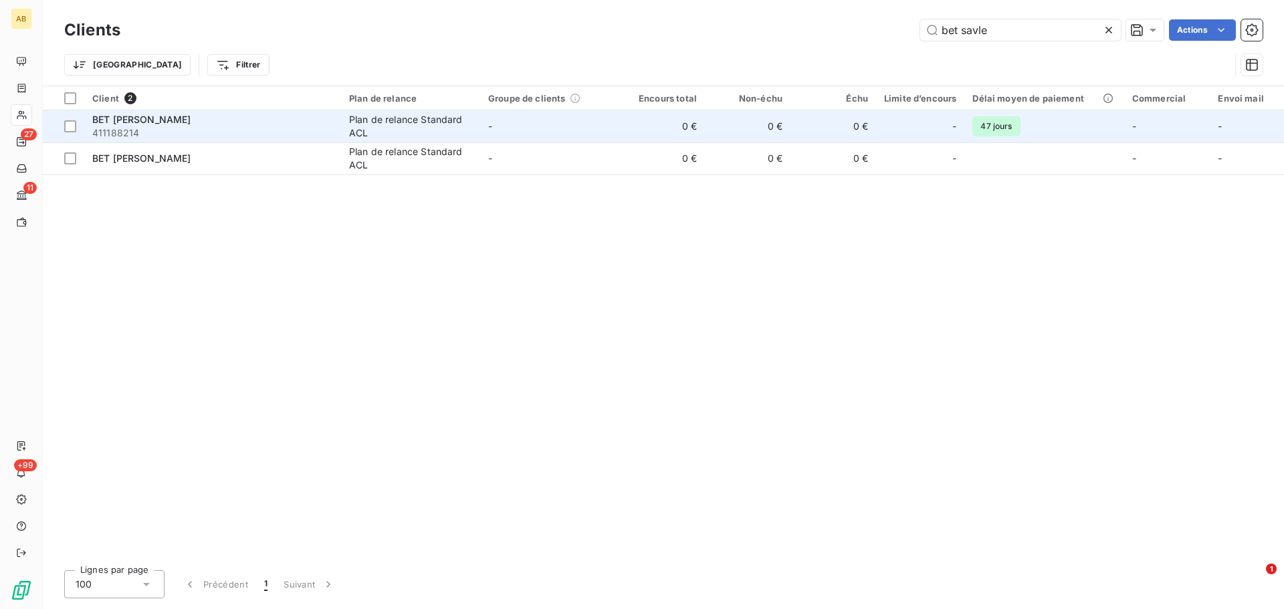
type input "bet savle"
click at [388, 133] on div "Plan de relance Standard ACL" at bounding box center [410, 126] width 123 height 27
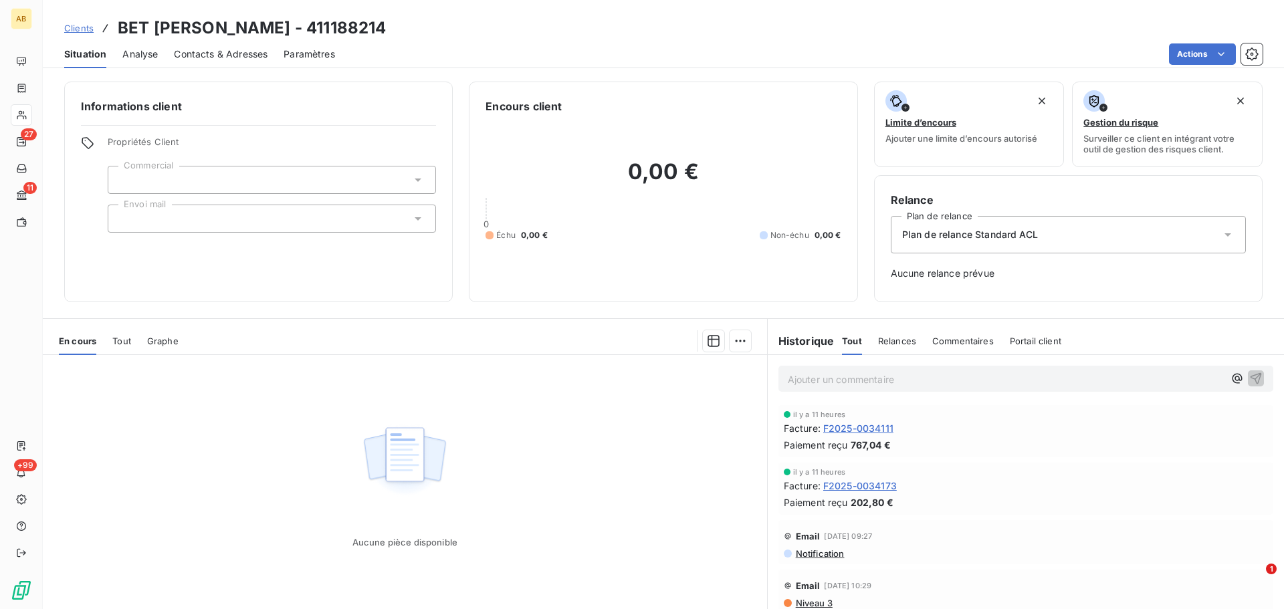
click at [76, 26] on span "Clients" at bounding box center [78, 28] width 29 height 11
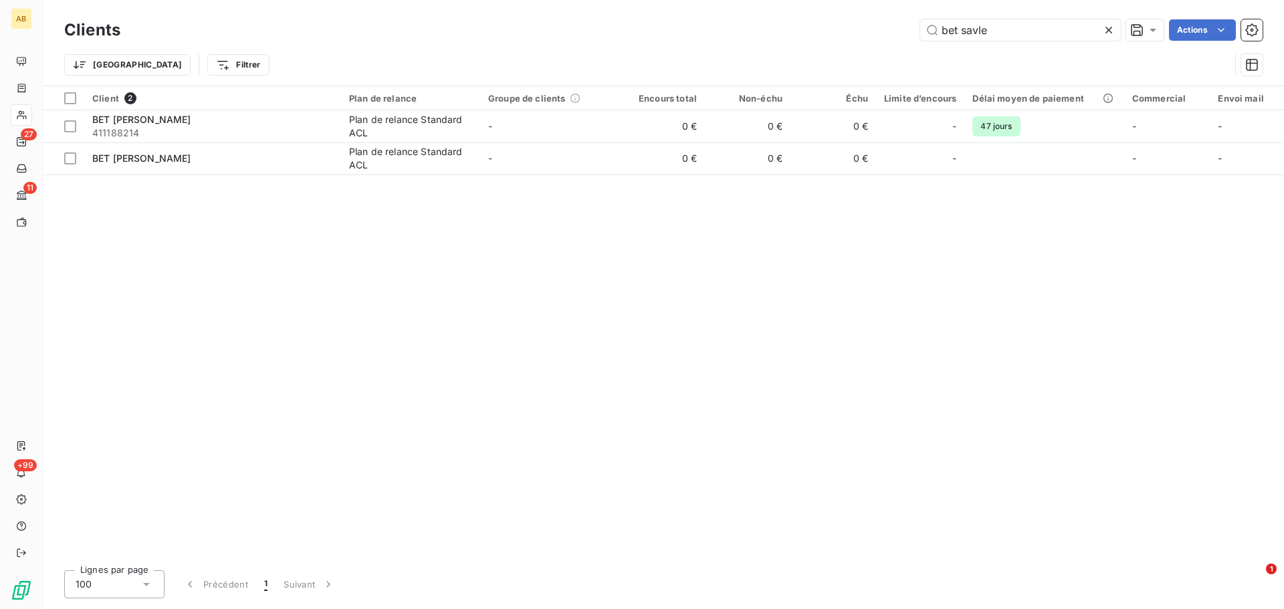
drag, startPoint x: 992, startPoint y: 27, endPoint x: 914, endPoint y: 29, distance: 78.3
click at [914, 29] on div "bet savle Actions" at bounding box center [699, 29] width 1126 height 21
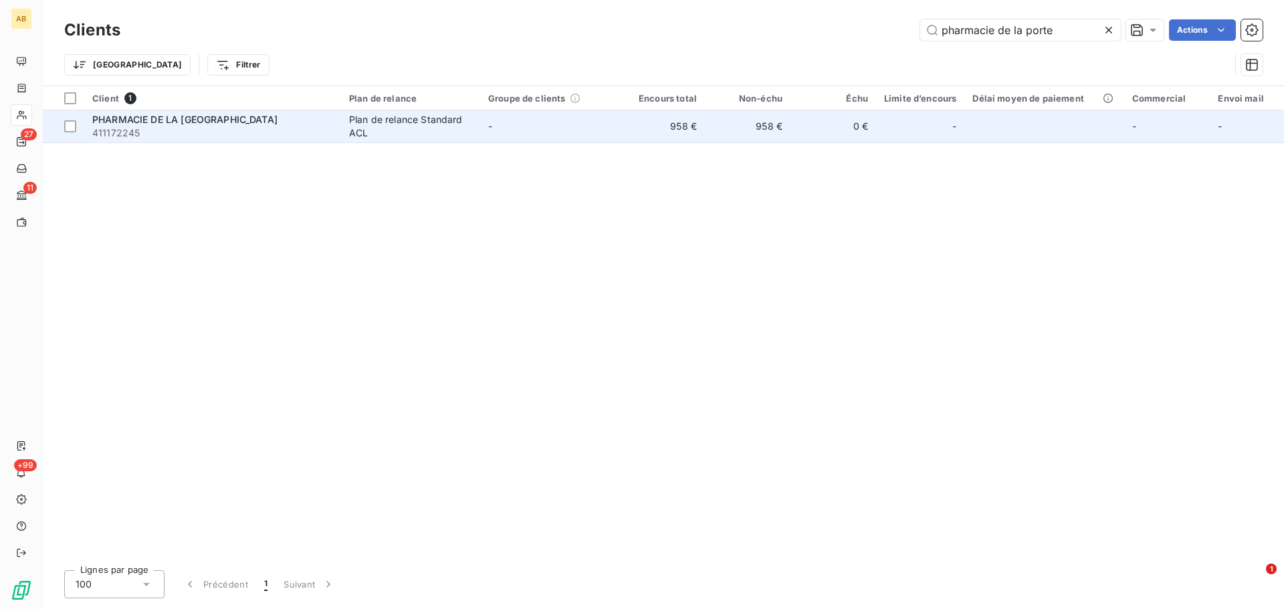
type input "pharmacie de la porte"
click at [493, 132] on td "-" at bounding box center [549, 126] width 139 height 32
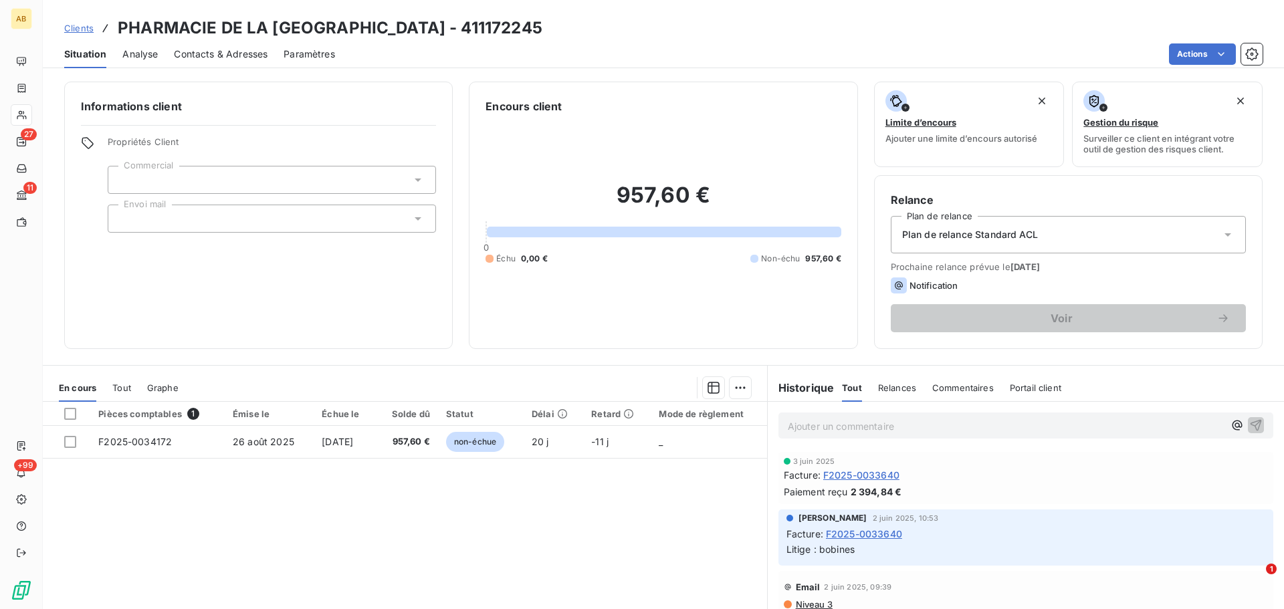
click at [80, 26] on span "Clients" at bounding box center [78, 28] width 29 height 11
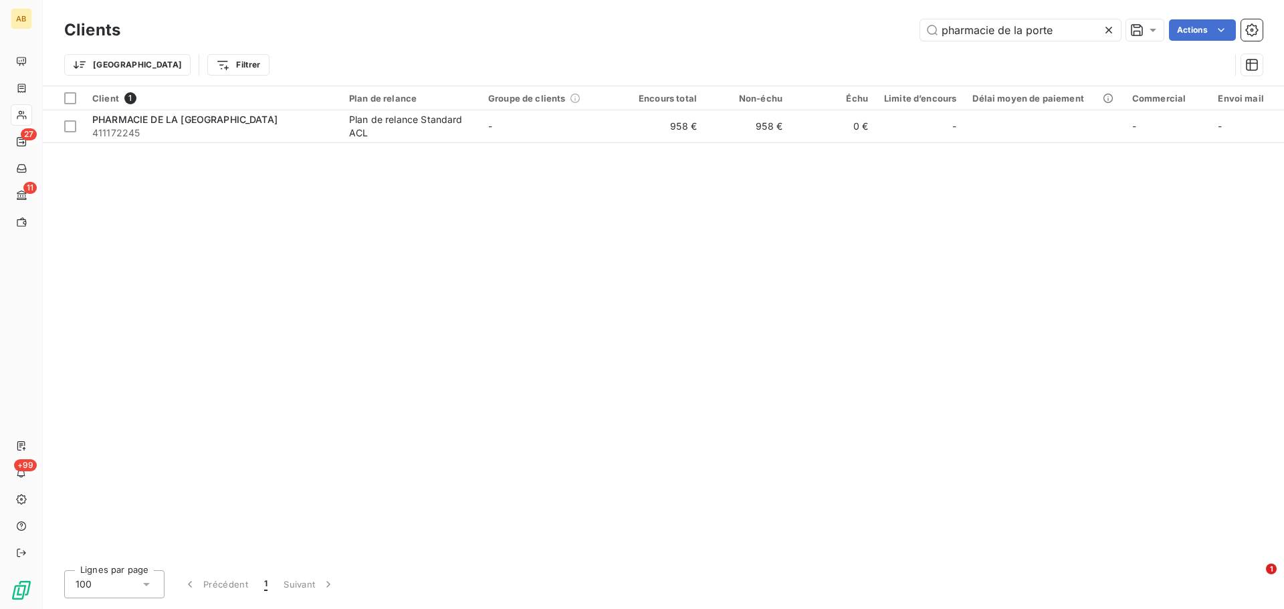
drag, startPoint x: 1074, startPoint y: 28, endPoint x: 866, endPoint y: 21, distance: 208.7
click at [864, 21] on div "pharmacie de la porte Actions" at bounding box center [699, 29] width 1126 height 21
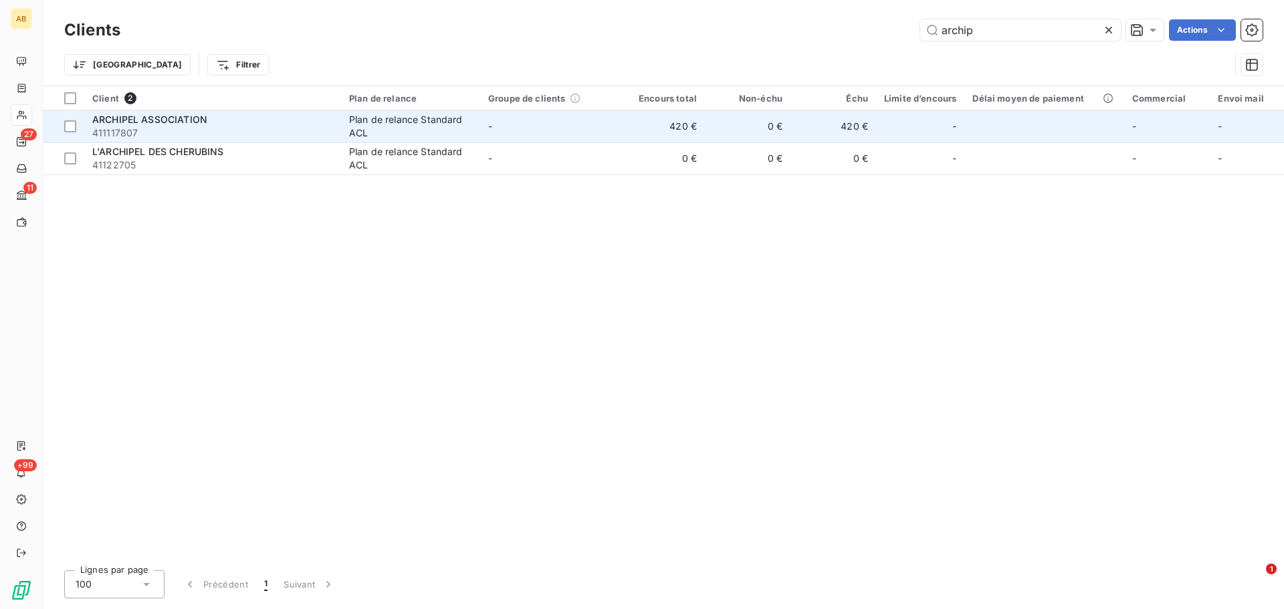
type input "archip"
click at [419, 120] on div "Plan de relance Standard ACL" at bounding box center [410, 126] width 123 height 27
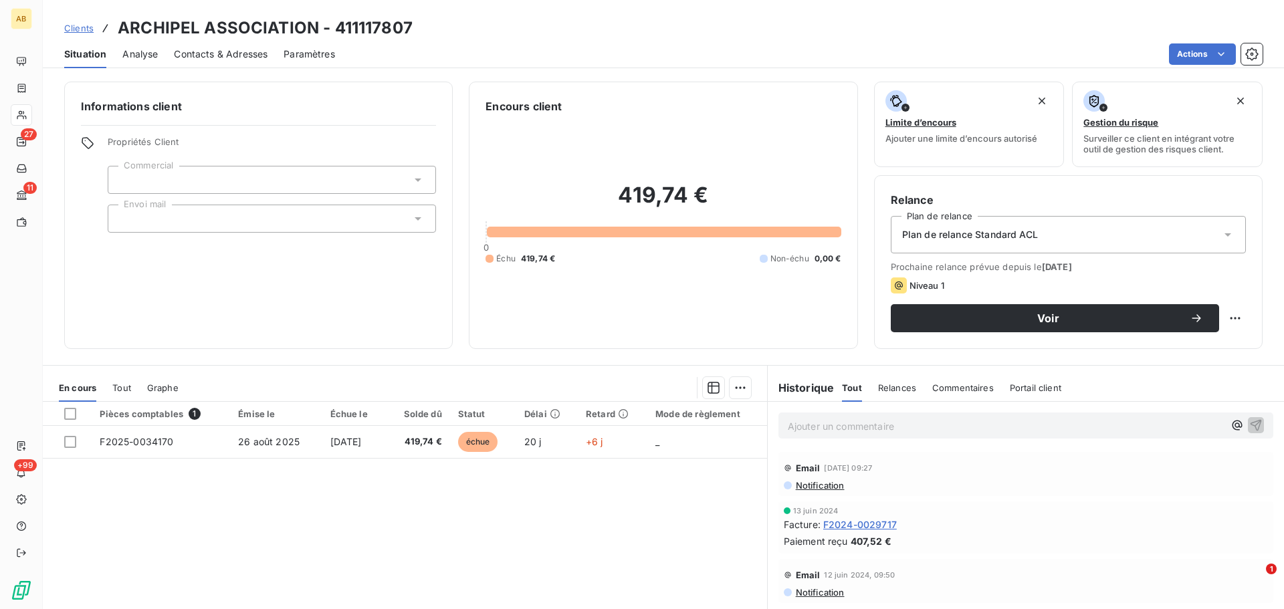
click at [68, 27] on span "Clients" at bounding box center [78, 28] width 29 height 11
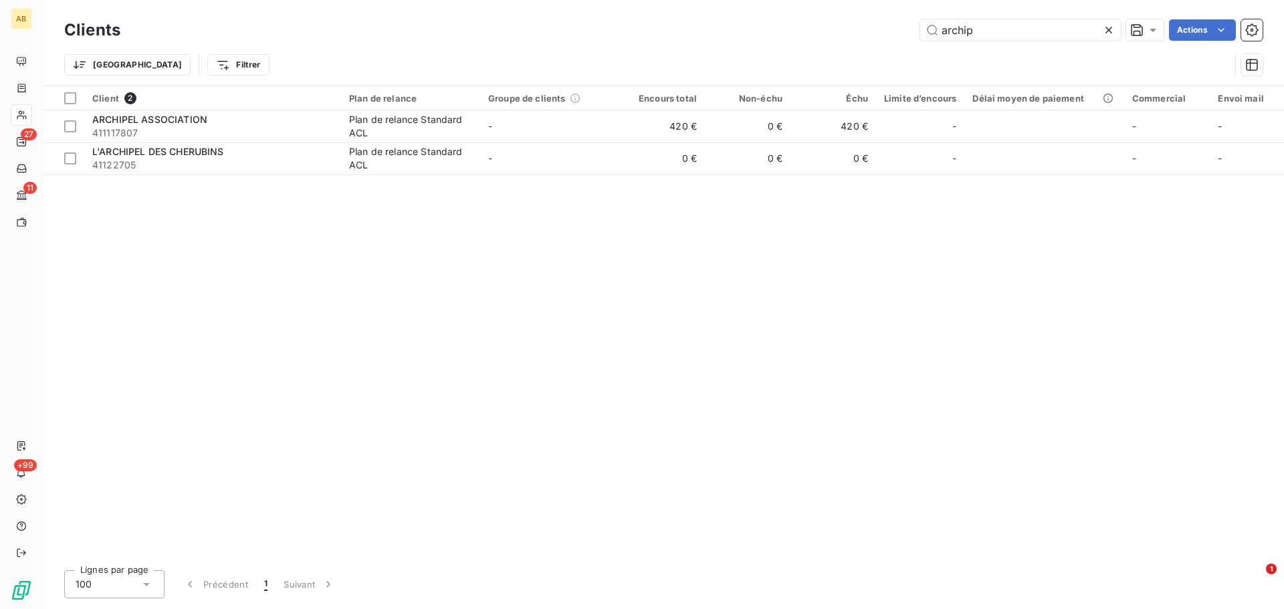
drag, startPoint x: 1000, startPoint y: 34, endPoint x: 905, endPoint y: 36, distance: 95.6
click at [905, 36] on div "archip Actions" at bounding box center [699, 29] width 1126 height 21
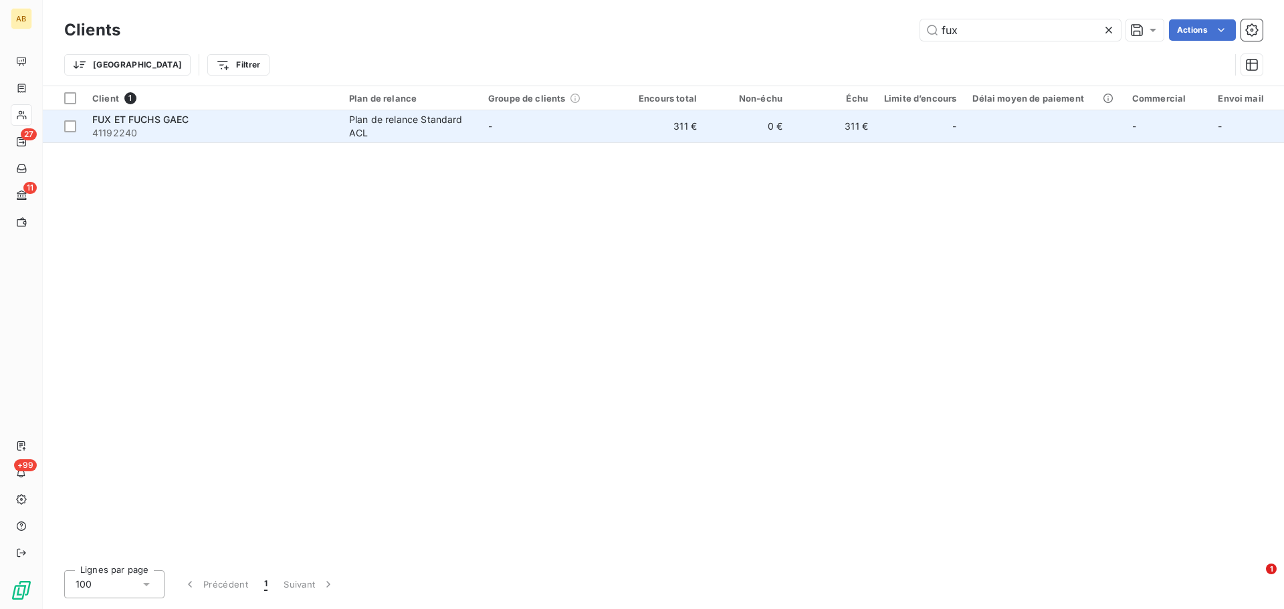
type input "fux"
click at [689, 128] on td "311 €" at bounding box center [662, 126] width 86 height 32
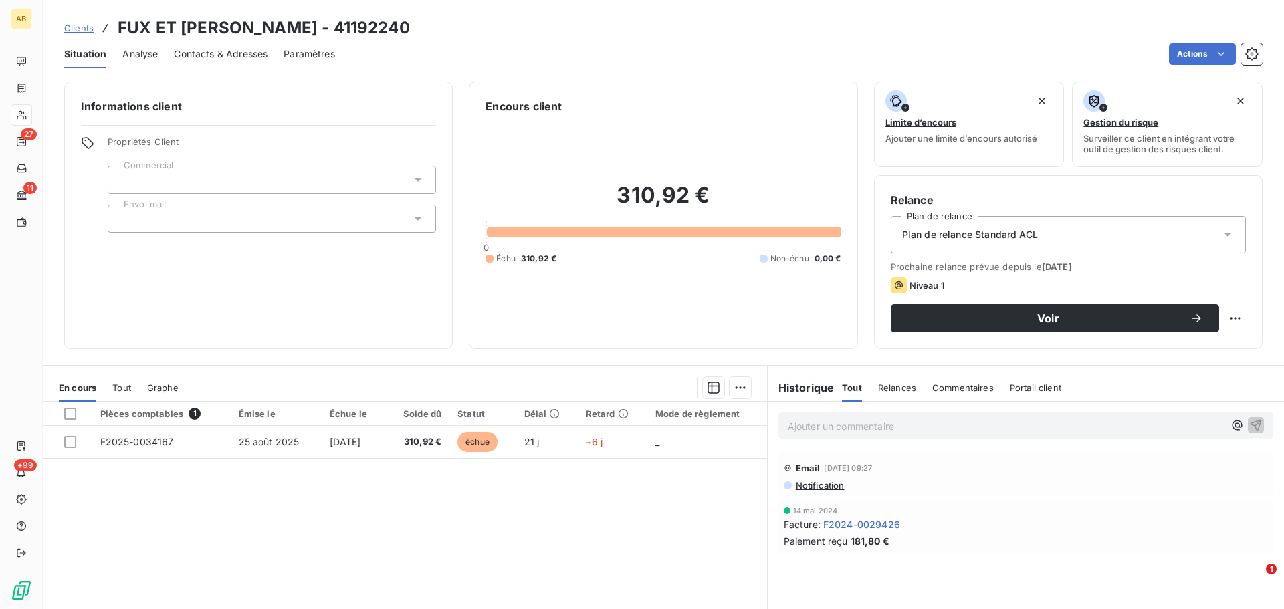
click at [87, 31] on span "Clients" at bounding box center [78, 28] width 29 height 11
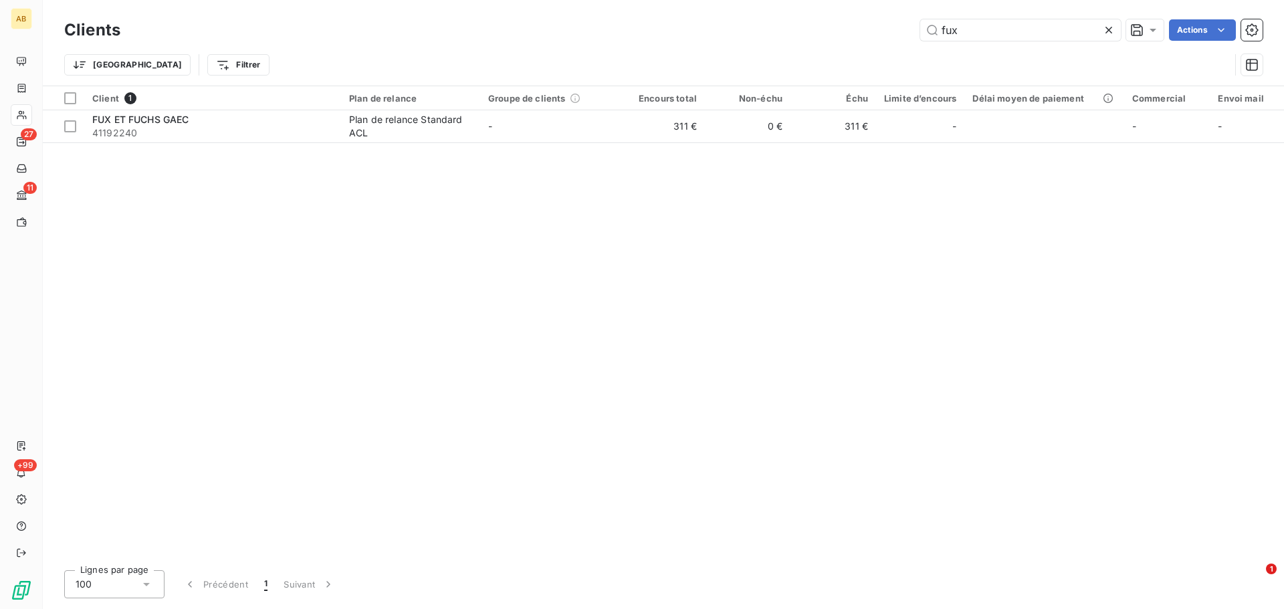
drag, startPoint x: 977, startPoint y: 29, endPoint x: 868, endPoint y: 28, distance: 108.3
click at [868, 28] on div "fux Actions" at bounding box center [699, 29] width 1126 height 21
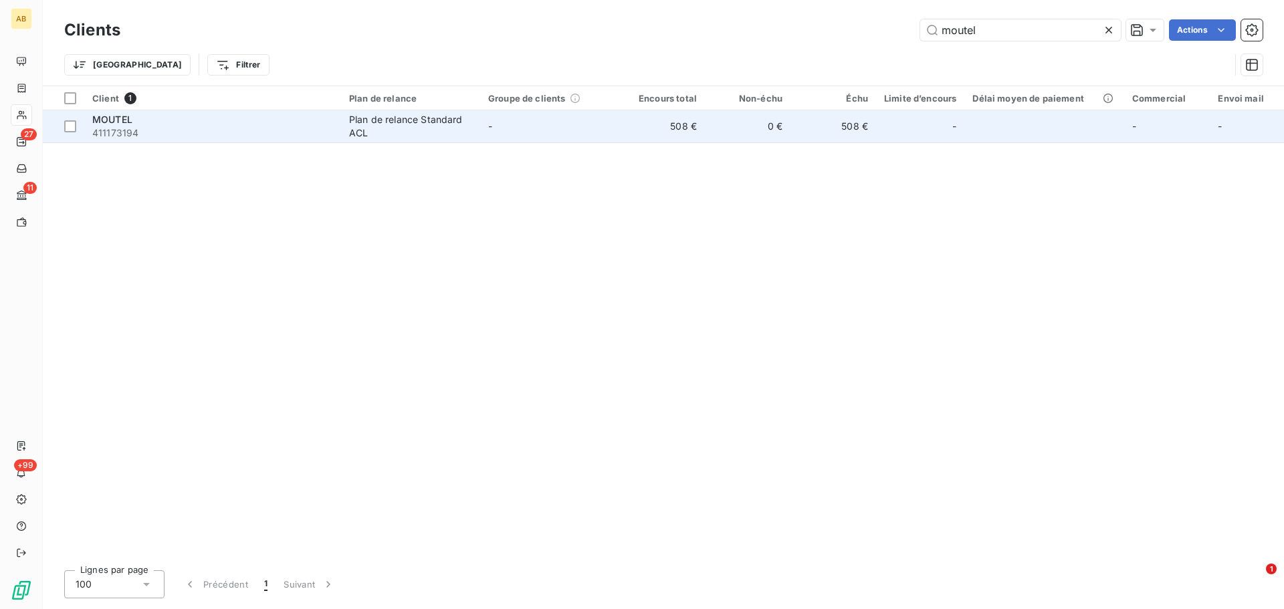
type input "moutel"
click at [675, 128] on td "508 €" at bounding box center [662, 126] width 86 height 32
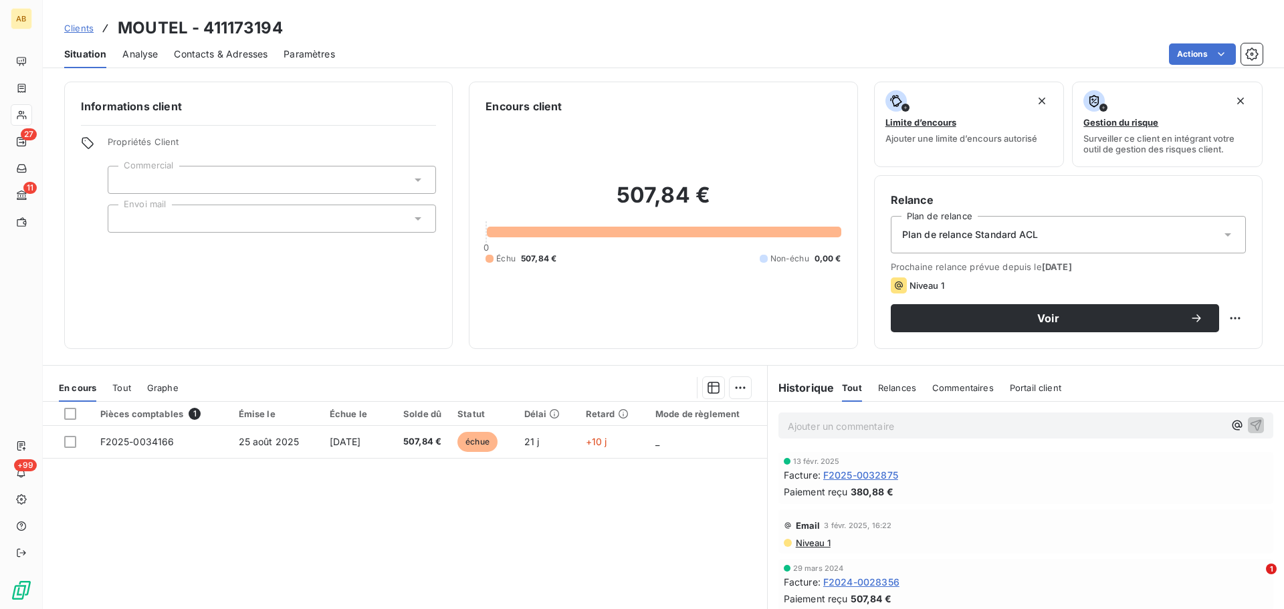
click at [75, 27] on span "Clients" at bounding box center [78, 28] width 29 height 11
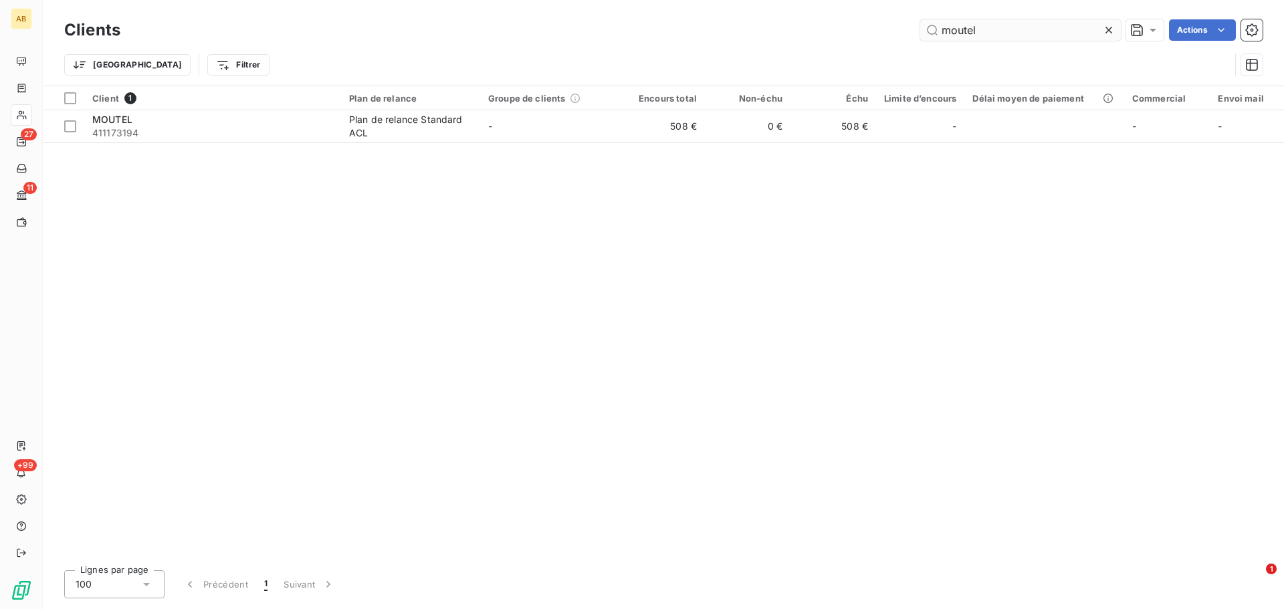
click at [967, 28] on input "moutel" at bounding box center [1020, 29] width 201 height 21
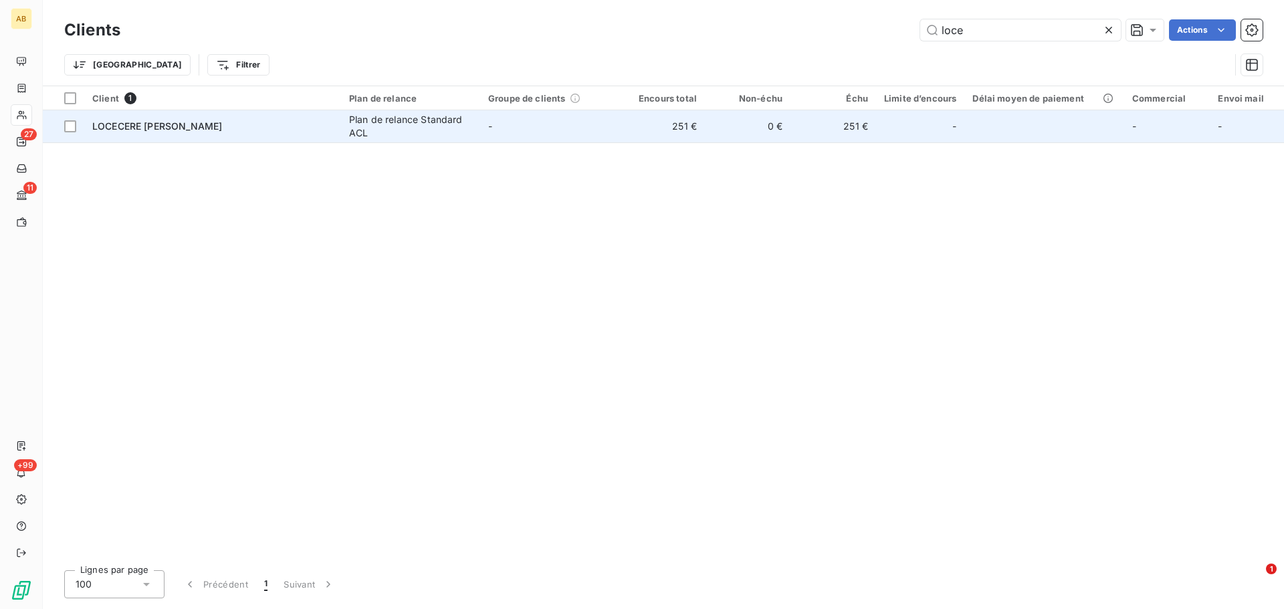
type input "loce"
click at [433, 140] on td "Plan de relance Standard ACL" at bounding box center [410, 126] width 139 height 32
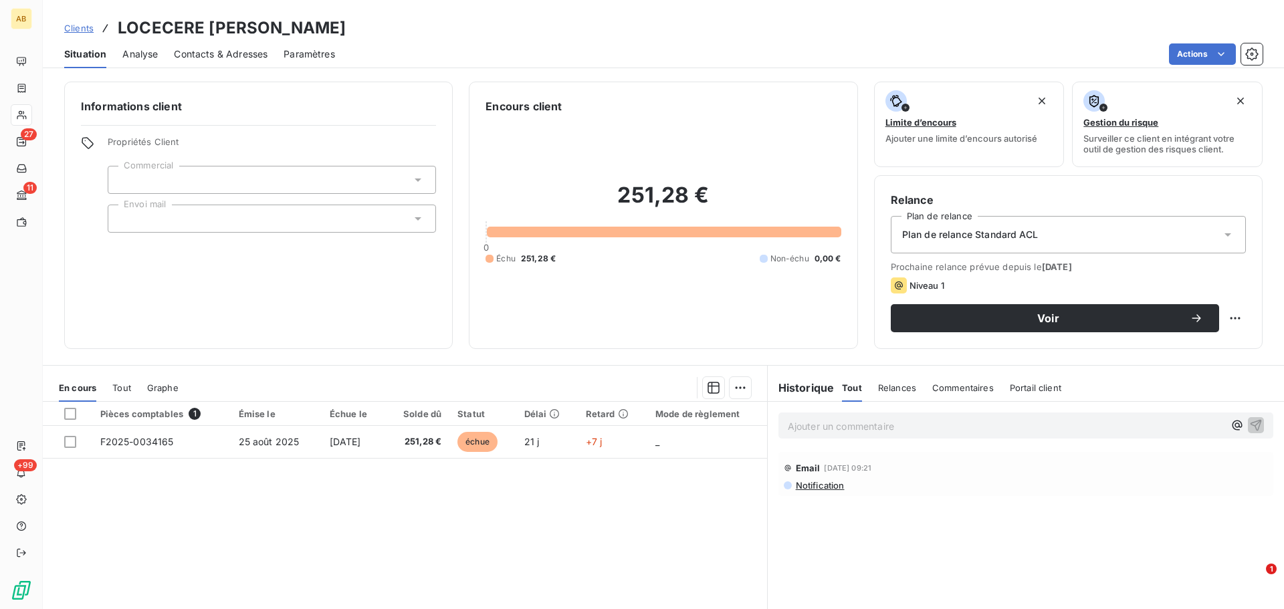
click at [82, 27] on span "Clients" at bounding box center [78, 28] width 29 height 11
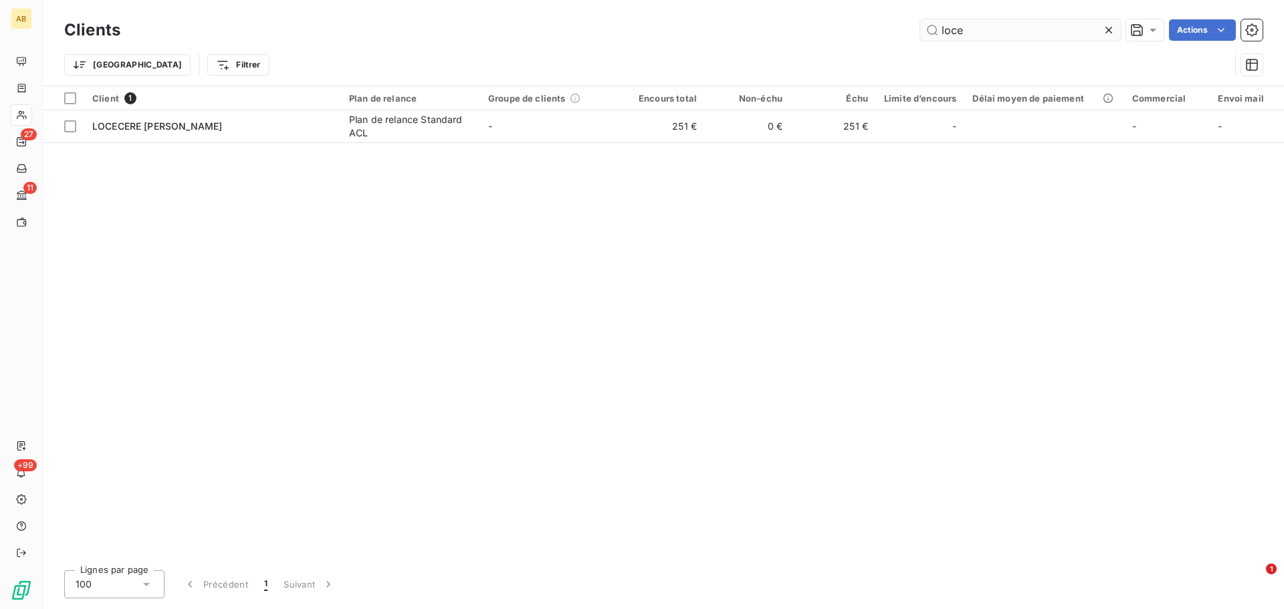
click at [951, 33] on input "loce" at bounding box center [1020, 29] width 201 height 21
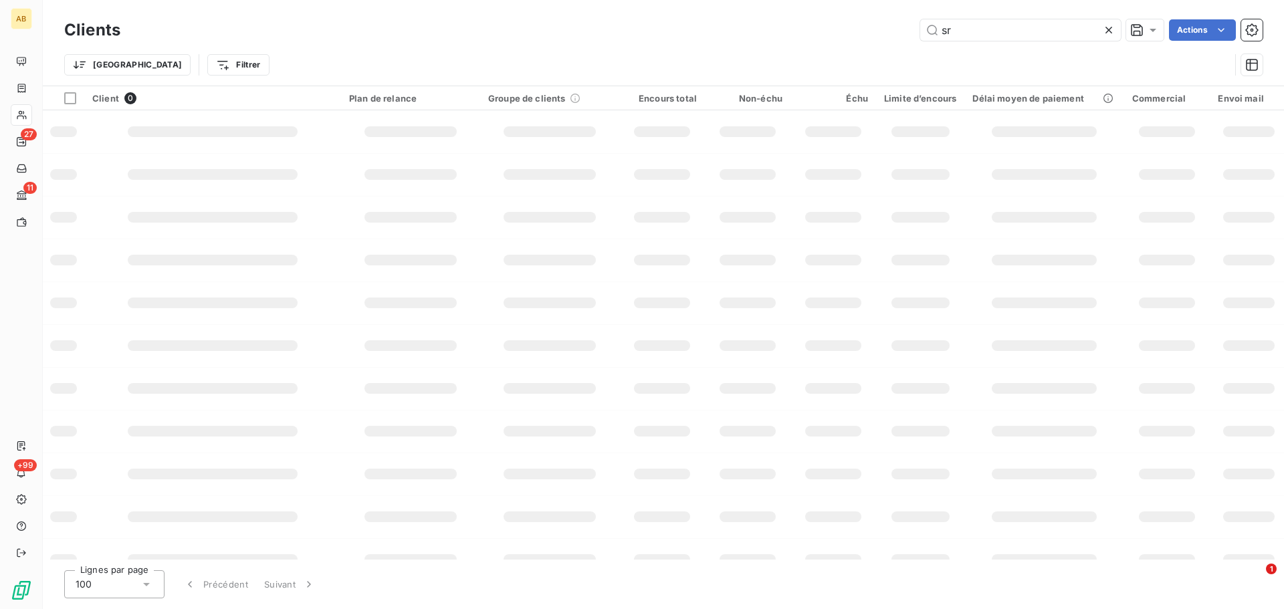
type input "s"
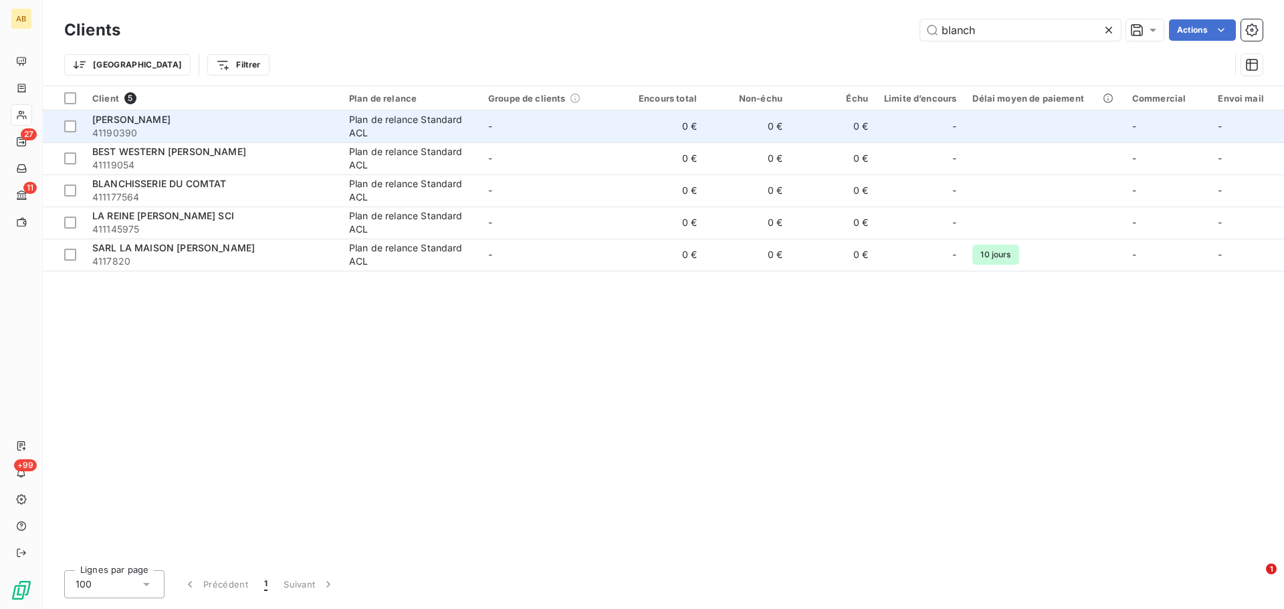
type input "blanch"
click at [170, 120] on span "ARNEAUD BLANCHARD" at bounding box center [131, 119] width 78 height 11
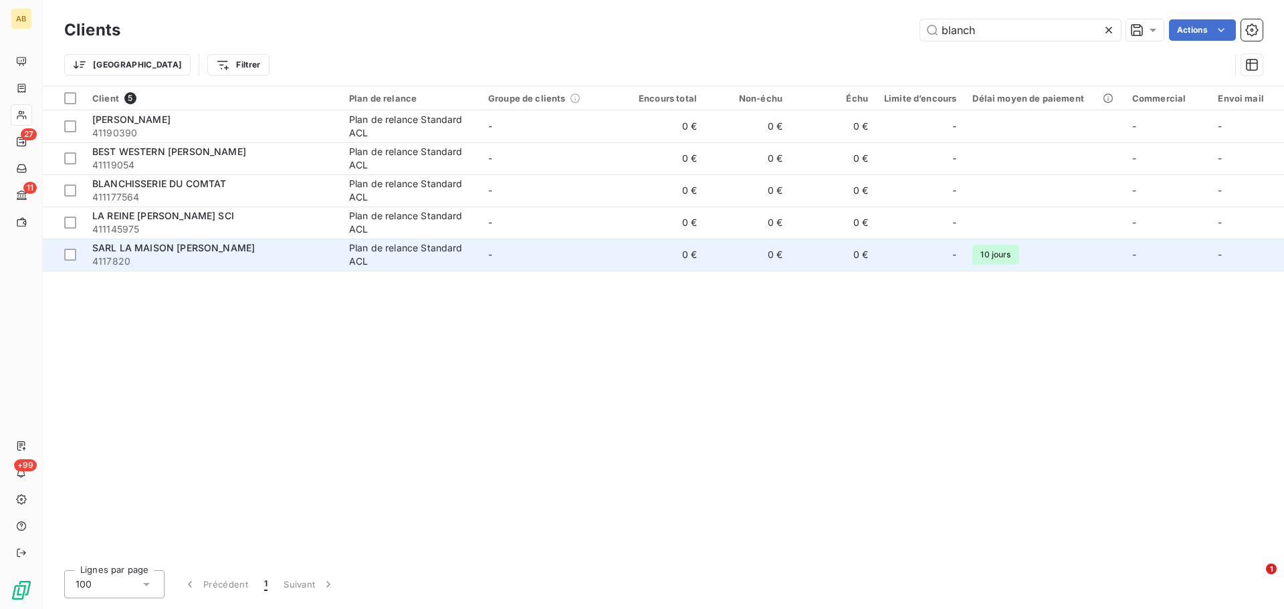
click at [230, 249] on div "SARL LA MAISON BLANCHE" at bounding box center [212, 247] width 241 height 13
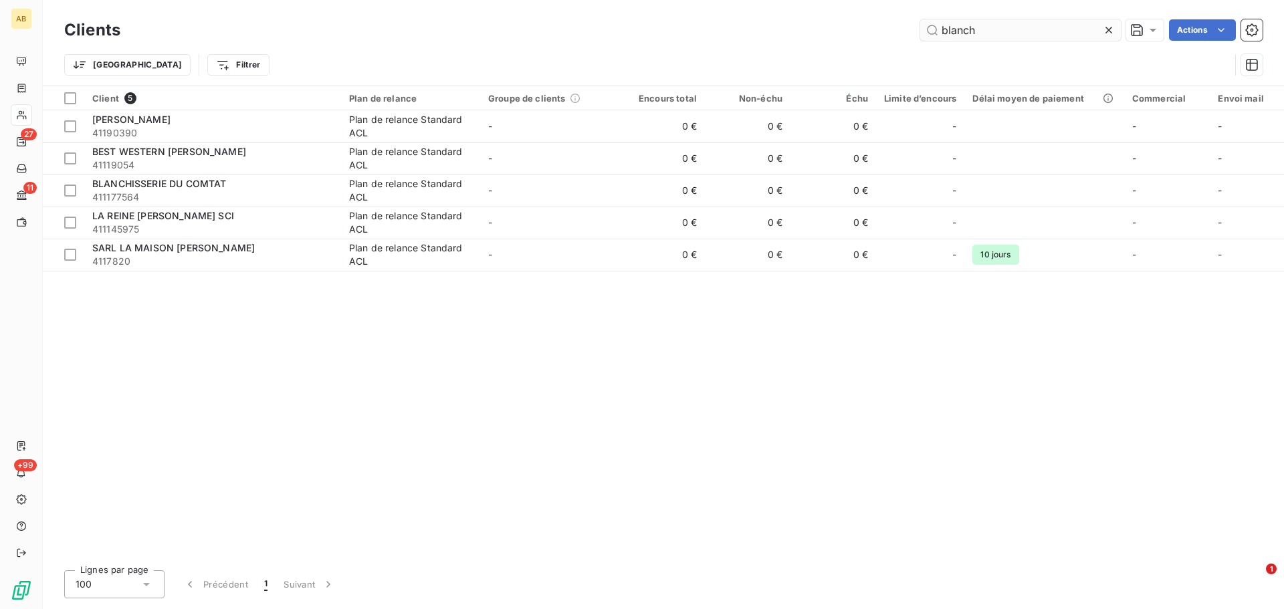
click at [968, 30] on input "blanch" at bounding box center [1020, 29] width 201 height 21
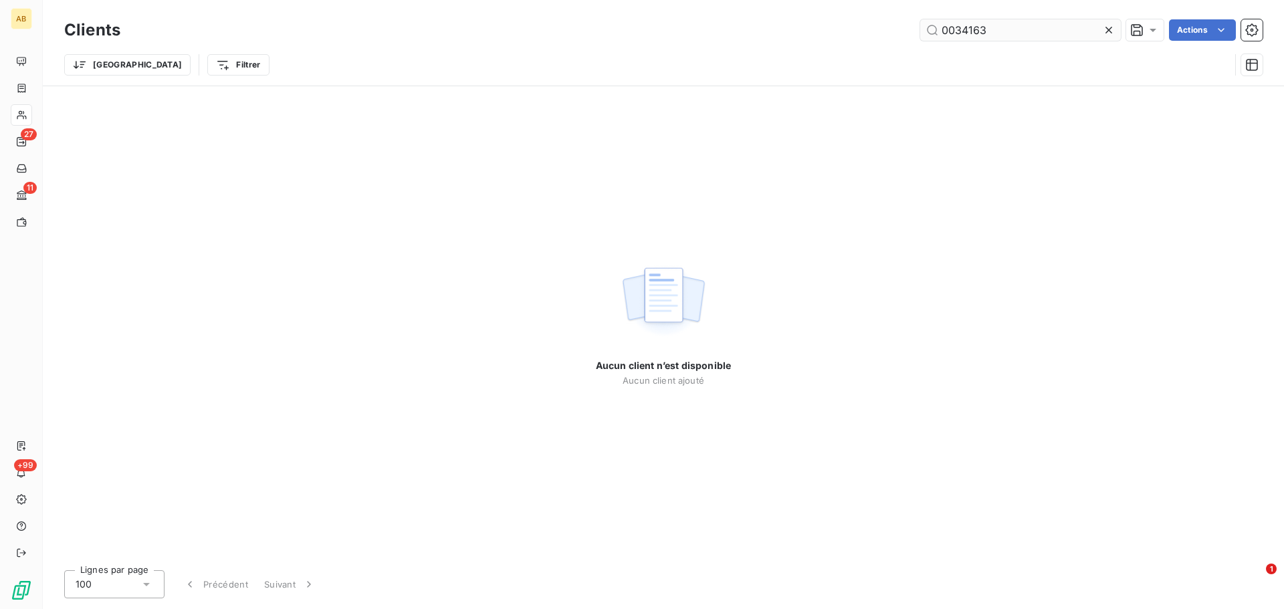
click at [989, 31] on input "0034163" at bounding box center [1020, 29] width 201 height 21
click at [942, 32] on input "0034163" at bounding box center [1020, 29] width 201 height 21
click at [929, 31] on input "0034163" at bounding box center [1020, 29] width 201 height 21
click at [940, 31] on input "0034163" at bounding box center [1020, 29] width 201 height 21
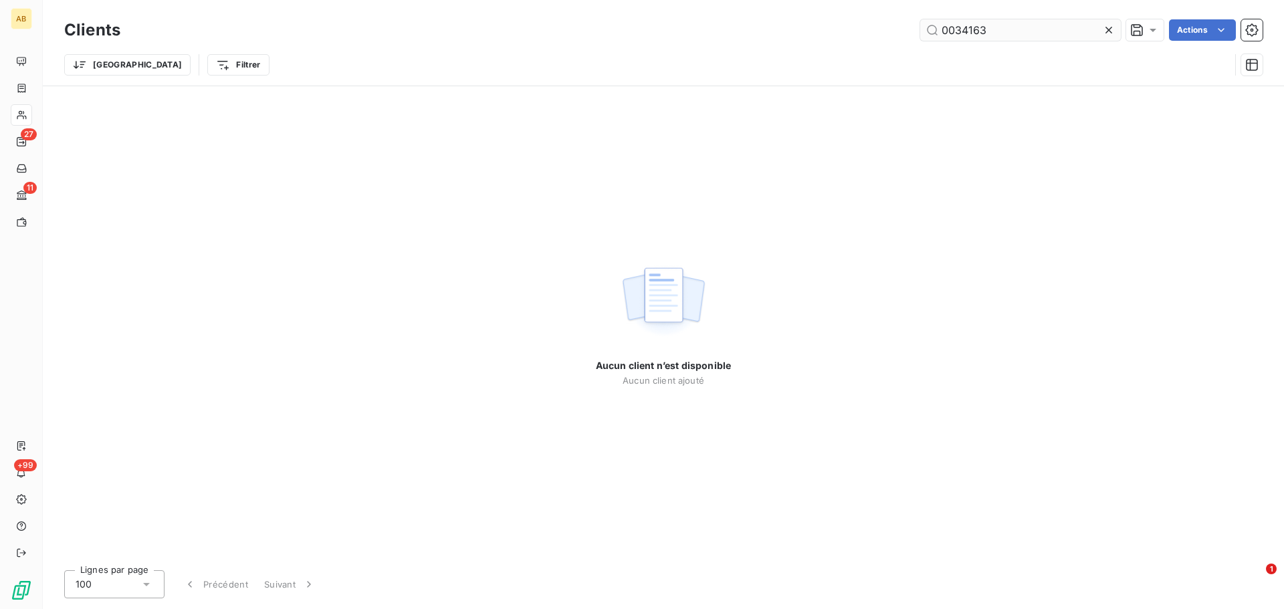
click at [945, 31] on input "0034163" at bounding box center [1020, 29] width 201 height 21
click at [942, 32] on input "0034163" at bounding box center [1020, 29] width 201 height 21
click at [937, 129] on div "Aucun client n’est disponible Aucun client ajouté" at bounding box center [663, 322] width 1241 height 473
click at [1008, 29] on input "f2025-0034163" at bounding box center [1020, 29] width 201 height 21
click at [1004, 35] on input "f2025-003463" at bounding box center [1020, 29] width 201 height 21
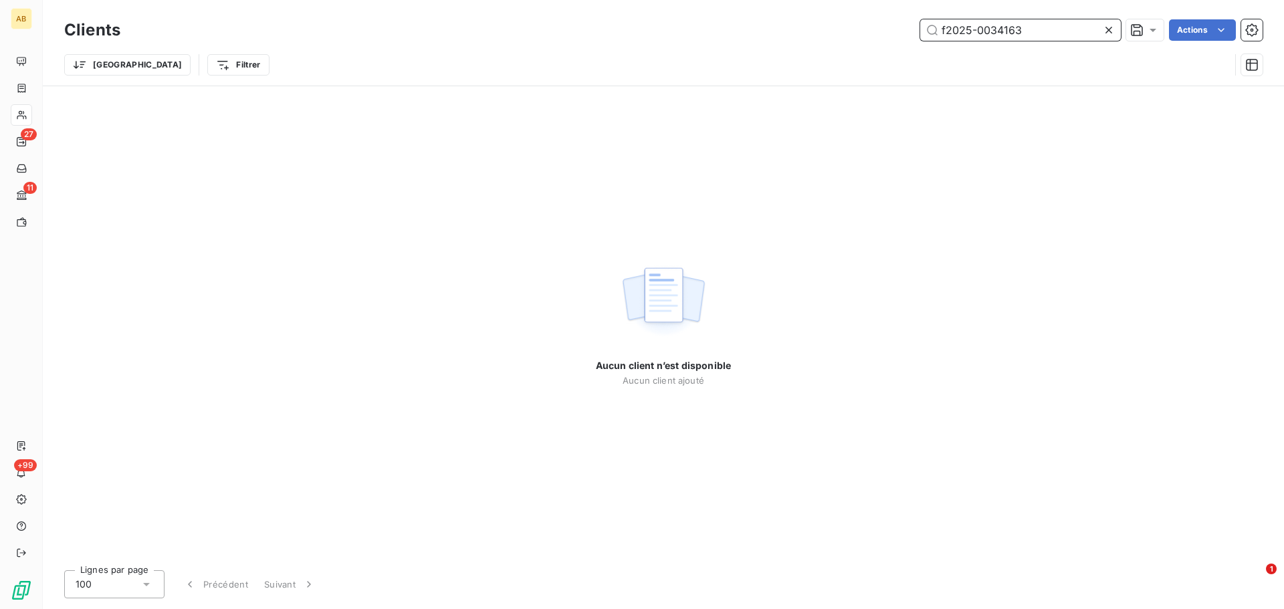
drag, startPoint x: 975, startPoint y: 28, endPoint x: 866, endPoint y: 21, distance: 108.6
click at [866, 21] on div "f2025-0034163 Actions" at bounding box center [699, 29] width 1126 height 21
type input "0034163"
click at [674, 293] on img at bounding box center [663, 301] width 86 height 83
click at [780, 235] on div "Aucun client n’est disponible Aucun client ajouté" at bounding box center [663, 322] width 1241 height 473
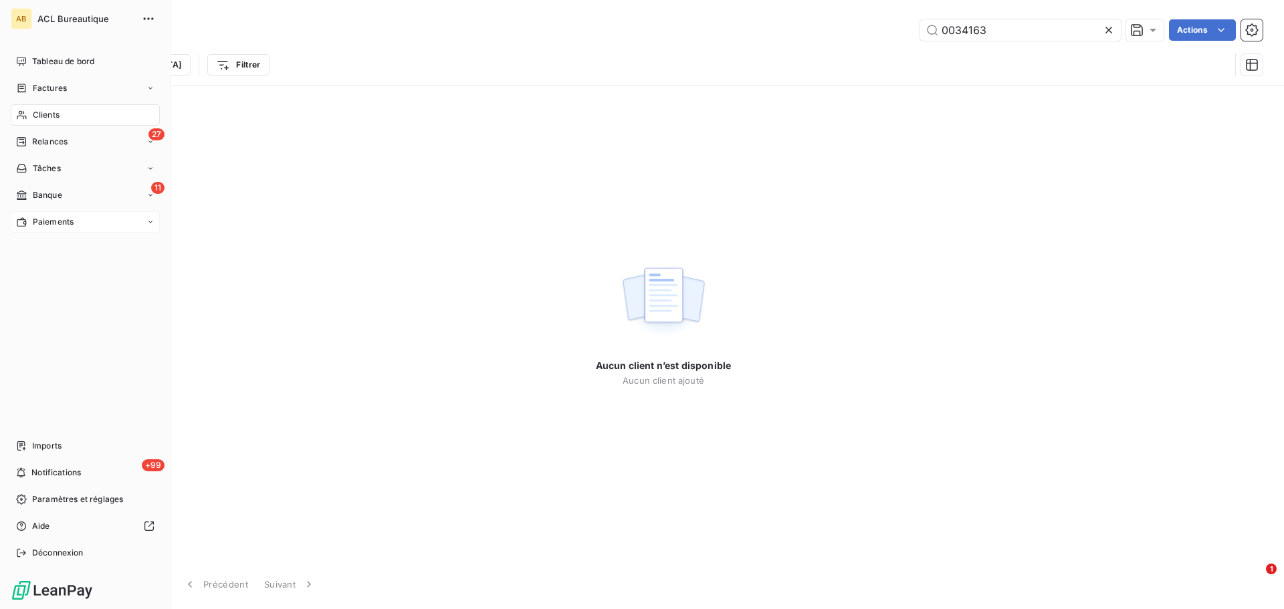
click at [19, 226] on icon at bounding box center [21, 221] width 9 height 9
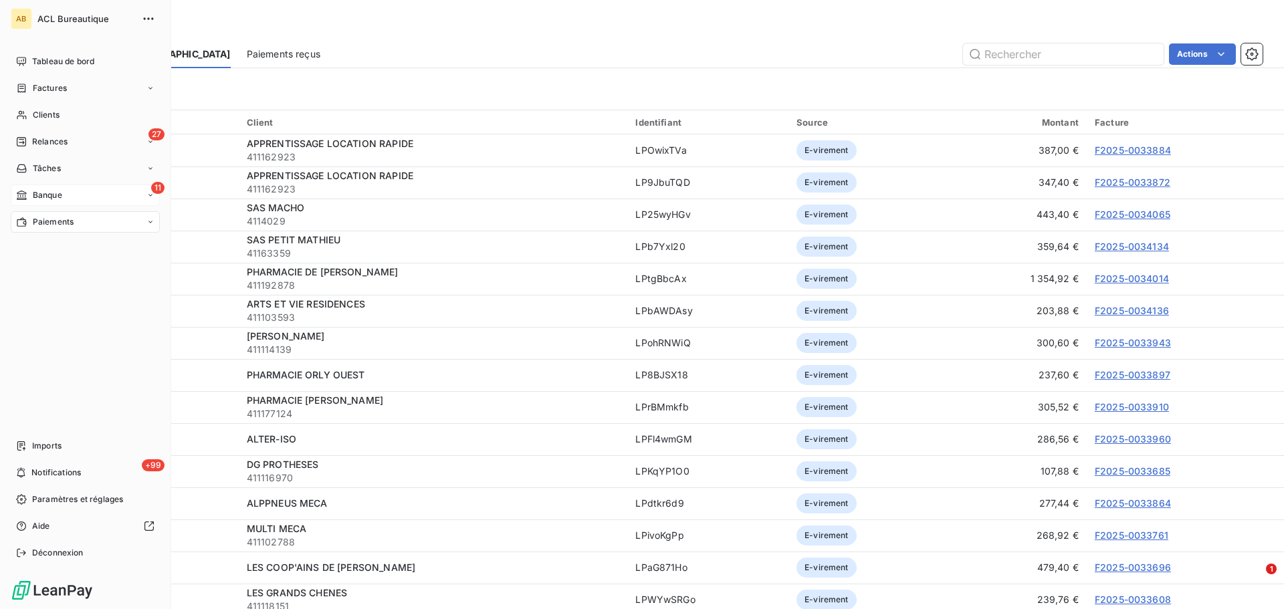
click at [39, 195] on span "Banque" at bounding box center [47, 195] width 29 height 12
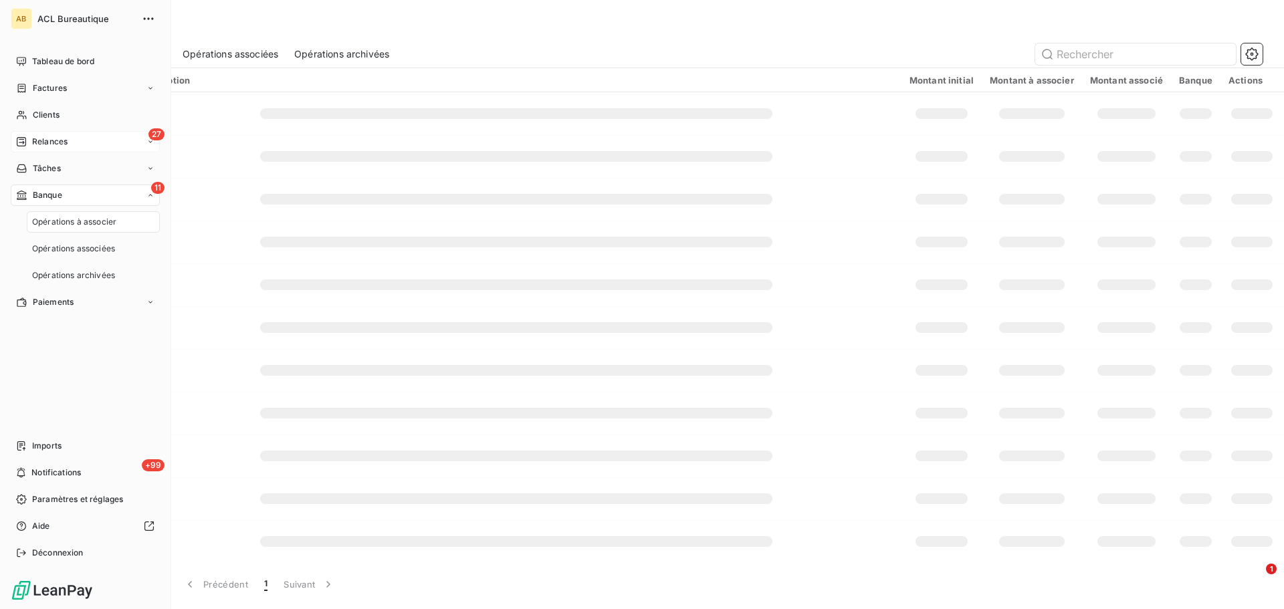
click at [59, 148] on div "27 Relances" at bounding box center [85, 141] width 149 height 21
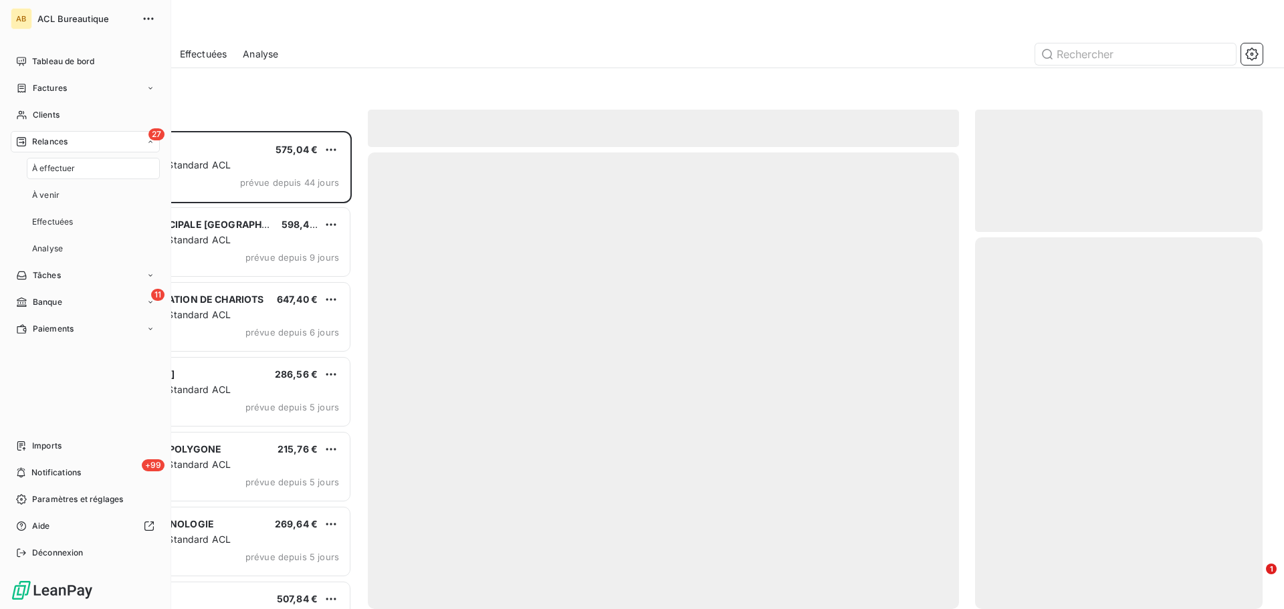
scroll to position [468, 277]
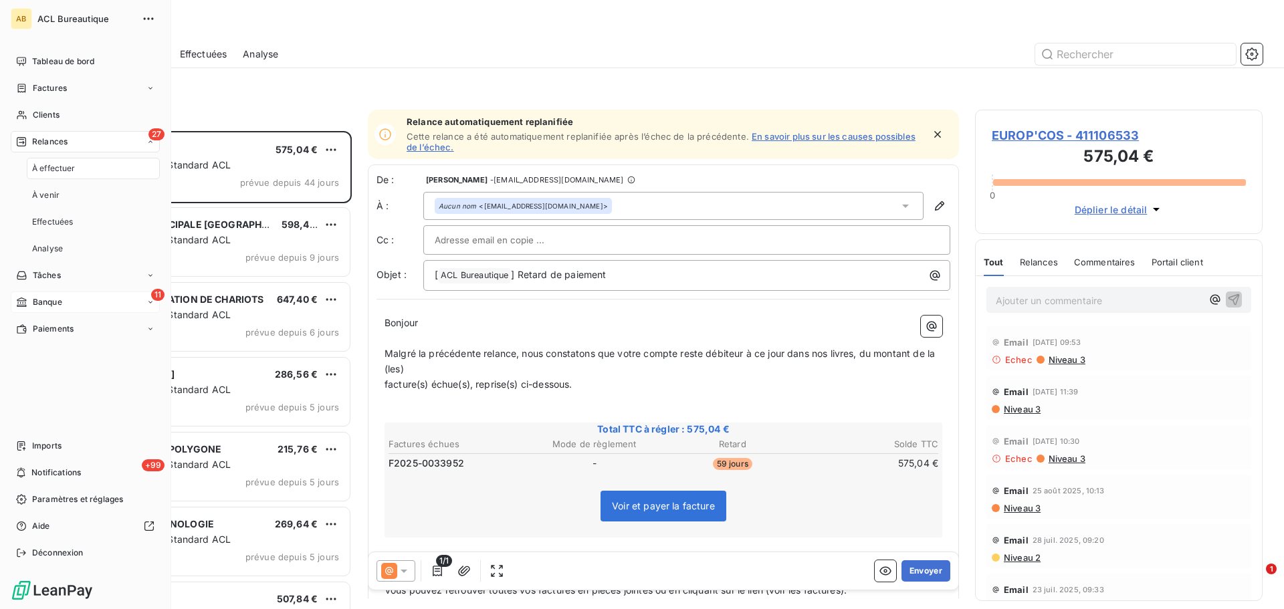
click at [74, 300] on div "11 Banque" at bounding box center [85, 301] width 149 height 21
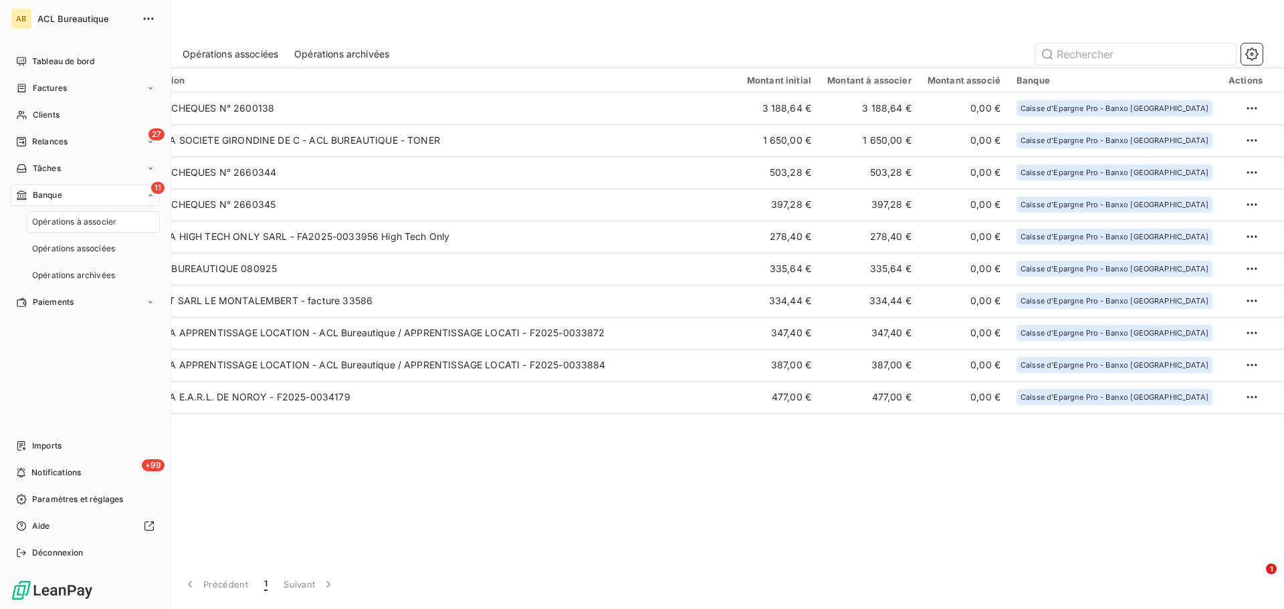
click at [93, 221] on span "Opérations à associer" at bounding box center [74, 222] width 84 height 12
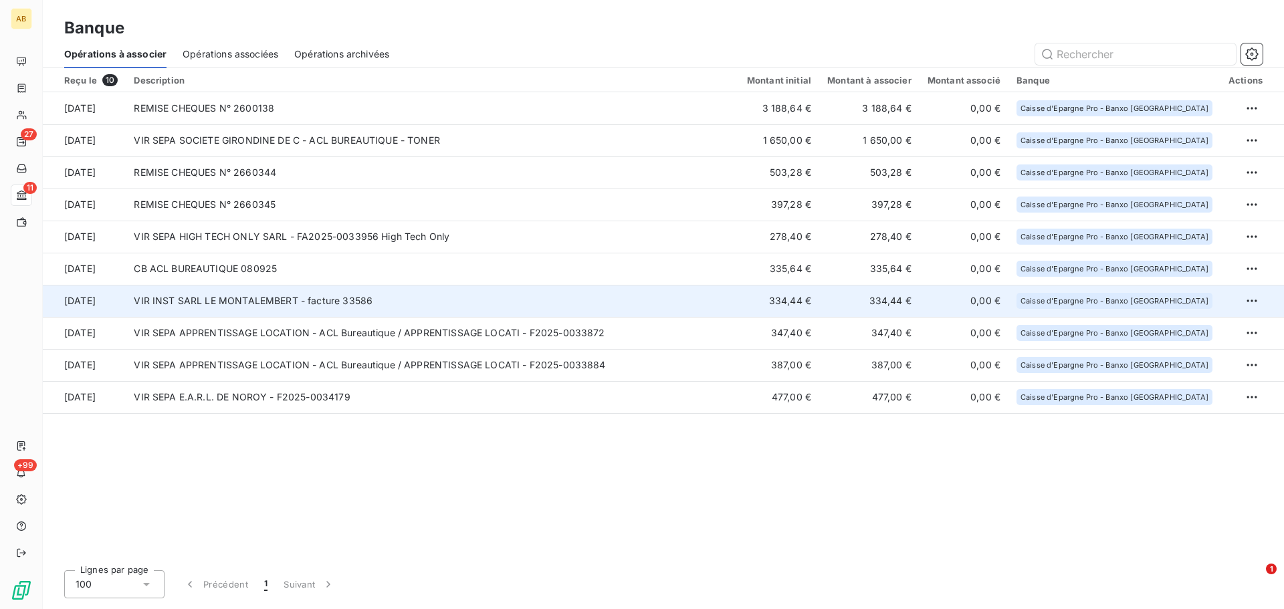
click at [578, 300] on td "VIR INST SARL LE MONTALEMBERT - facture 33586" at bounding box center [432, 301] width 612 height 32
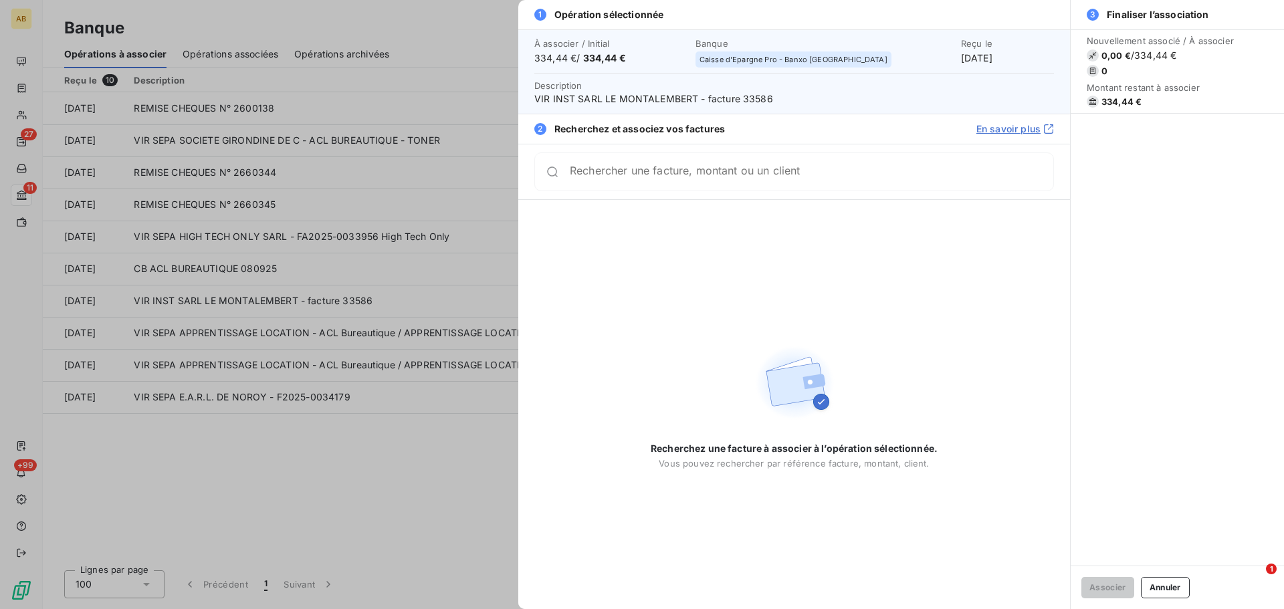
click at [753, 97] on span "VIR INST SARL LE MONTALEMBERT - facture 33586" at bounding box center [793, 98] width 519 height 13
click at [738, 165] on div "Rechercher une facture, montant ou un client" at bounding box center [811, 171] width 483 height 13
paste input "33586"
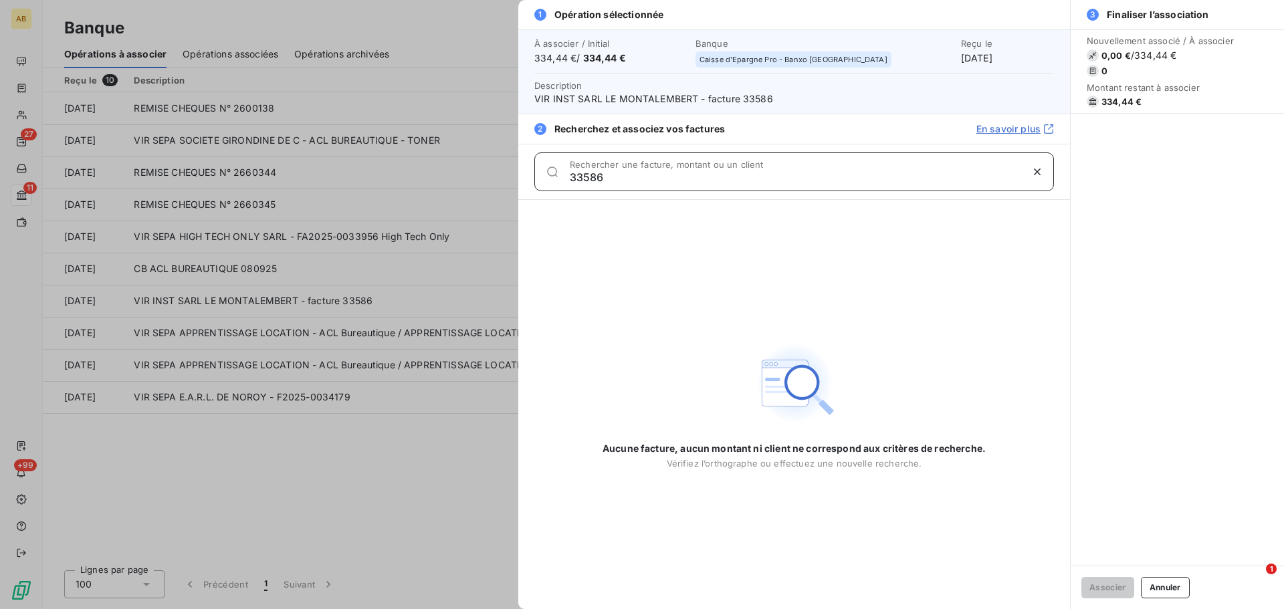
click at [578, 179] on input "33586" at bounding box center [795, 176] width 451 height 13
type input "33586"
click at [1151, 584] on button "Annuler" at bounding box center [1165, 587] width 49 height 21
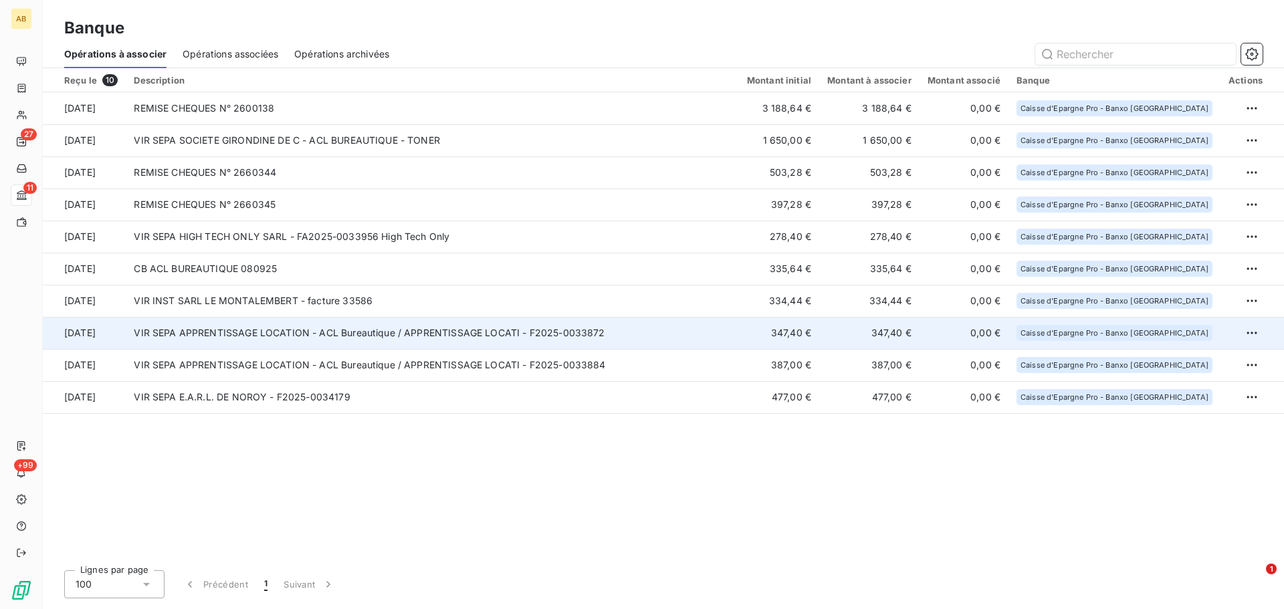
click at [374, 327] on td "VIR SEPA APPRENTISSAGE LOCATION - ACL Bureautique / APPRENTISSAGE LOCATI - F202…" at bounding box center [432, 333] width 612 height 32
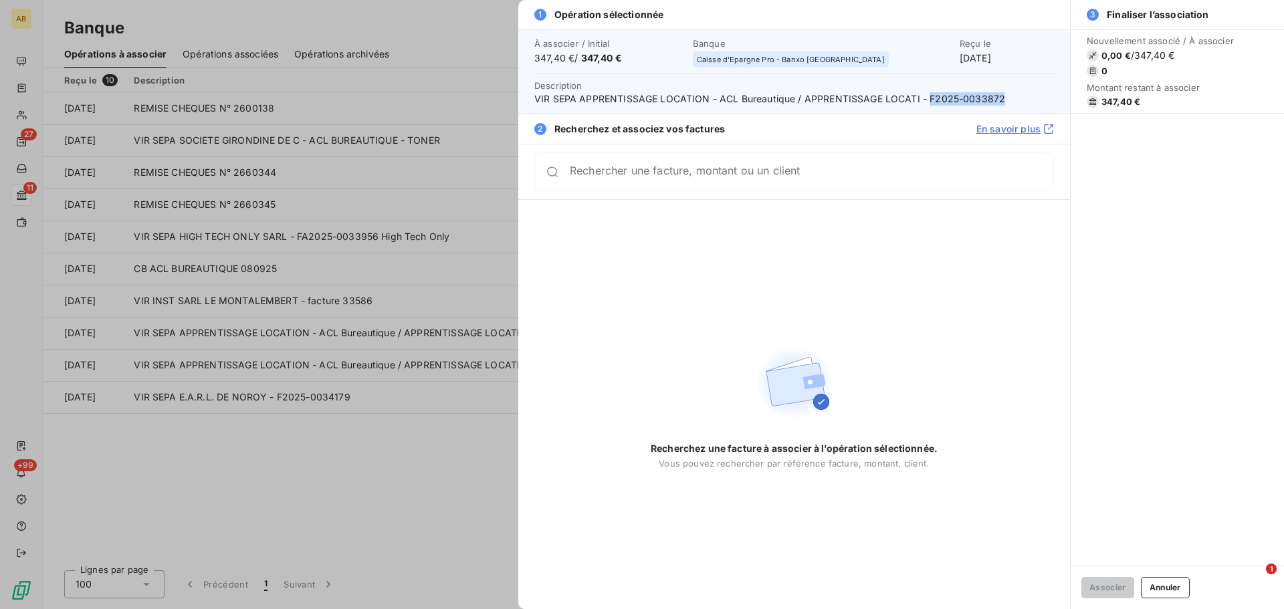
drag, startPoint x: 927, startPoint y: 96, endPoint x: 997, endPoint y: 96, distance: 70.9
click at [997, 96] on span "VIR SEPA APPRENTISSAGE LOCATION - ACL Bureautique / APPRENTISSAGE LOCATI - F202…" at bounding box center [793, 98] width 519 height 13
click at [932, 168] on div "Rechercher une facture, montant ou un client" at bounding box center [811, 171] width 483 height 13
paste input "F2025-0033872"
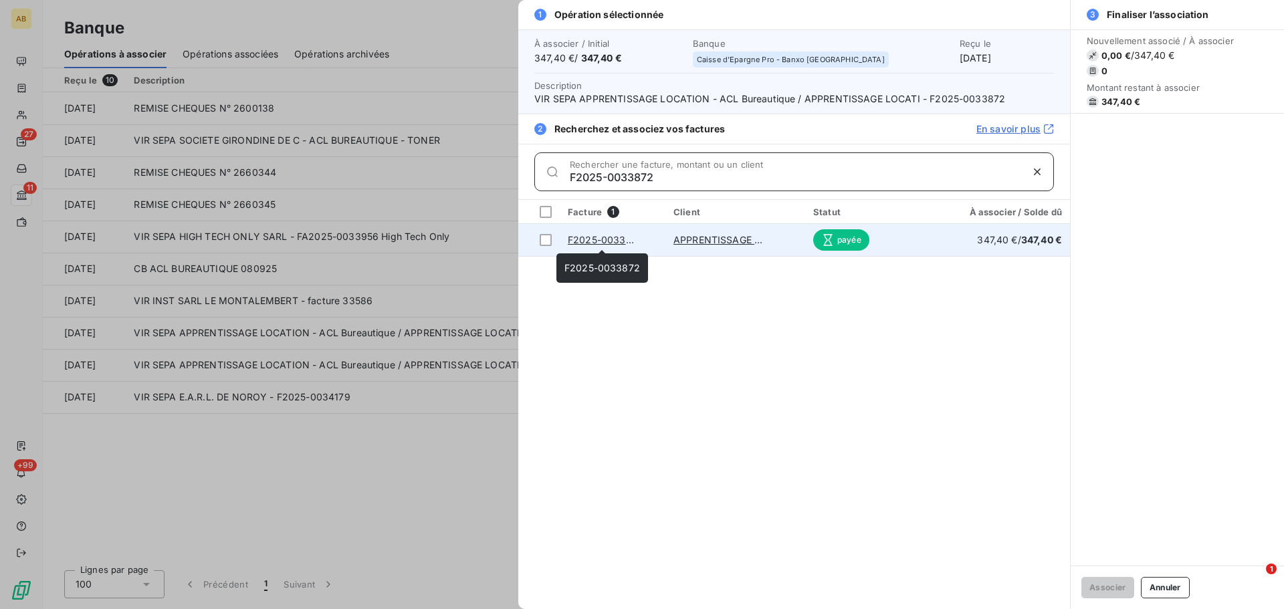
type input "F2025-0033872"
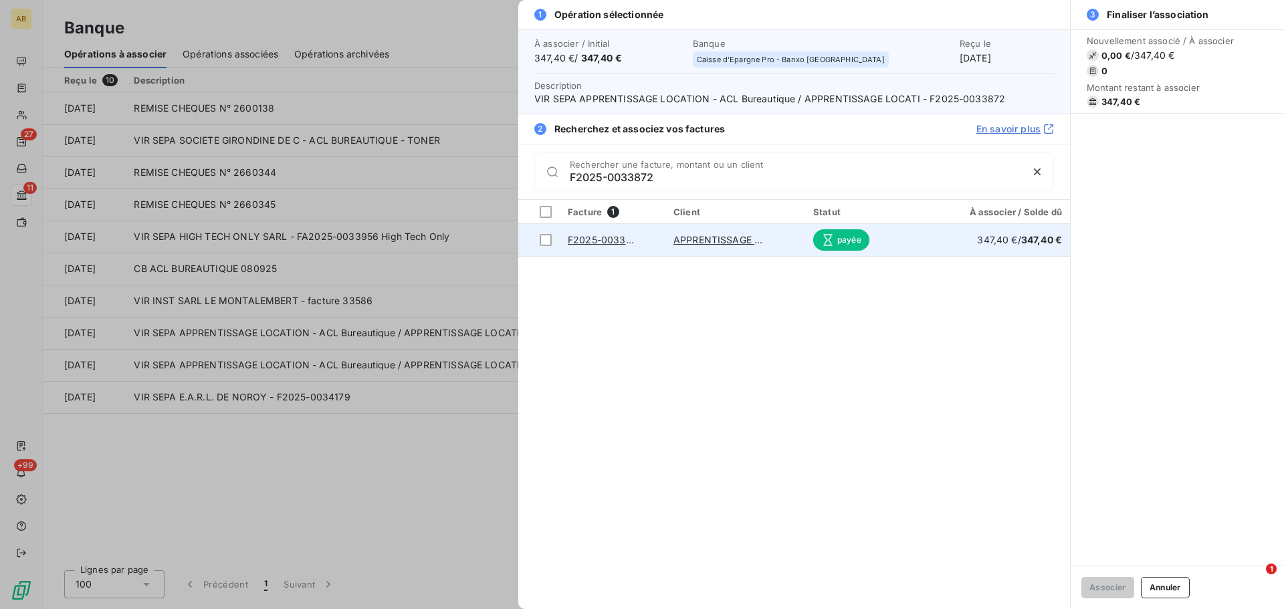
click at [622, 240] on link "F2025-0033872" at bounding box center [606, 239] width 76 height 11
click at [546, 238] on div at bounding box center [546, 240] width 12 height 12
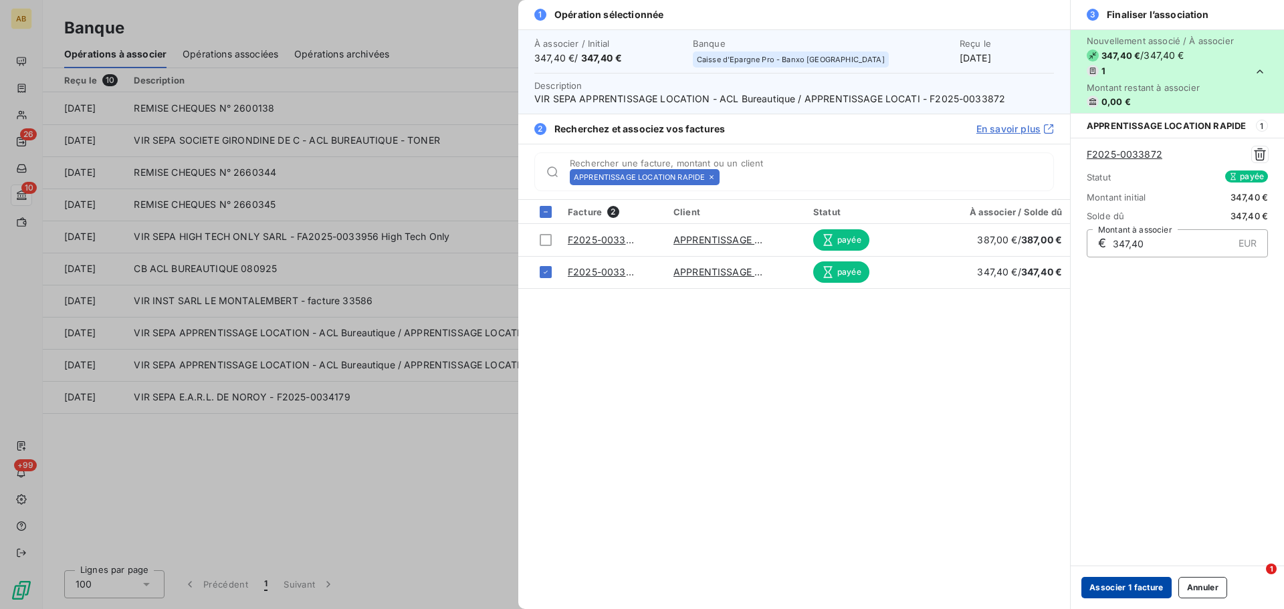
click at [1113, 587] on button "Associer 1 facture" at bounding box center [1126, 587] width 90 height 21
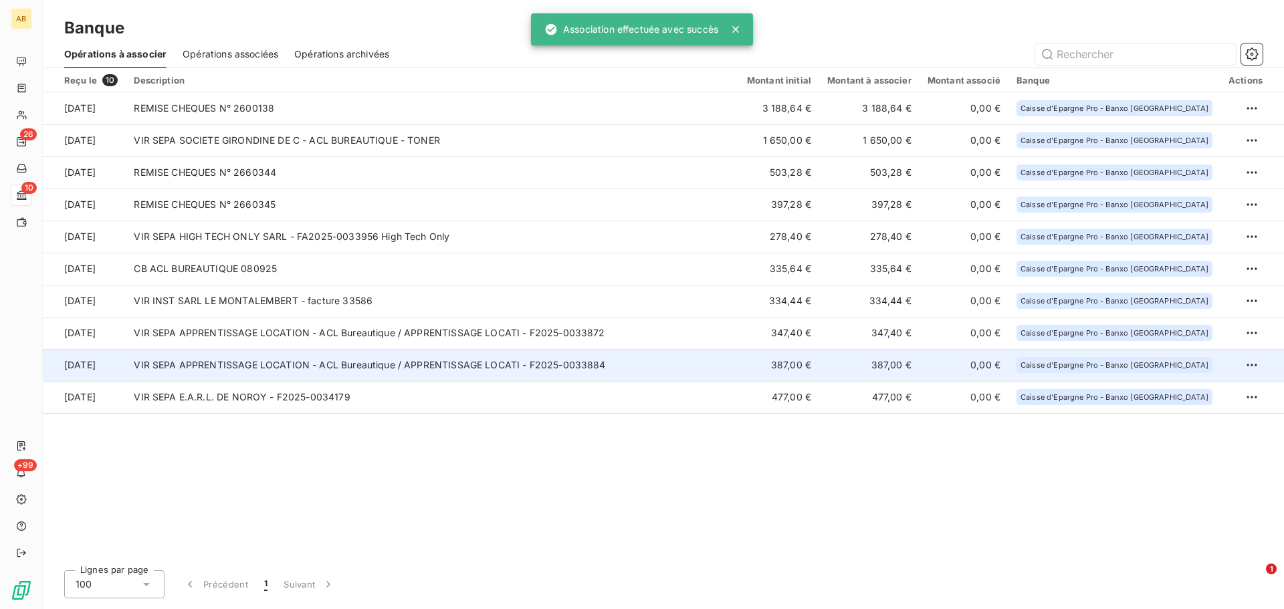
click at [243, 360] on td "VIR SEPA APPRENTISSAGE LOCATION - ACL Bureautique / APPRENTISSAGE LOCATI - F202…" at bounding box center [432, 365] width 612 height 32
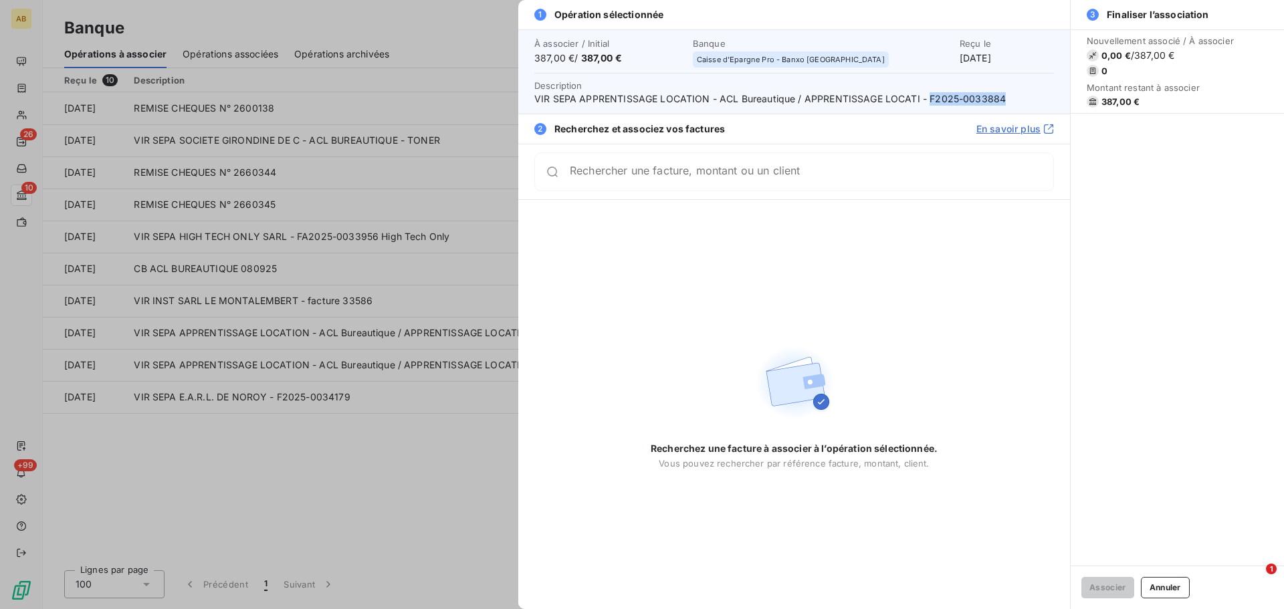
drag, startPoint x: 925, startPoint y: 95, endPoint x: 1000, endPoint y: 97, distance: 74.9
click at [1000, 97] on span "VIR SEPA APPRENTISSAGE LOCATION - ACL Bureautique / APPRENTISSAGE LOCATI - F202…" at bounding box center [793, 98] width 519 height 13
click at [909, 180] on div "Rechercher une facture, montant ou un client" at bounding box center [793, 171] width 519 height 39
paste input "F2025-0033884"
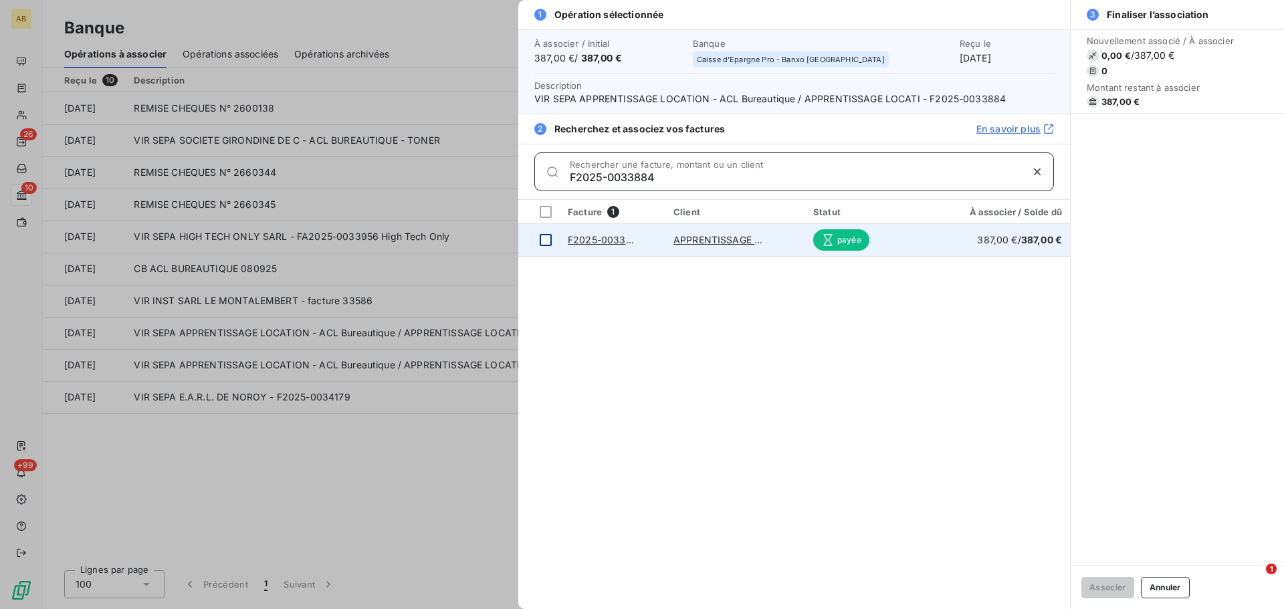
type input "F2025-0033884"
click at [540, 238] on div at bounding box center [546, 240] width 12 height 12
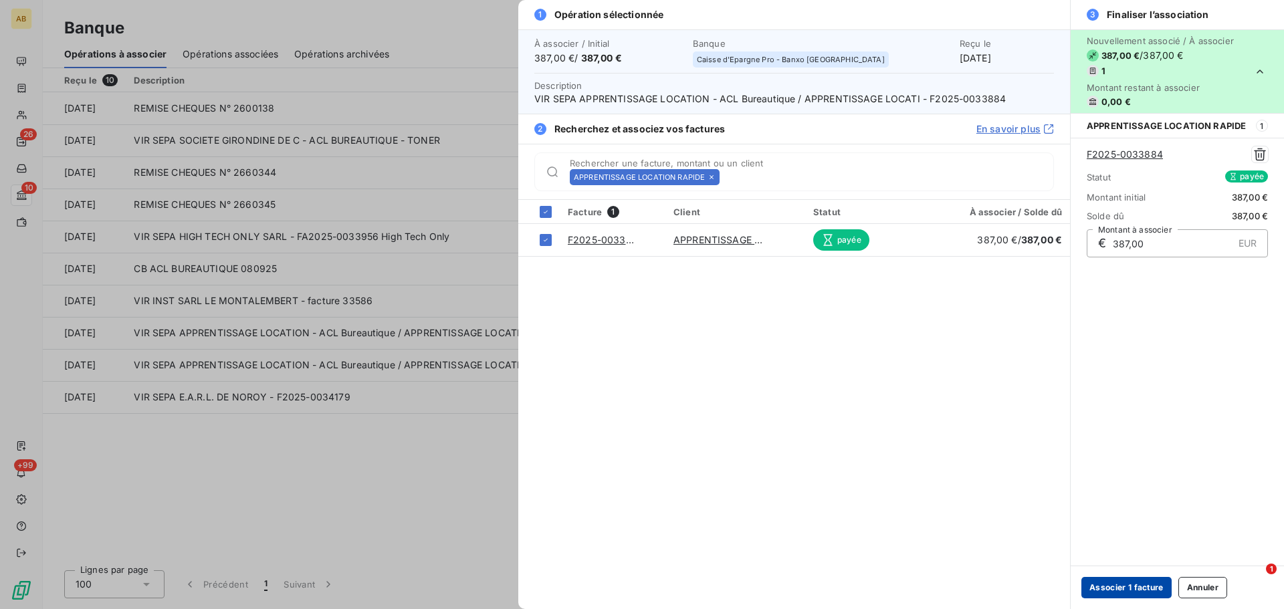
click at [1137, 589] on button "Associer 1 facture" at bounding box center [1126, 587] width 90 height 21
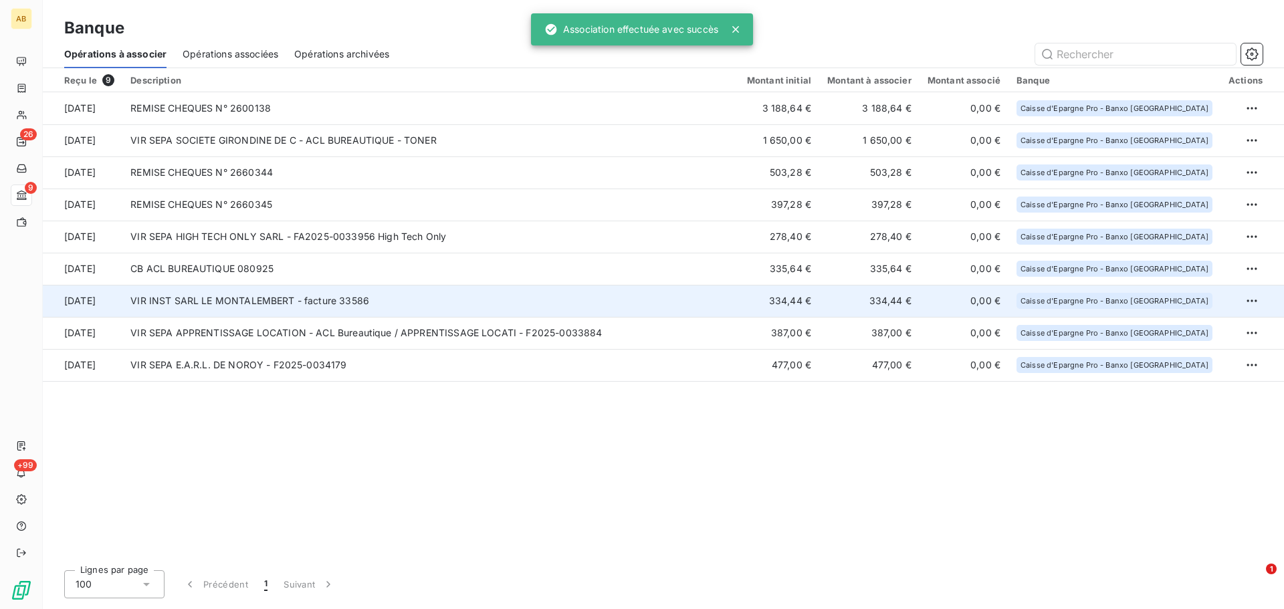
click at [332, 310] on td "VIR INST SARL LE MONTALEMBERT - facture 33586" at bounding box center [430, 301] width 616 height 32
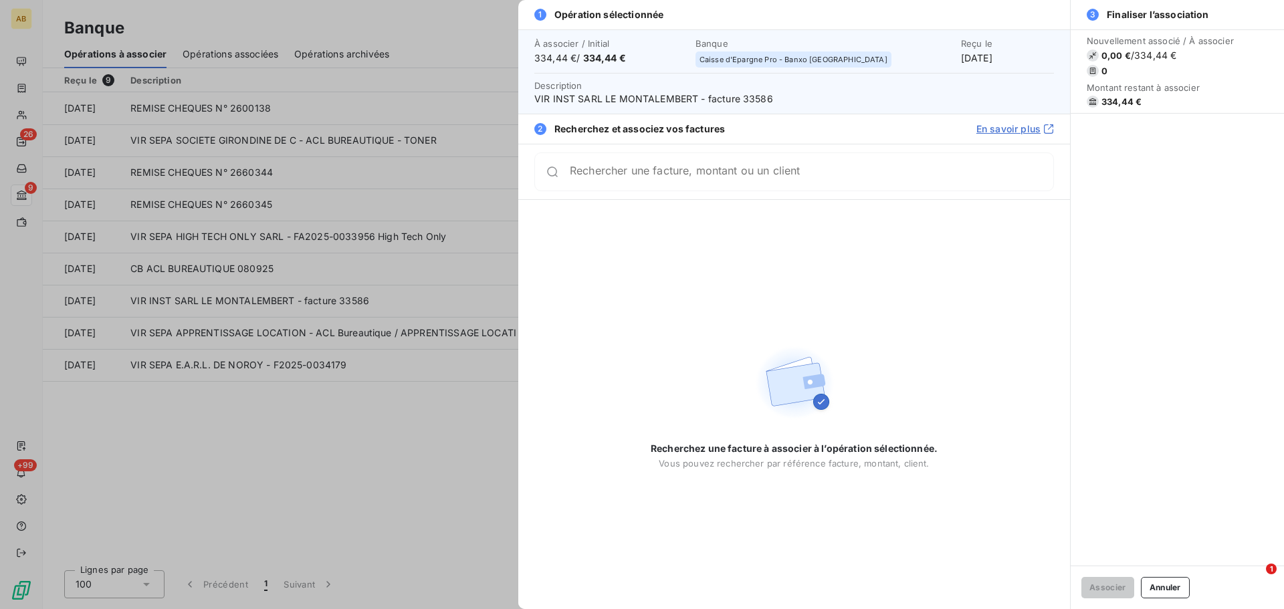
click at [407, 372] on div at bounding box center [642, 304] width 1284 height 609
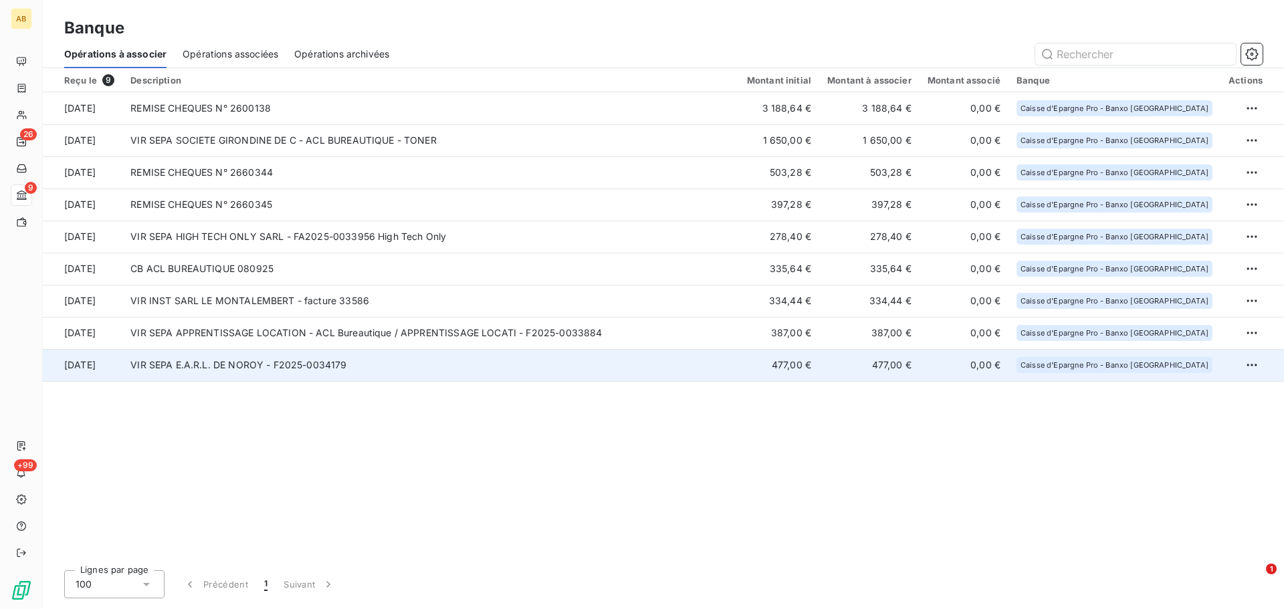
click at [368, 370] on td "VIR SEPA E.A.R.L. DE NOROY - F2025-0034179" at bounding box center [430, 365] width 616 height 32
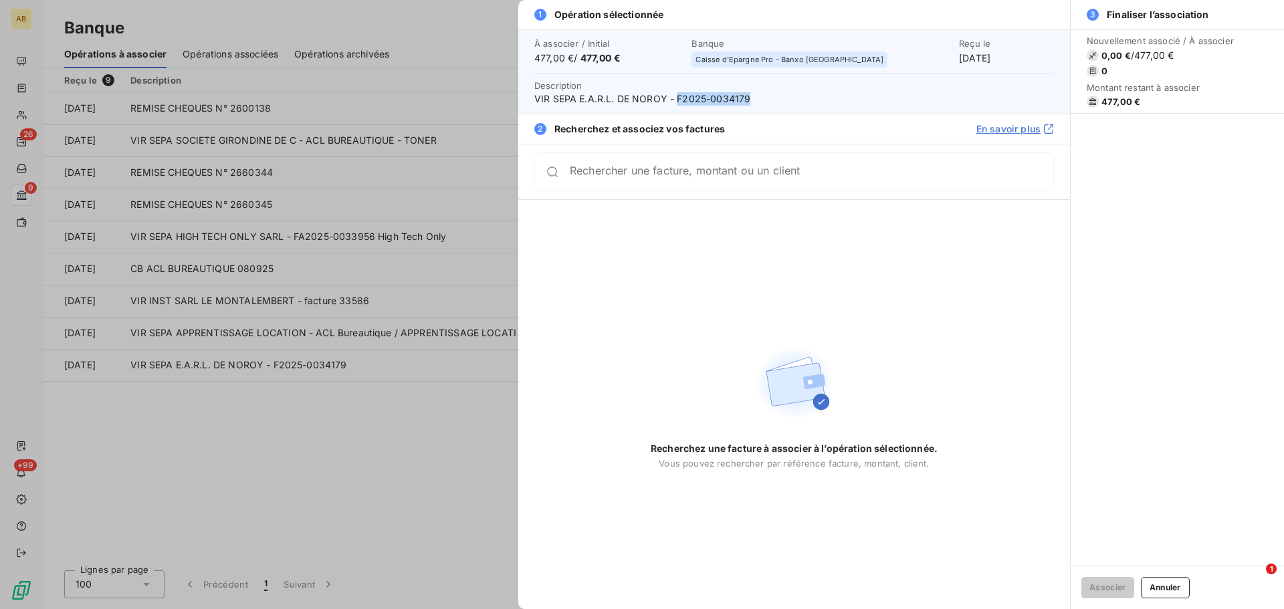
drag, startPoint x: 675, startPoint y: 100, endPoint x: 747, endPoint y: 100, distance: 71.5
click at [747, 100] on span "VIR SEPA E.A.R.L. DE NOROY - F2025-0034179" at bounding box center [793, 98] width 519 height 13
click at [710, 173] on input "Rechercher une facture, montant ou un client" at bounding box center [811, 176] width 483 height 13
paste input "F2025-0034179"
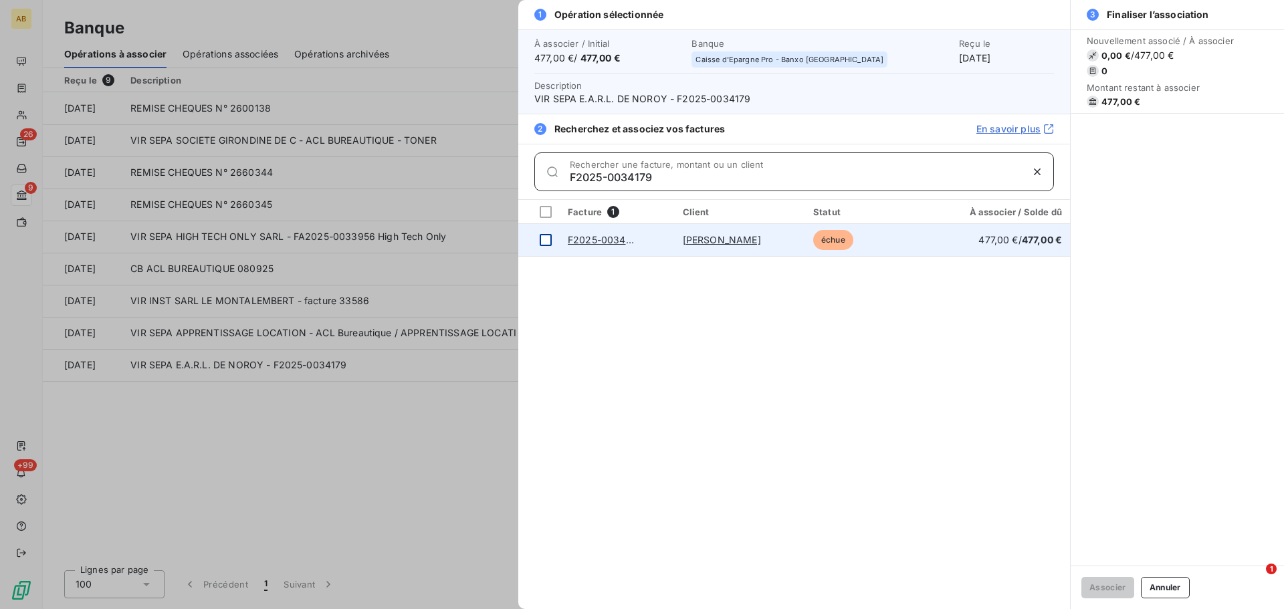
type input "F2025-0034179"
click at [546, 239] on div at bounding box center [546, 240] width 12 height 12
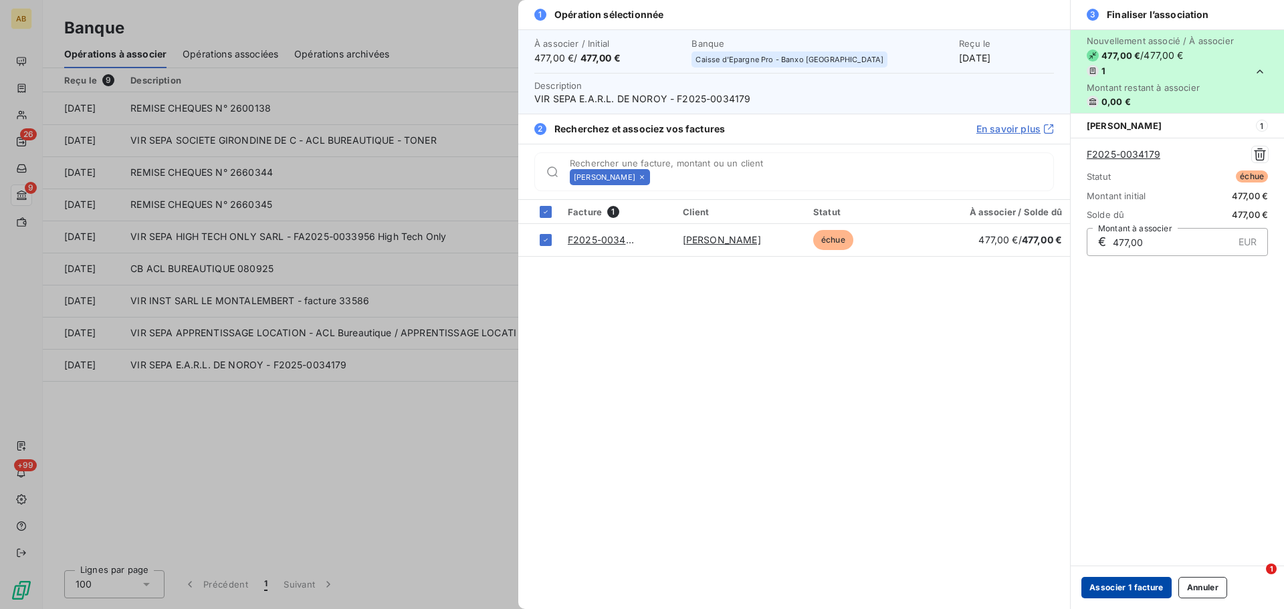
click at [1108, 586] on button "Associer 1 facture" at bounding box center [1126, 587] width 90 height 21
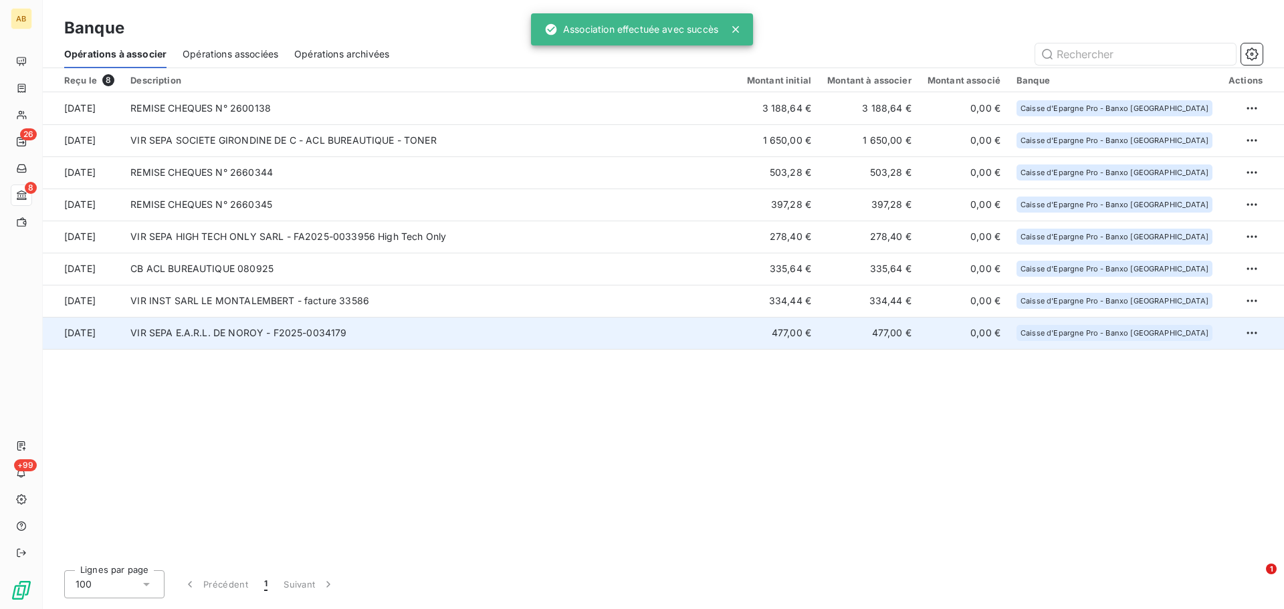
click at [408, 337] on td "VIR SEPA E.A.R.L. DE NOROY - F2025-0034179" at bounding box center [430, 333] width 616 height 32
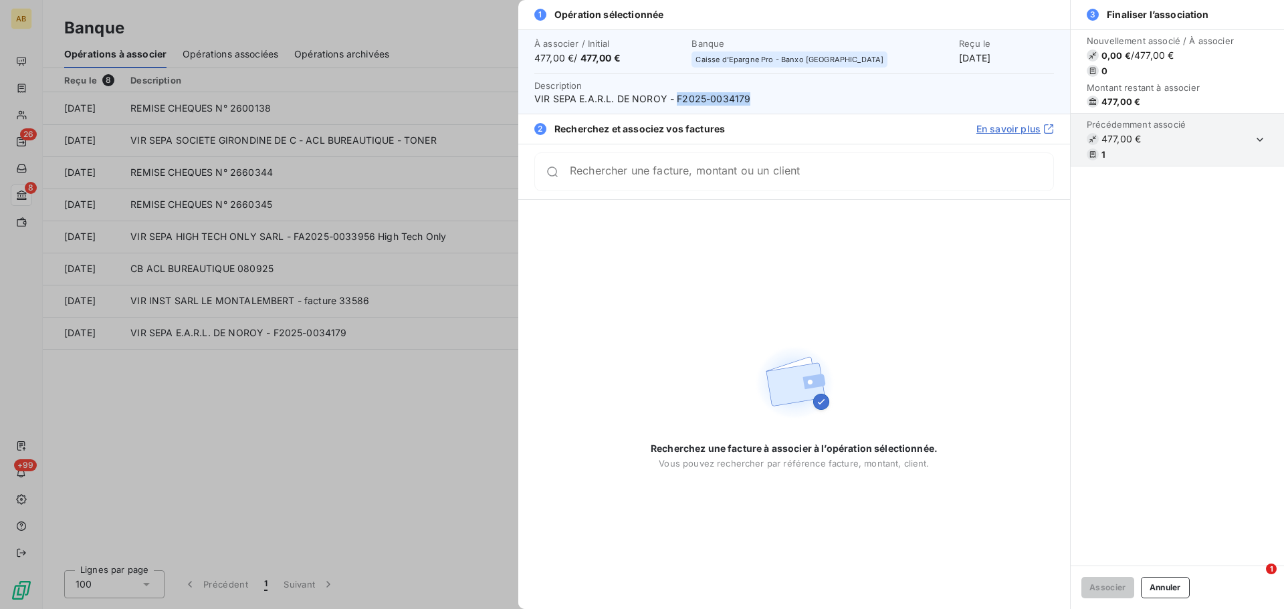
drag, startPoint x: 678, startPoint y: 96, endPoint x: 745, endPoint y: 99, distance: 67.6
click at [745, 99] on span "VIR SEPA E.A.R.L. DE NOROY - F2025-0034179" at bounding box center [793, 98] width 519 height 13
click at [729, 172] on input "Rechercher une facture, montant ou un client" at bounding box center [811, 176] width 483 height 13
paste input "F2025-0034179"
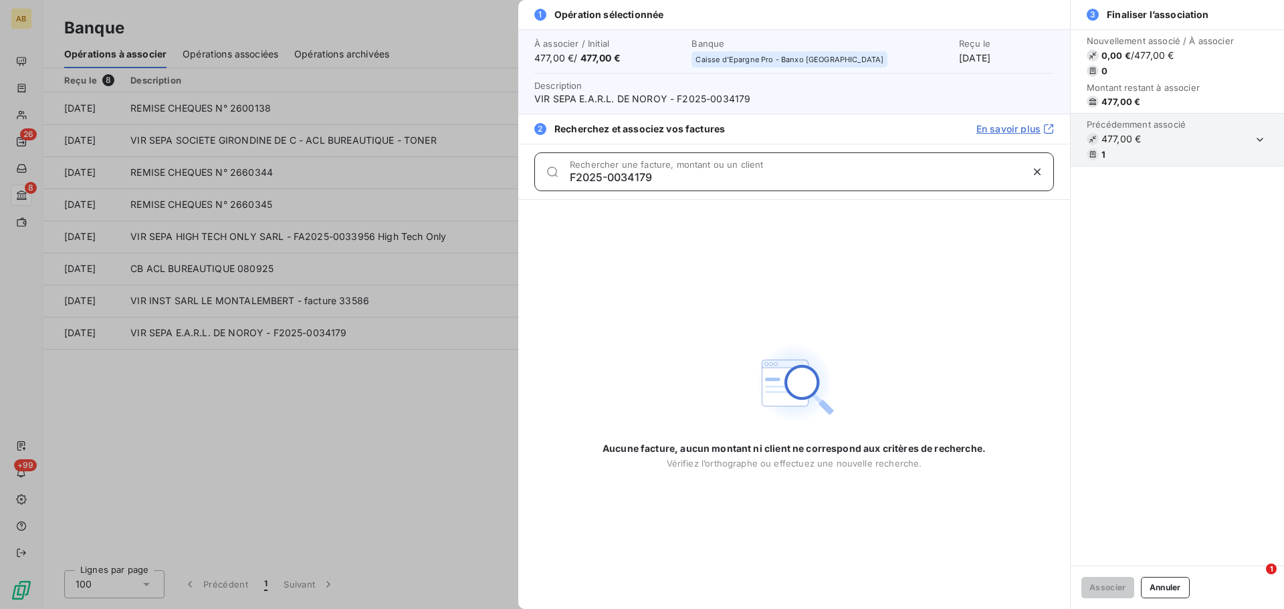
type input "F2025-0034179"
click at [439, 377] on div at bounding box center [642, 304] width 1284 height 609
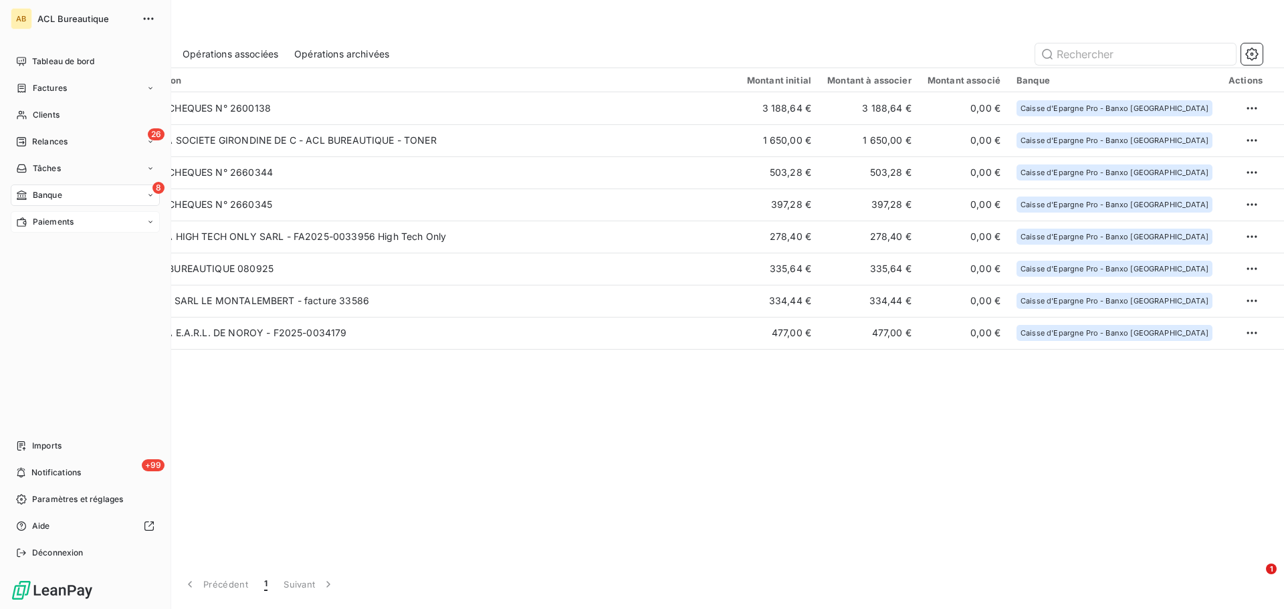
click at [46, 220] on span "Paiements" at bounding box center [53, 222] width 41 height 12
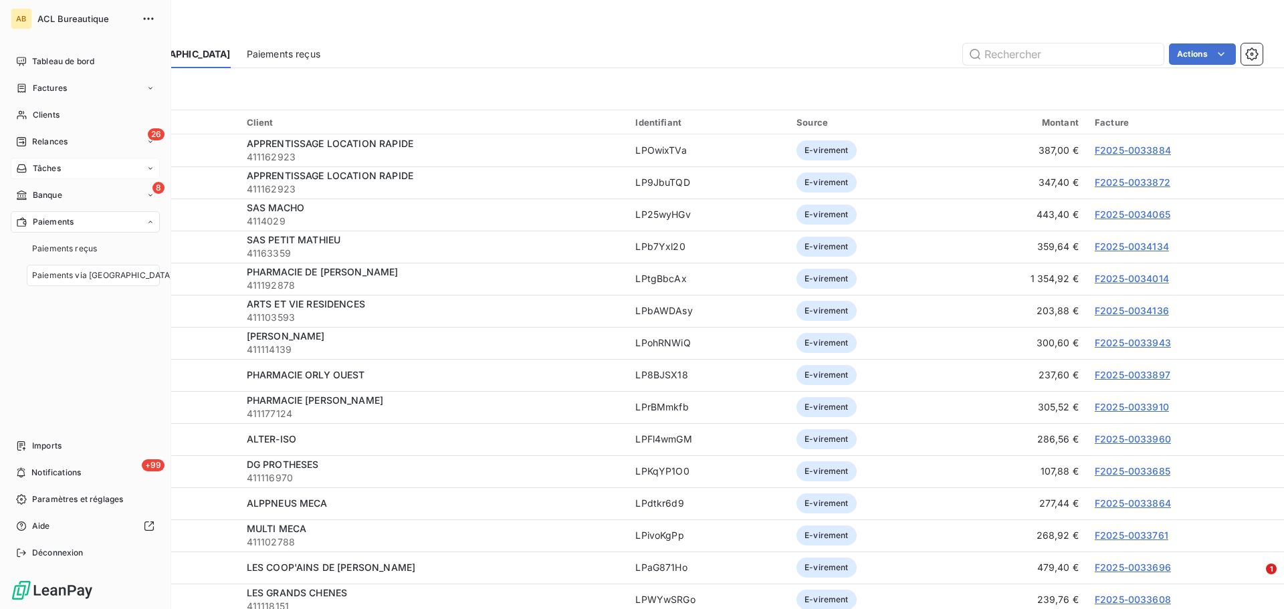
click at [51, 174] on span "Tâches" at bounding box center [47, 168] width 28 height 12
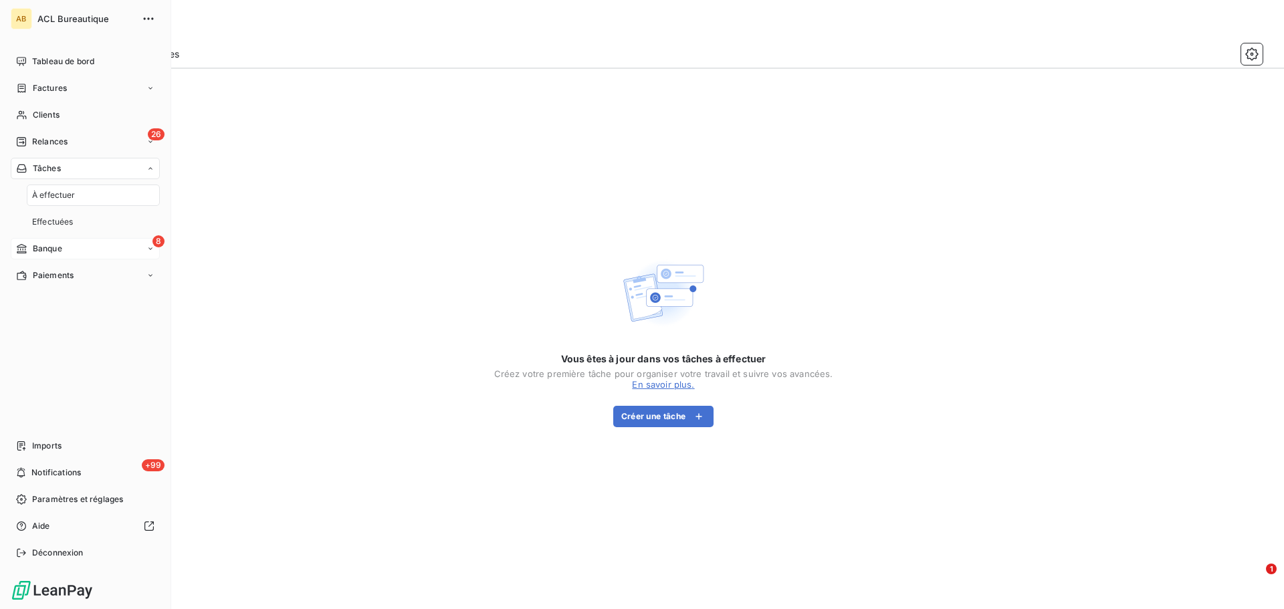
click at [74, 241] on div "8 Banque" at bounding box center [85, 248] width 149 height 21
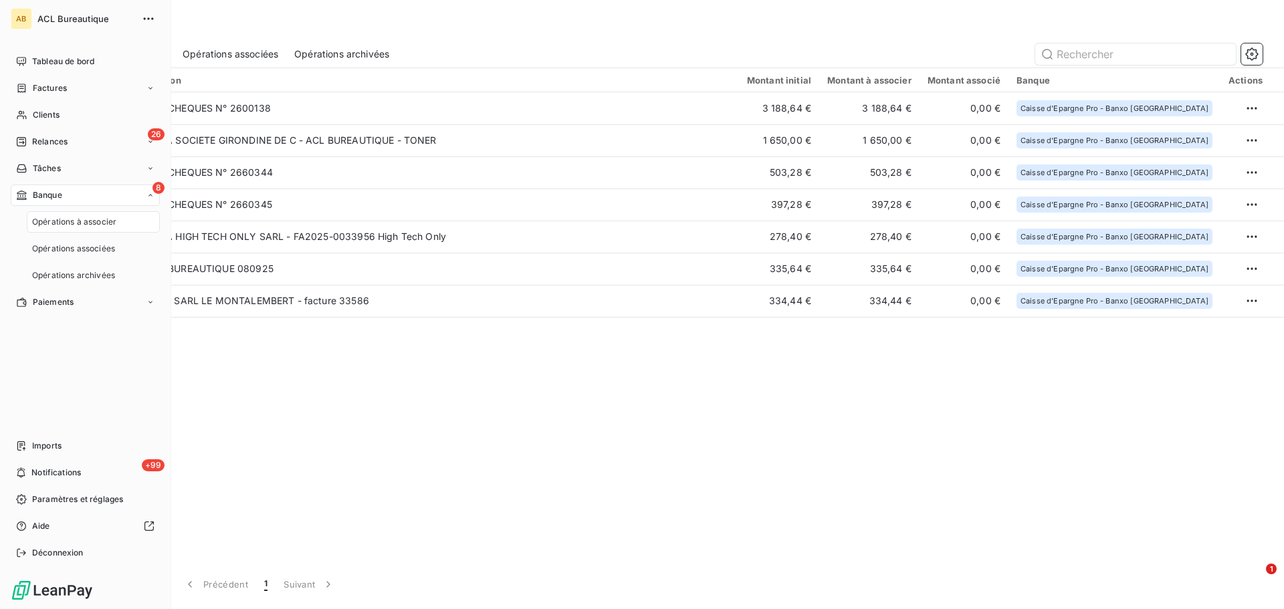
click at [92, 227] on span "Opérations à associer" at bounding box center [74, 222] width 84 height 12
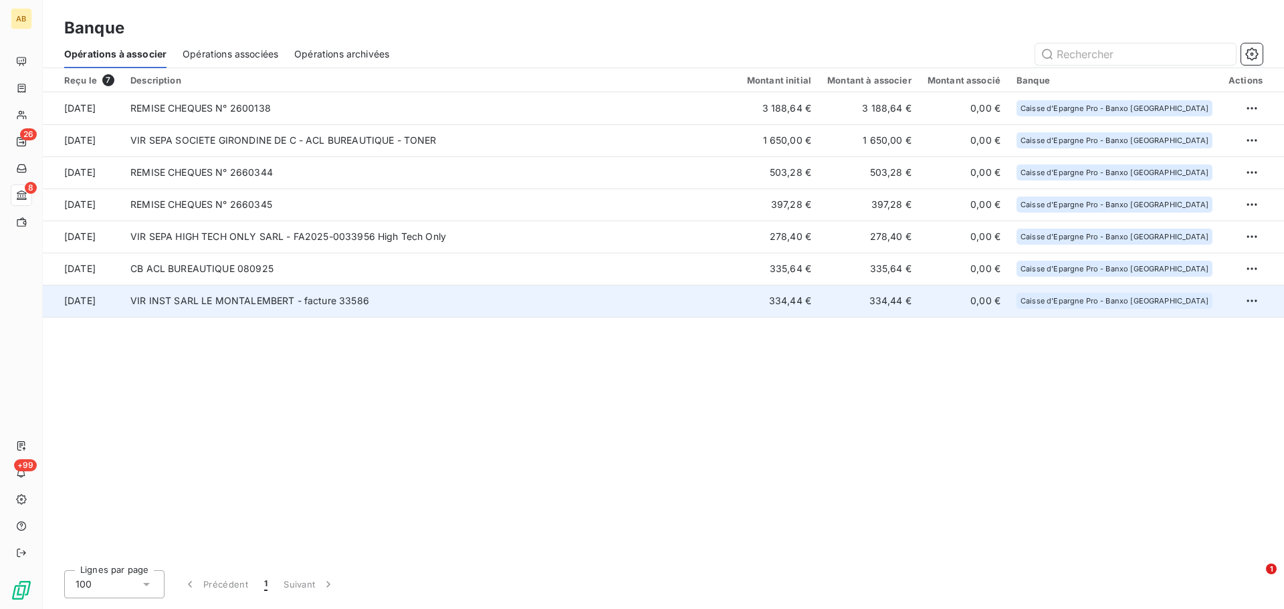
click at [540, 314] on td "VIR INST SARL LE MONTALEMBERT - facture 33586" at bounding box center [430, 301] width 616 height 32
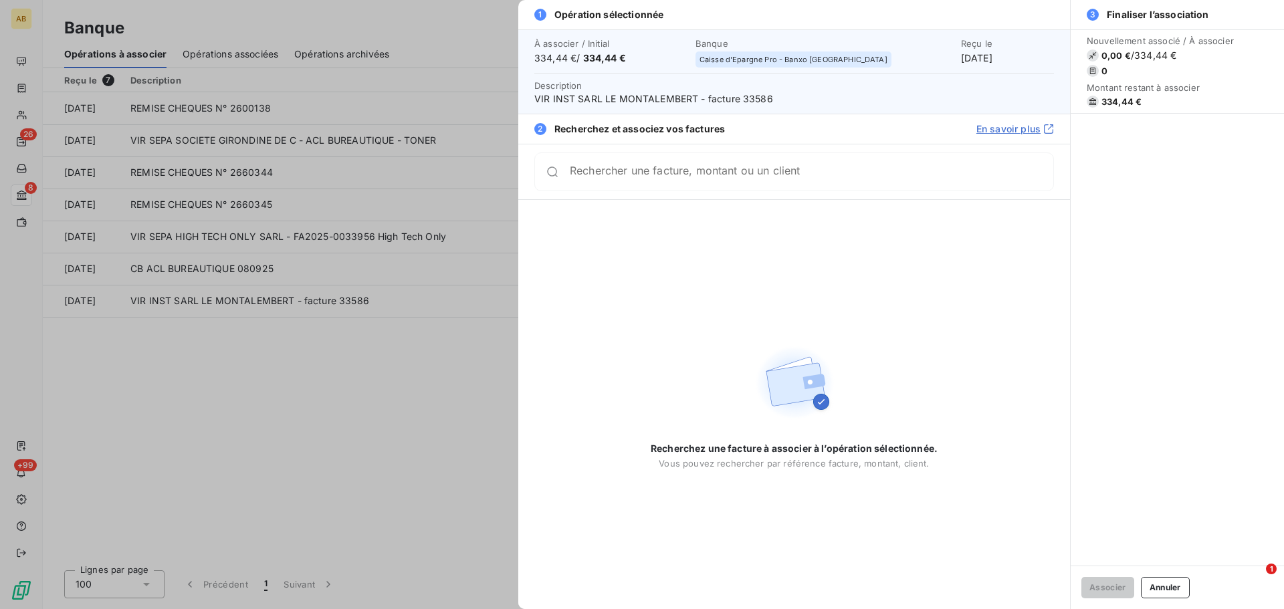
click at [745, 93] on span "VIR INST SARL LE MONTALEMBERT - facture 33586" at bounding box center [793, 98] width 519 height 13
click at [725, 170] on input "Rechercher une facture, montant ou un client" at bounding box center [811, 176] width 483 height 13
paste input "33586"
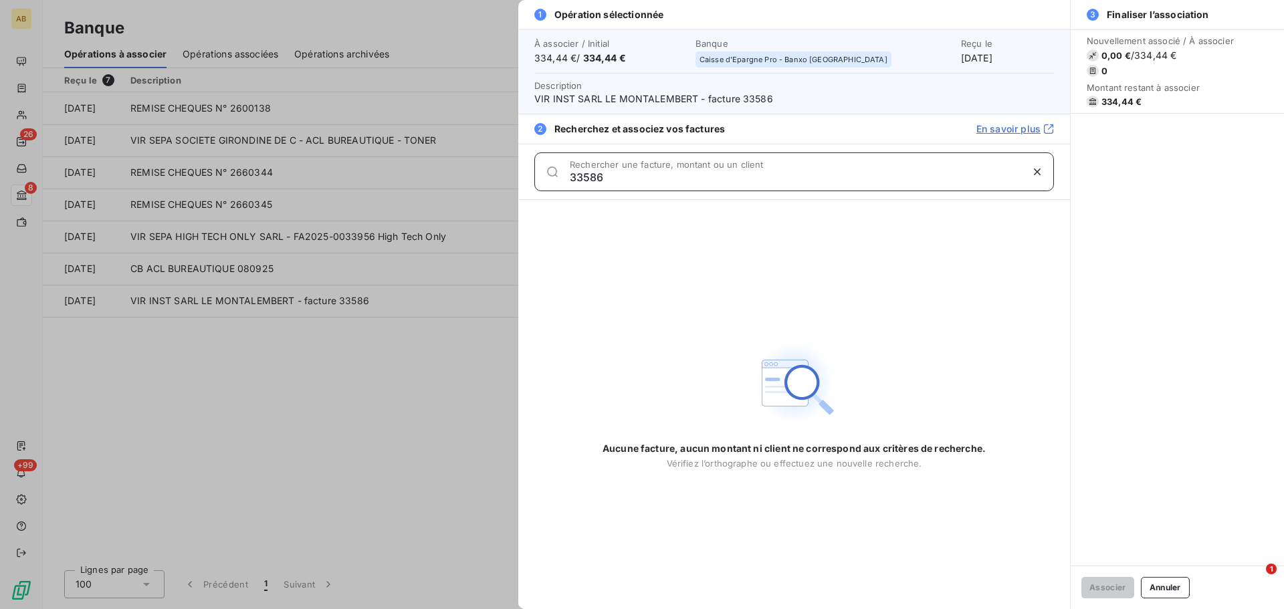
type input "33586"
click at [377, 402] on div at bounding box center [642, 304] width 1284 height 609
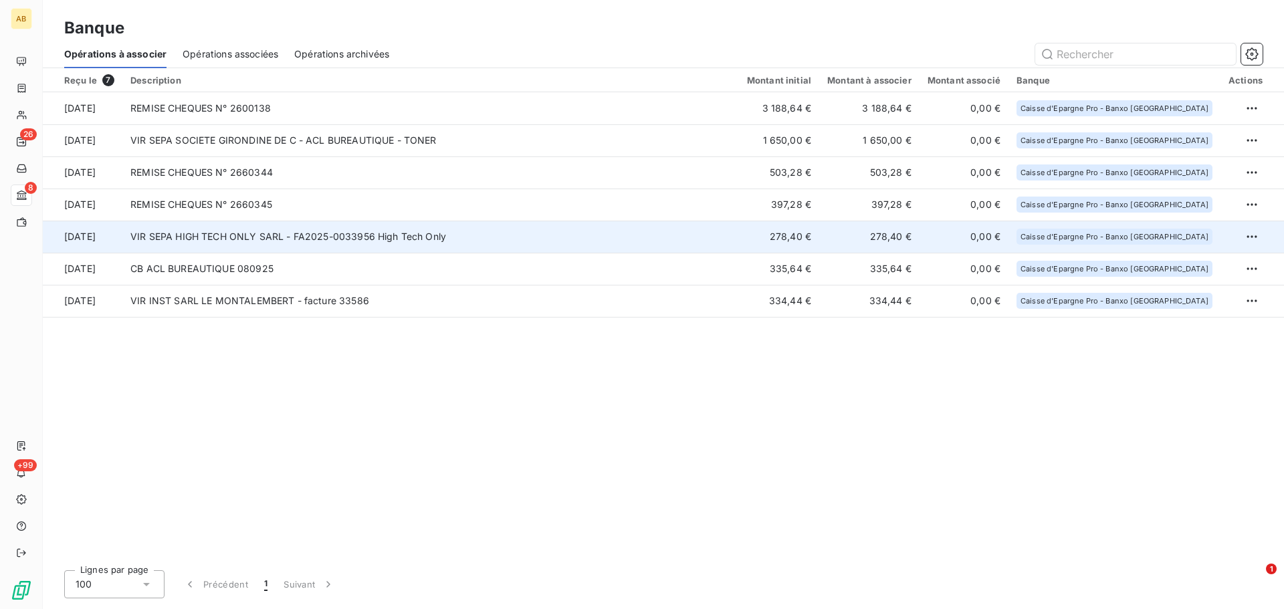
click at [275, 242] on td "VIR SEPA HIGH TECH ONLY SARL - FA2025-0033956 High Tech Only" at bounding box center [430, 237] width 616 height 32
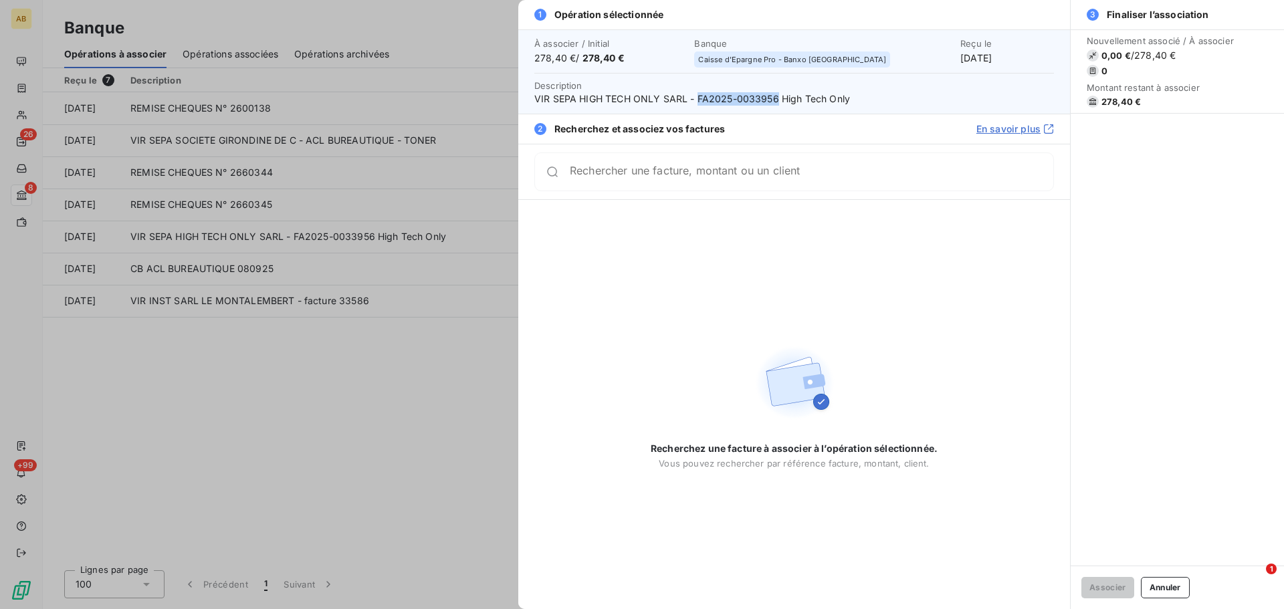
drag, startPoint x: 697, startPoint y: 100, endPoint x: 776, endPoint y: 99, distance: 79.6
click at [776, 99] on span "VIR SEPA HIGH TECH ONLY SARL - FA2025-0033956 High Tech Only" at bounding box center [793, 98] width 519 height 13
click at [724, 168] on div "Rechercher une facture, montant ou un client" at bounding box center [811, 171] width 483 height 13
paste input "FA2025-0033956"
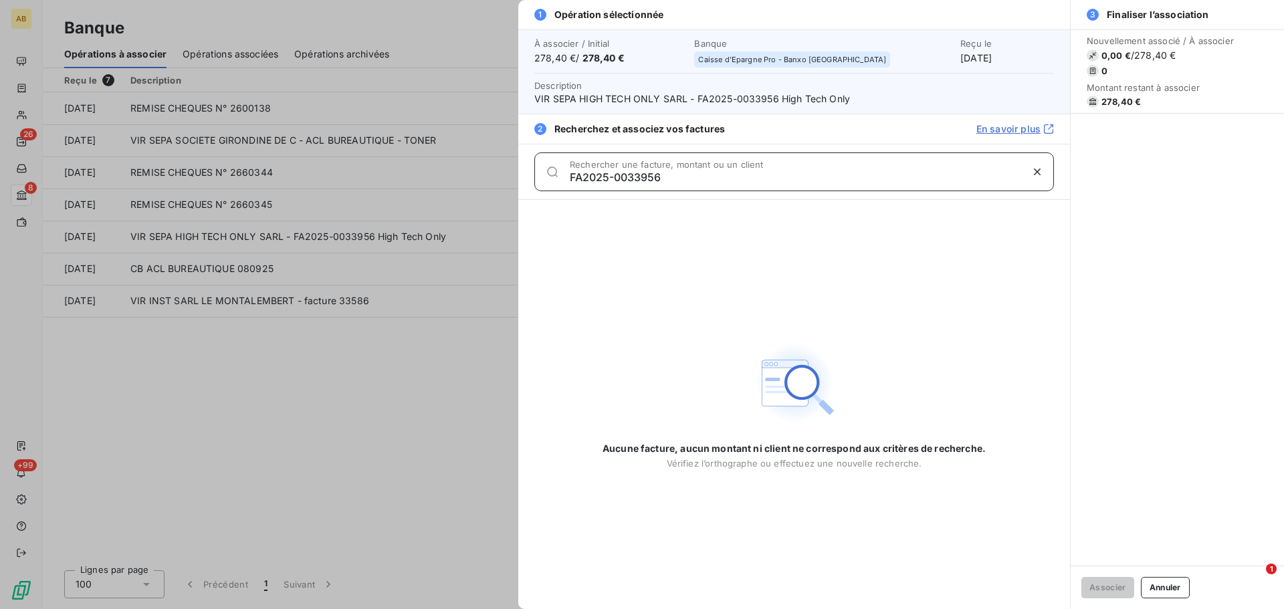
type input "FA2025-0033956"
click at [348, 358] on div at bounding box center [642, 304] width 1284 height 609
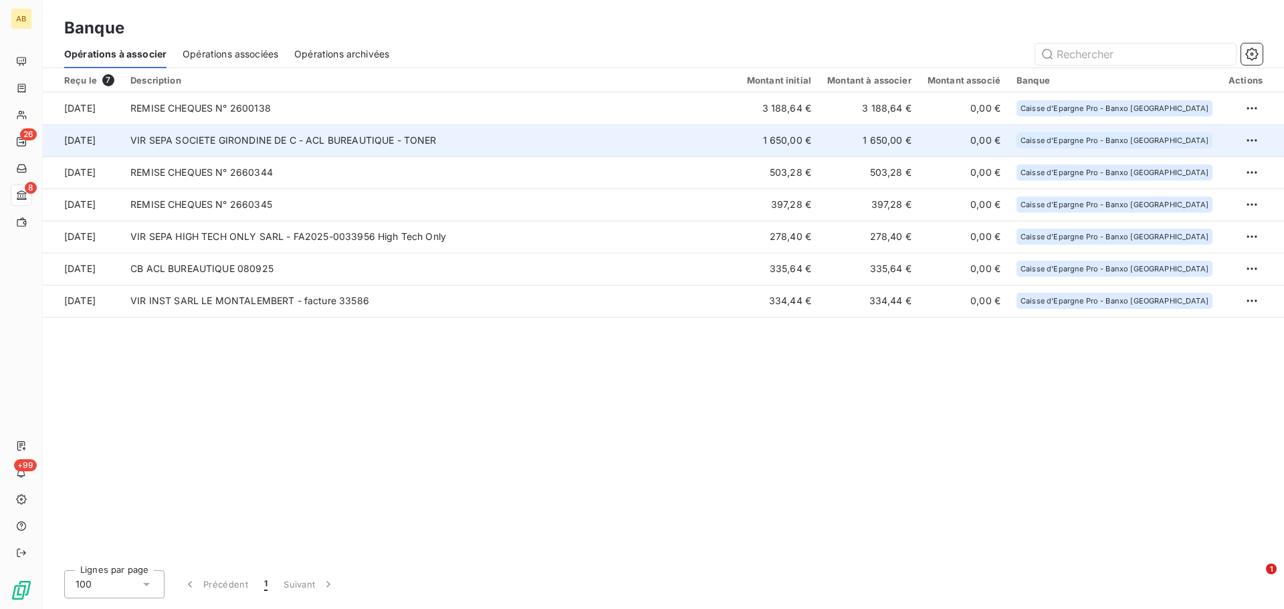
click at [234, 146] on td "VIR SEPA SOCIETE GIRONDINE DE C - ACL BUREAUTIQUE - TONER" at bounding box center [430, 140] width 616 height 32
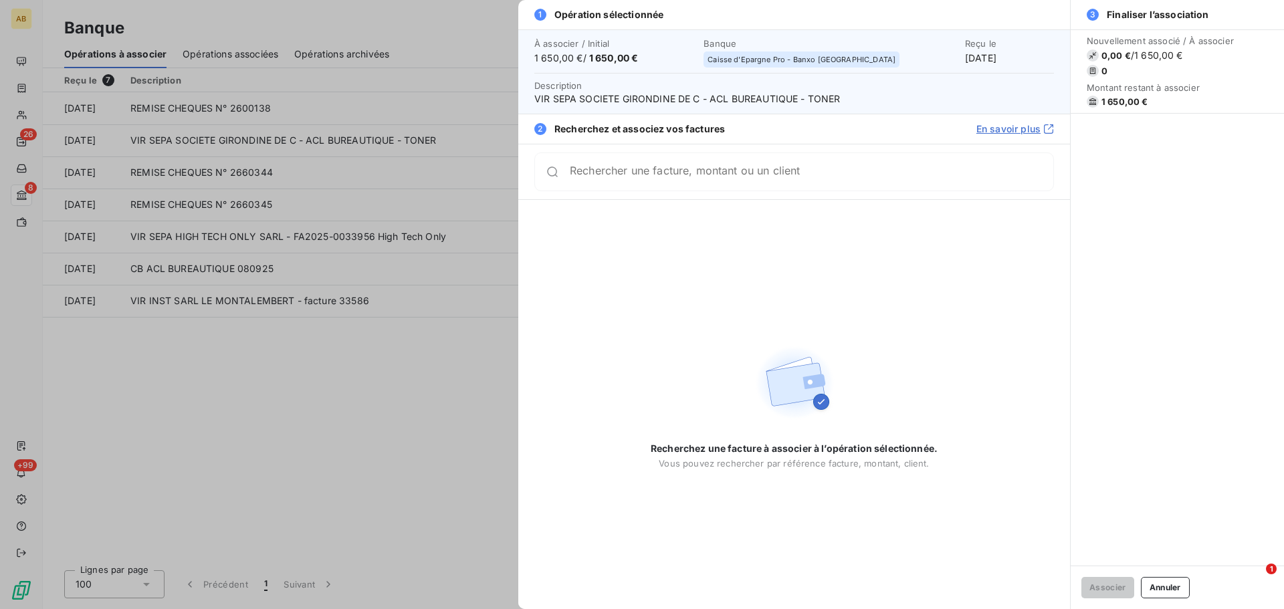
click at [339, 361] on div at bounding box center [642, 304] width 1284 height 609
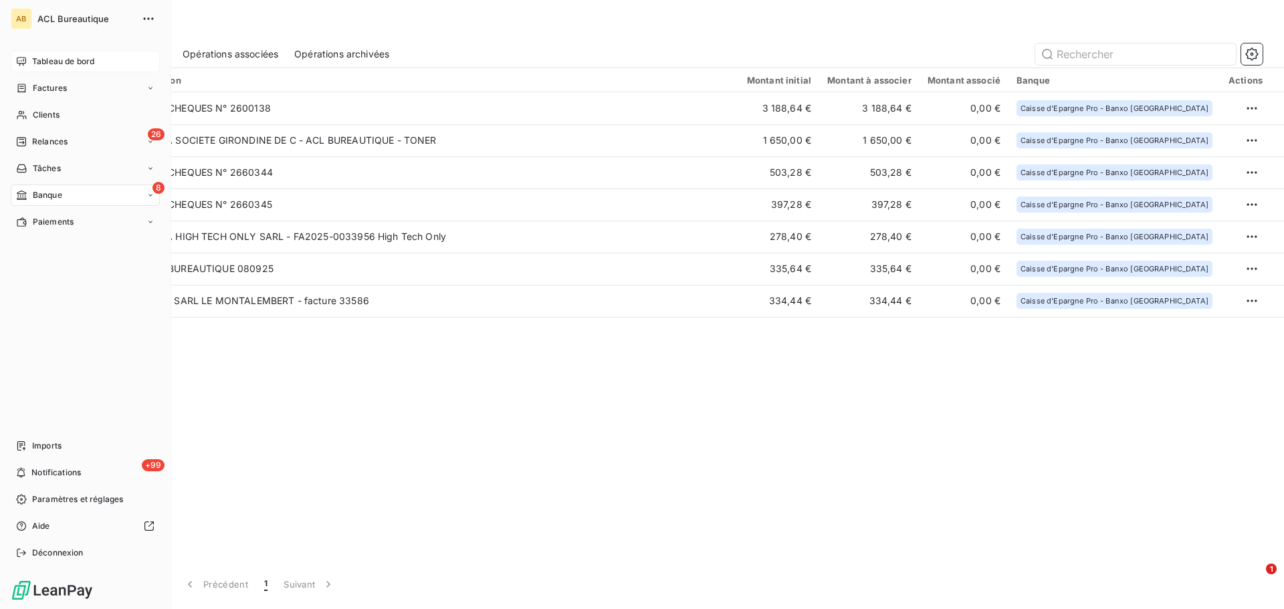
click at [45, 53] on div "Tableau de bord" at bounding box center [85, 61] width 149 height 21
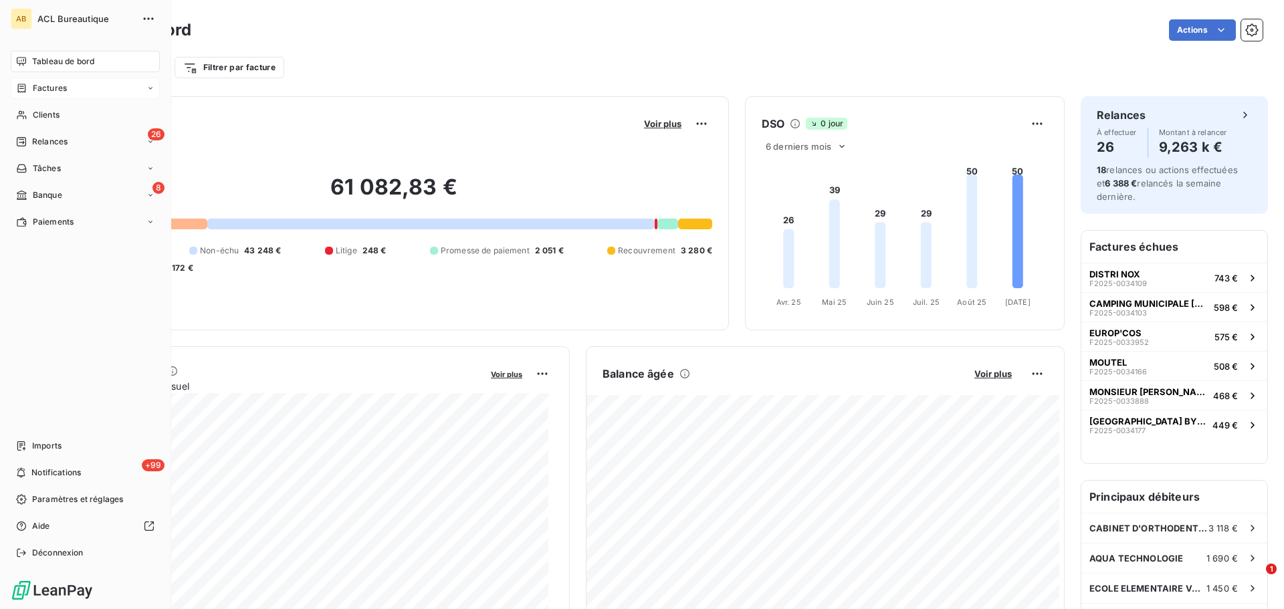
click at [25, 92] on icon at bounding box center [22, 88] width 8 height 9
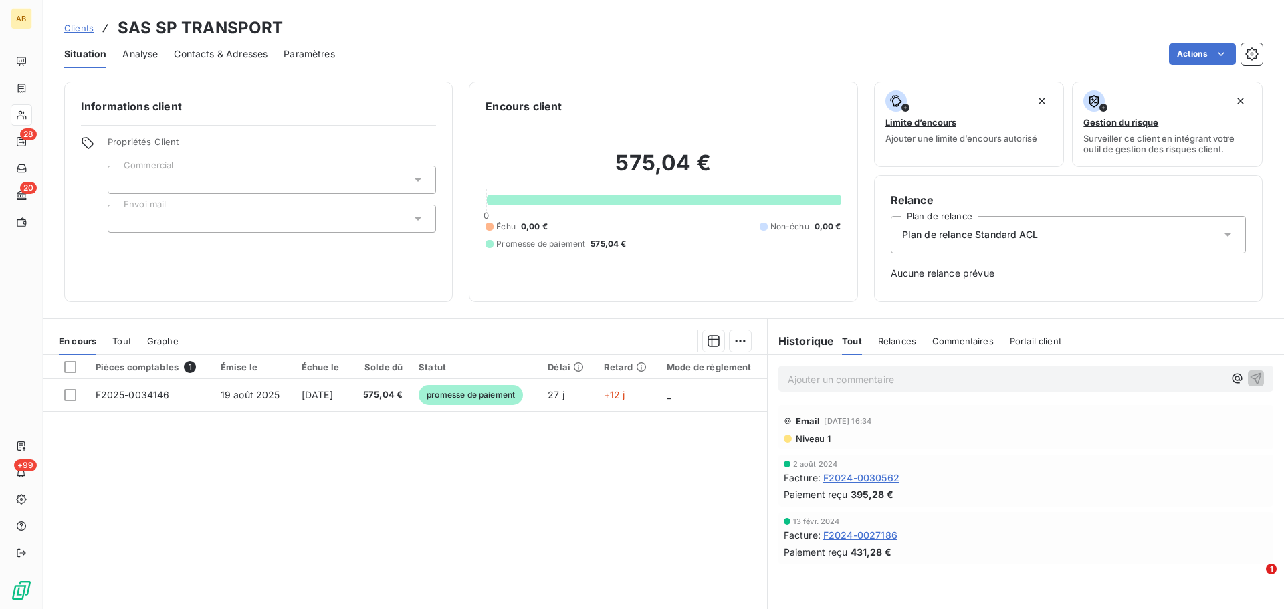
scroll to position [43, 0]
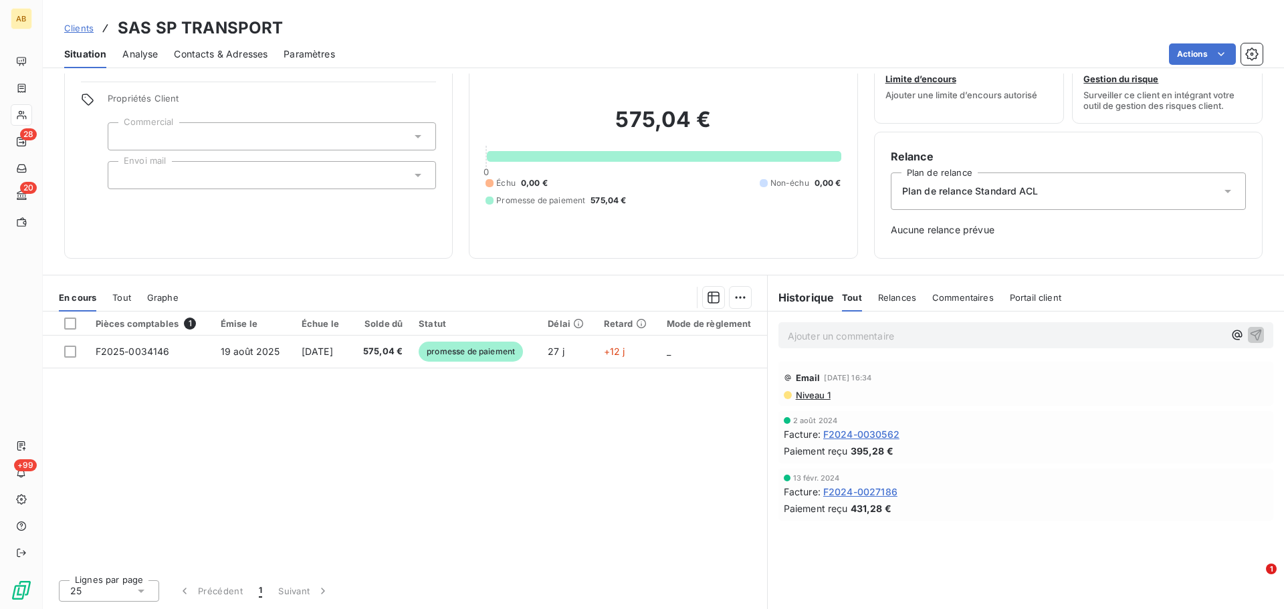
click at [175, 330] on th "Pièces comptables 1" at bounding box center [150, 324] width 125 height 24
click at [175, 324] on div "Pièces comptables 1" at bounding box center [150, 324] width 109 height 12
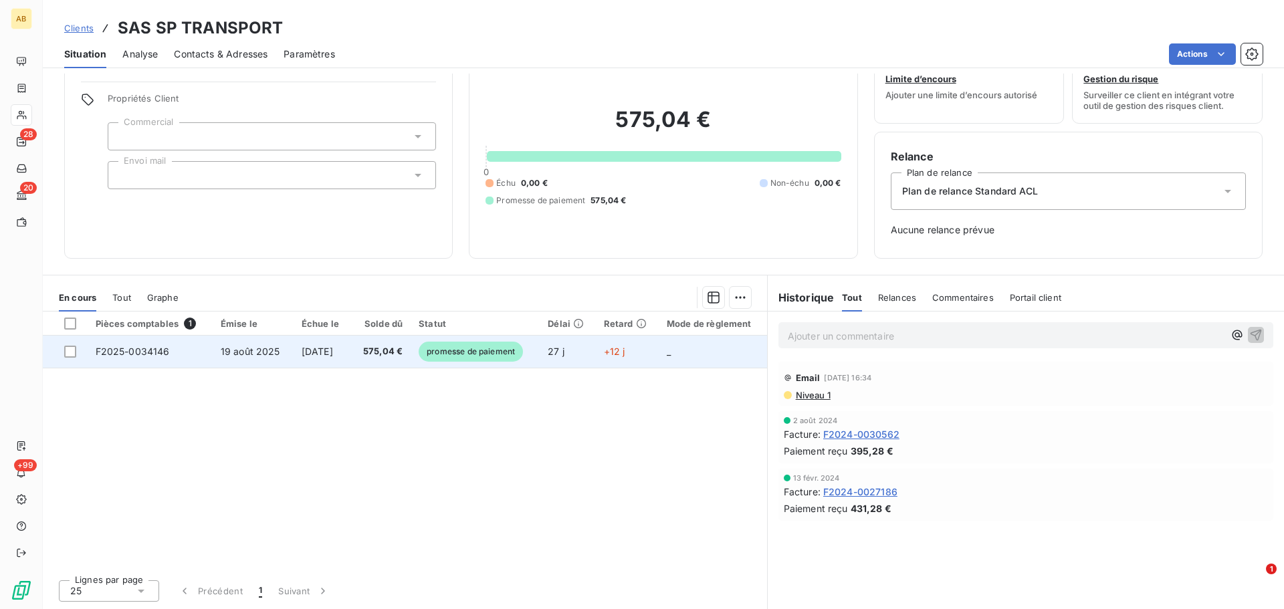
click at [168, 350] on td "F2025-0034146" at bounding box center [150, 352] width 125 height 32
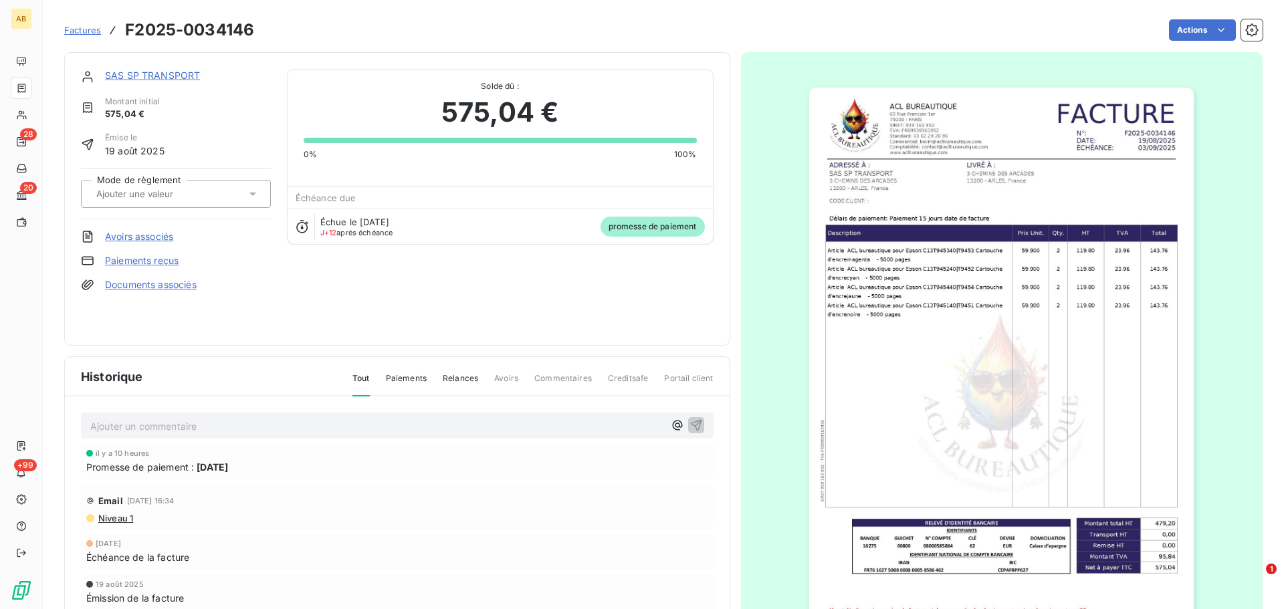
click at [246, 194] on icon at bounding box center [252, 193] width 13 height 13
click at [325, 279] on div "SAS SP TRANSPORT Montant initial 575,04 € Émise le 19 août 2025 Mode de règleme…" at bounding box center [397, 199] width 632 height 260
click at [136, 261] on link "Paiements reçus" at bounding box center [142, 260] width 74 height 13
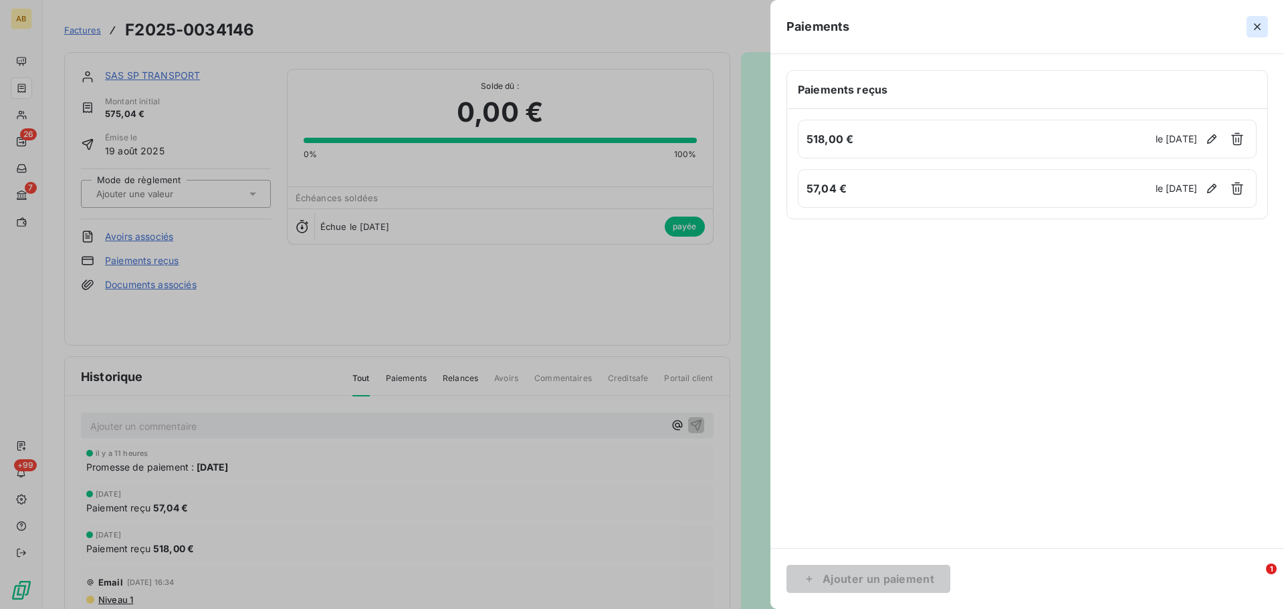
click at [1255, 29] on icon "button" at bounding box center [1257, 26] width 7 height 7
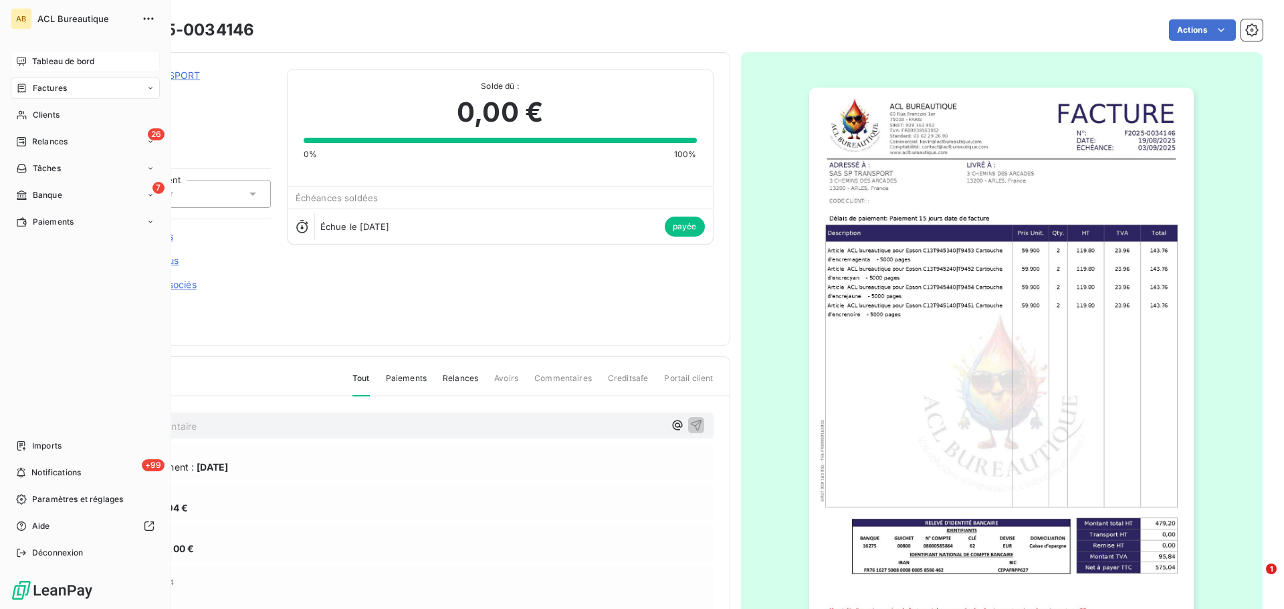
click at [28, 60] on div "Tableau de bord" at bounding box center [85, 61] width 149 height 21
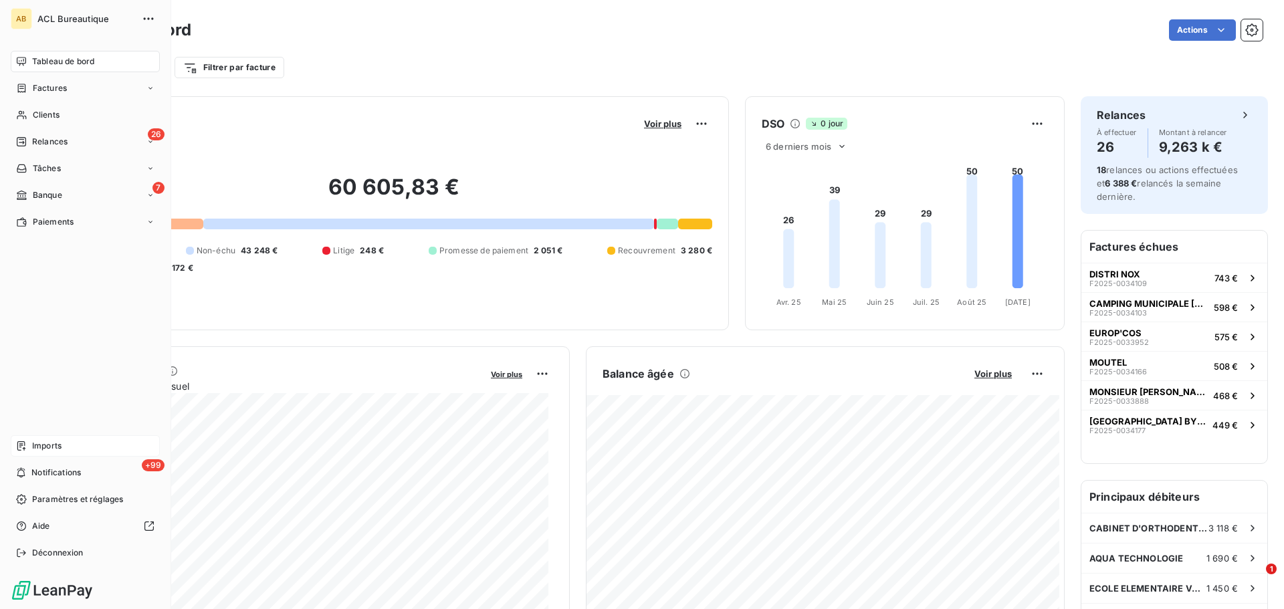
click at [85, 444] on div "Imports" at bounding box center [85, 445] width 149 height 21
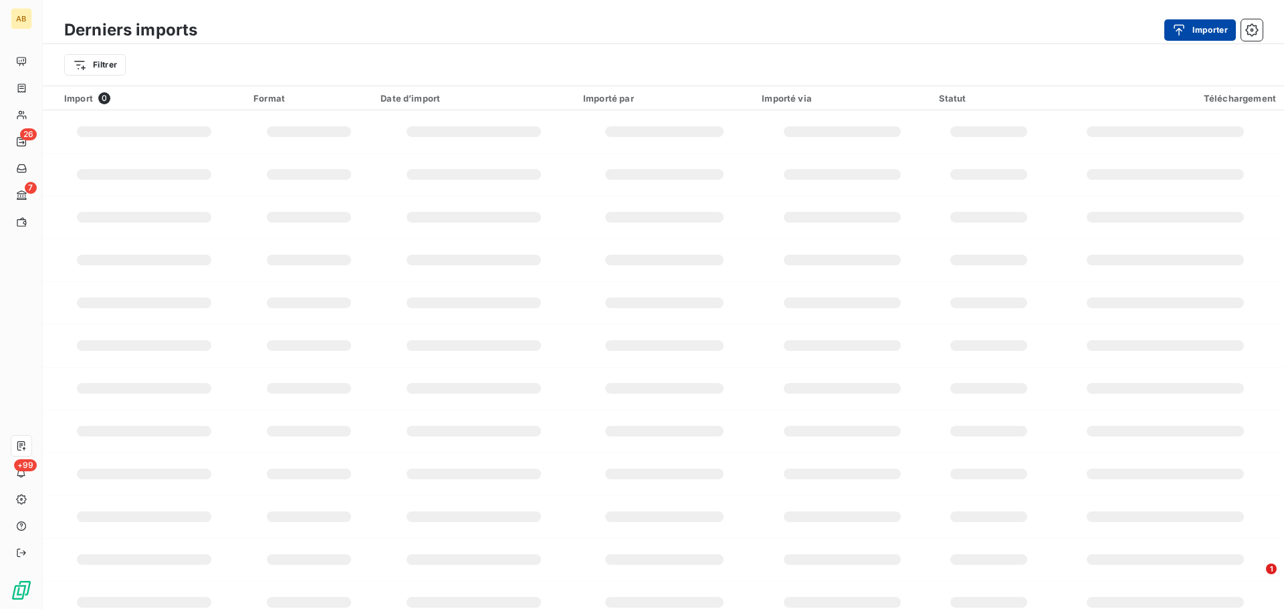
click at [1177, 36] on icon "button" at bounding box center [1178, 29] width 13 height 13
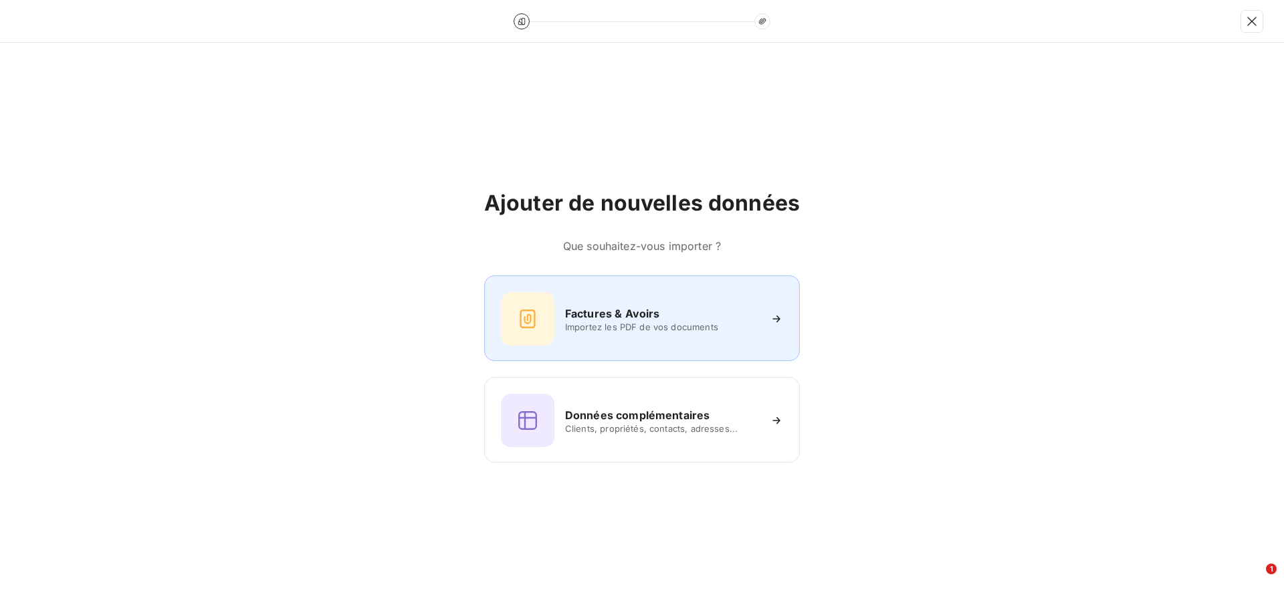
click at [608, 326] on span "Importez les PDF de vos documents" at bounding box center [662, 327] width 194 height 11
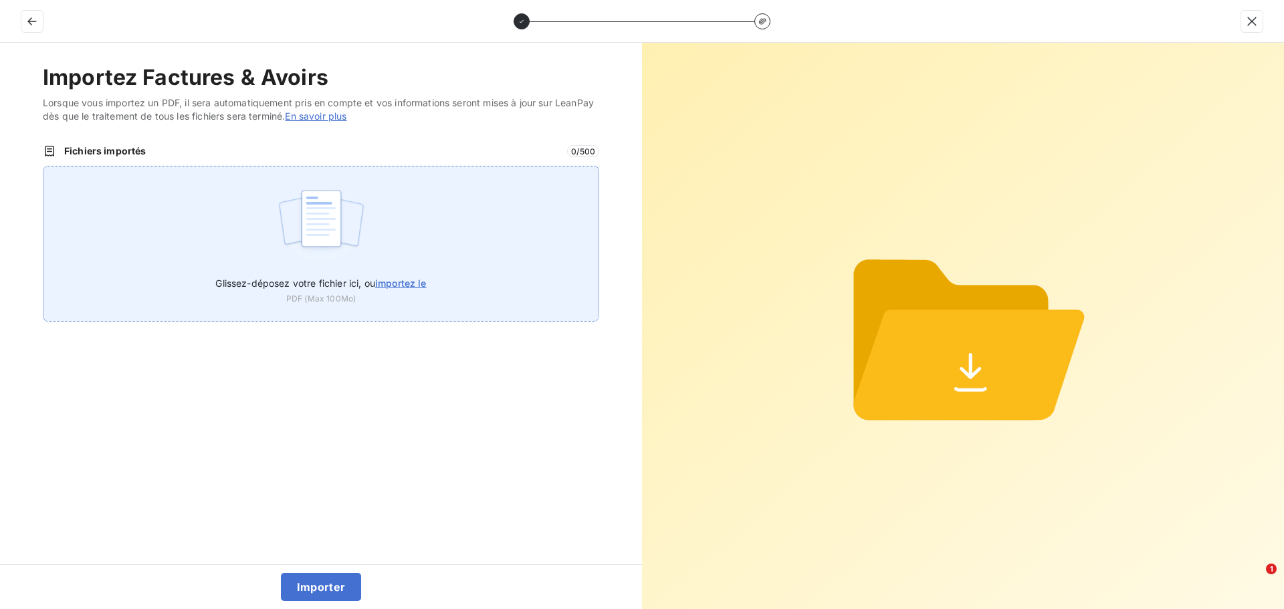
click at [235, 218] on div "Glissez-déposez votre fichier ici, ou importez le PDF (Max 100Mo)" at bounding box center [321, 244] width 556 height 156
type input "C:\fakepath\F2025-0034164.pdf"
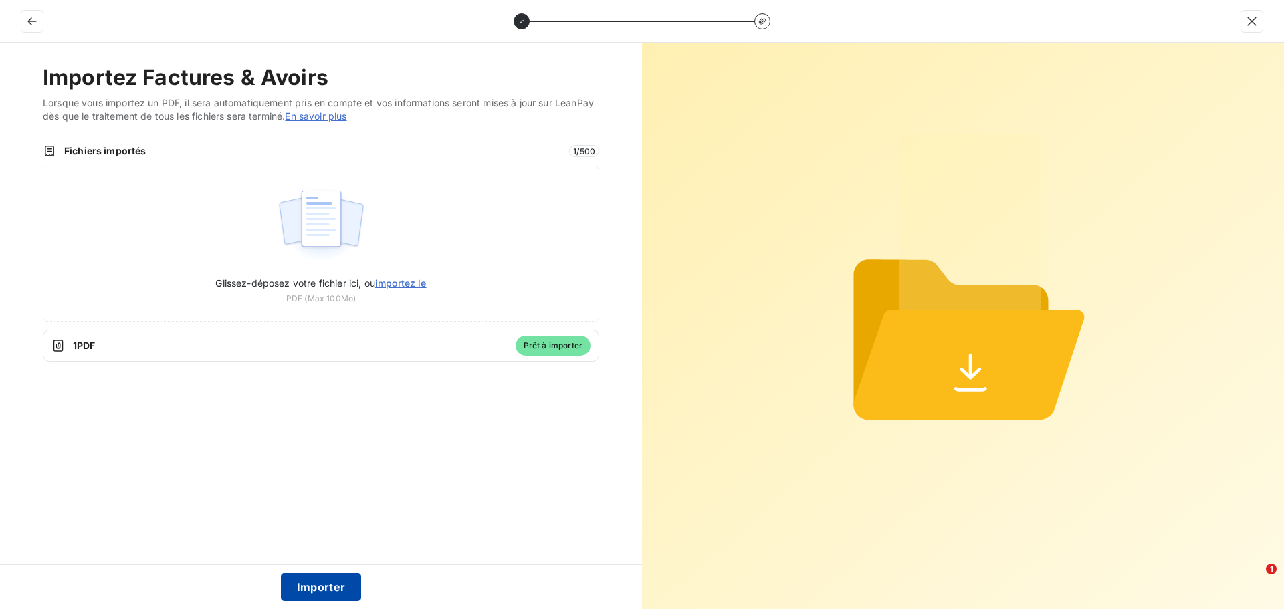
click at [311, 580] on button "Importer" at bounding box center [321, 587] width 81 height 28
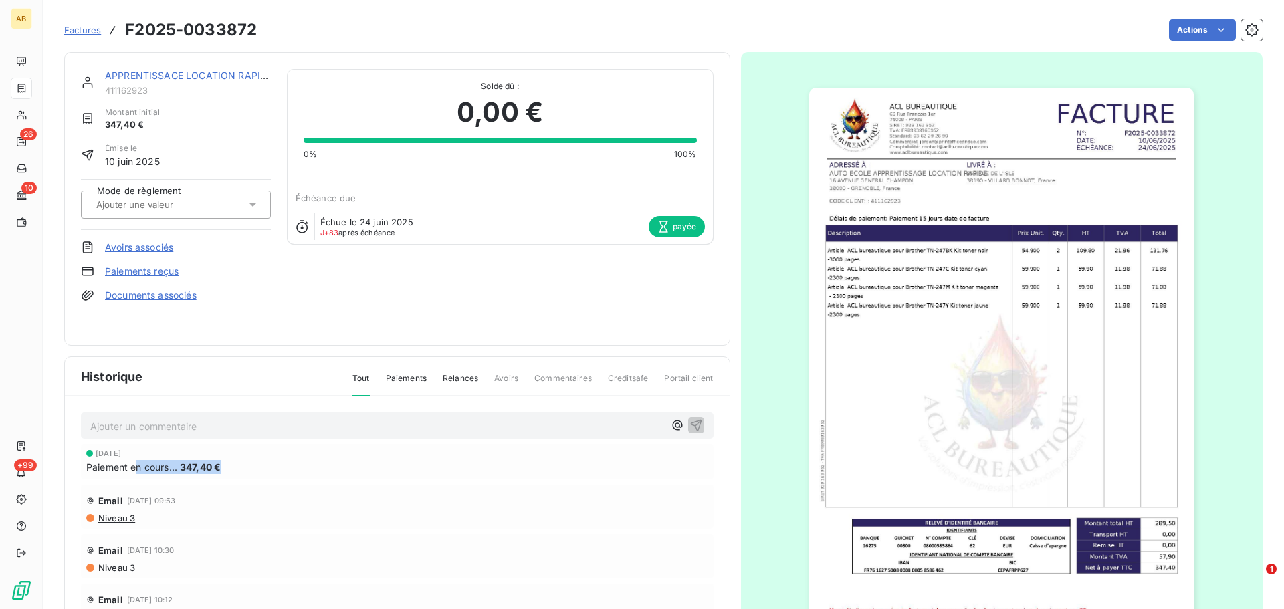
drag, startPoint x: 138, startPoint y: 466, endPoint x: 247, endPoint y: 473, distance: 109.2
click at [247, 473] on div "Paiement en cours... 347,40 €" at bounding box center [397, 467] width 622 height 14
drag, startPoint x: 424, startPoint y: 239, endPoint x: 326, endPoint y: 226, distance: 98.4
click at [326, 226] on div "Échue le [DATE] J+83 après échéance payée" at bounding box center [499, 226] width 425 height 35
click at [351, 291] on div "APPRENTISSAGE LOCATION RAPIDE 411162923 Montant initial 347,40 € Émise le [DATE…" at bounding box center [397, 199] width 632 height 260
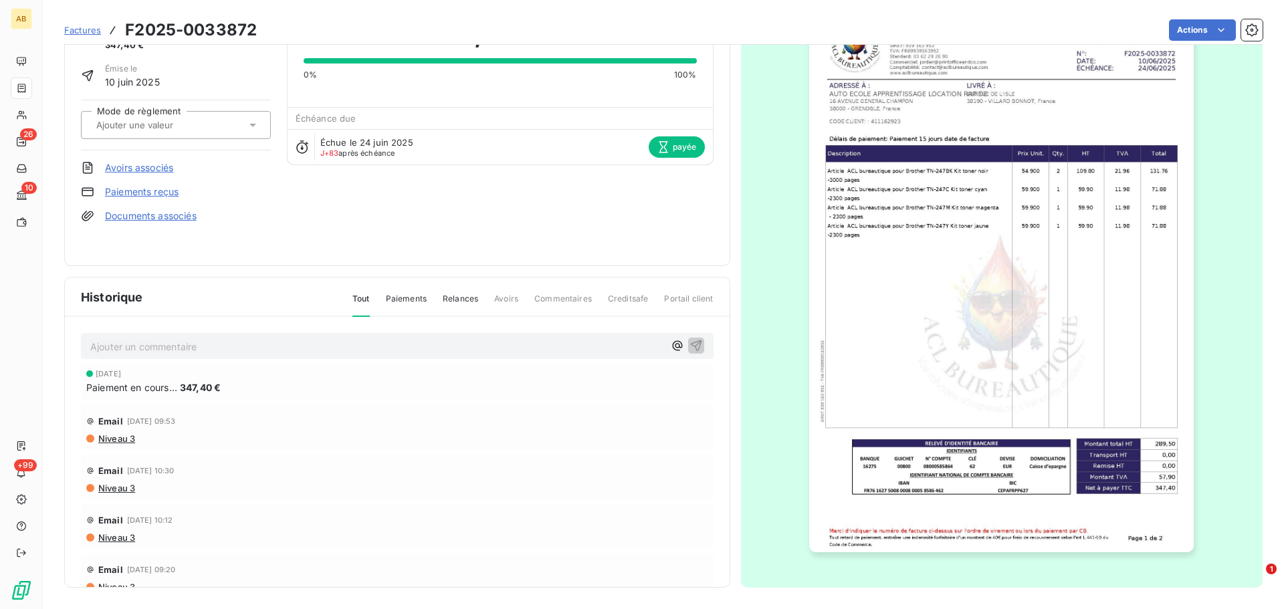
click at [189, 392] on span "347,40 €" at bounding box center [200, 387] width 41 height 14
click at [660, 147] on icon at bounding box center [663, 146] width 13 height 13
